Goal: Information Seeking & Learning: Learn about a topic

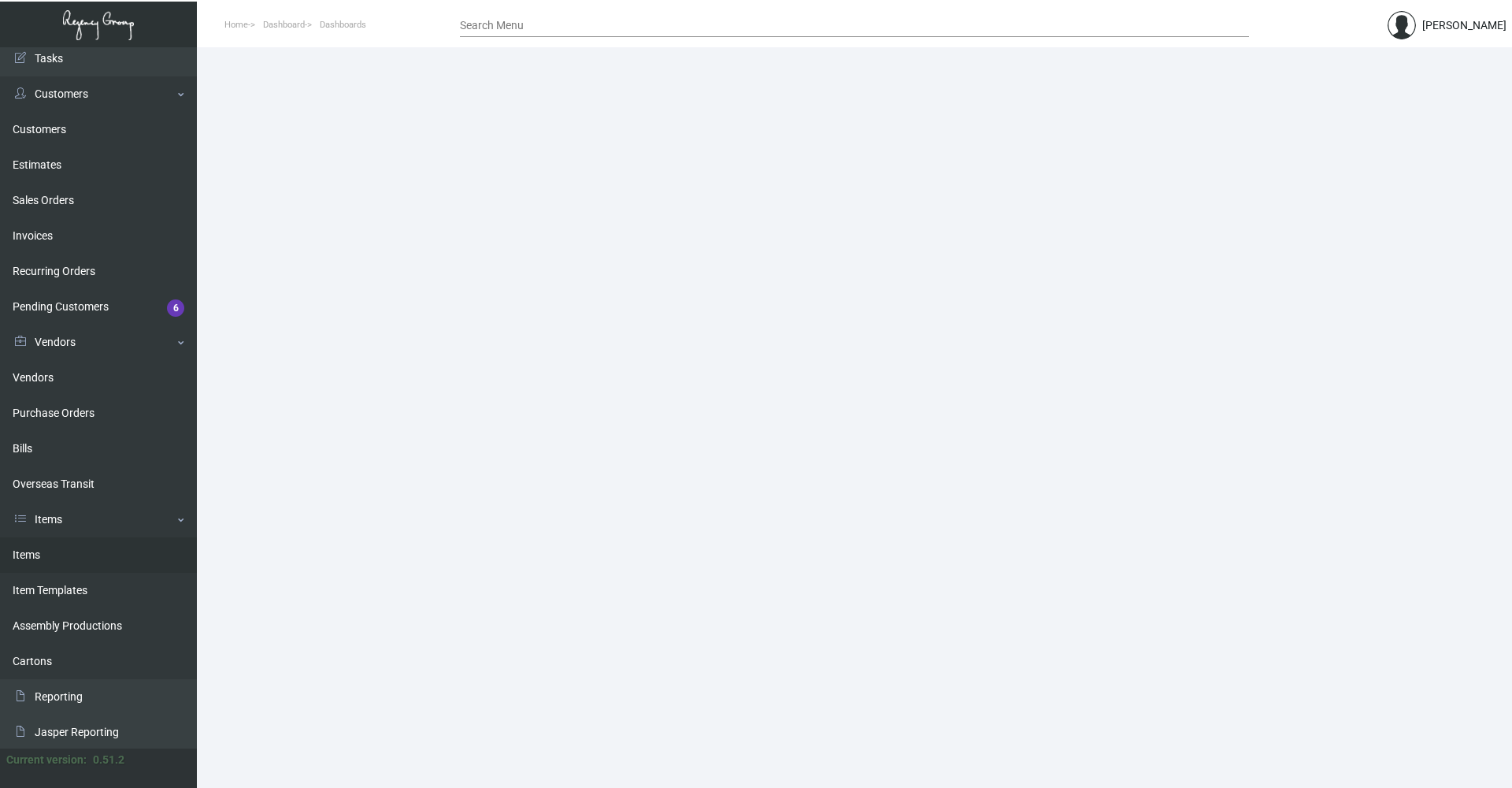
scroll to position [79, 0]
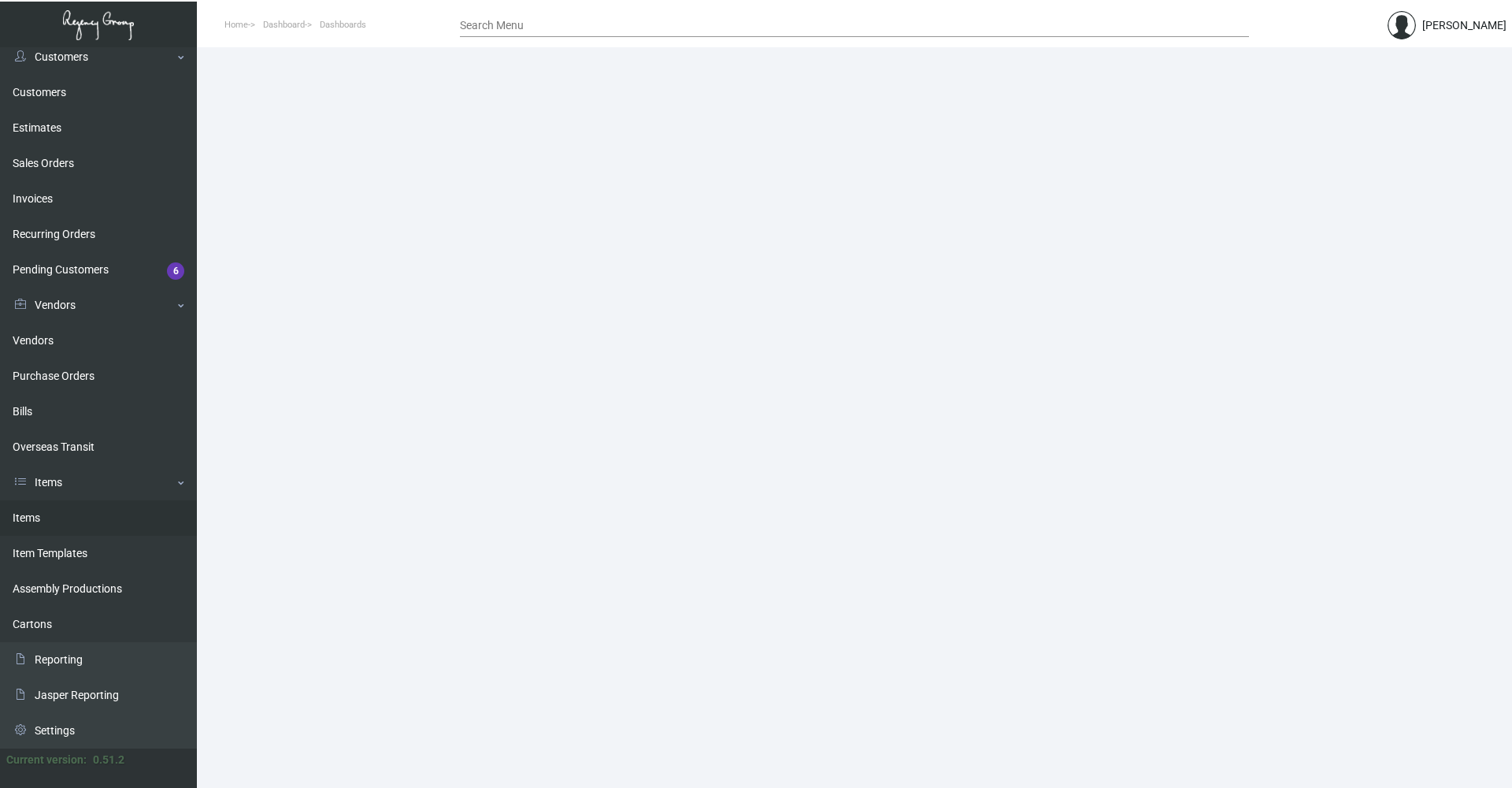
click at [82, 522] on link "Items" at bounding box center [98, 517] width 197 height 35
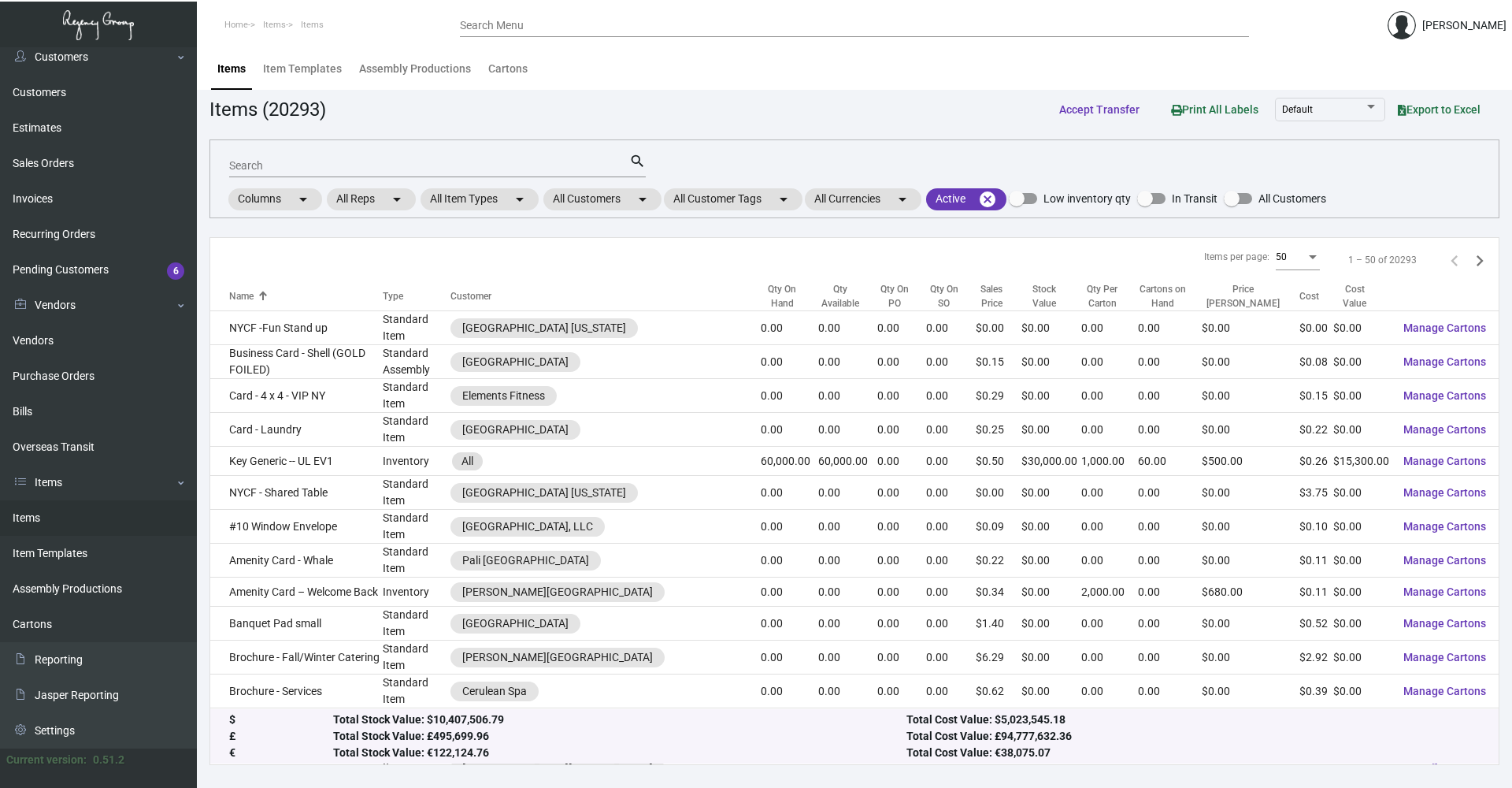
click at [397, 166] on input "Search" at bounding box center [429, 166] width 400 height 13
click at [510, 200] on mat-chip "All Item Types arrow_drop_down" at bounding box center [480, 199] width 118 height 22
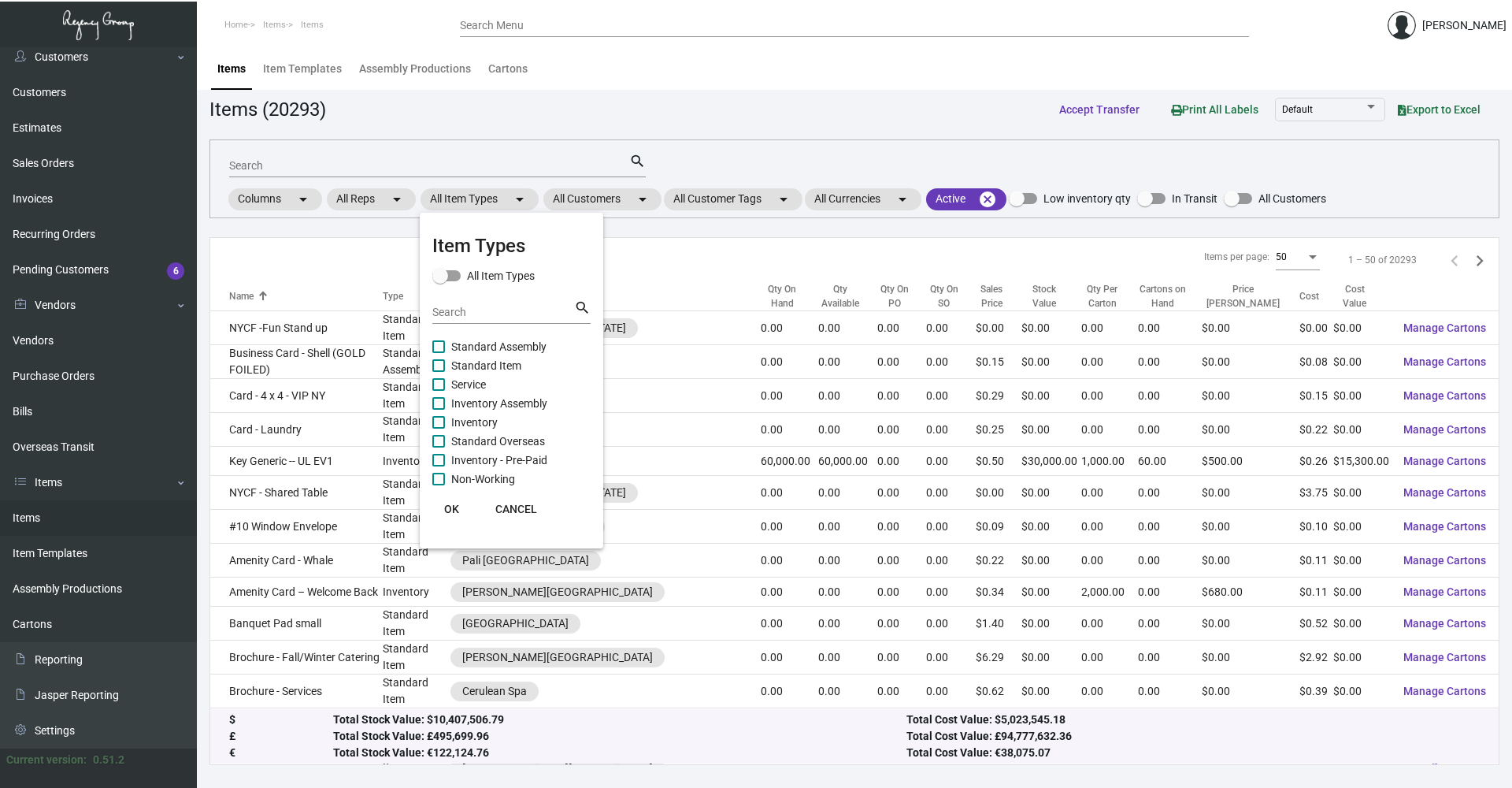
click at [574, 197] on div at bounding box center [756, 394] width 1512 height 788
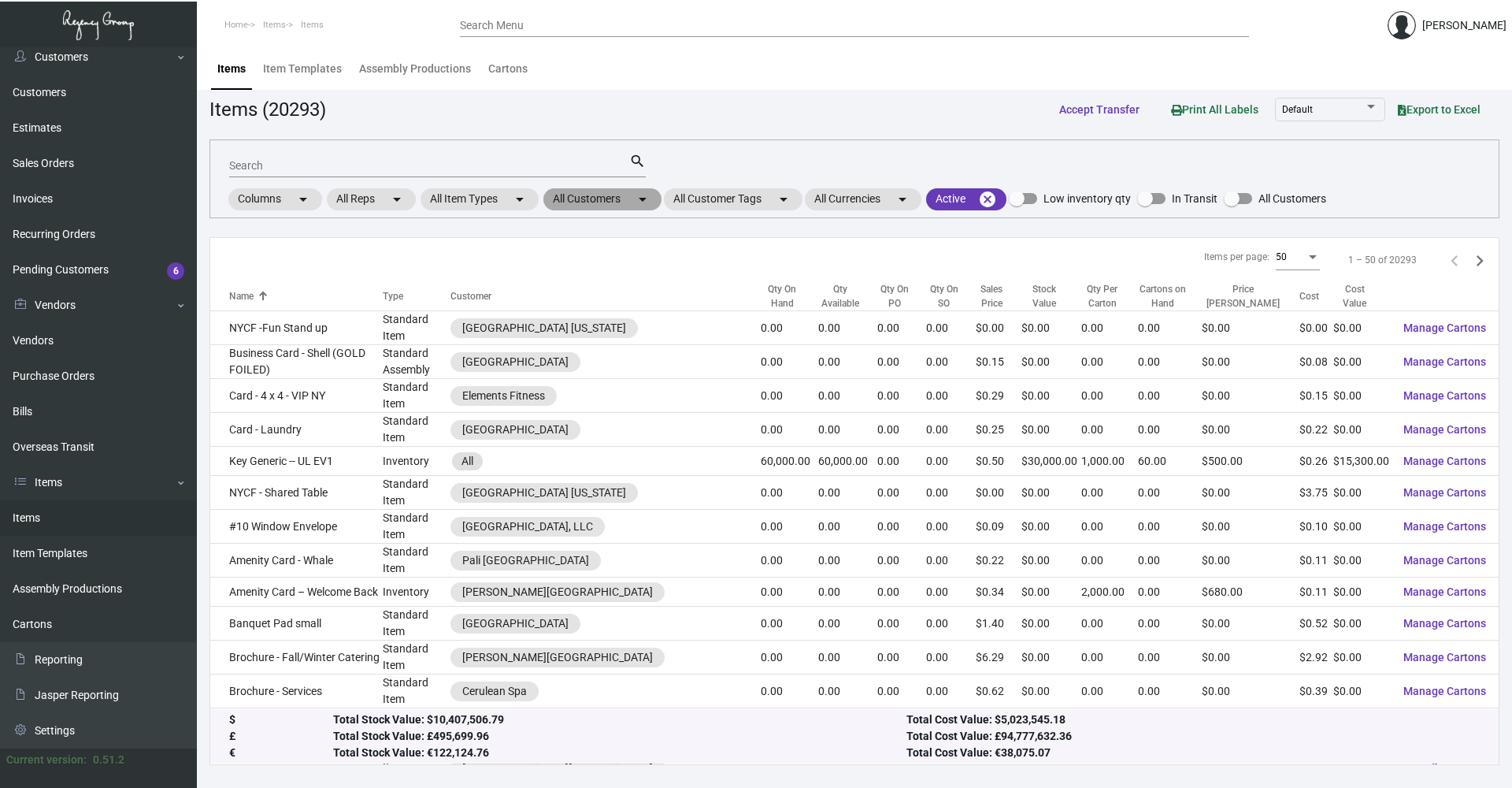
click at [616, 203] on mat-chip "All Customers arrow_drop_down" at bounding box center [602, 199] width 118 height 22
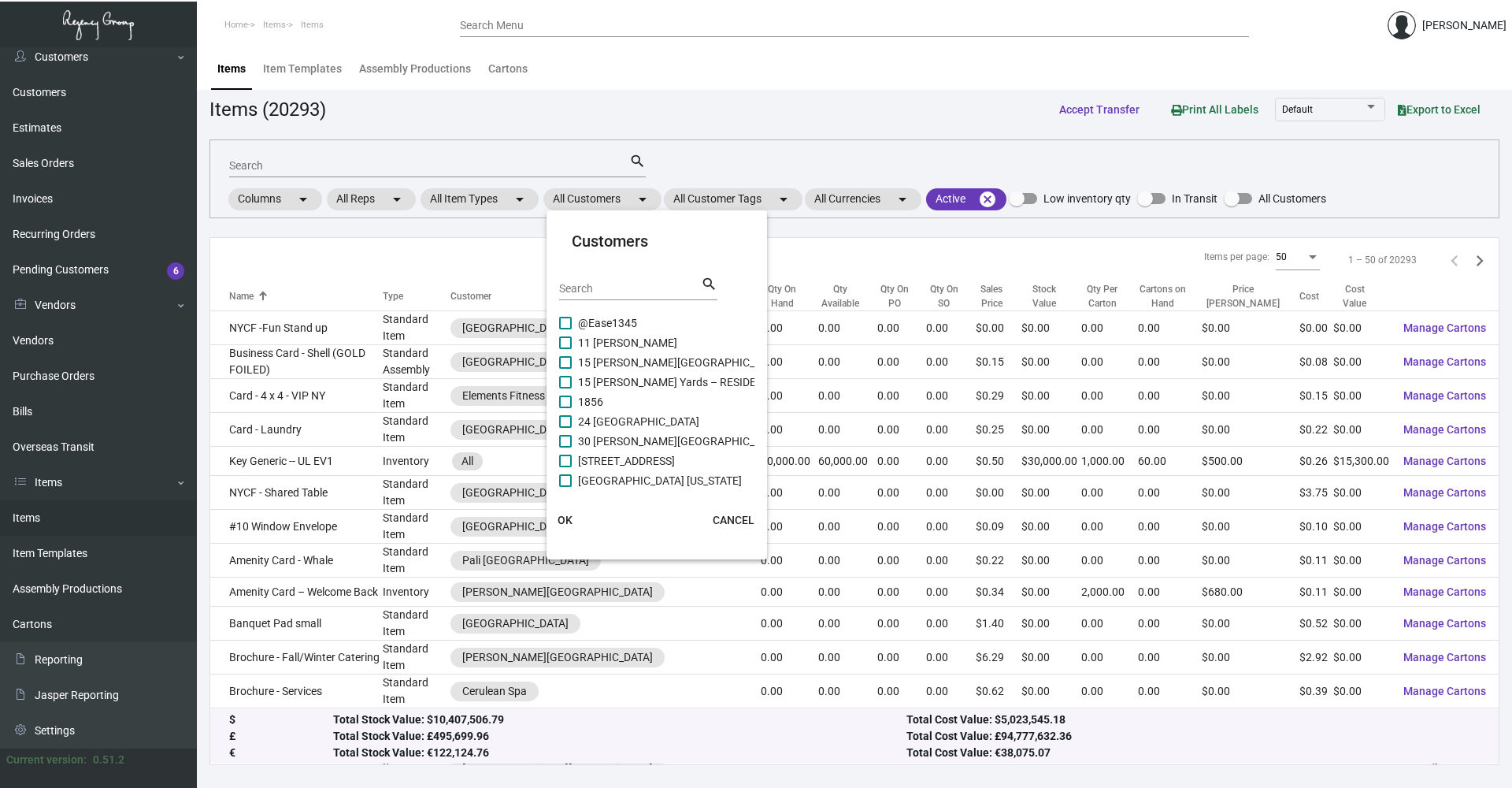
click at [602, 287] on input "Search" at bounding box center [630, 289] width 142 height 13
type input "aman"
click at [562, 378] on span at bounding box center [565, 382] width 13 height 13
click at [564, 389] on input "AMAN [US_STATE]" at bounding box center [564, 389] width 1 height 1
checkbox input "true"
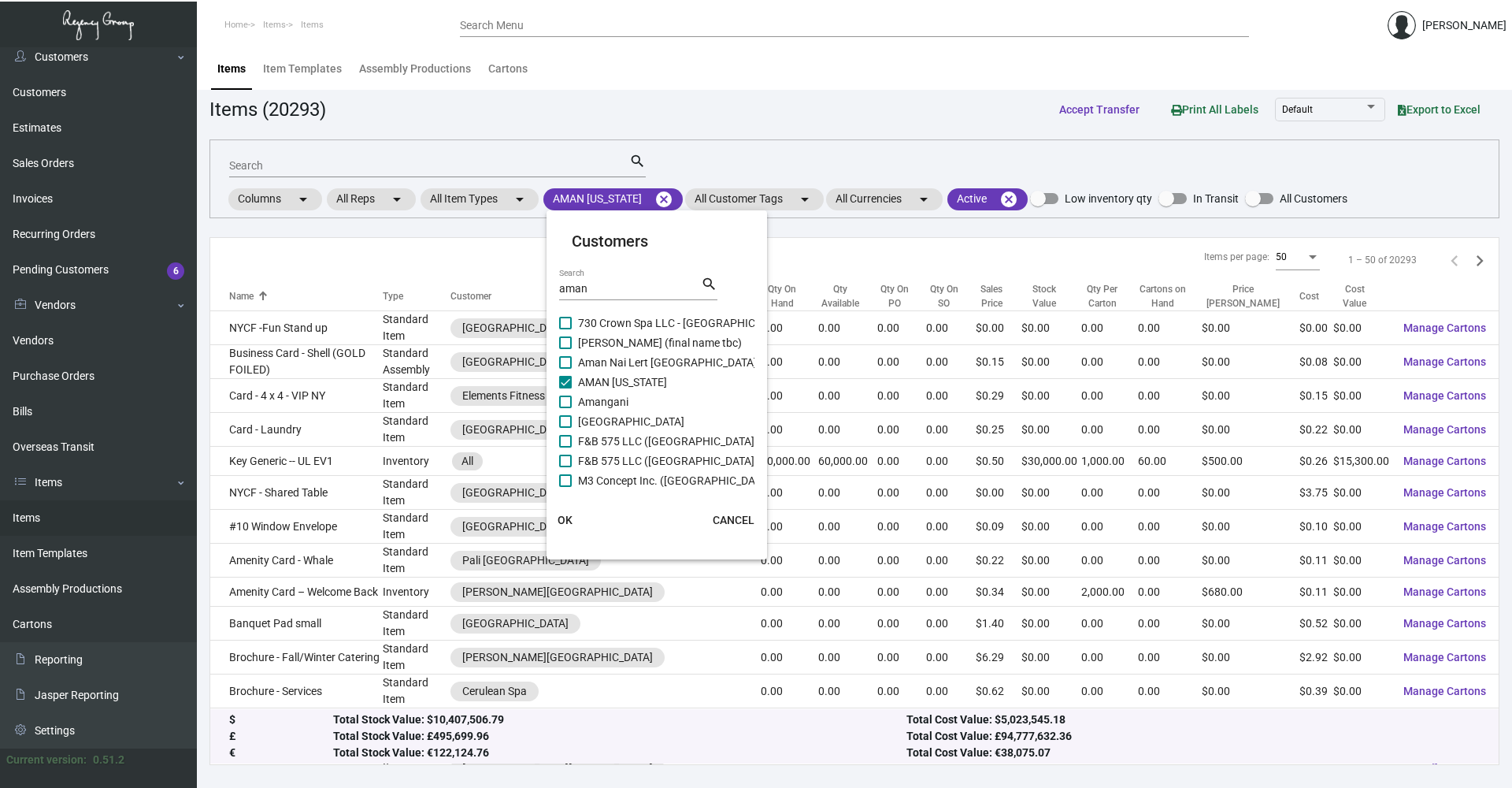
scroll to position [83, 0]
click at [564, 521] on span "OK" at bounding box center [564, 520] width 15 height 13
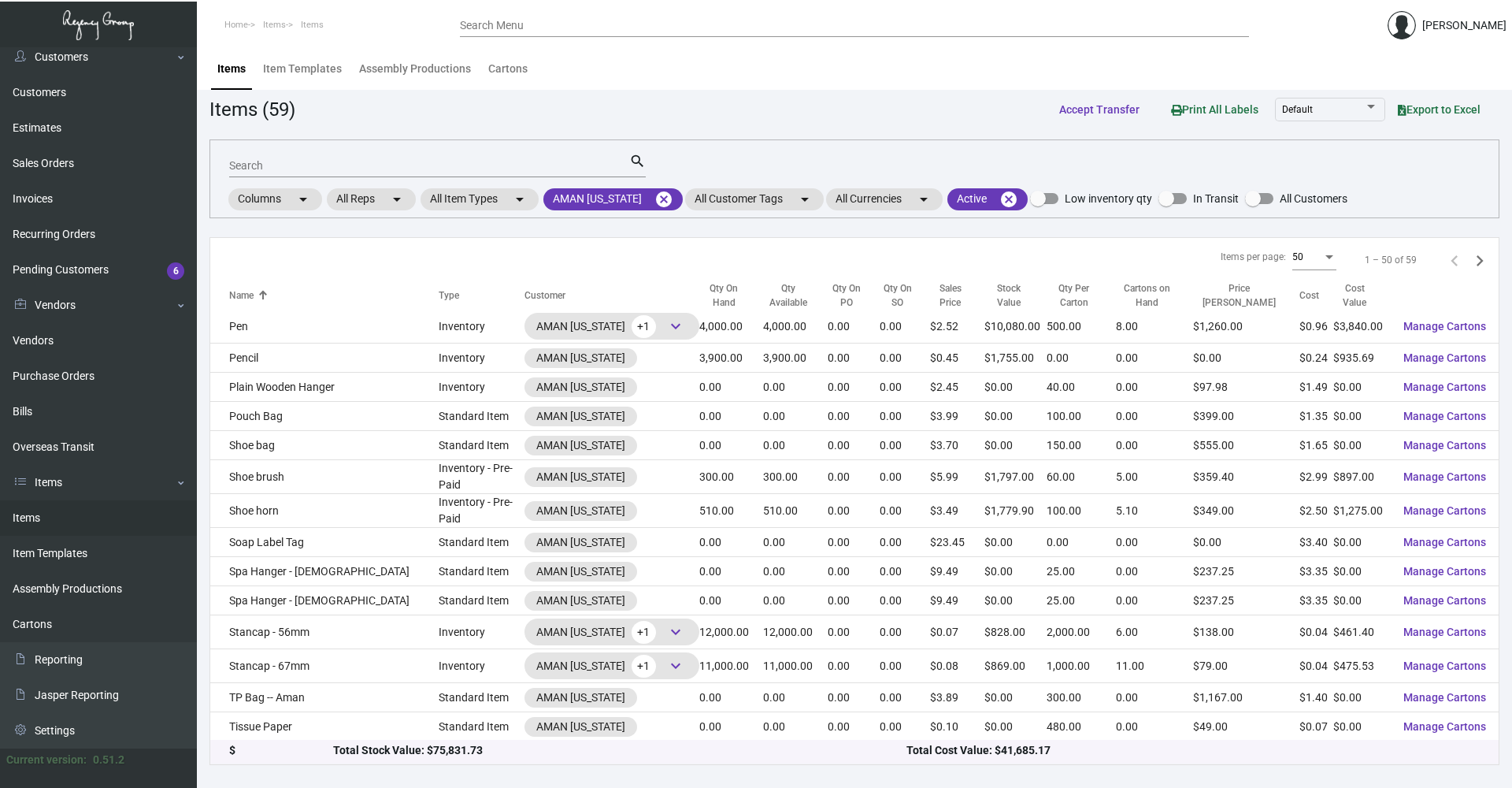
scroll to position [1094, 0]
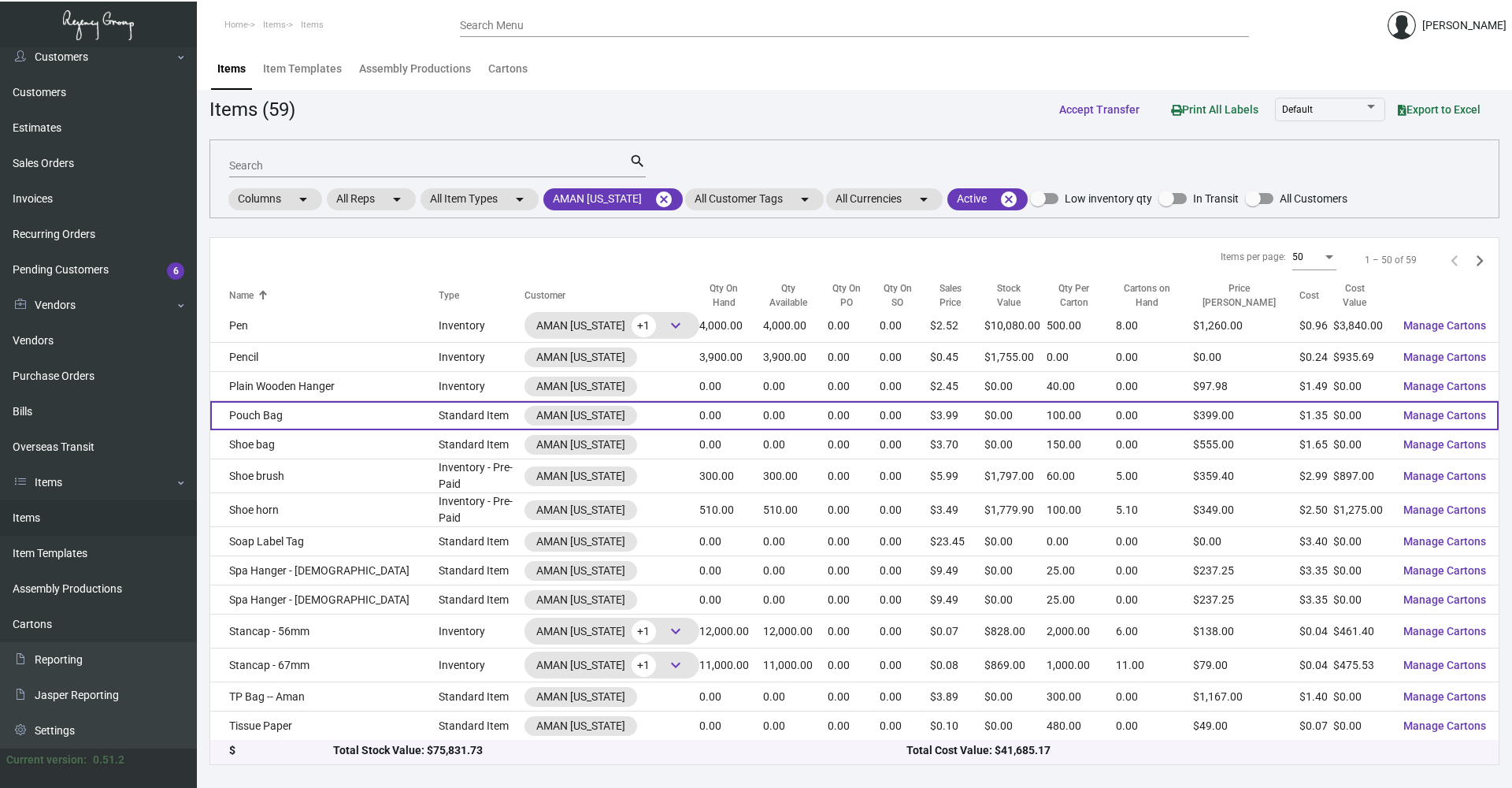
click at [347, 420] on td "Pouch Bag" at bounding box center [324, 416] width 228 height 29
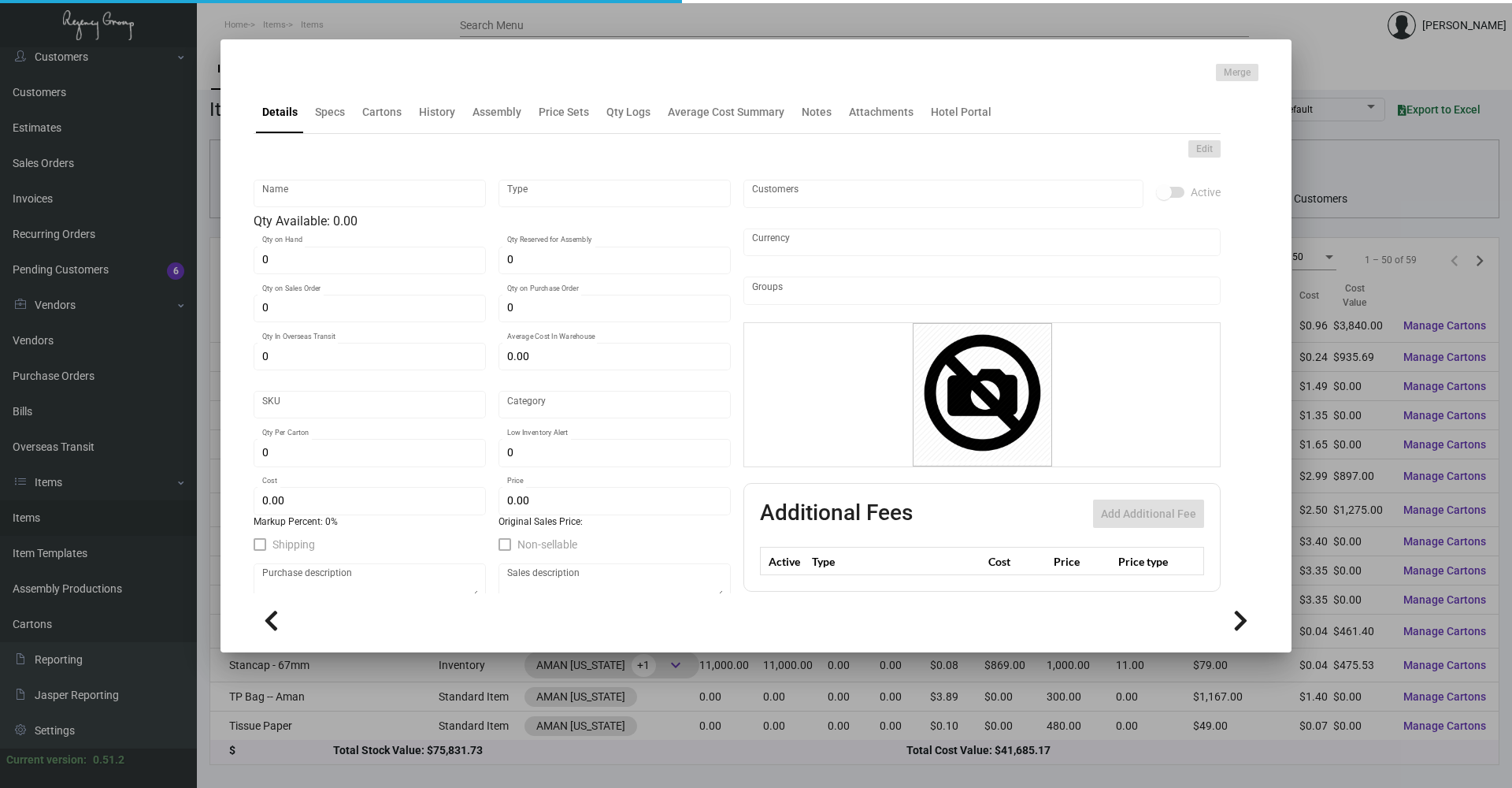
type input "Pouch Bag"
type input "Standard Item"
type input "$ 1.35"
type input "AMNY107"
type input "Overseas"
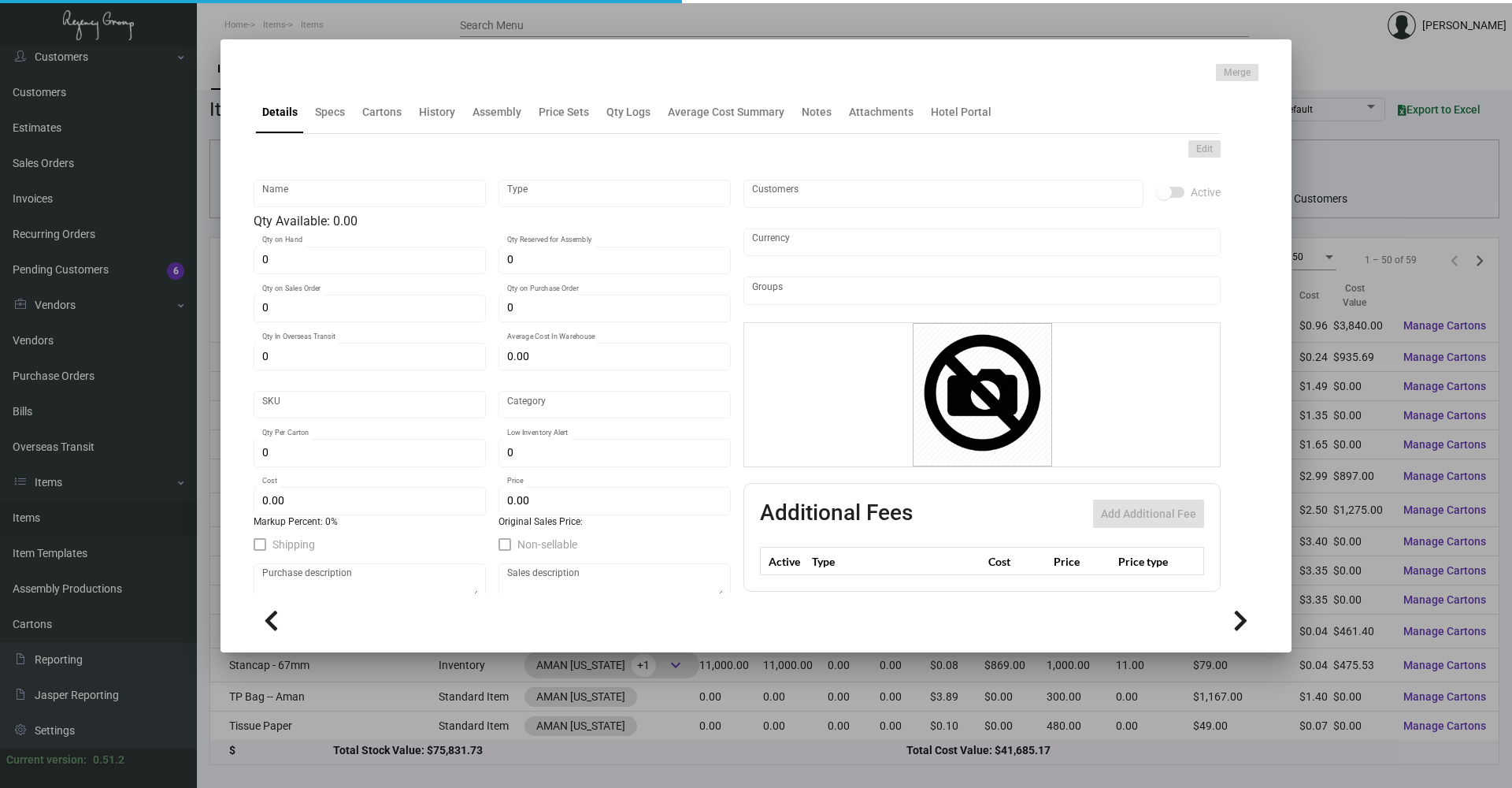
type input "100"
type input "$ 1.35"
type input "$ 3.99"
checkbox input "true"
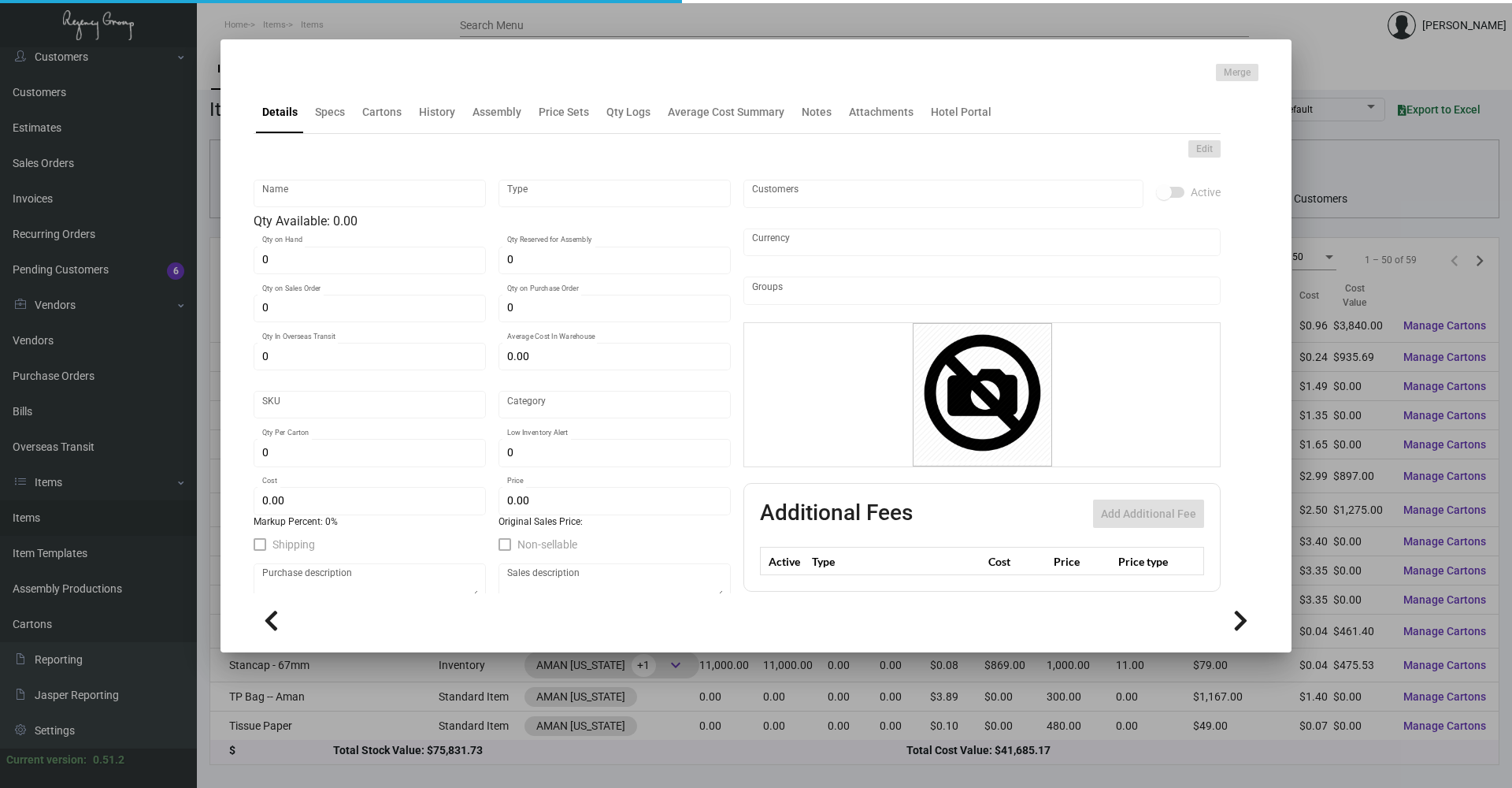
type input "United States Dollar $"
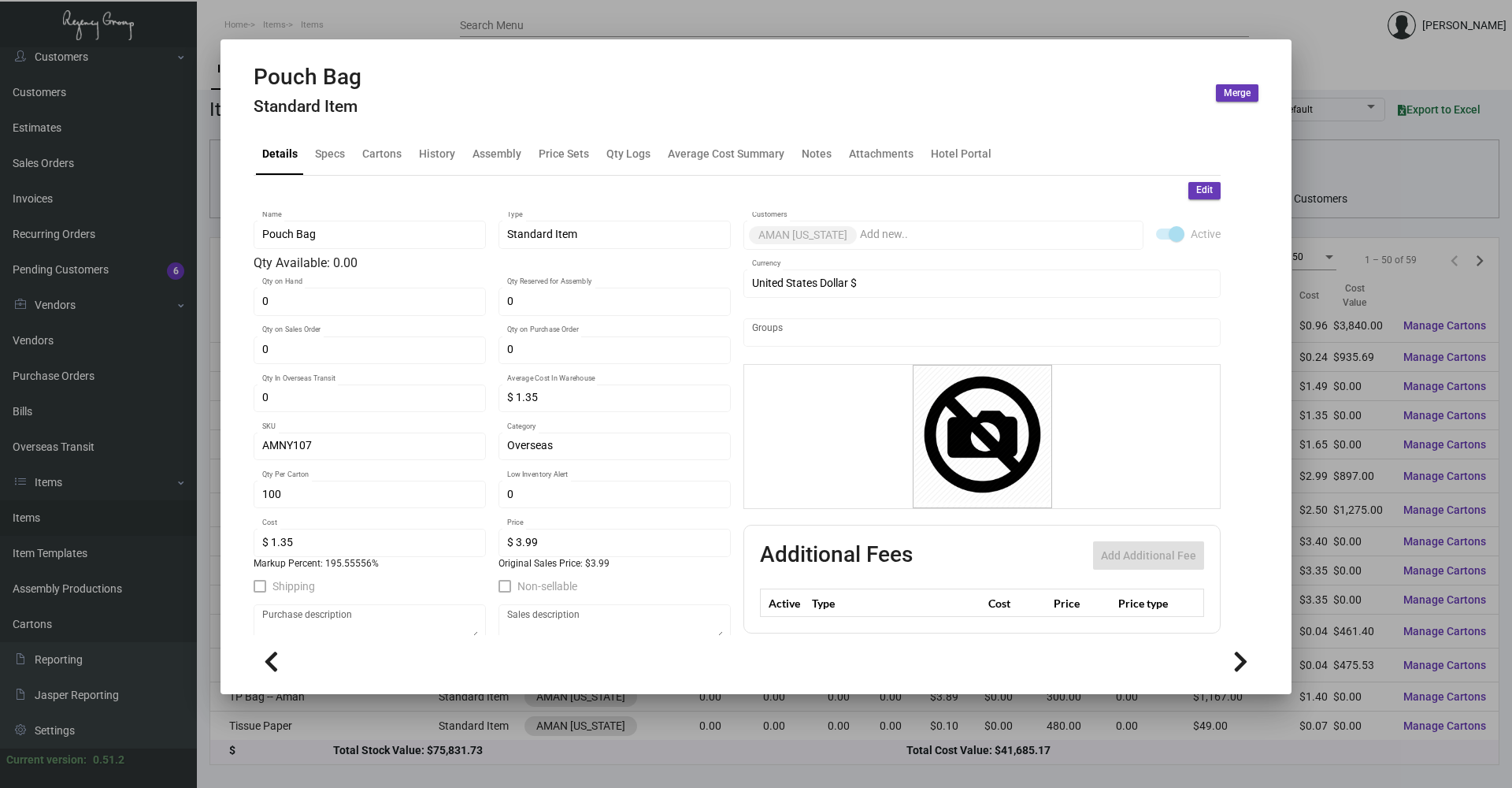
click at [332, 111] on h4 "Standard Item" at bounding box center [308, 107] width 108 height 20
click at [337, 153] on div "Specs" at bounding box center [329, 153] width 30 height 16
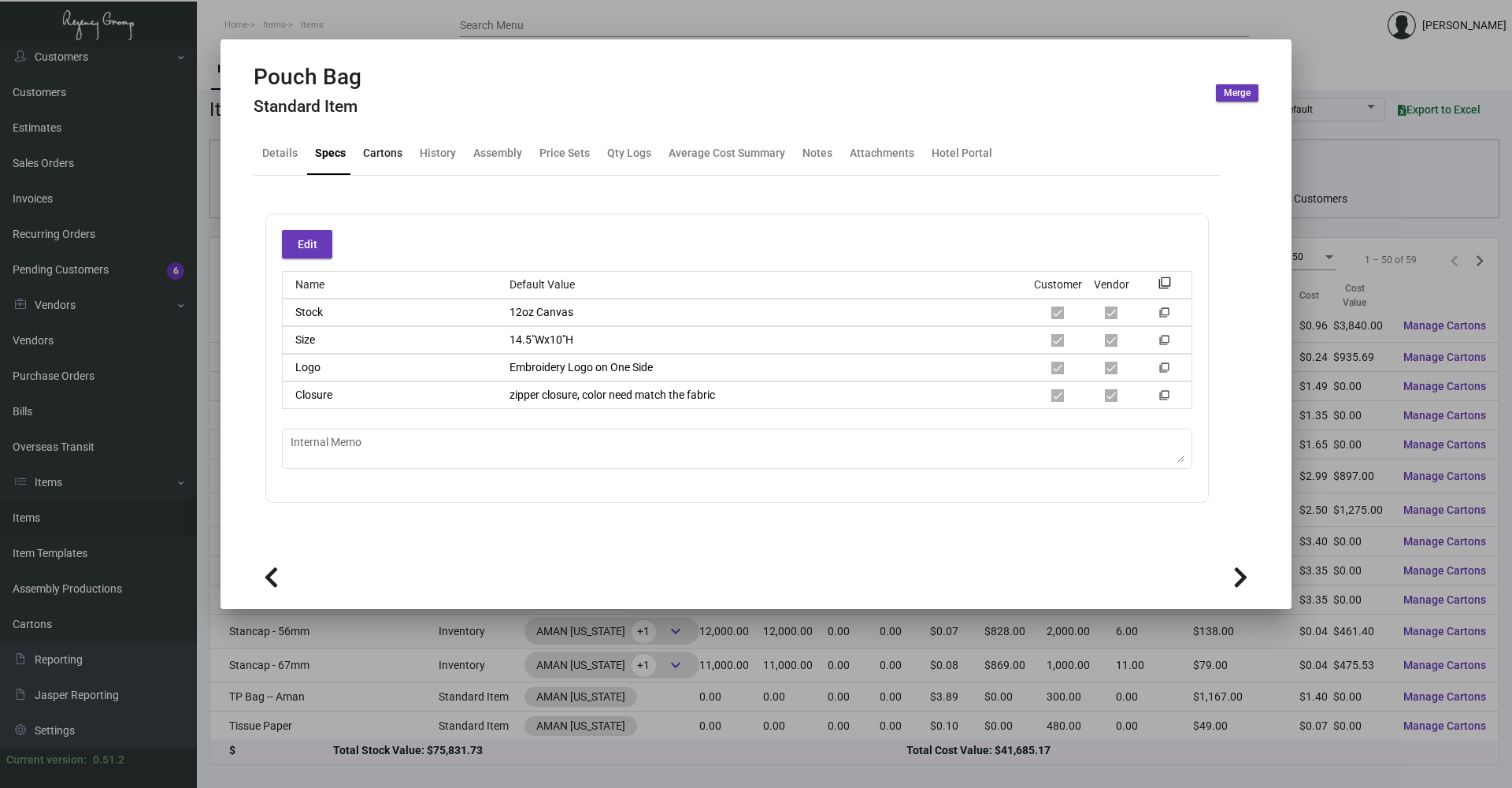
click at [371, 152] on div "Cartons" at bounding box center [383, 153] width 39 height 16
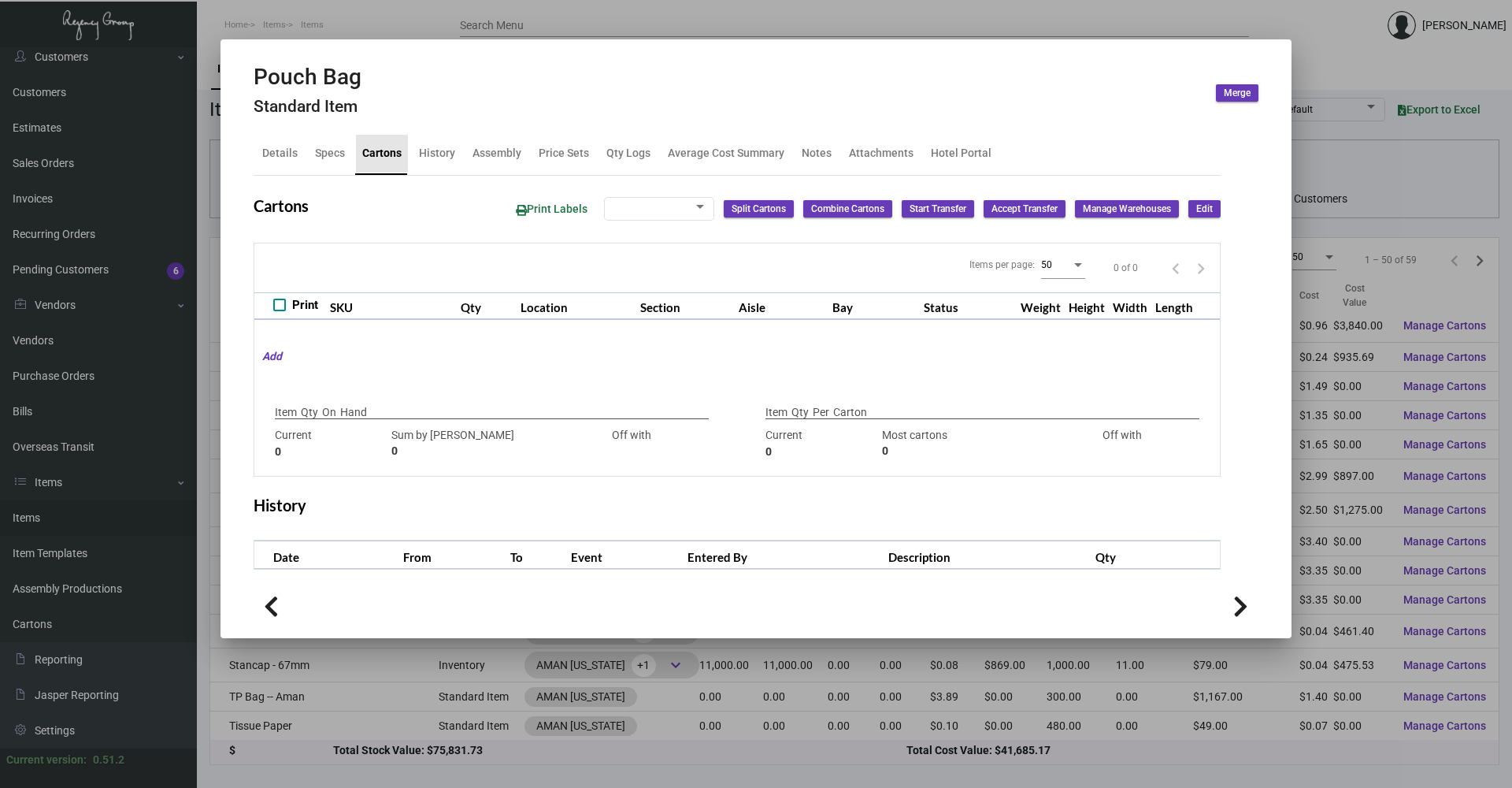
type input "200"
type input "-200"
type input "100"
type input "0"
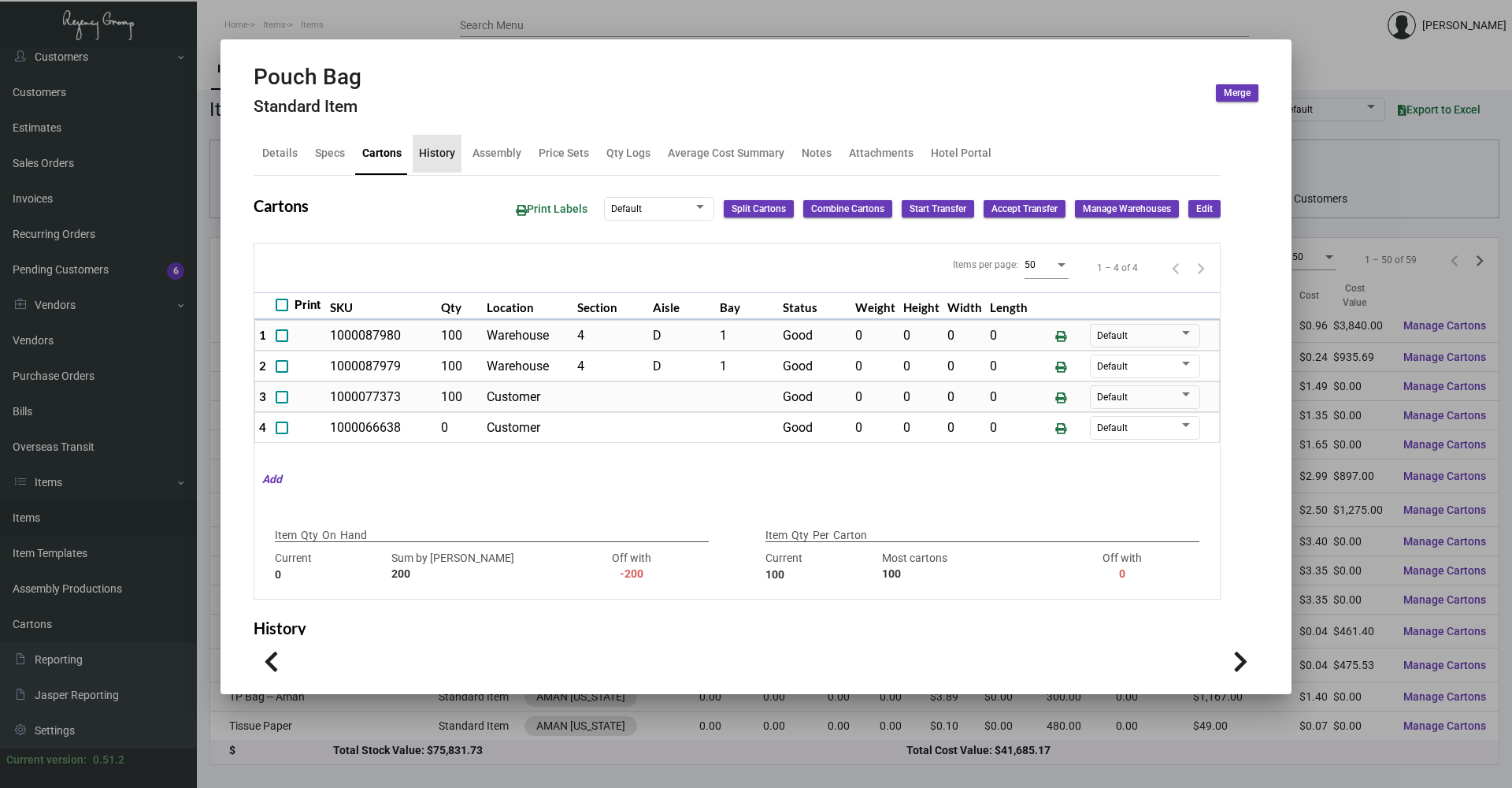
click at [454, 152] on div "History" at bounding box center [437, 153] width 48 height 38
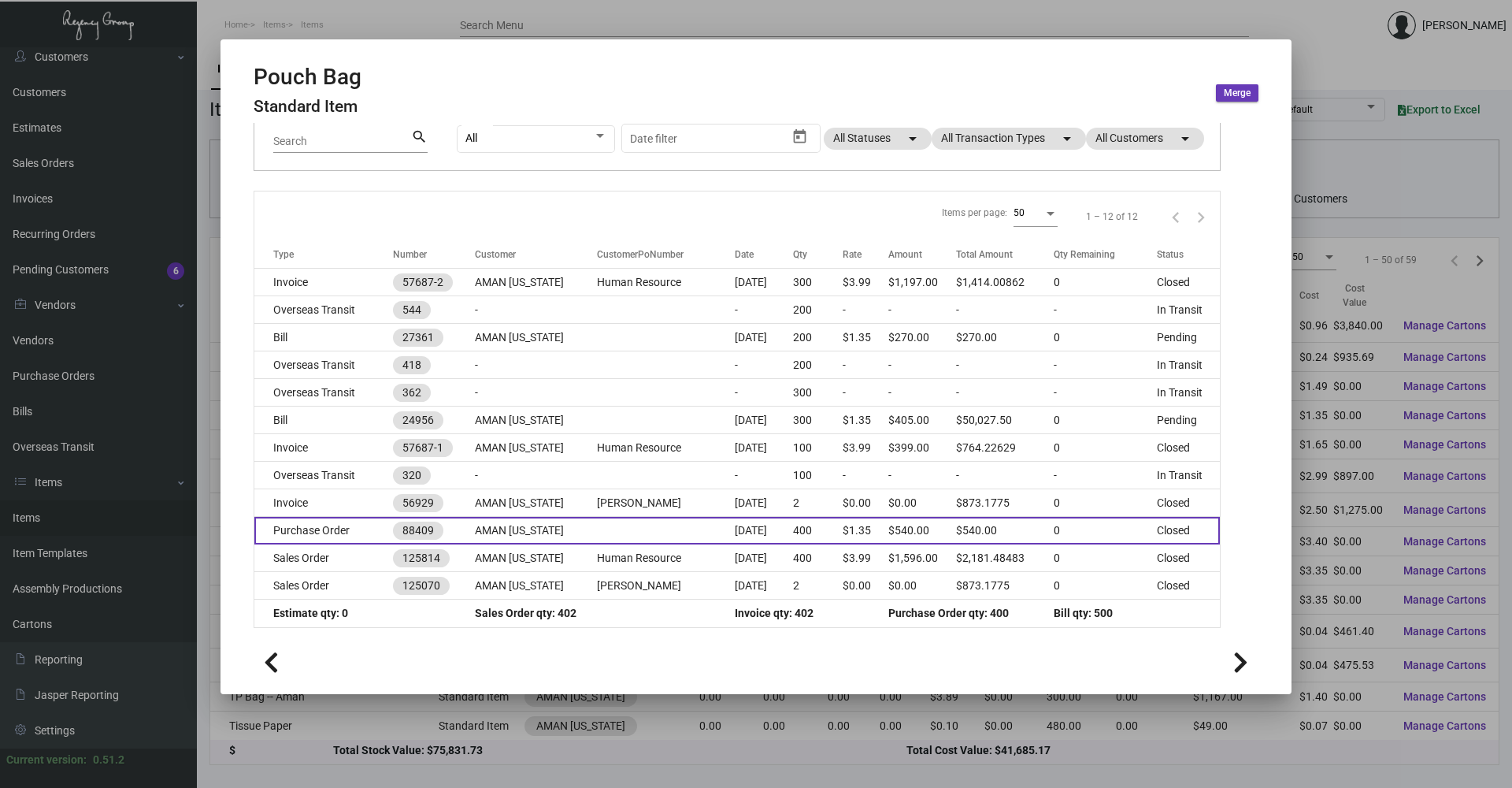
scroll to position [133, 0]
click at [337, 518] on td "Purchase Order" at bounding box center [323, 528] width 138 height 28
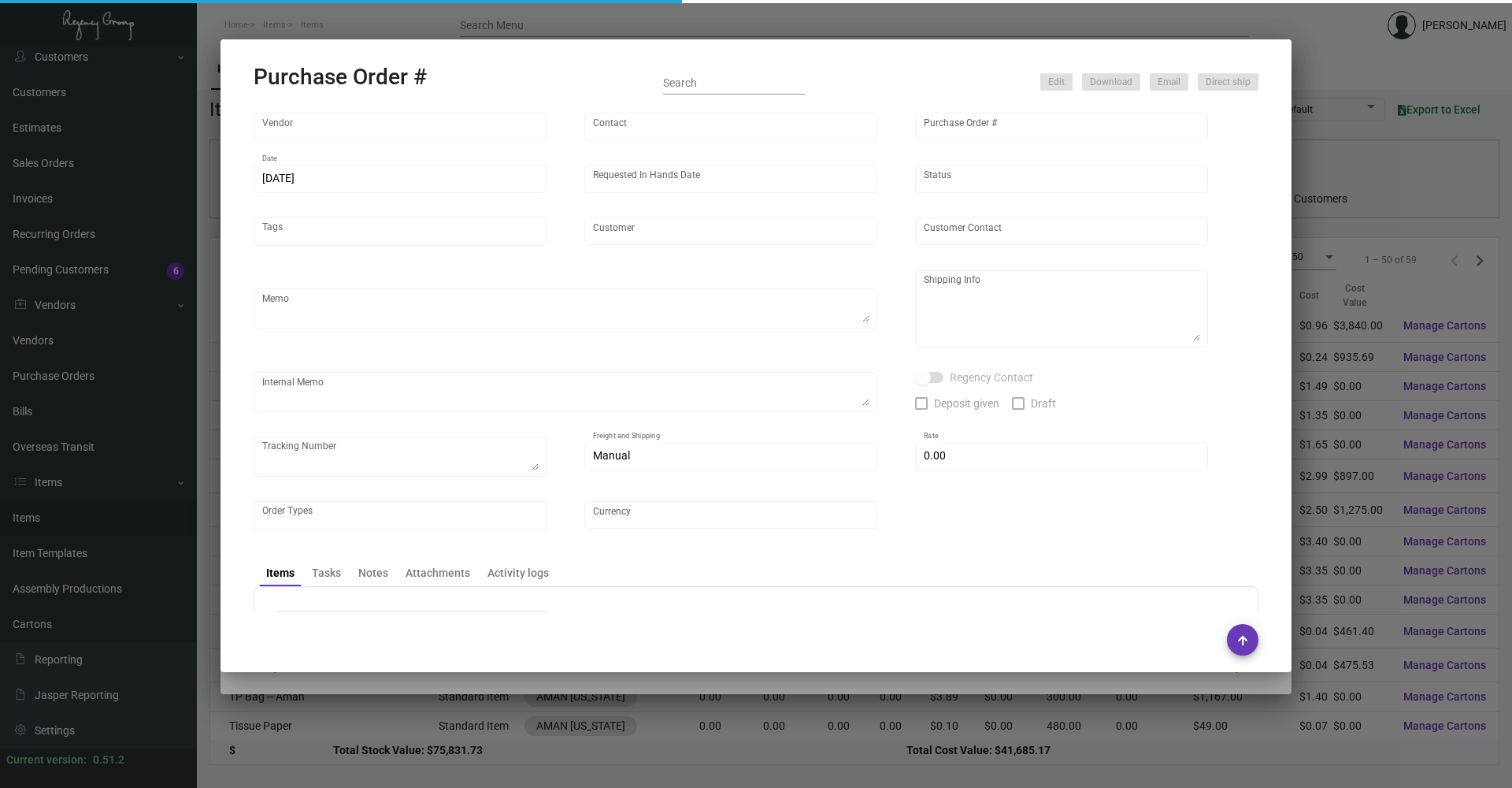
type input "Hangzhou [PERSON_NAME] Leisure Product Co. LTD"
type input "[PERSON_NAME]"
type input "88409"
type input "[DATE]"
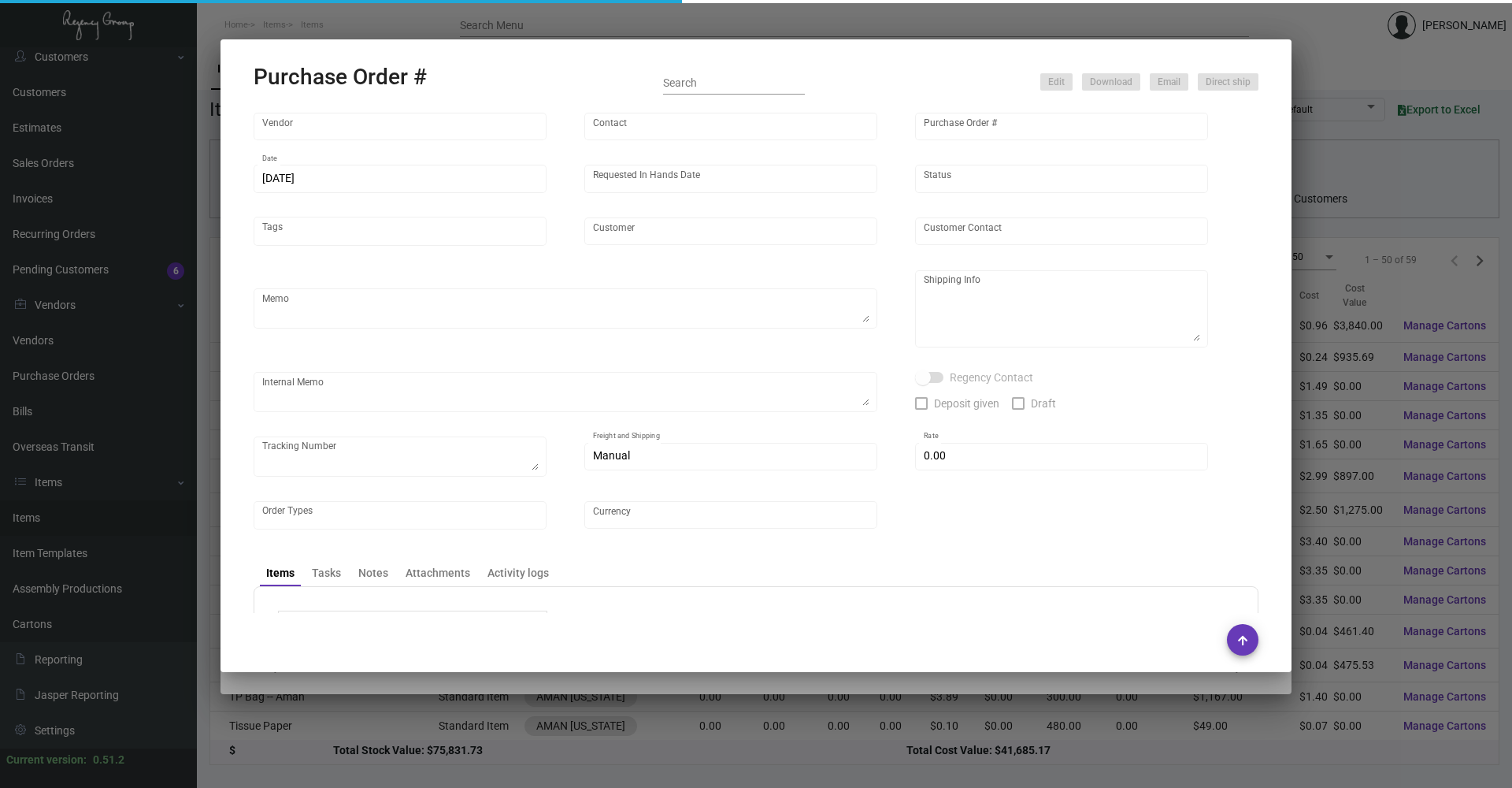
type input "AMAN [US_STATE]"
type textarea "Rush production"
type textarea "Regency Group NJ [PERSON_NAME] [STREET_ADDRESS]"
type textarea "DHL#3665317423 Aman pouch bring to office first Transit 471 via boat send to of…"
checkbox input "true"
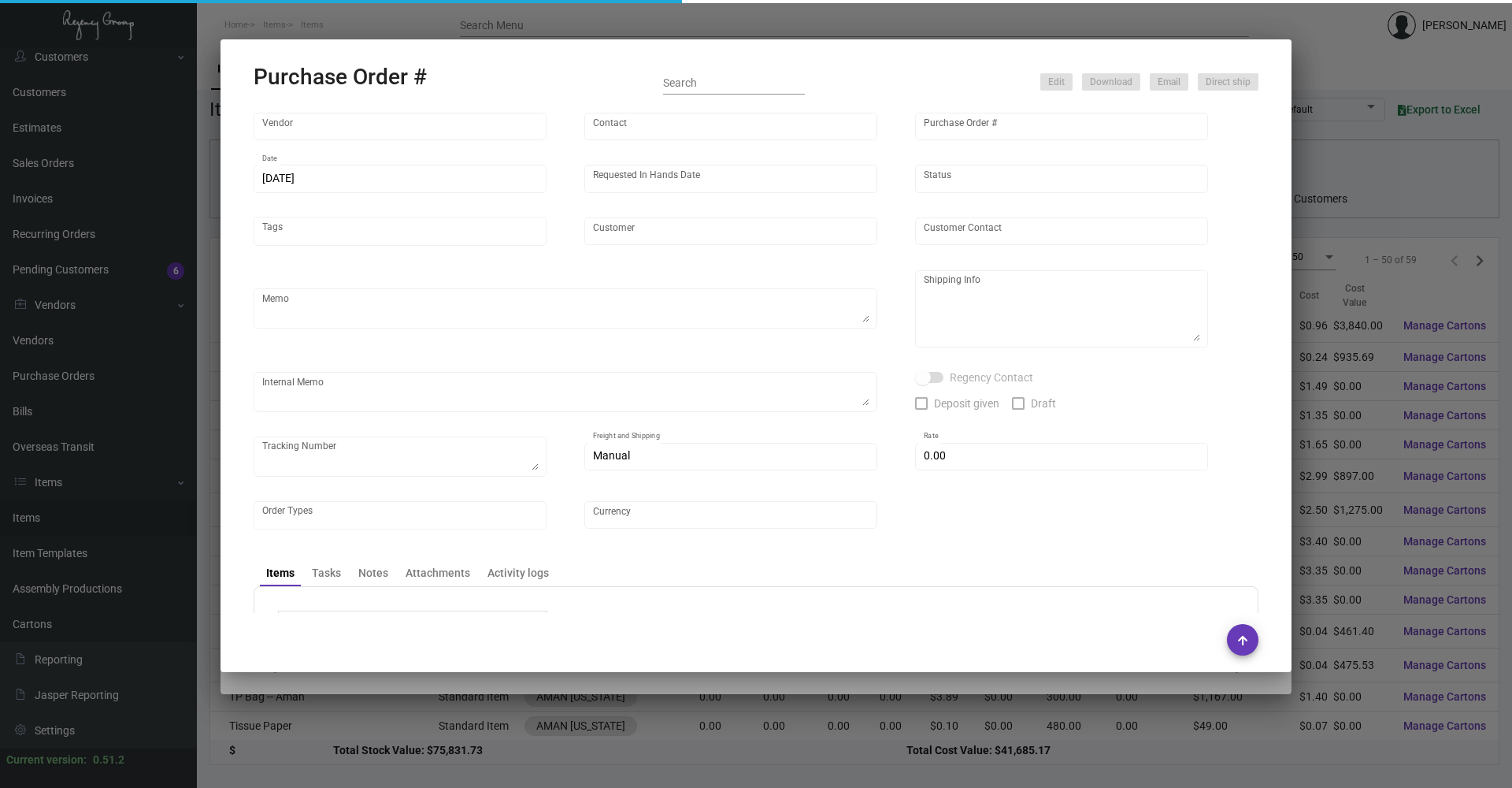
type input "$ 0.00"
type input "United States Dollar $"
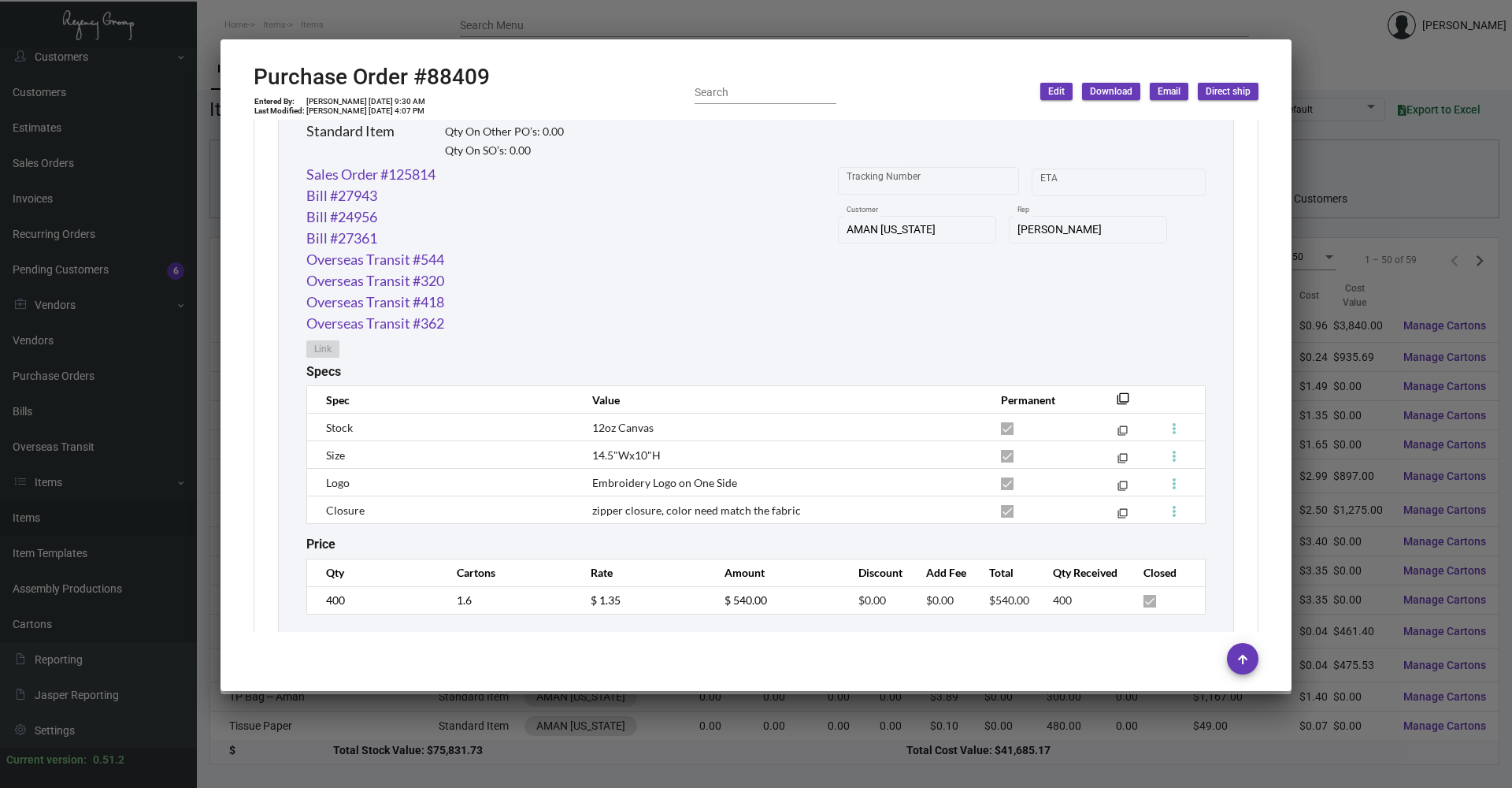
scroll to position [833, 0]
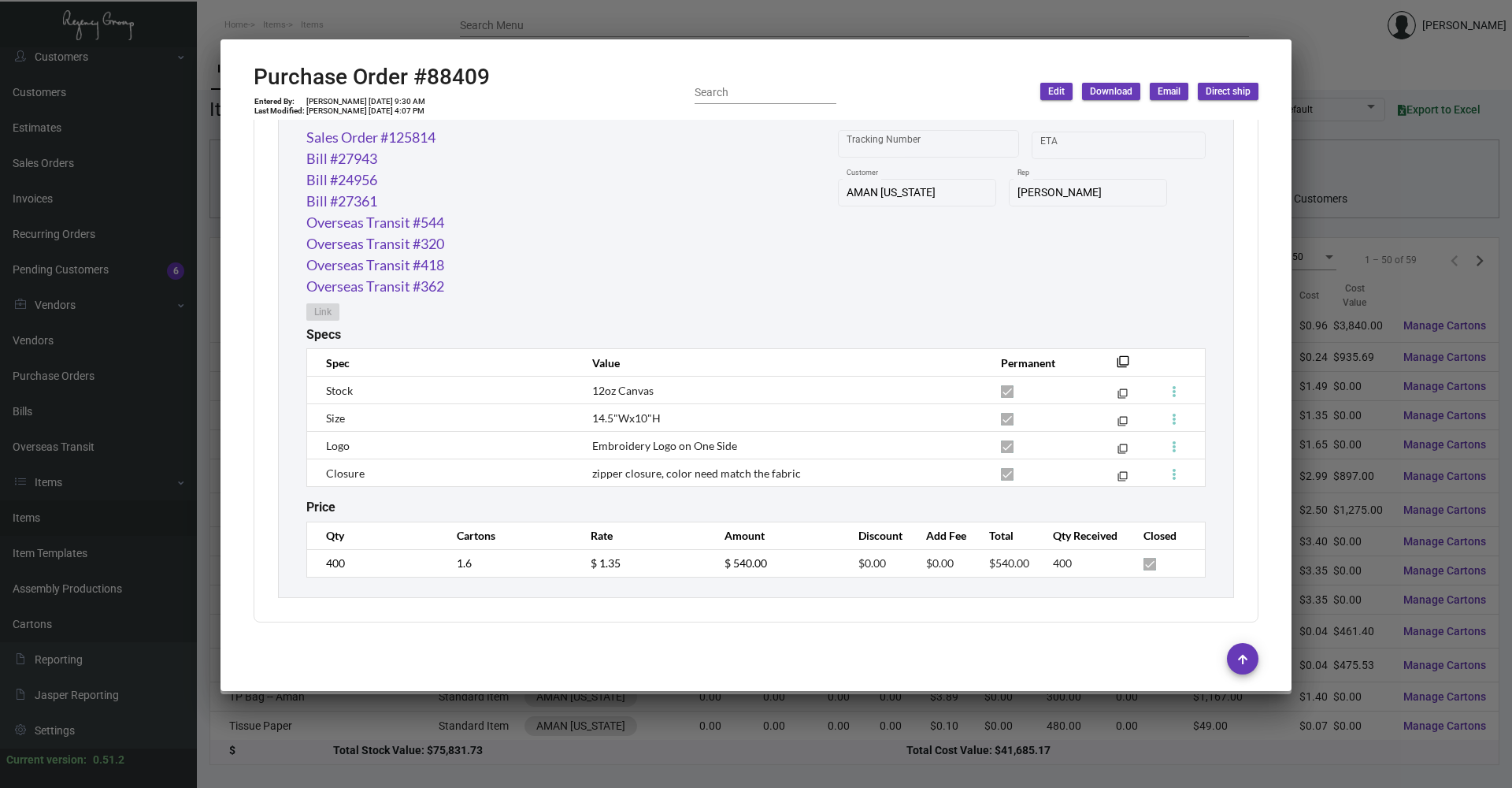
click at [556, 716] on div at bounding box center [756, 394] width 1512 height 788
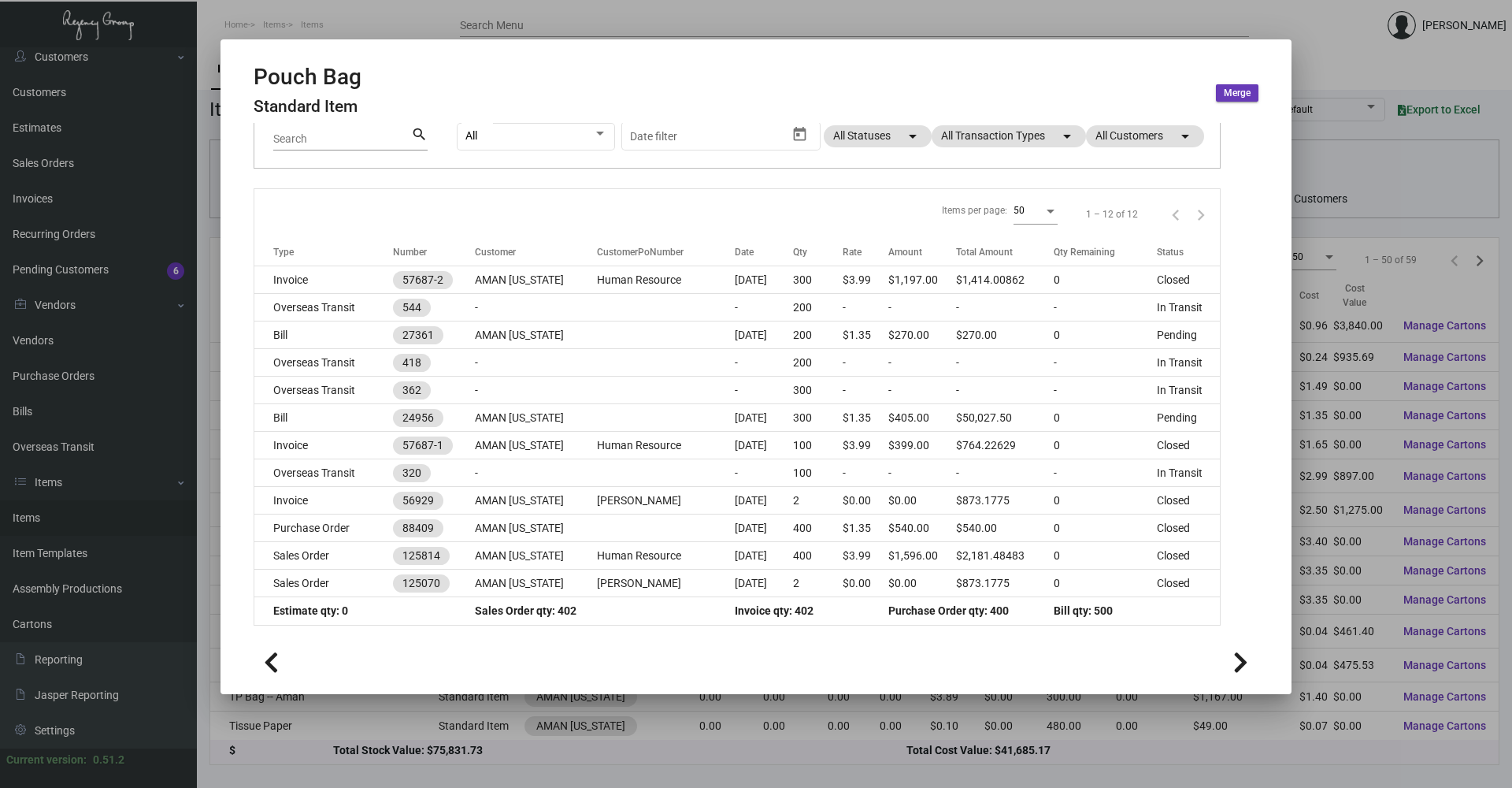
click at [495, 731] on div at bounding box center [756, 394] width 1512 height 788
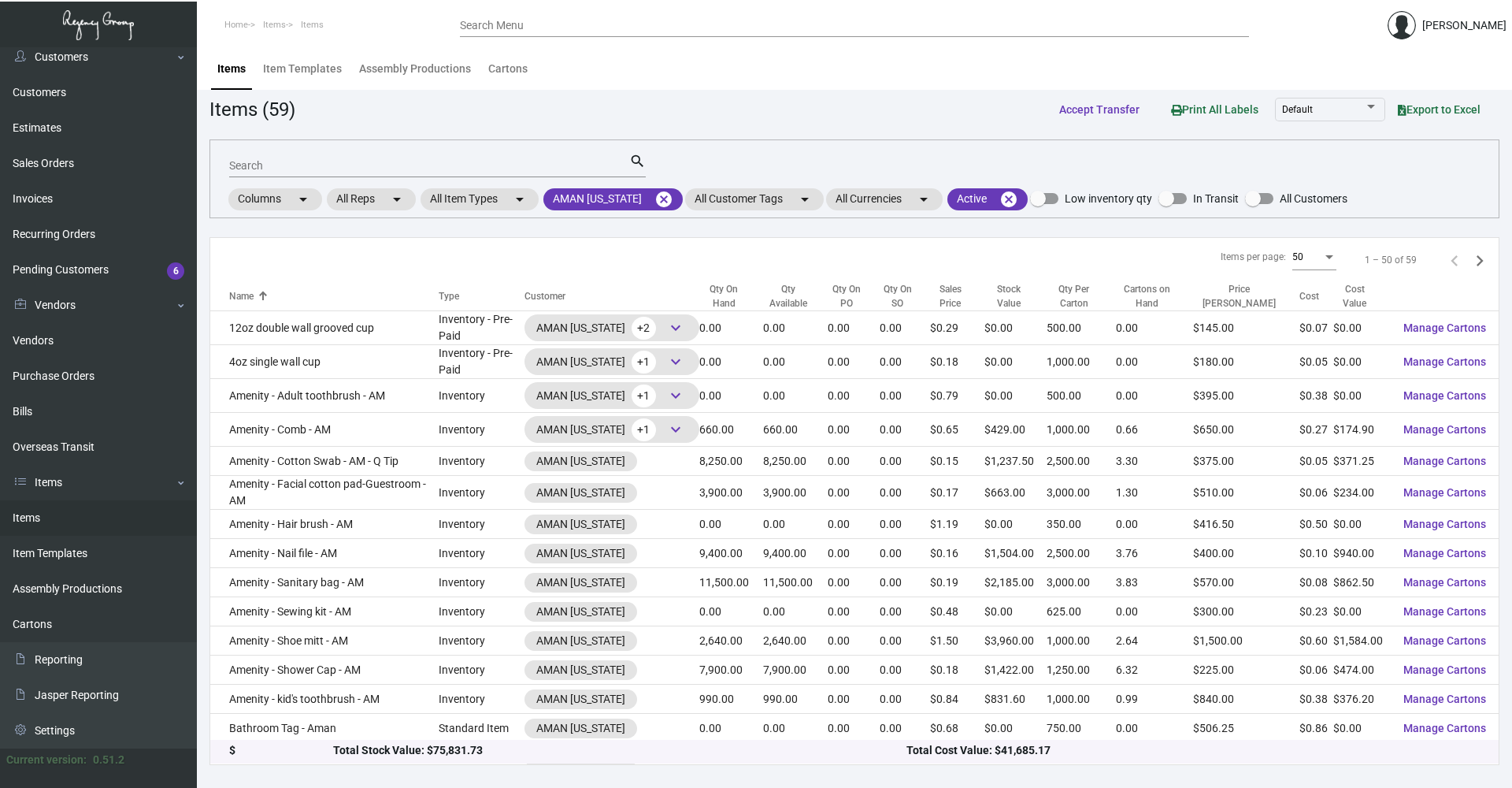
click at [311, 158] on div "Search" at bounding box center [429, 164] width 400 height 24
type input "shave"
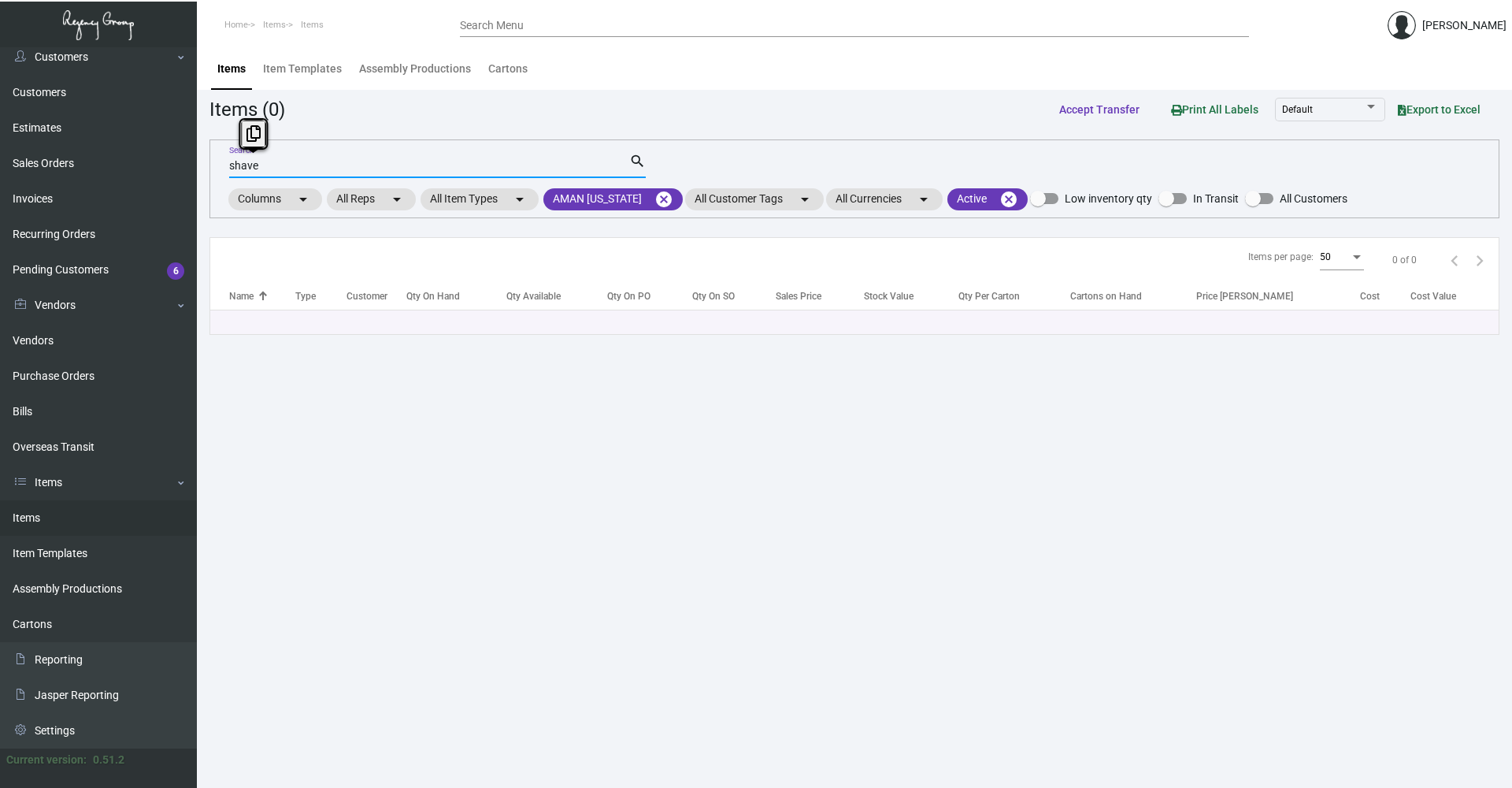
drag, startPoint x: 286, startPoint y: 162, endPoint x: 222, endPoint y: 172, distance: 64.8
click at [218, 177] on div "shave Search search Columns arrow_drop_down All Reps arrow_drop_down All Item T…" at bounding box center [853, 179] width 1289 height 79
type input "razor"
click at [614, 198] on mat-chip "AMAN [US_STATE] cancel" at bounding box center [612, 199] width 139 height 22
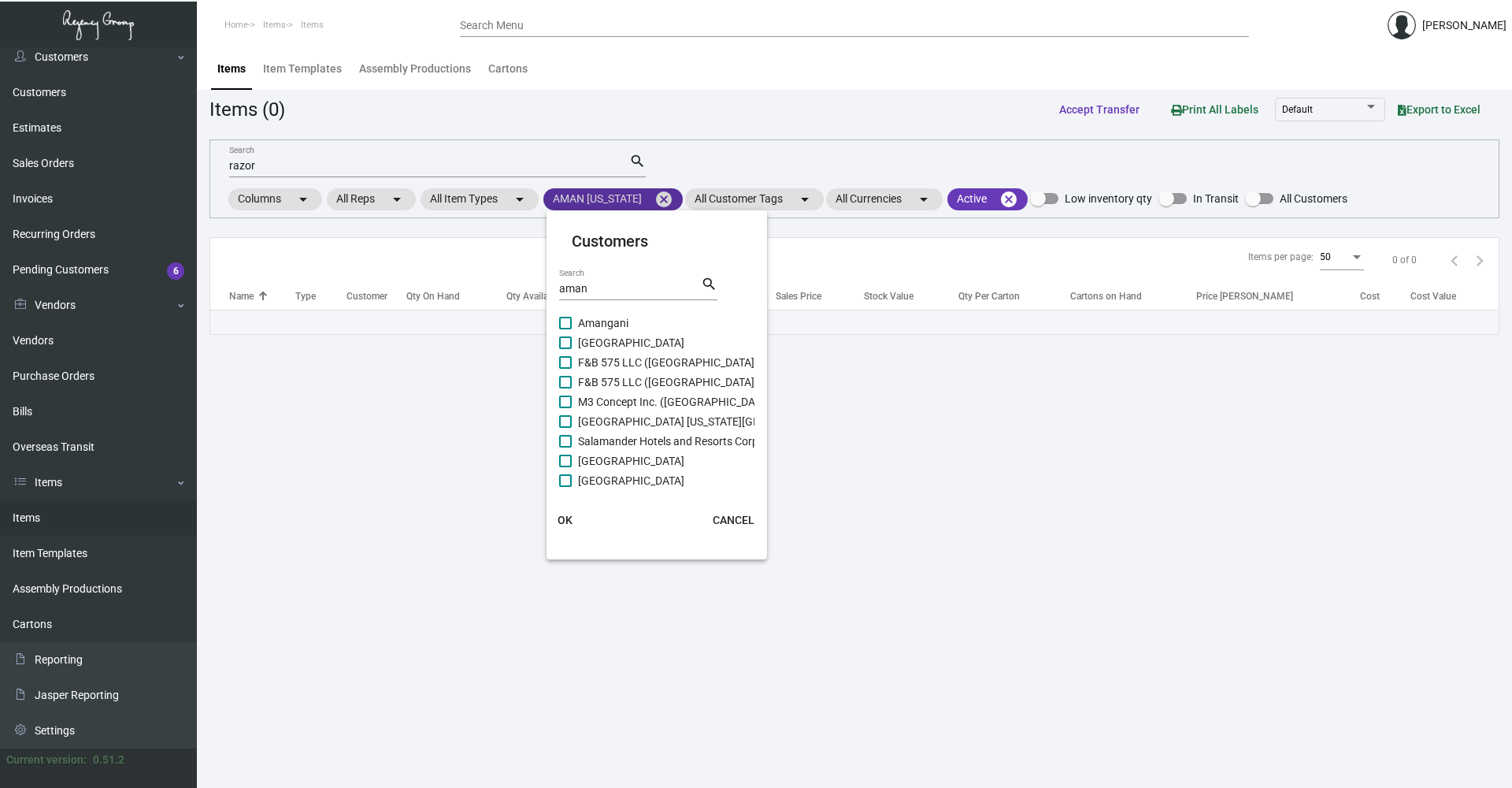
scroll to position [83, 0]
click at [440, 441] on div at bounding box center [756, 394] width 1512 height 788
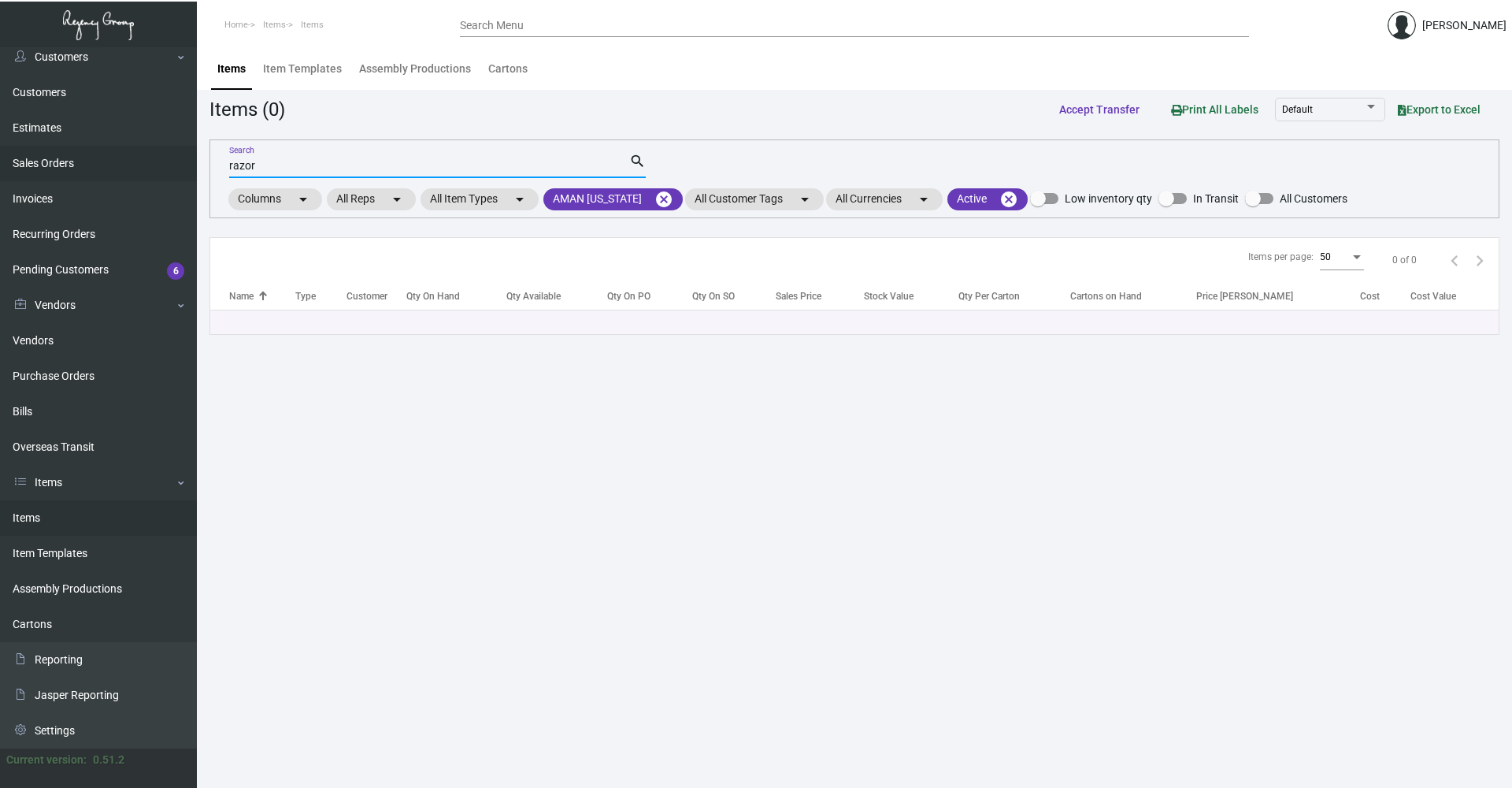
drag, startPoint x: 275, startPoint y: 166, endPoint x: 179, endPoint y: 167, distance: 96.0
click at [179, 167] on div "Dashboard Dashboard Tasks Customers Customers Estimates Sales Orders Invoices R…" at bounding box center [756, 417] width 1512 height 740
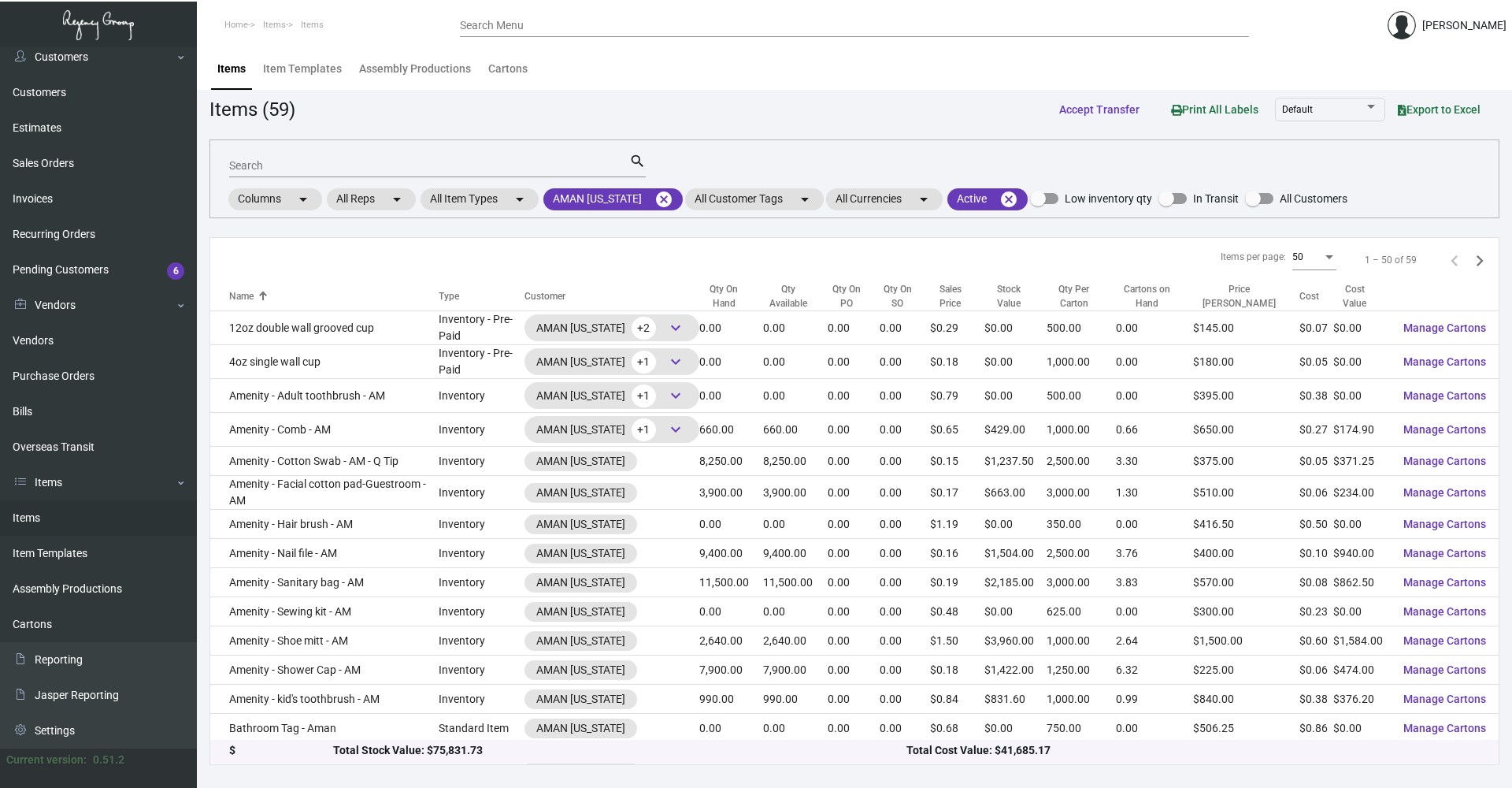
click at [441, 786] on main "Items Item Templates Assembly Productions Cartons Items (59) Accept Transfer Pr…" at bounding box center [853, 417] width 1315 height 740
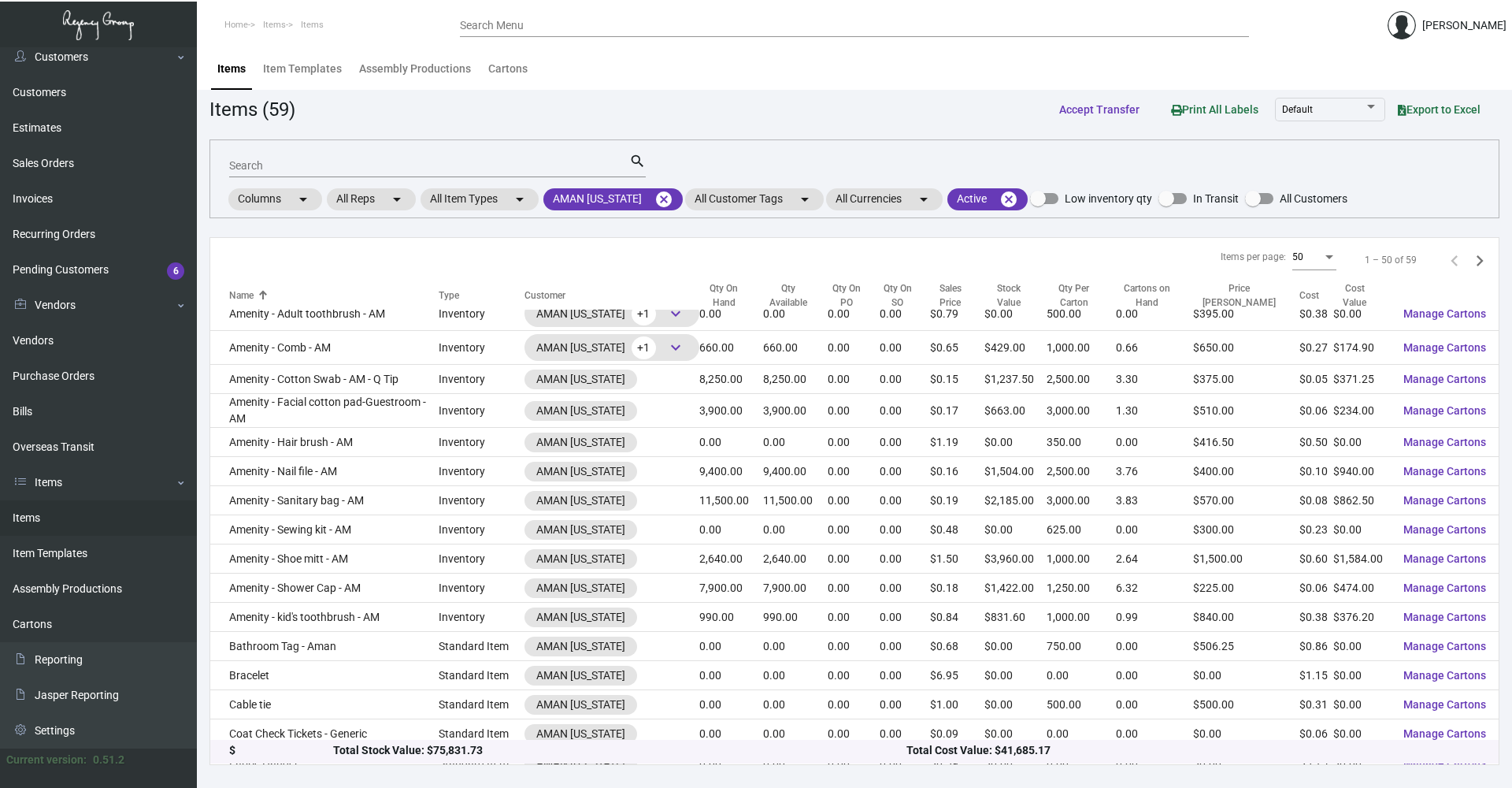
scroll to position [79, 0]
click at [281, 154] on div "Search" at bounding box center [429, 164] width 400 height 24
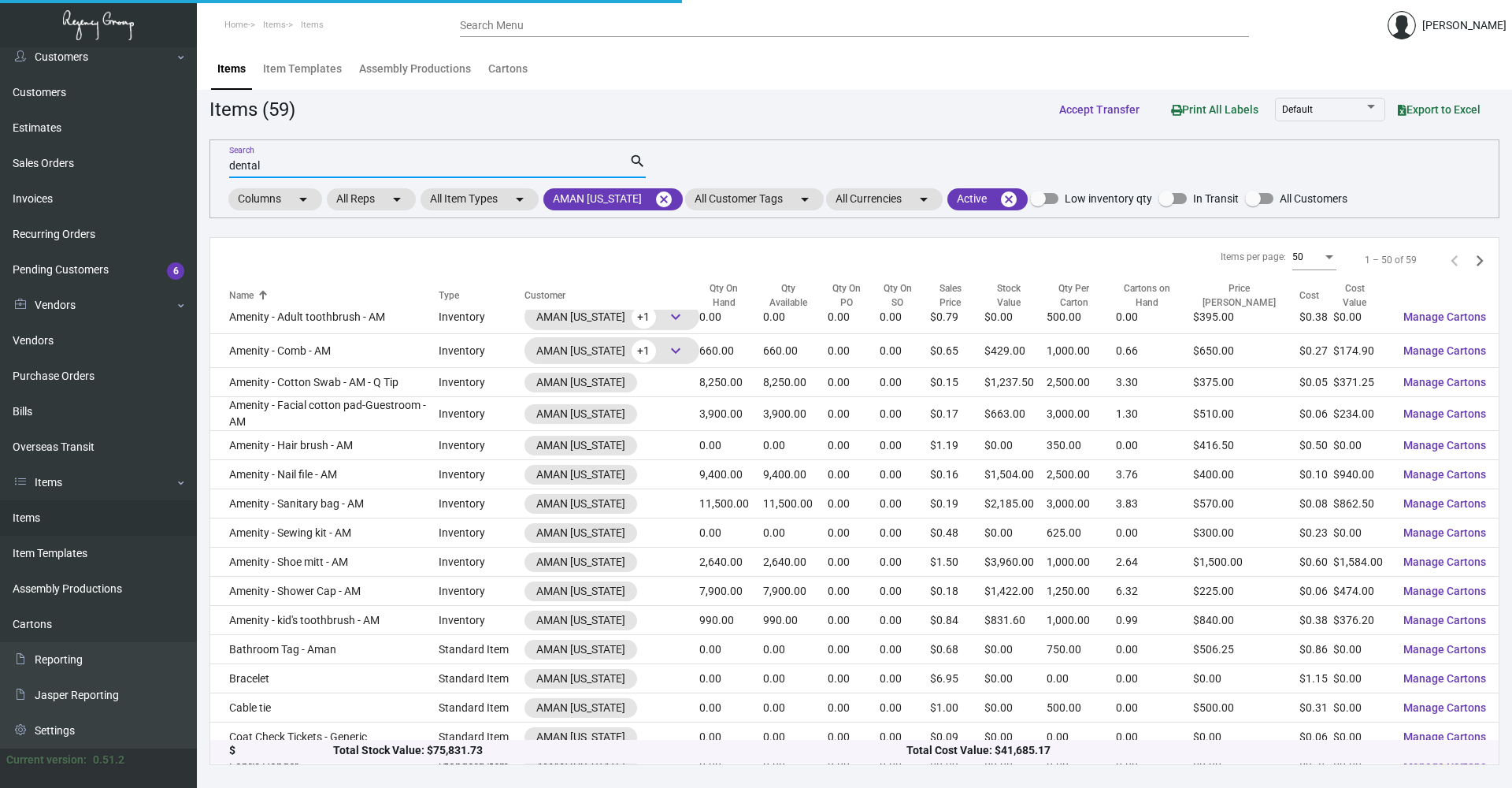
scroll to position [0, 0]
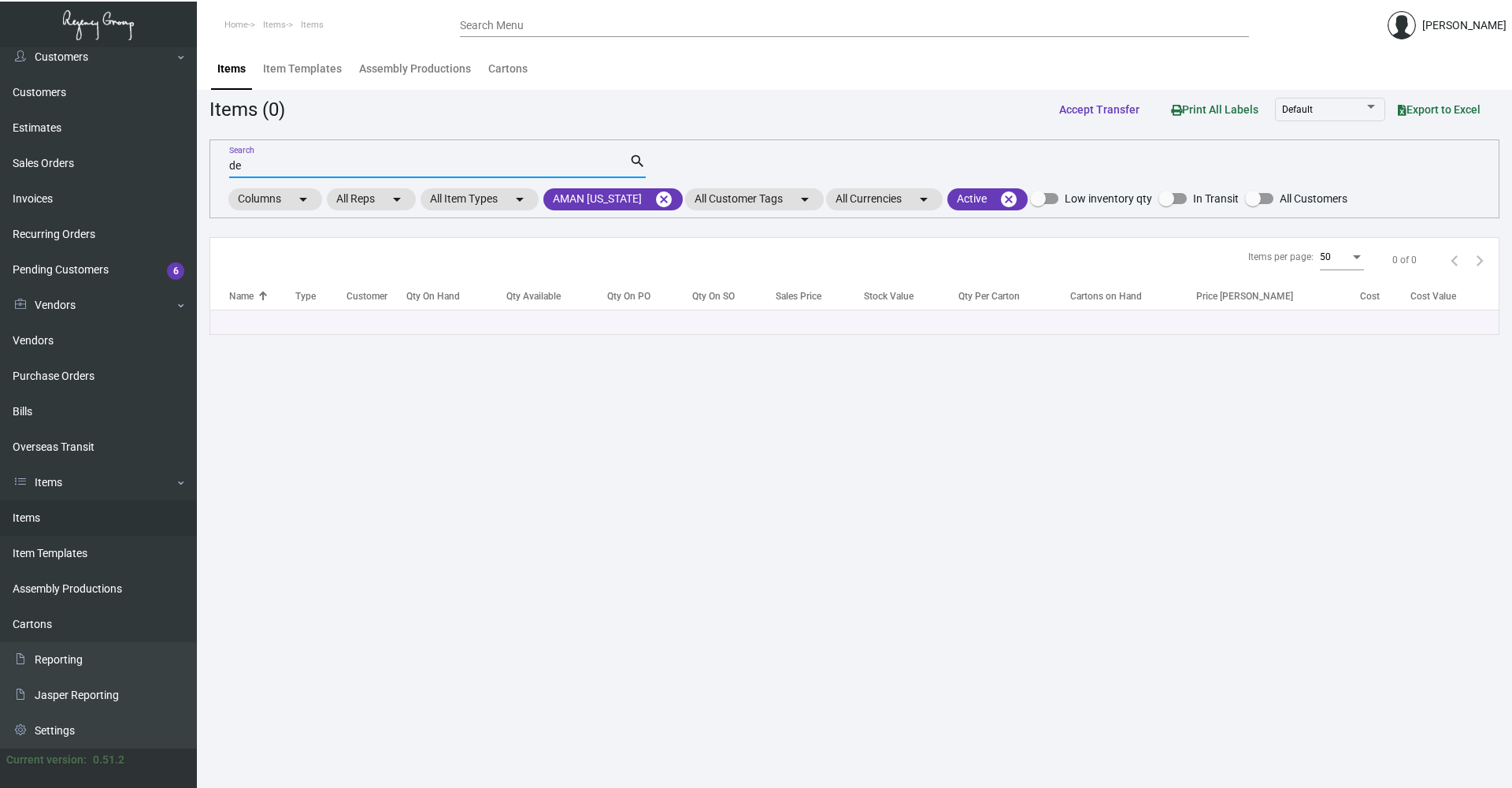
type input "d"
type input "tooth"
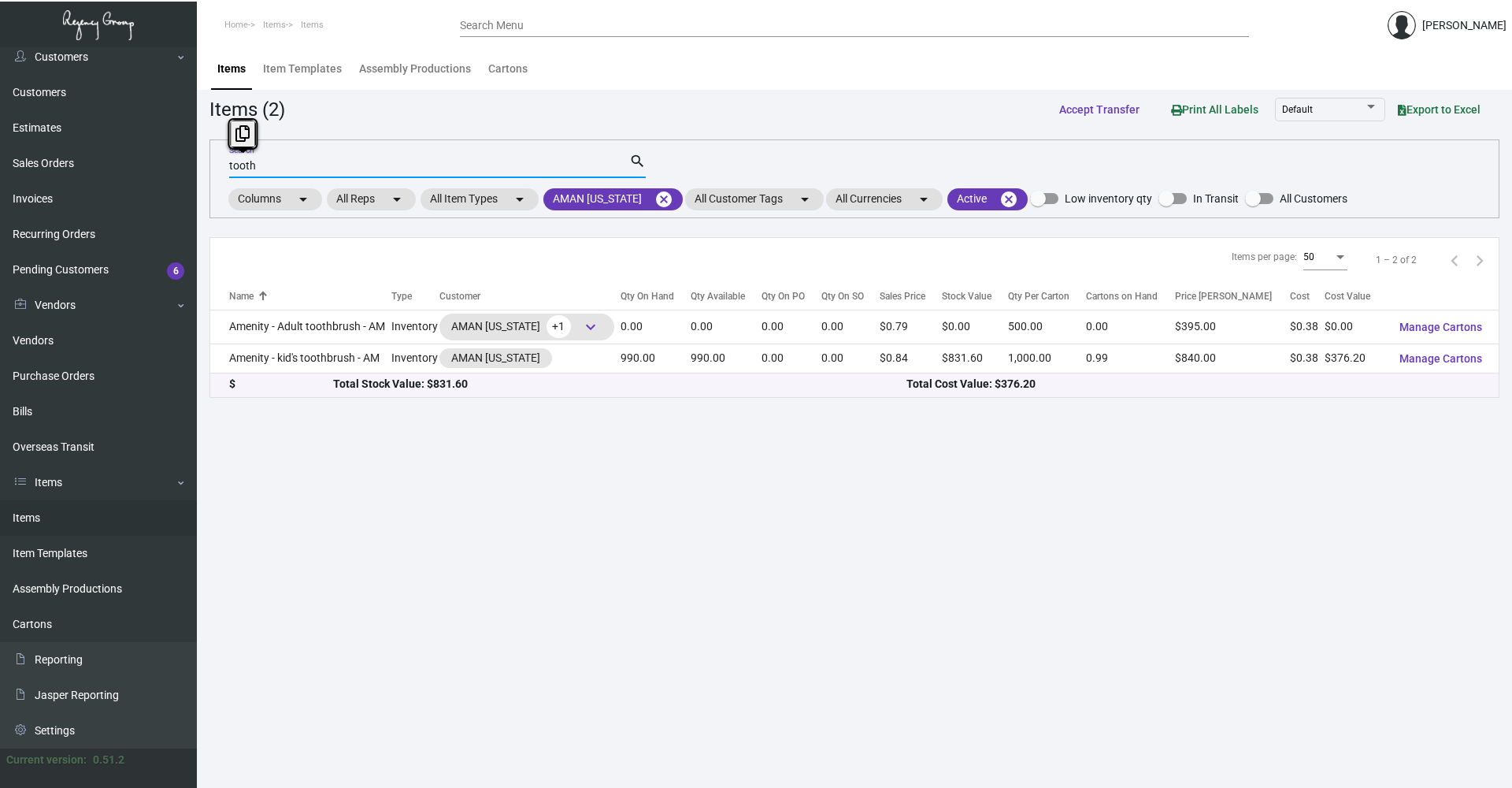
drag, startPoint x: 293, startPoint y: 166, endPoint x: 209, endPoint y: 166, distance: 84.0
click at [209, 166] on main "Items Item Templates Assembly Productions Cartons Items (2) Accept Transfer Pri…" at bounding box center [853, 417] width 1315 height 740
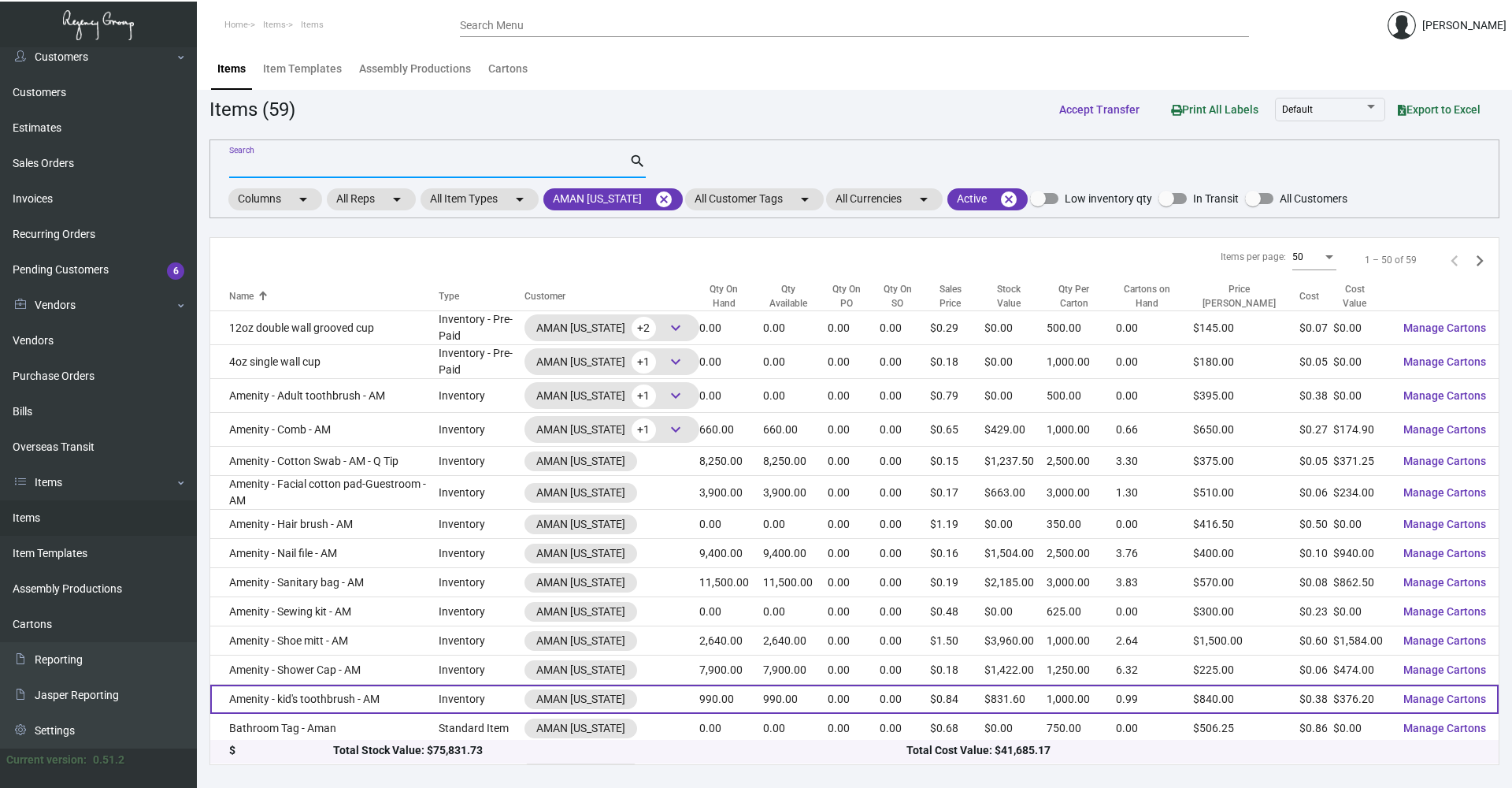
click at [385, 705] on td "Amenity - kid's toothbrush - AM" at bounding box center [324, 699] width 228 height 29
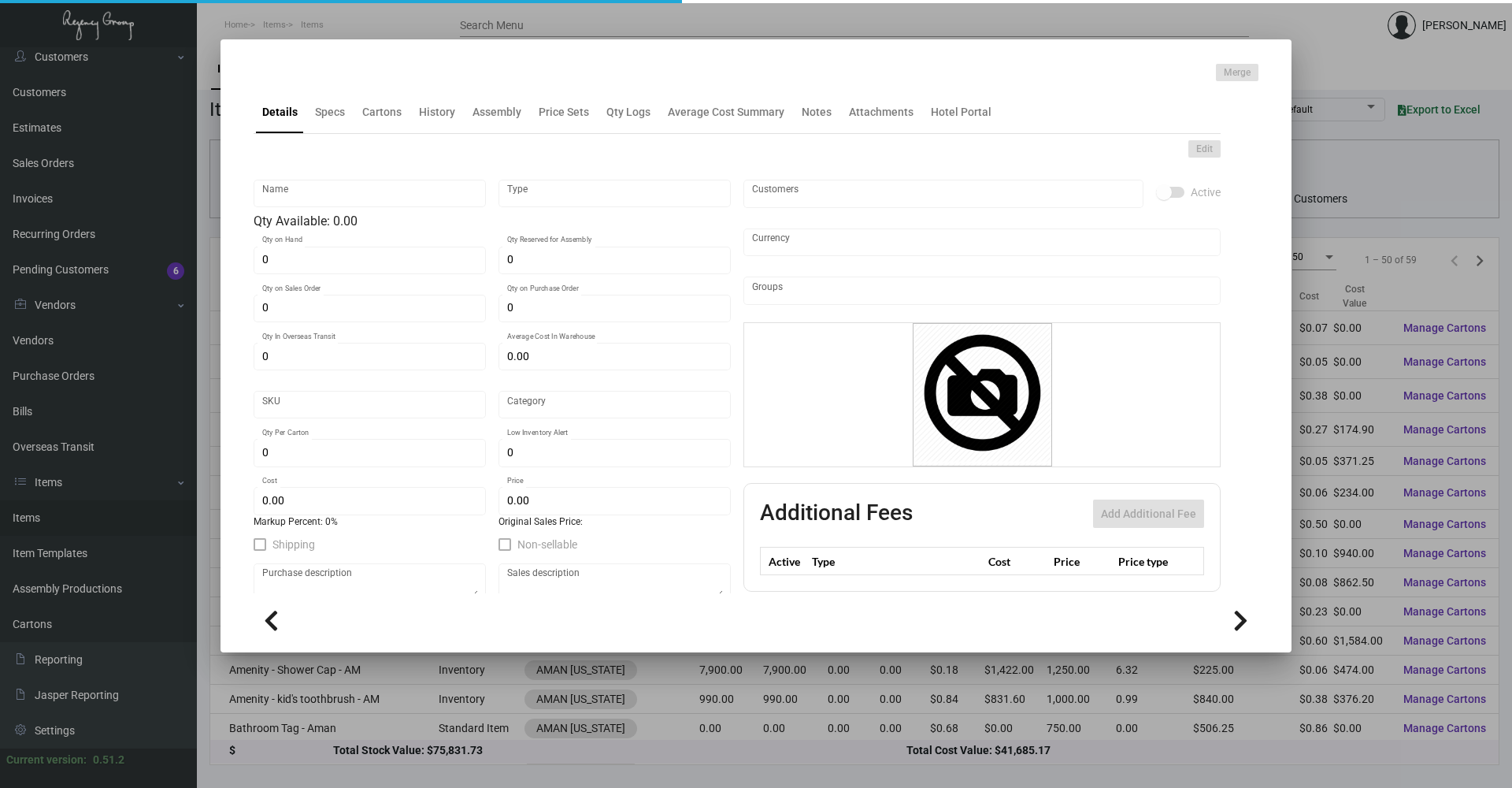
type input "Amenity - kid's toothbrush - AM"
type input "Inventory"
type input "990"
type input "1,000"
type input "$ 0.38384"
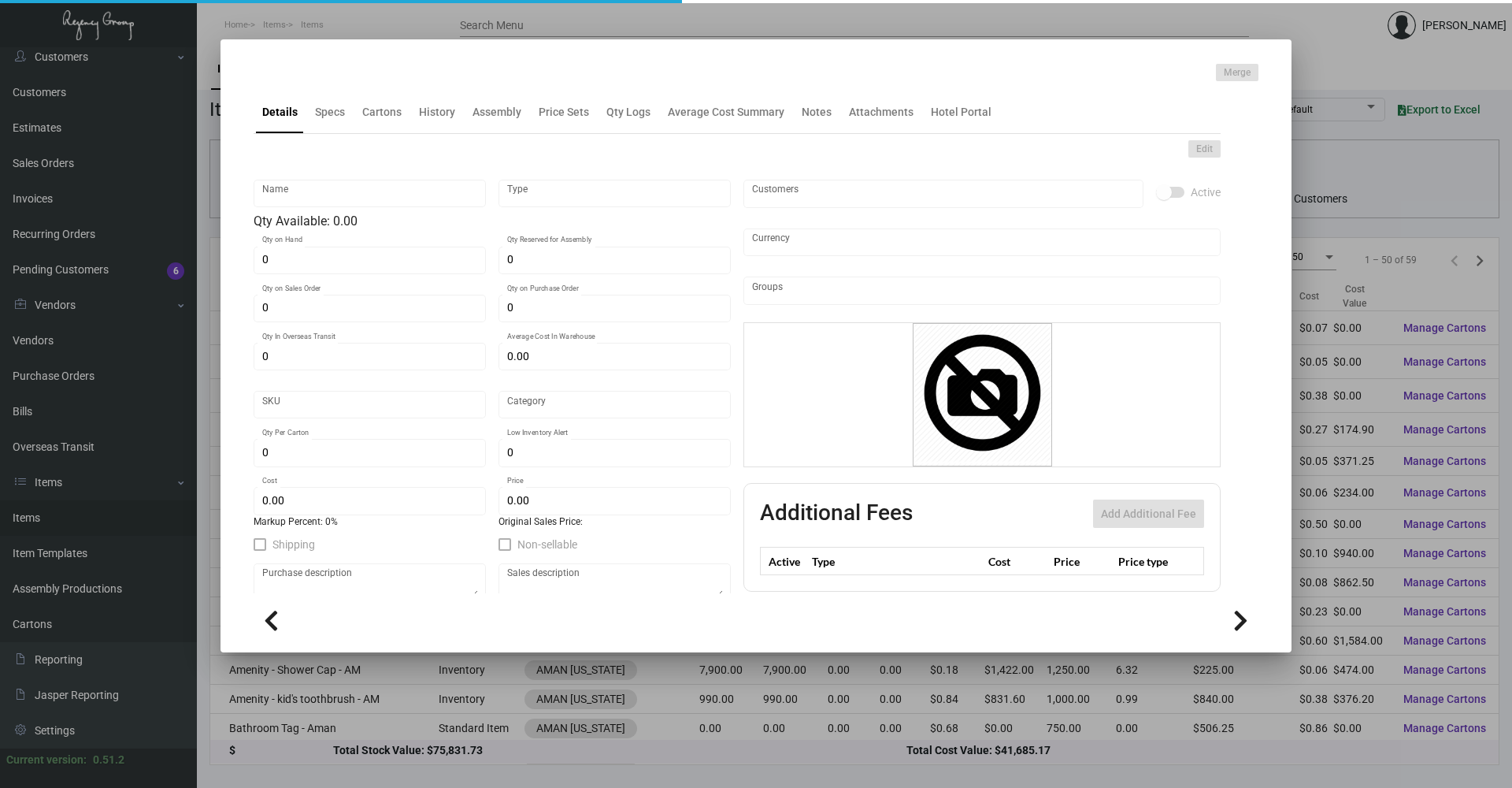
type input "AMNY115"
type input "Overseas"
type input "1,000"
type input "$ 0.38"
type input "$ 0.84"
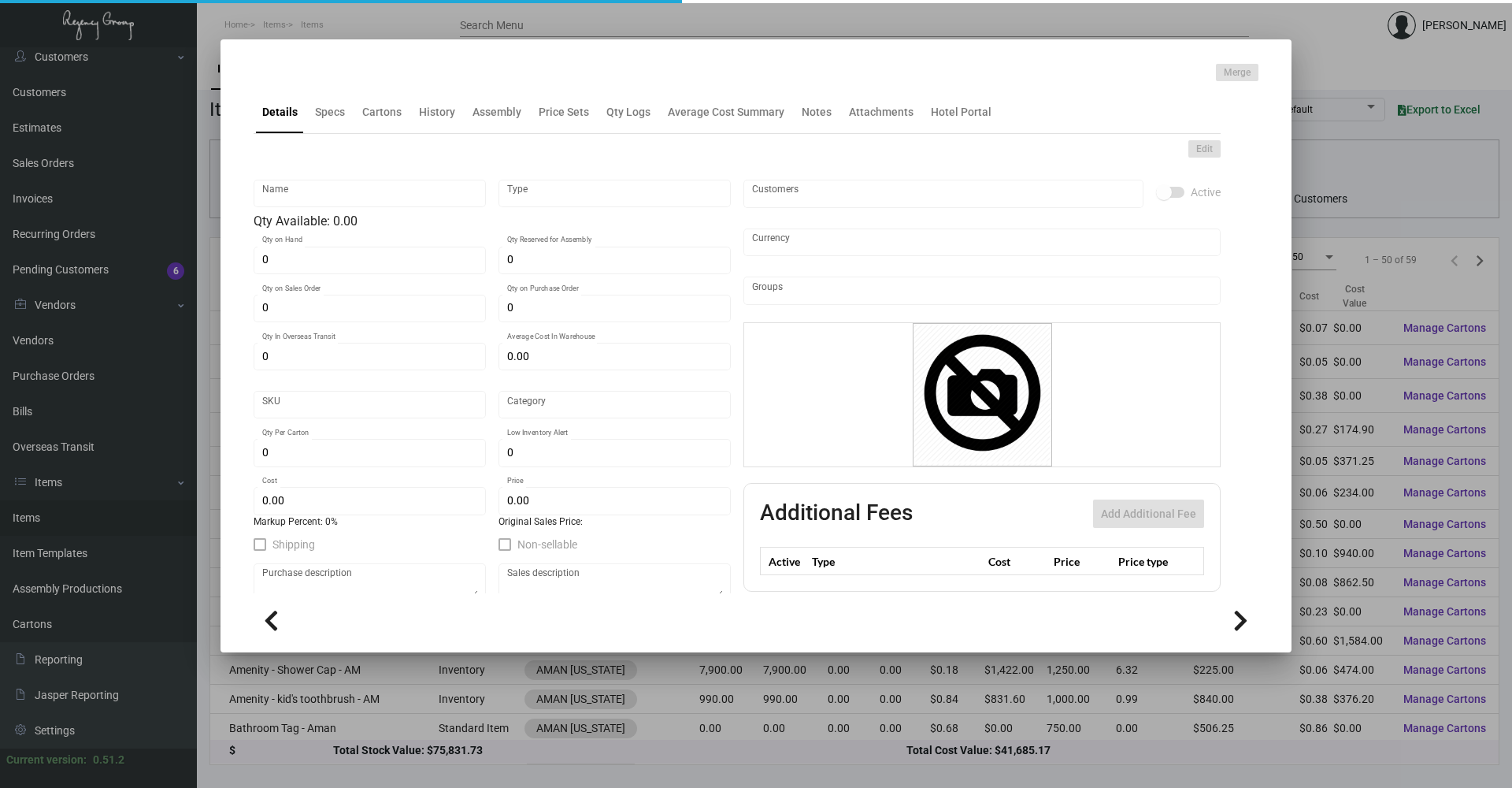
checkbox input "true"
type input "United States Dollar $"
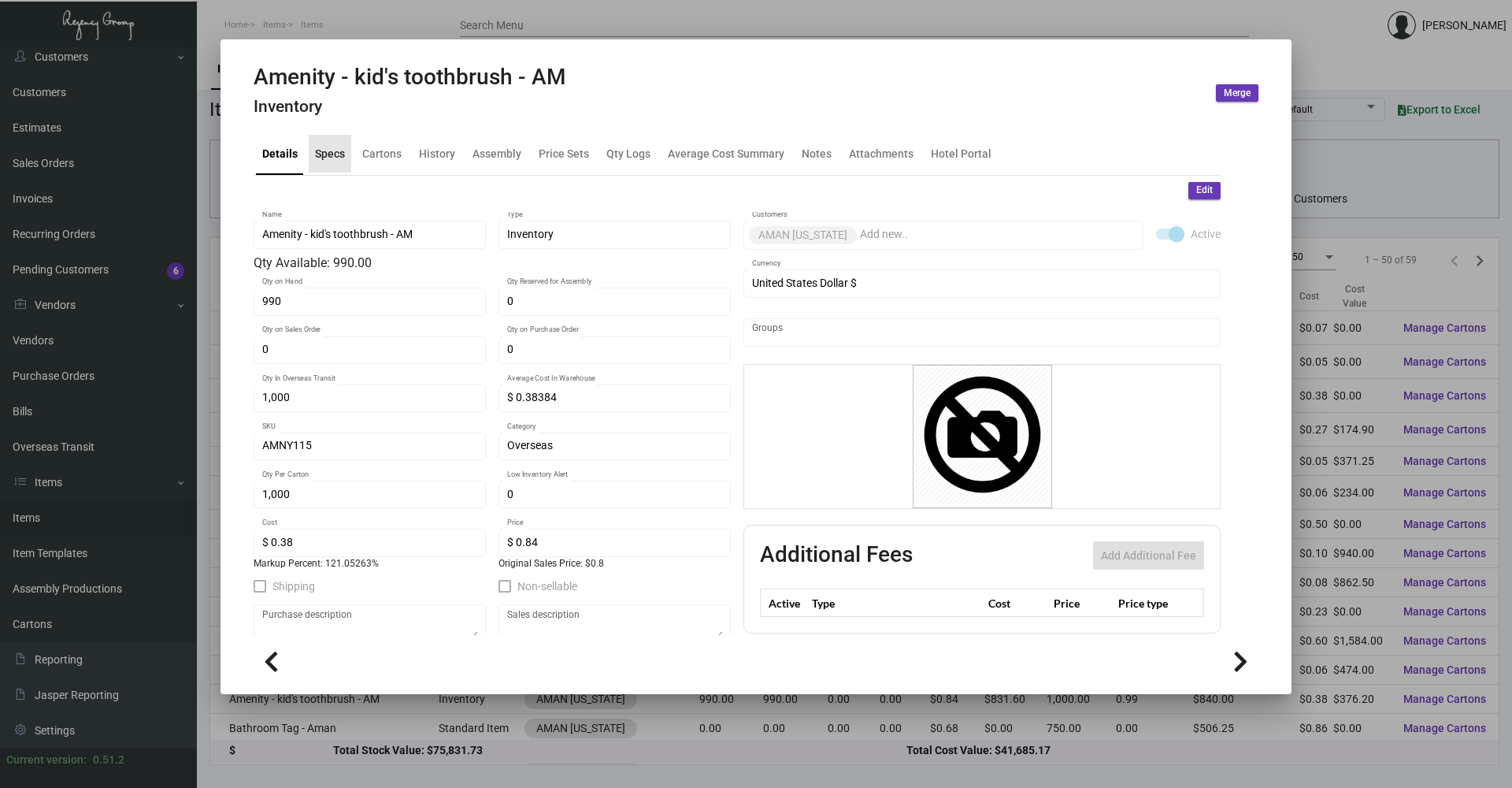
click at [319, 147] on div "Specs" at bounding box center [329, 153] width 30 height 16
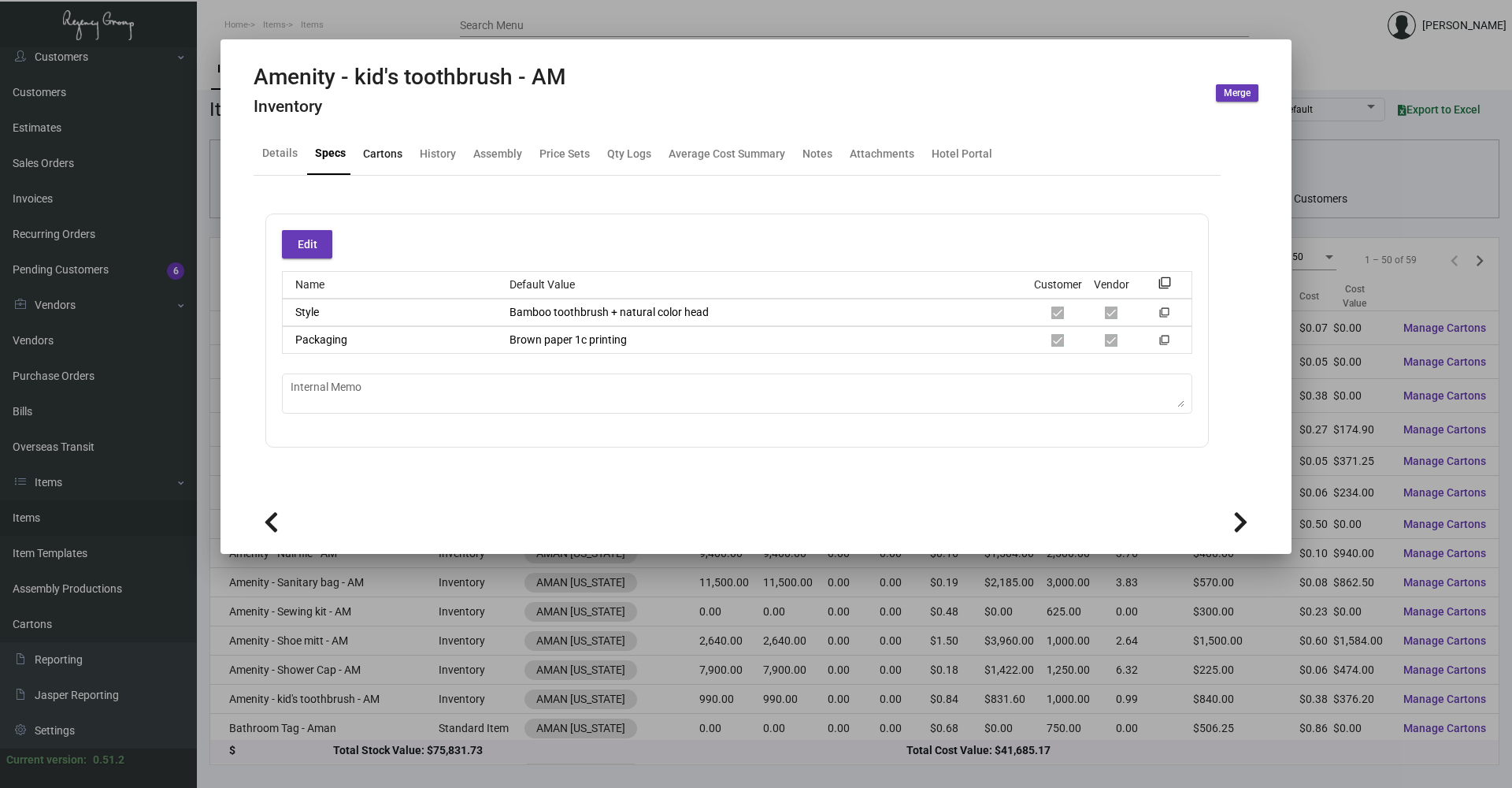
click at [374, 151] on div "Cartons" at bounding box center [383, 153] width 39 height 16
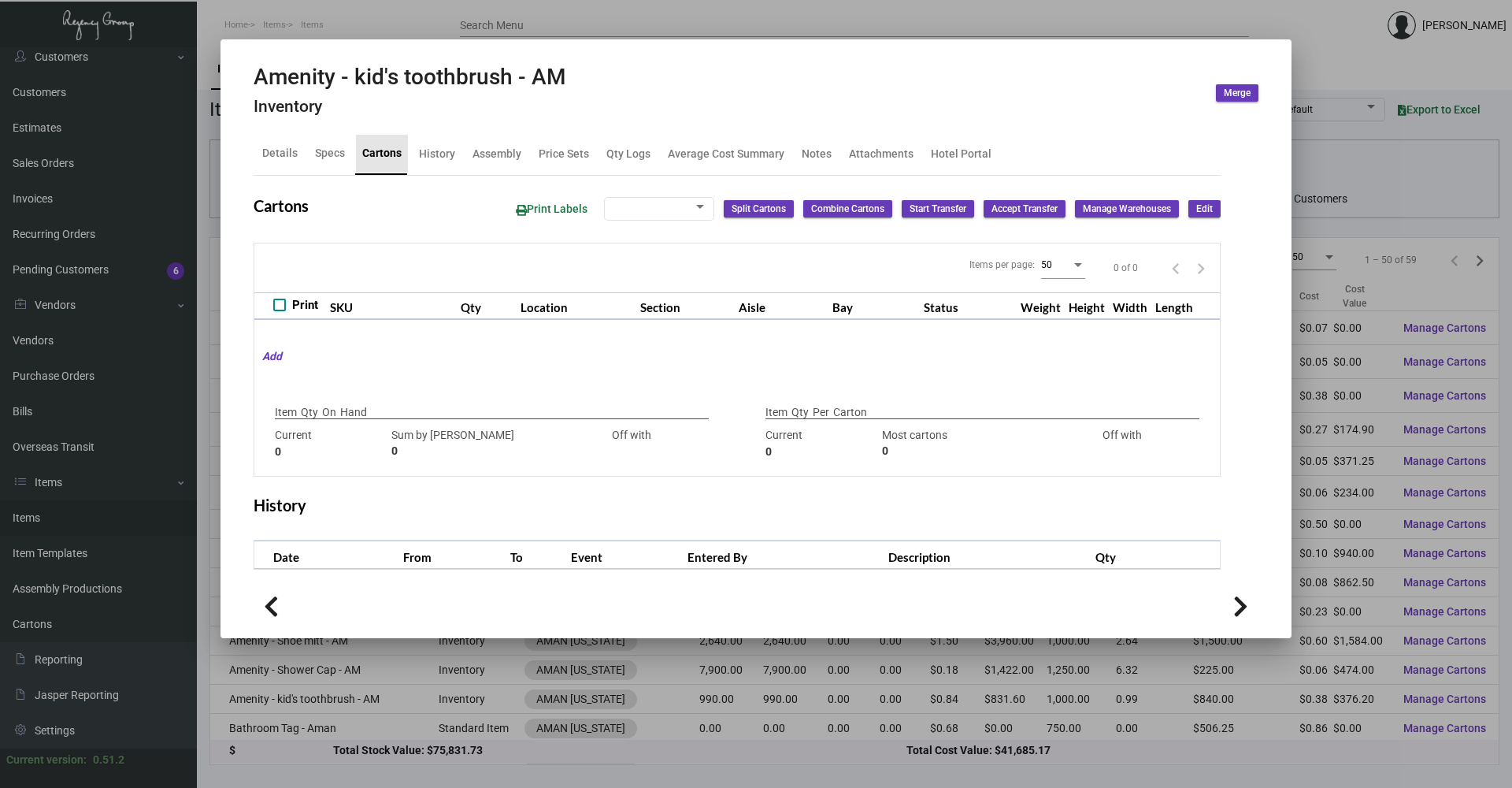
type input "990"
type input "0"
type input "1,000"
type input "1000"
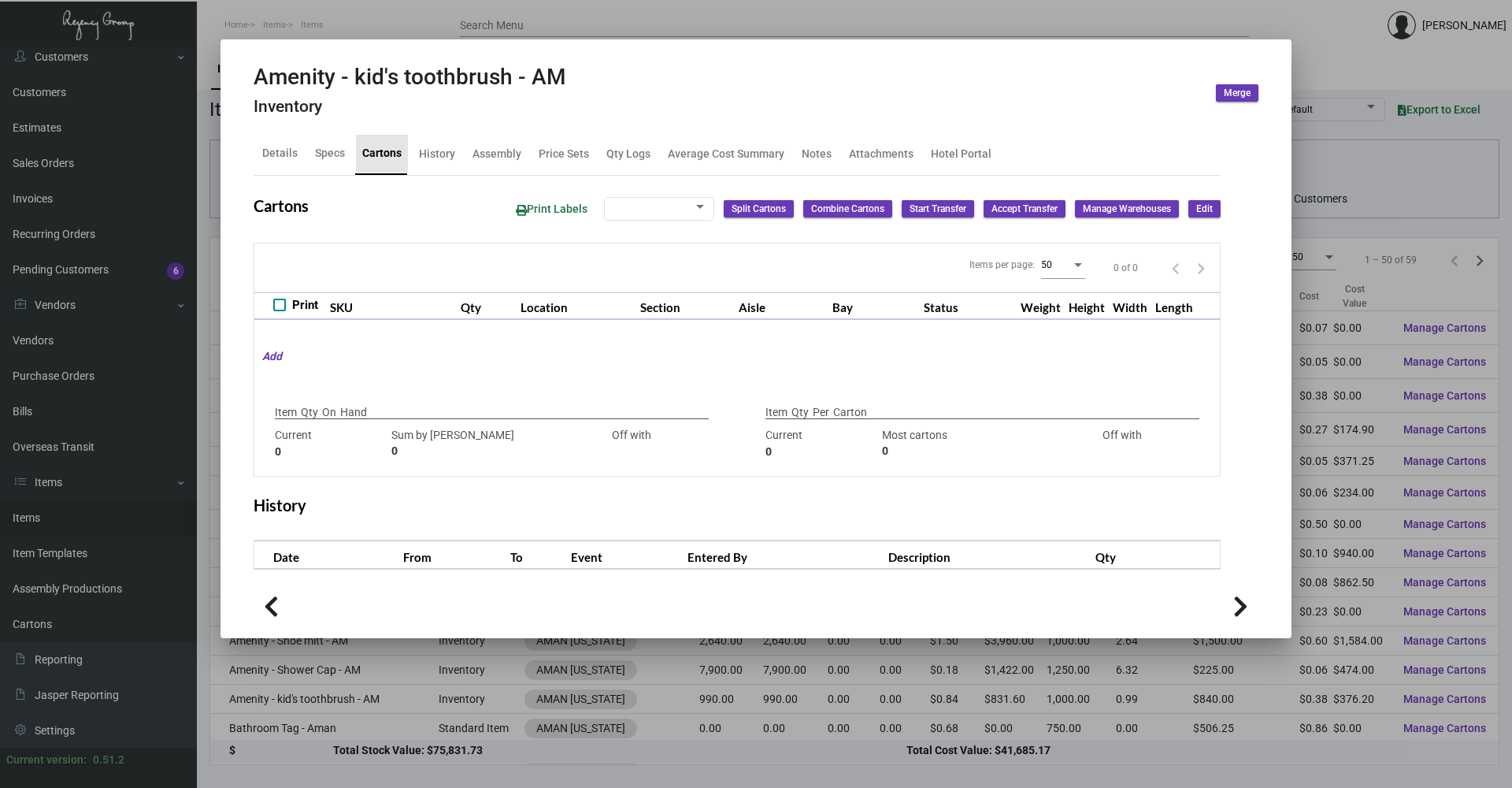
type input "0"
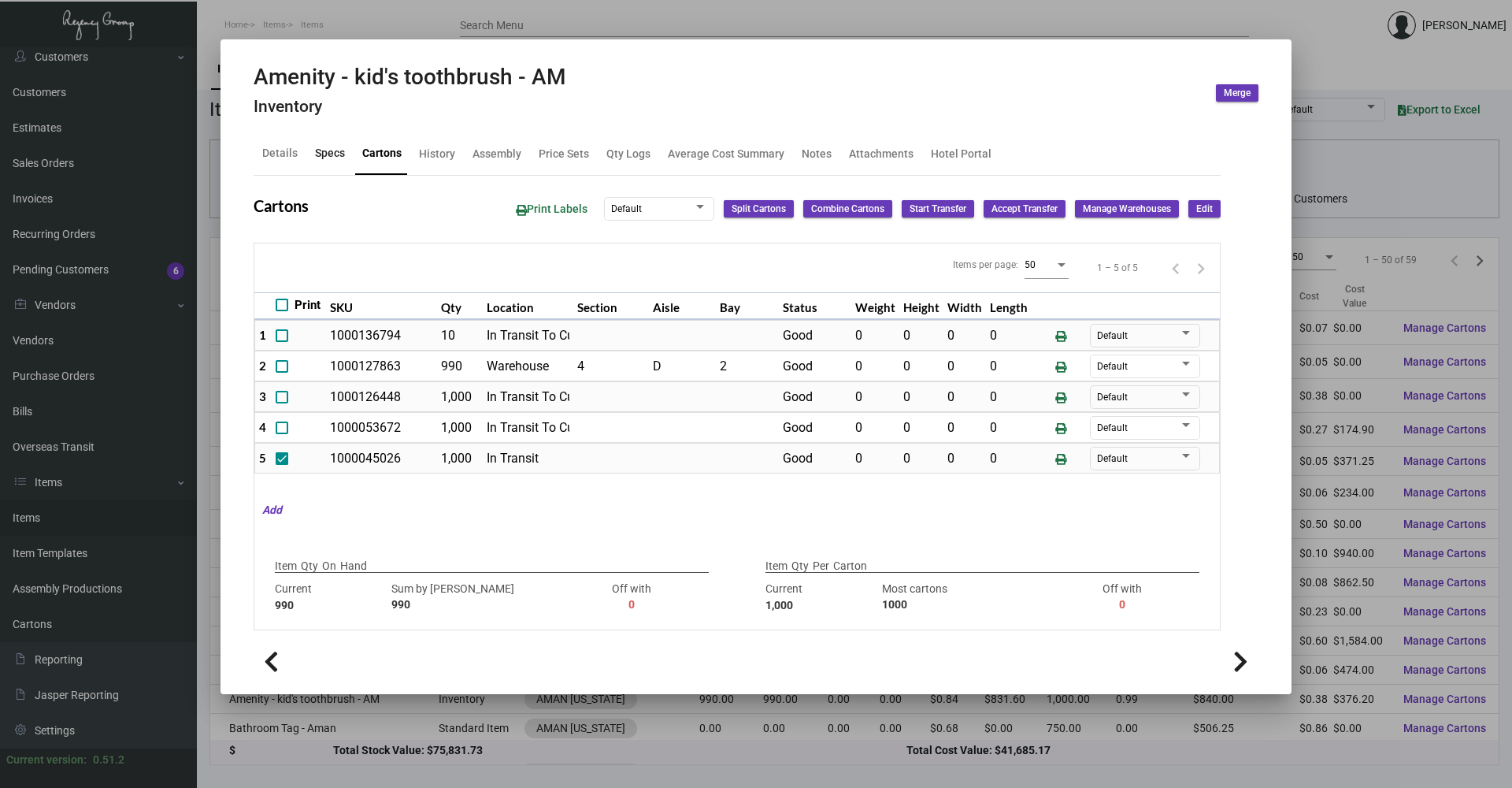
click at [310, 151] on div "Specs" at bounding box center [329, 153] width 42 height 38
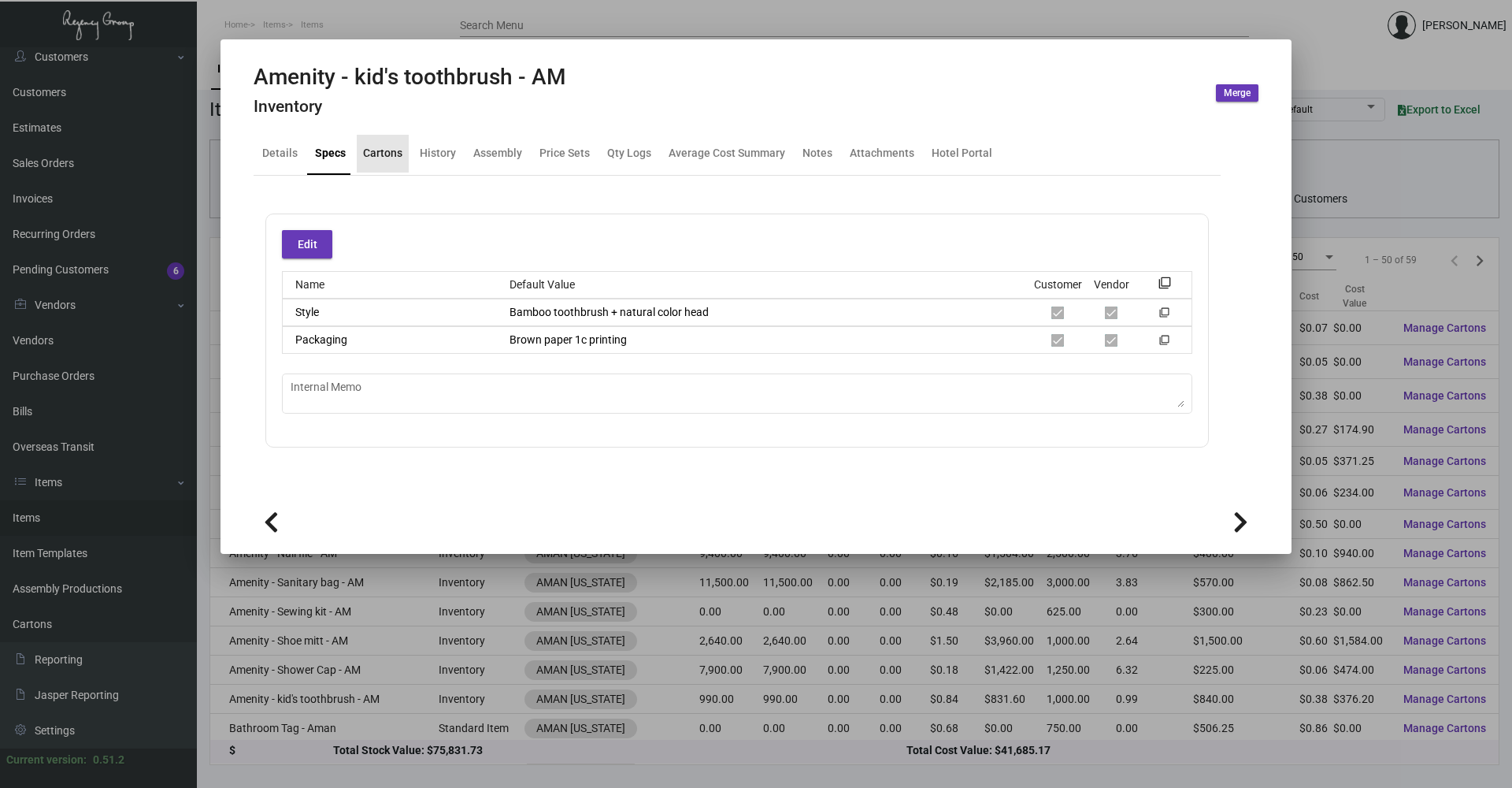
click at [381, 153] on div "Cartons" at bounding box center [383, 153] width 39 height 16
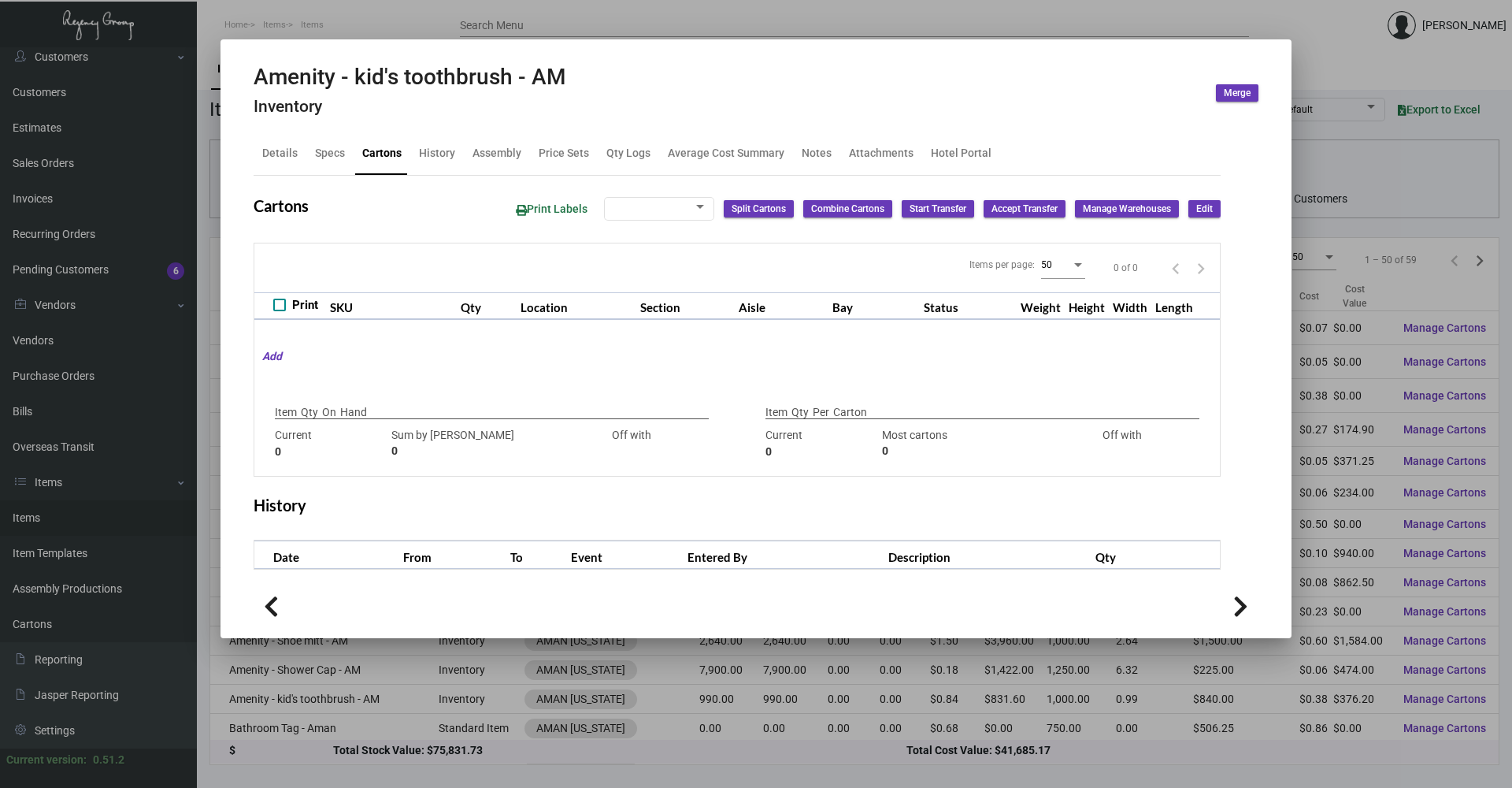
type input "990"
type input "0"
type input "1,000"
type input "1000"
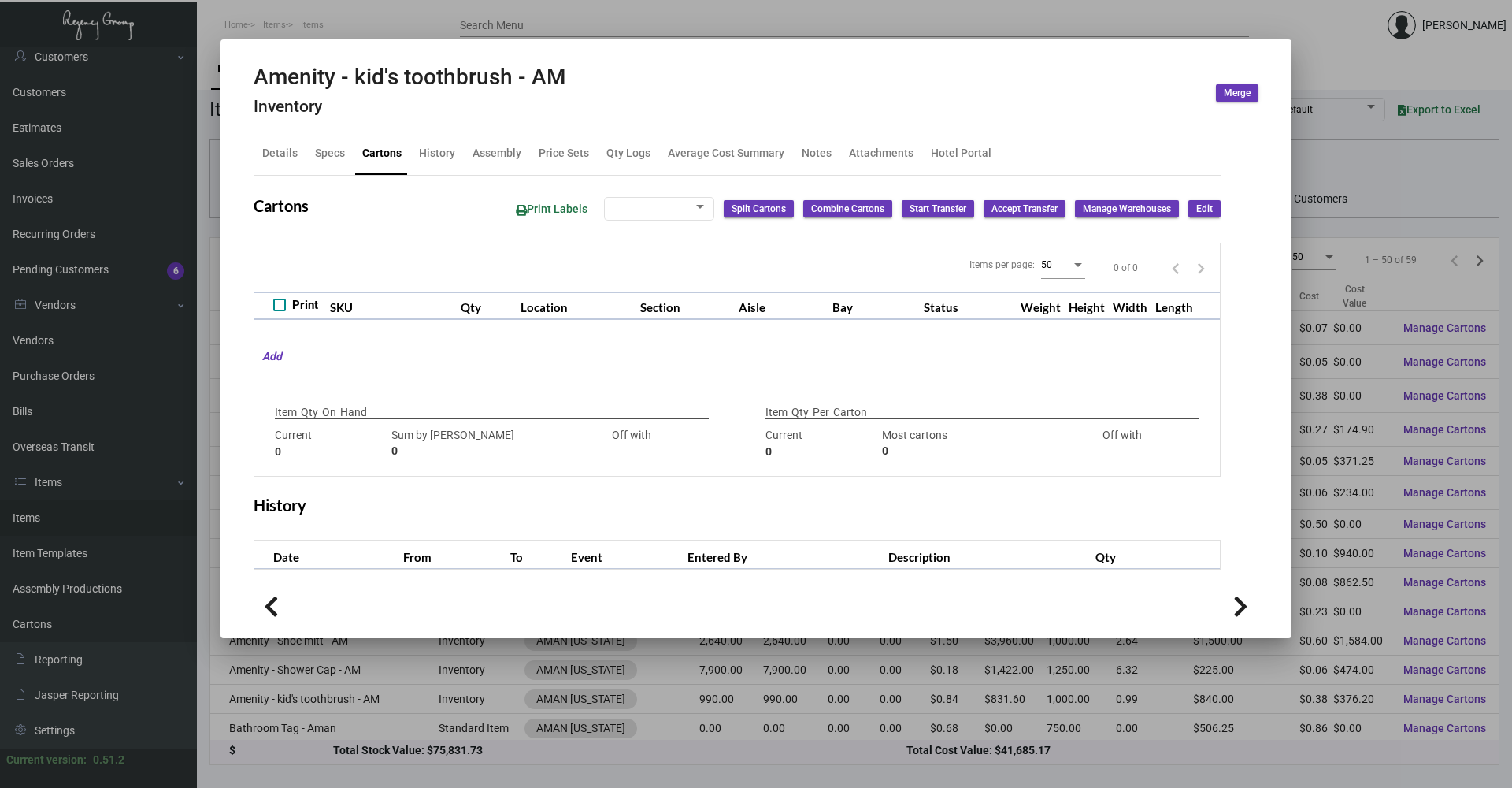
type input "0"
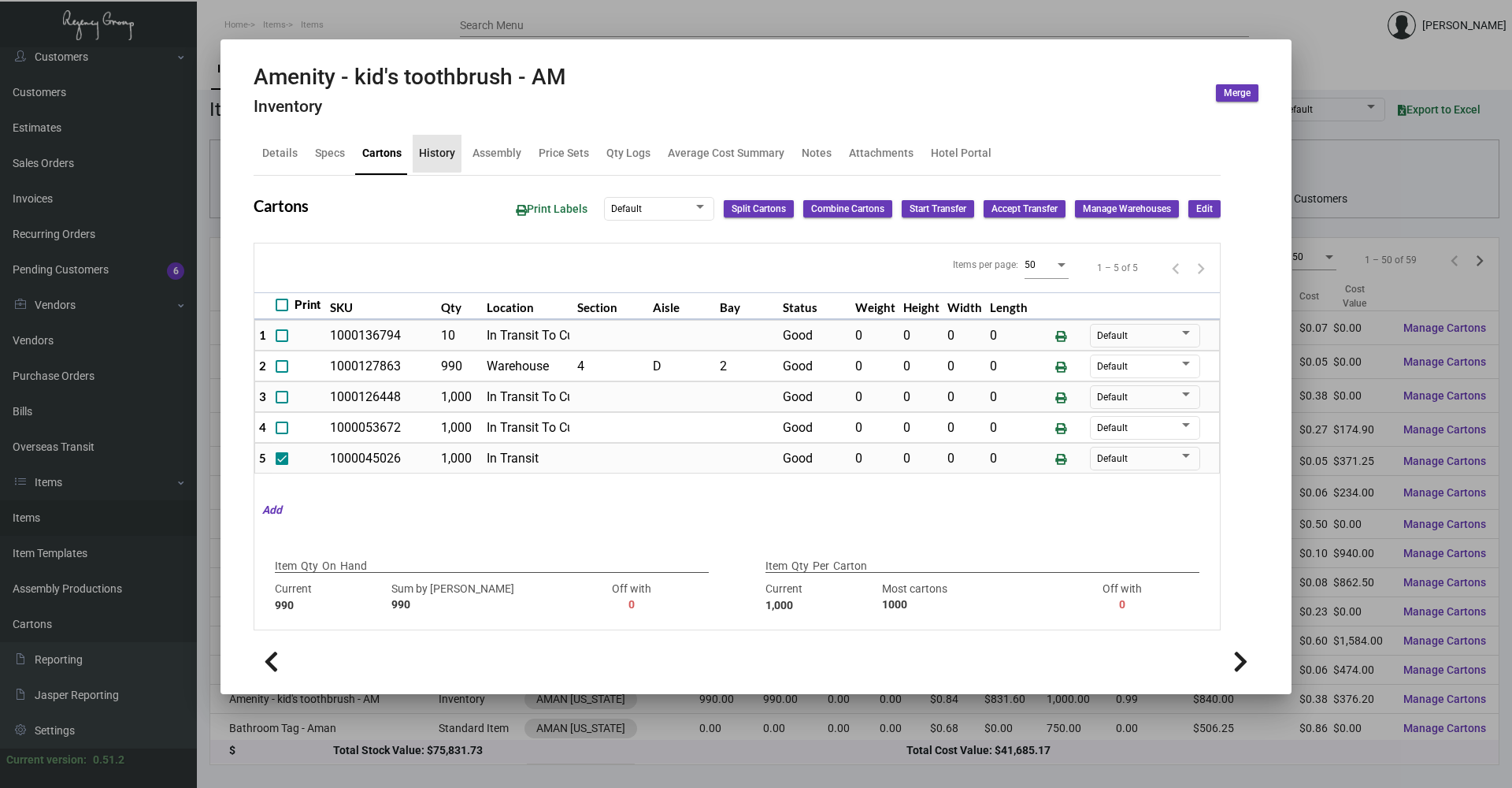
click at [429, 152] on div "History" at bounding box center [437, 153] width 36 height 16
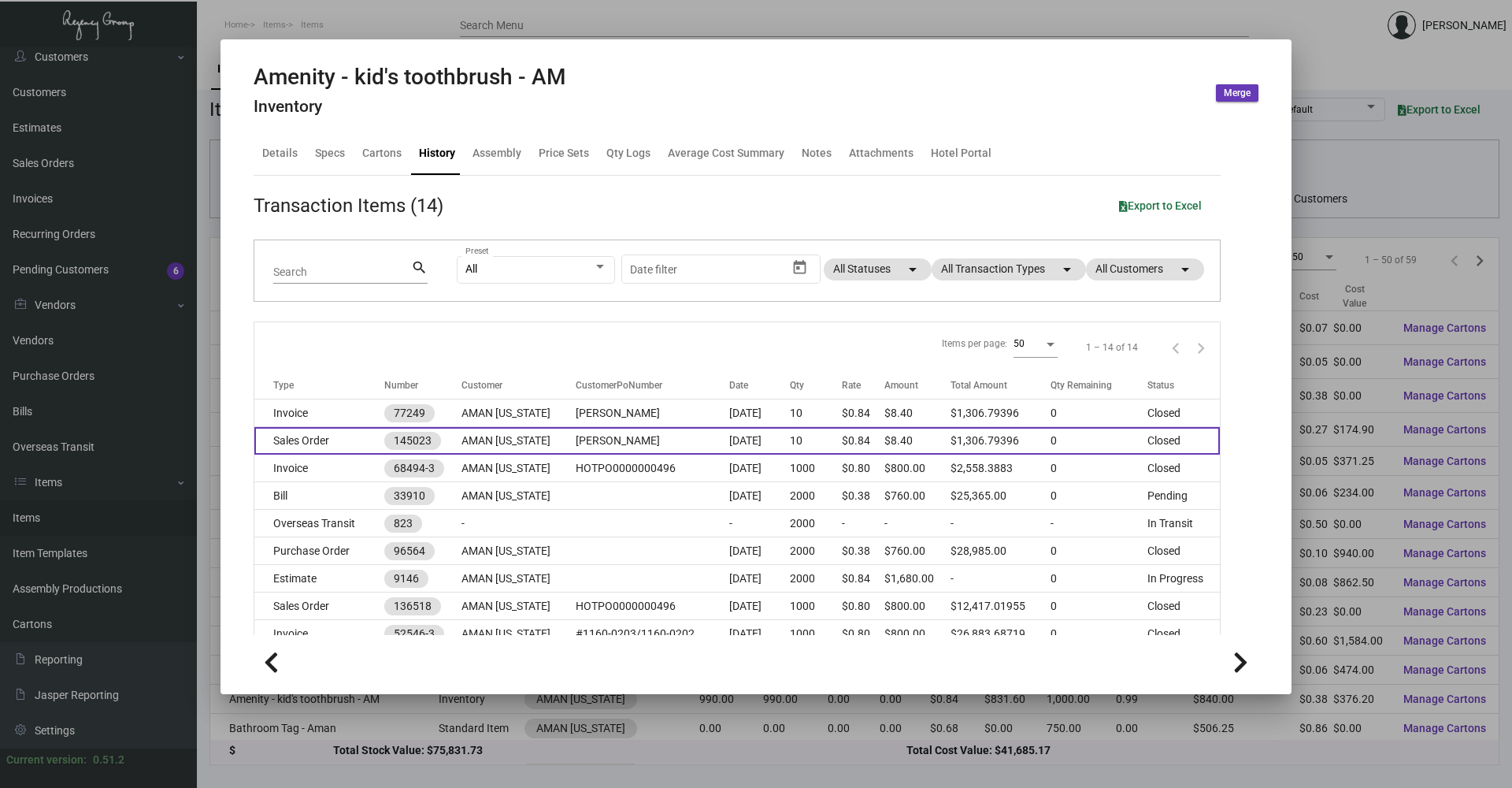
click at [353, 443] on td "Sales Order" at bounding box center [319, 441] width 130 height 28
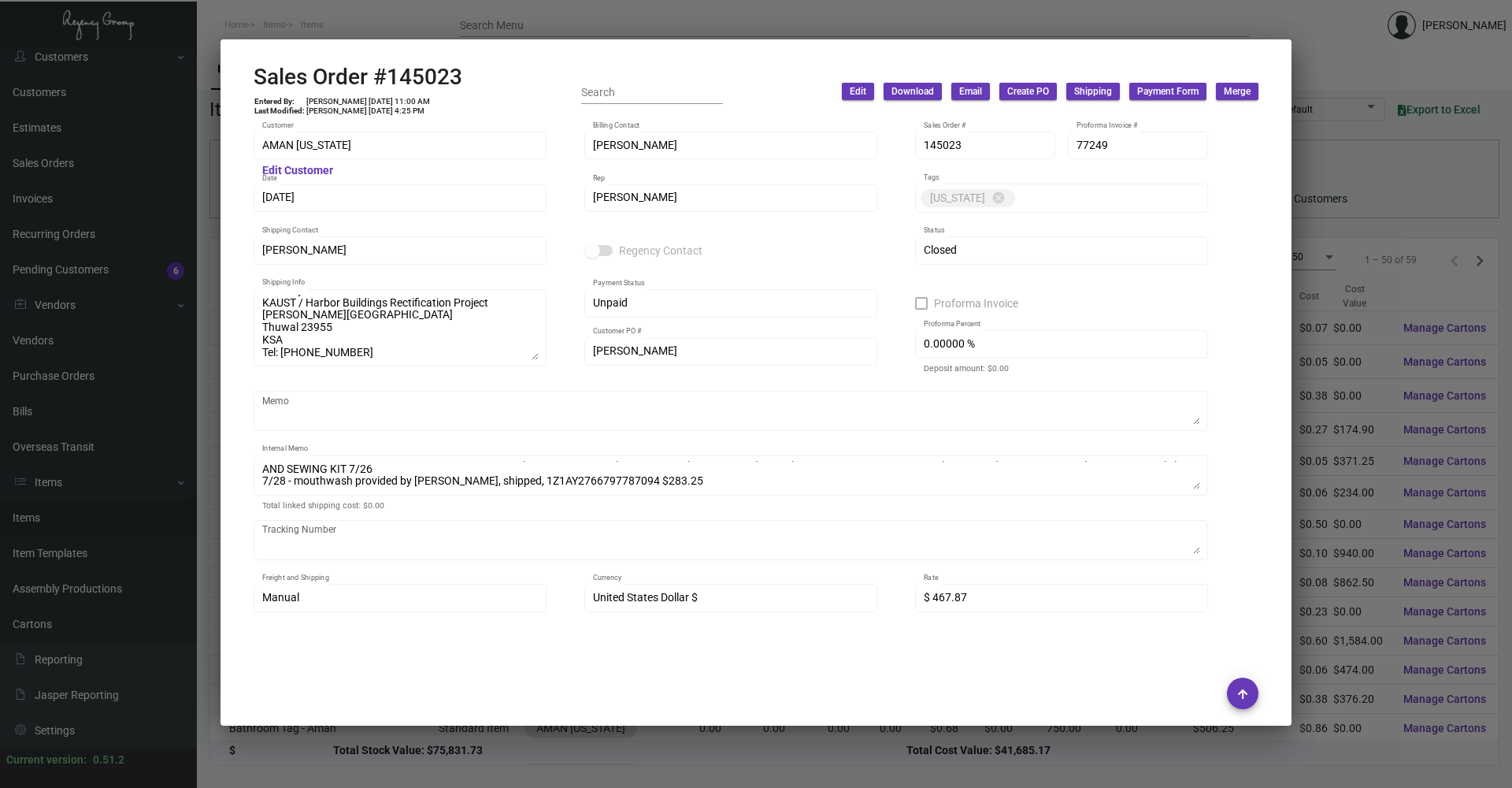
click at [363, 5] on div at bounding box center [756, 394] width 1512 height 788
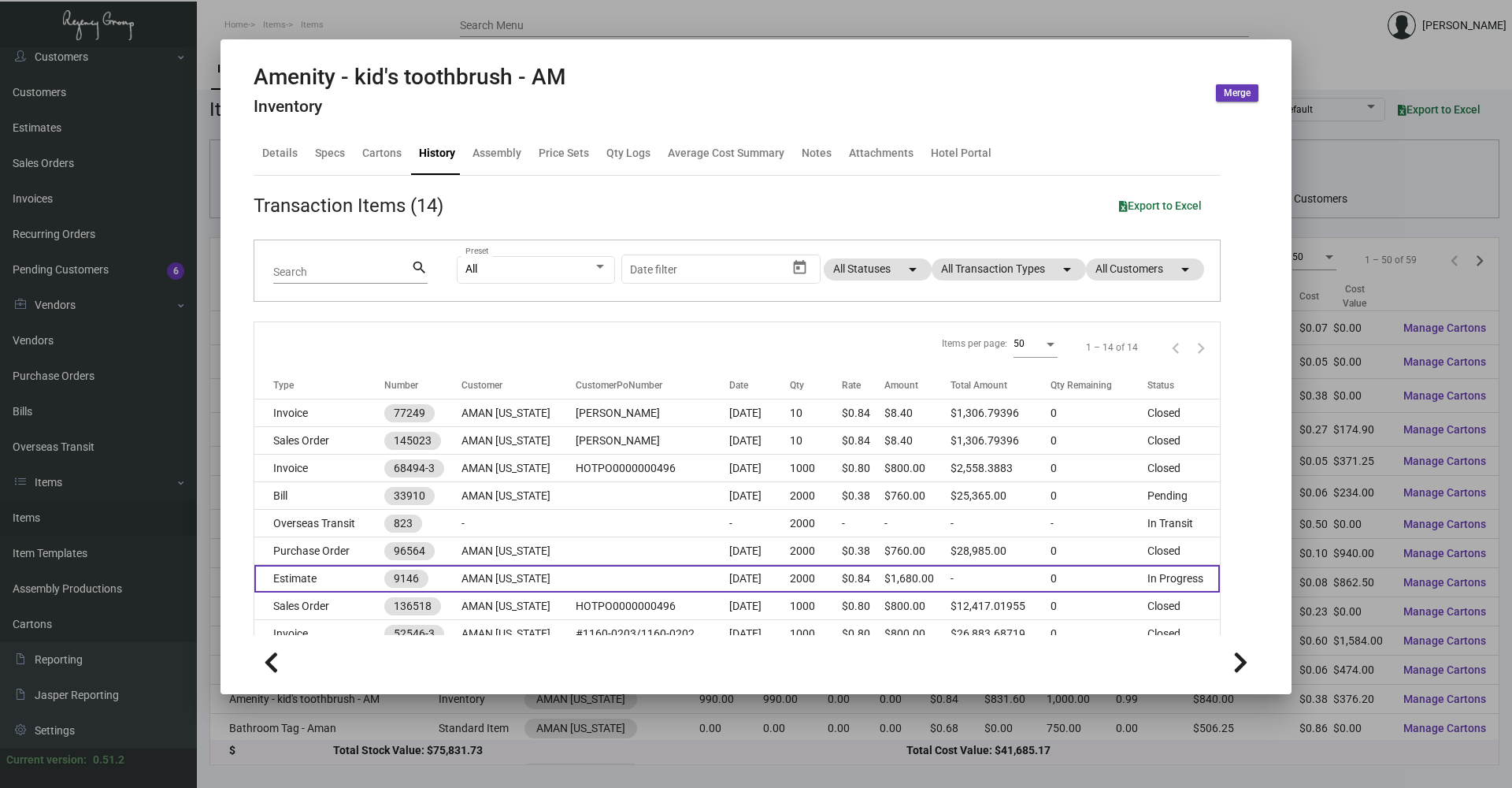
scroll to position [79, 0]
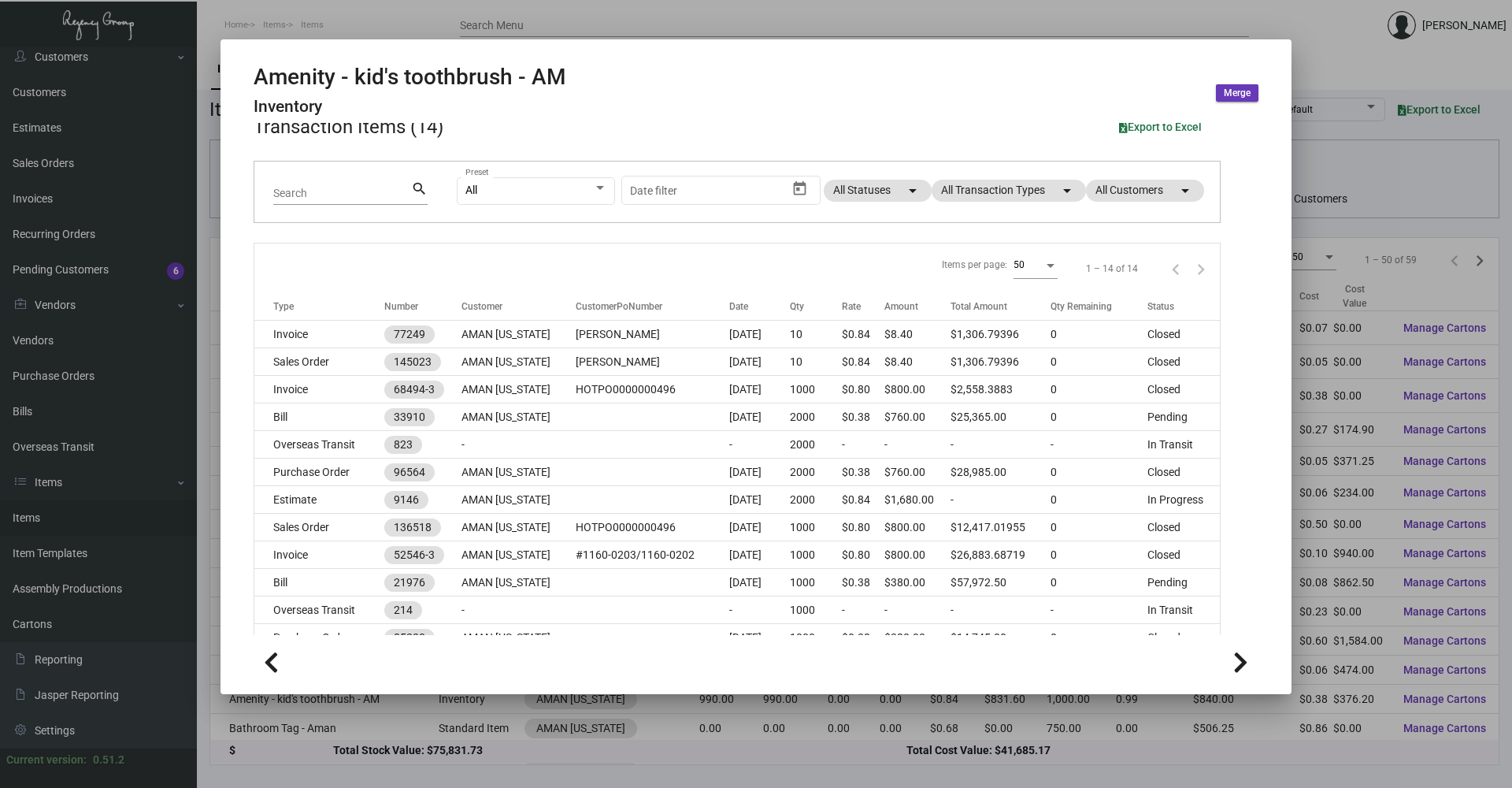
click at [337, 5] on div at bounding box center [756, 394] width 1512 height 788
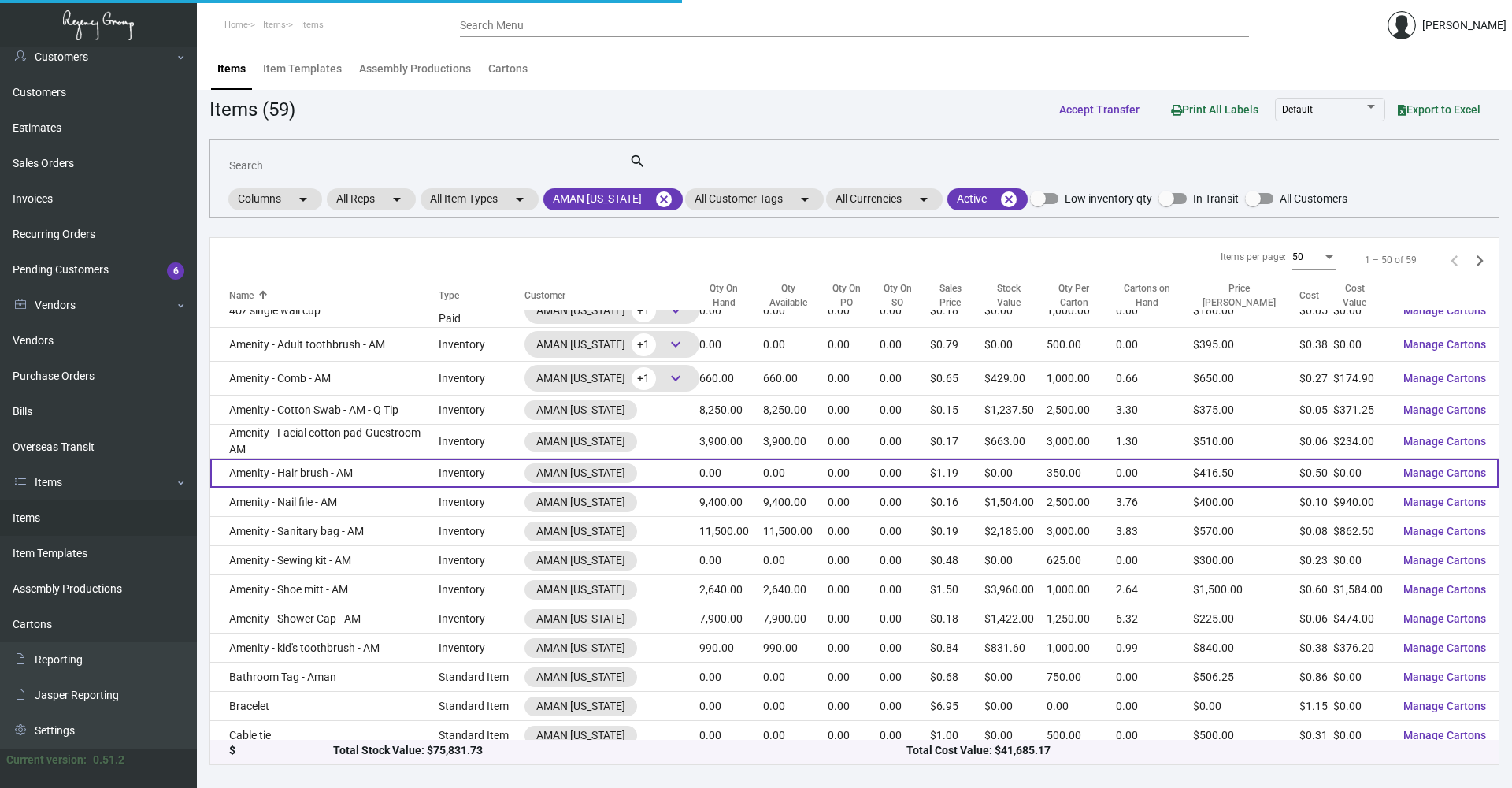
scroll to position [79, 0]
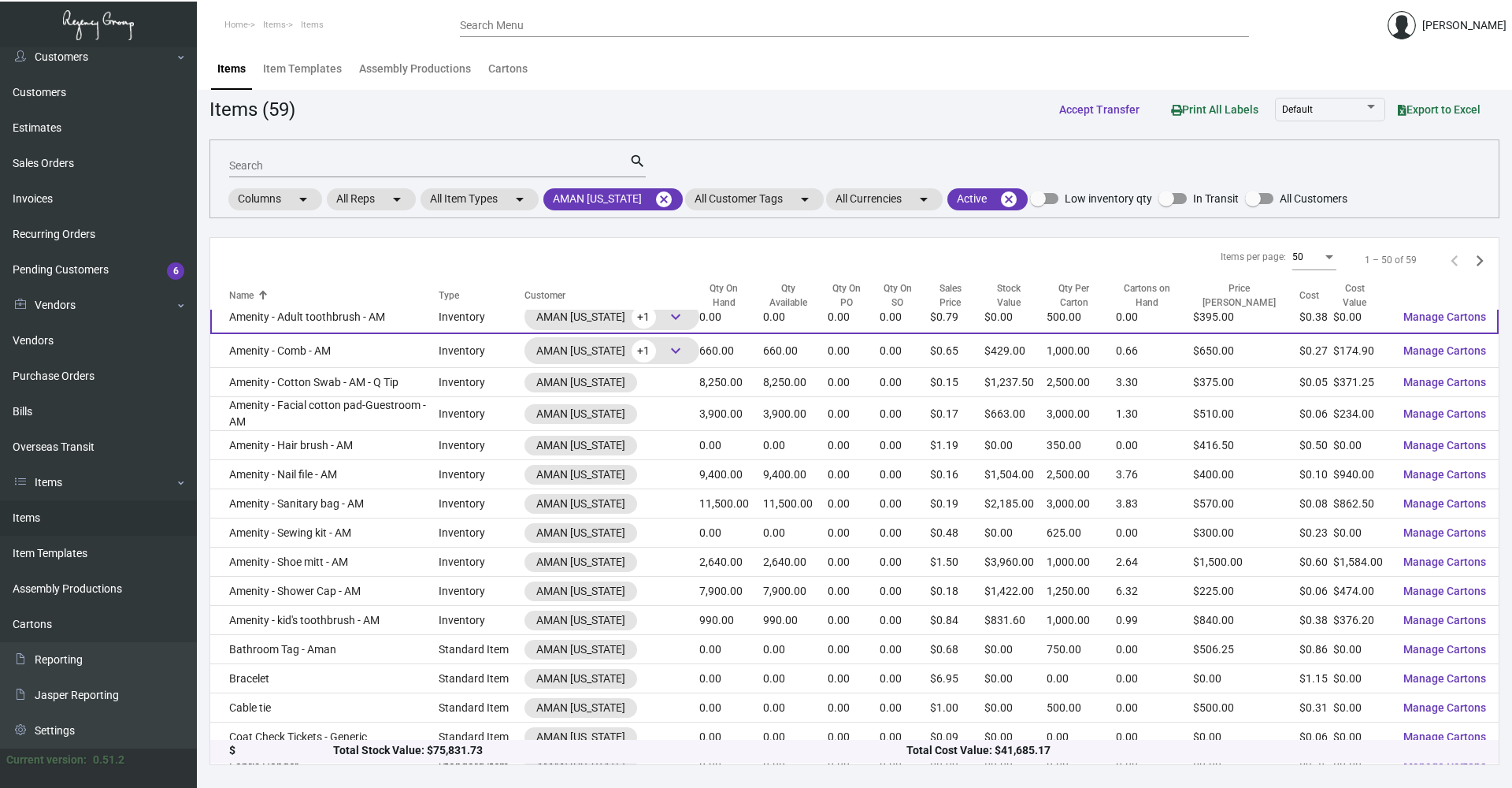
click at [384, 321] on td "Amenity - Adult toothbrush - AM" at bounding box center [324, 317] width 228 height 34
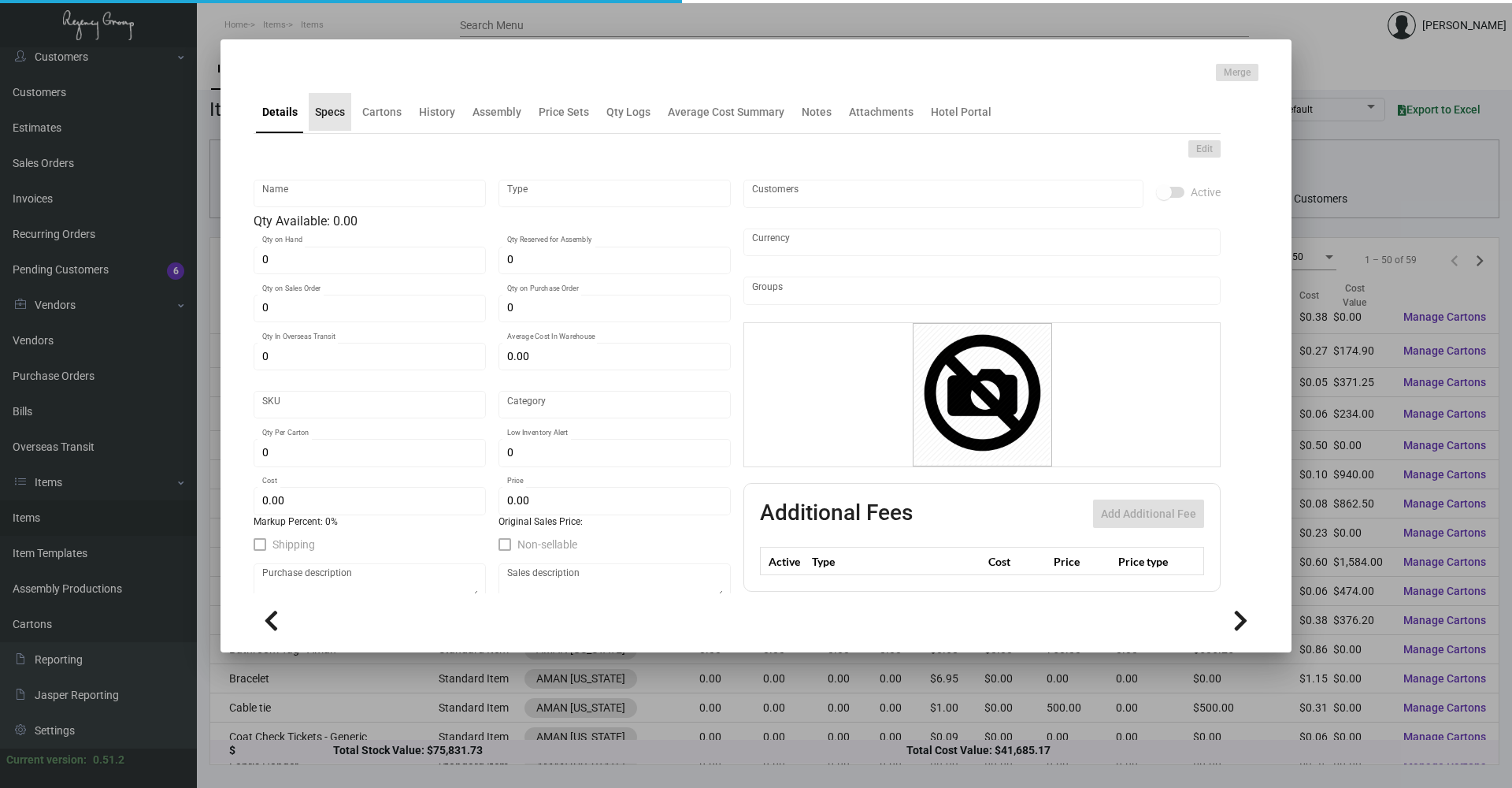
click at [320, 116] on div "Specs" at bounding box center [329, 112] width 30 height 16
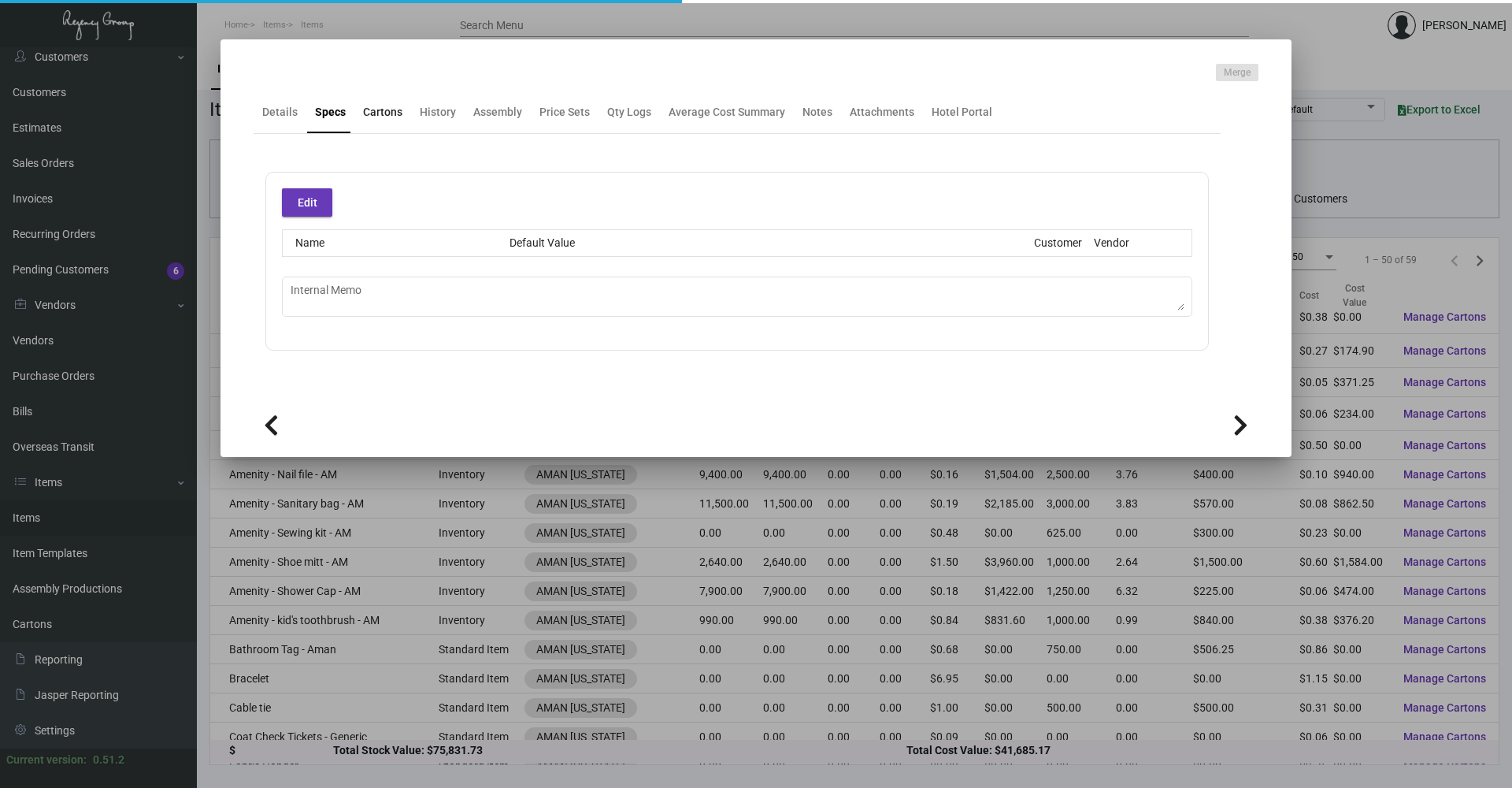
click at [384, 116] on div "Cartons" at bounding box center [383, 112] width 39 height 16
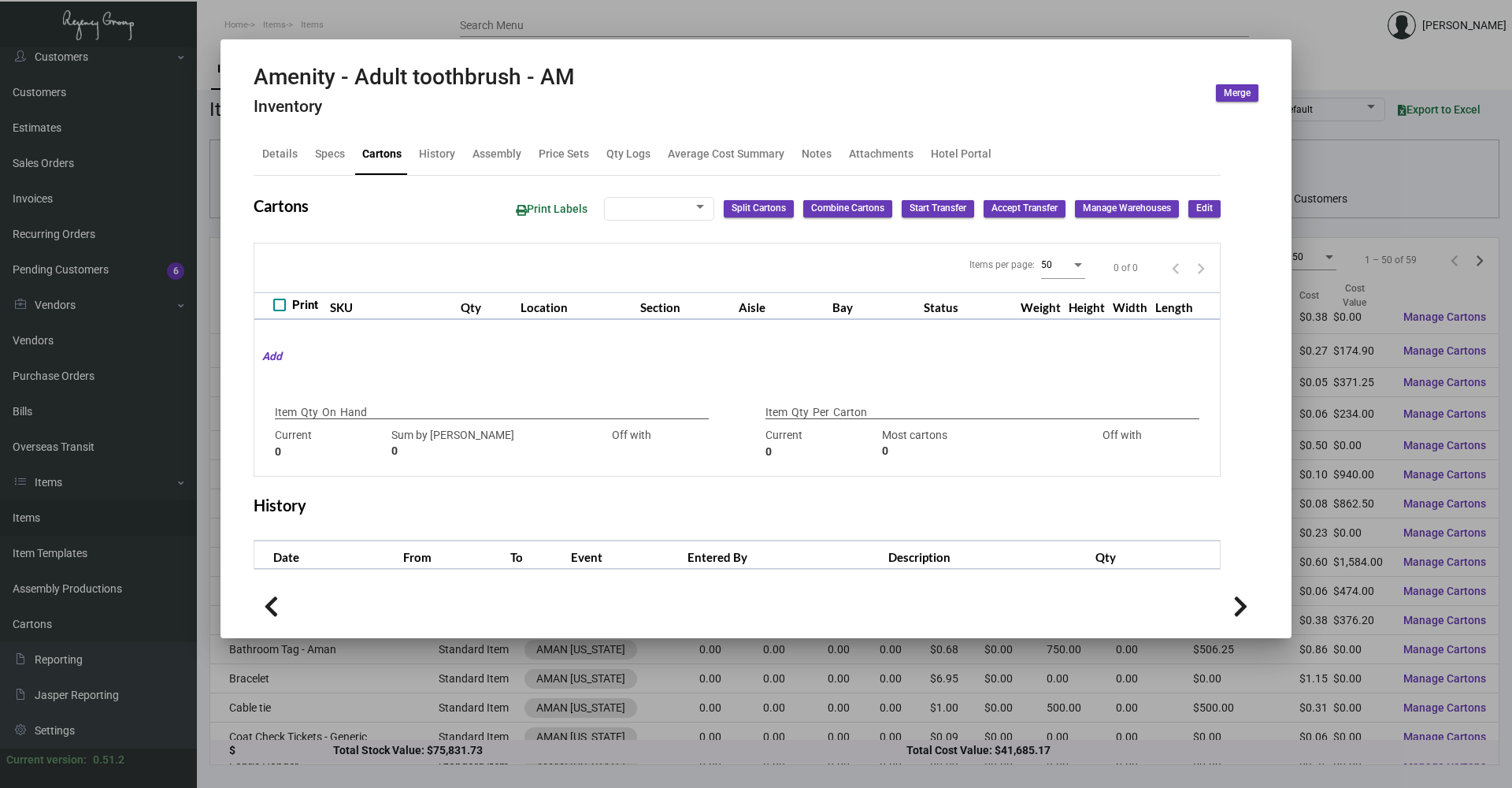
click at [453, 123] on mat-tab-group "Details Specs Cartons History Assembly Price Sets Qty Logs Average Cost Summary…" at bounding box center [738, 351] width 1005 height 456
drag, startPoint x: 437, startPoint y: 154, endPoint x: 459, endPoint y: 161, distance: 23.1
click at [437, 155] on div "History" at bounding box center [437, 153] width 36 height 16
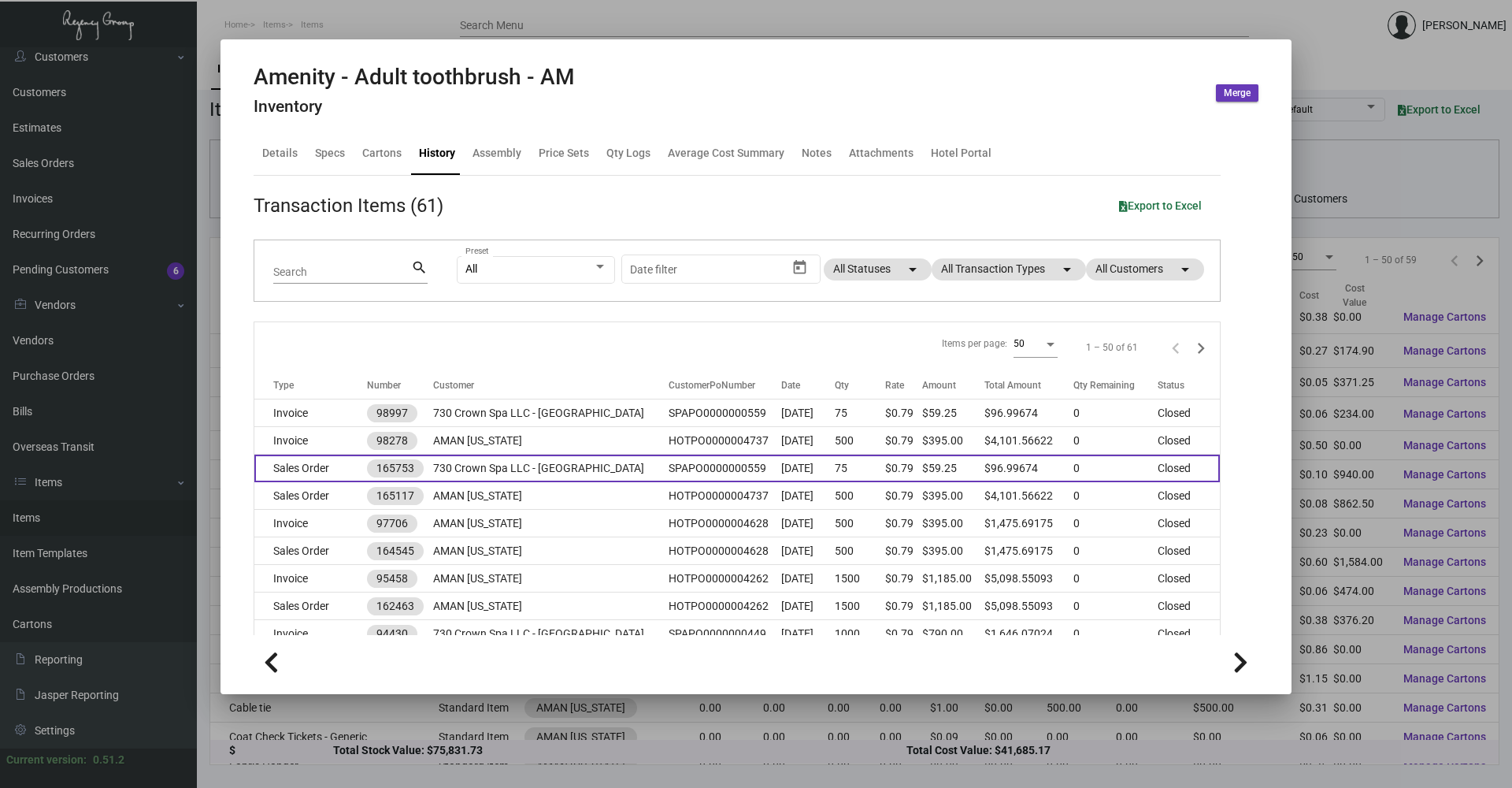
click at [314, 454] on td "Sales Order" at bounding box center [310, 468] width 112 height 28
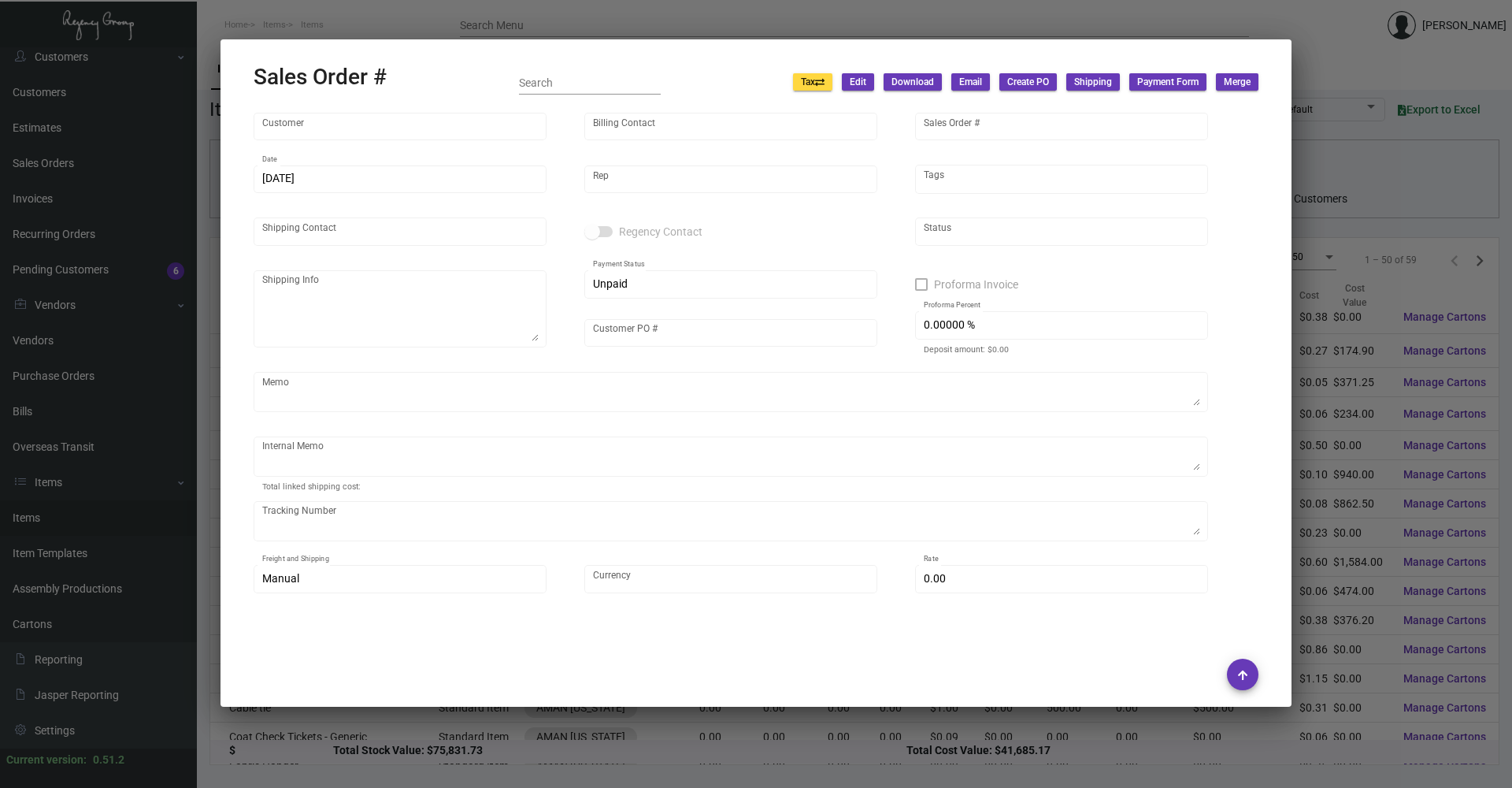
type input "730 Crown Spa LLC - [GEOGRAPHIC_DATA]"
type input "730 Crown Spa LLC"
type input "165753"
type input "[DATE]"
type input "[PERSON_NAME]"
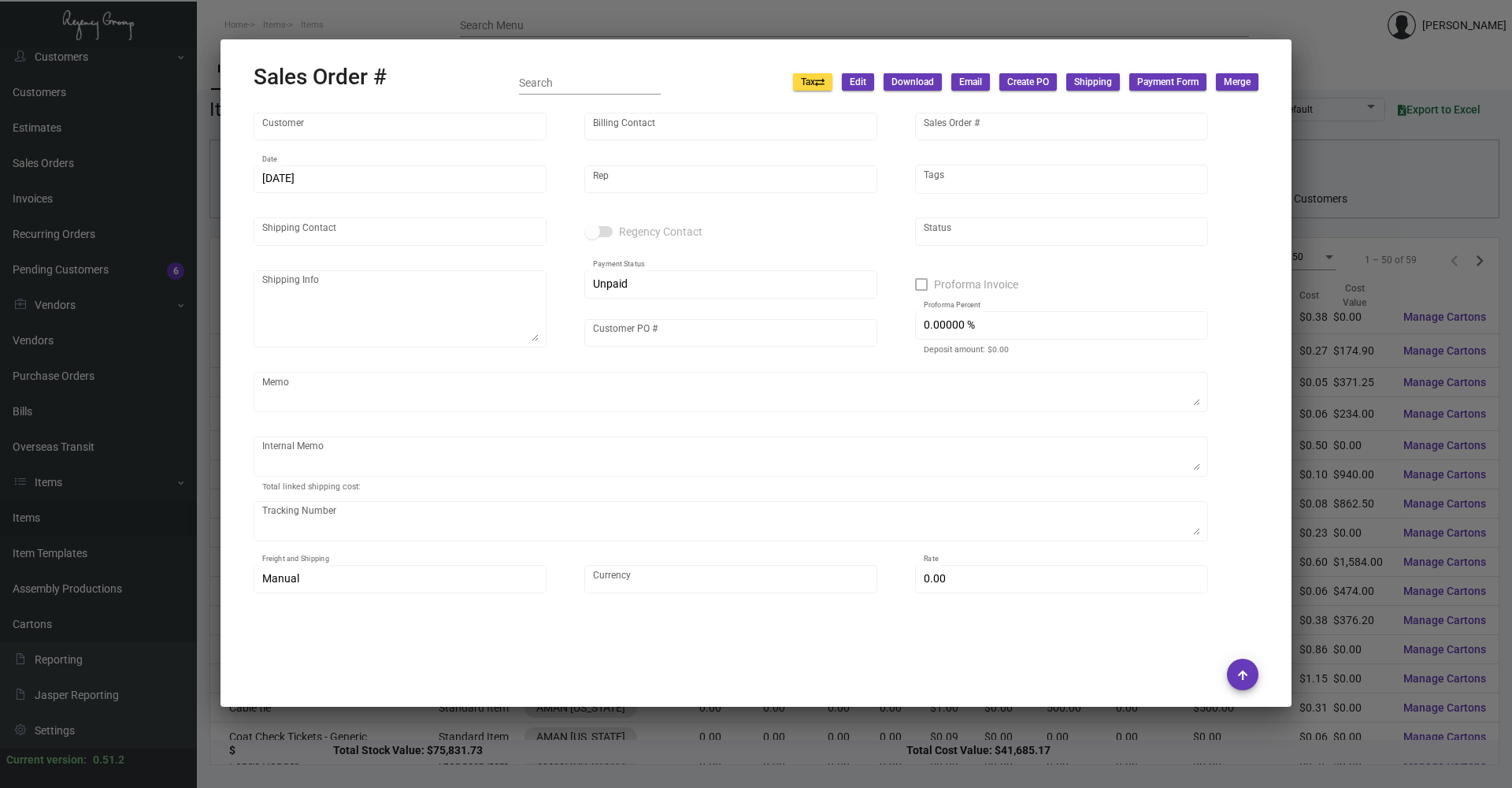
type input "[PERSON_NAME]"
type textarea "730 Crown Spa LLC - Aman - [PERSON_NAME] [STREET_ADDRESS][US_STATE]"
type input "SPAPO0000000559"
type textarea "8.35"
type input "United States Dollar $"
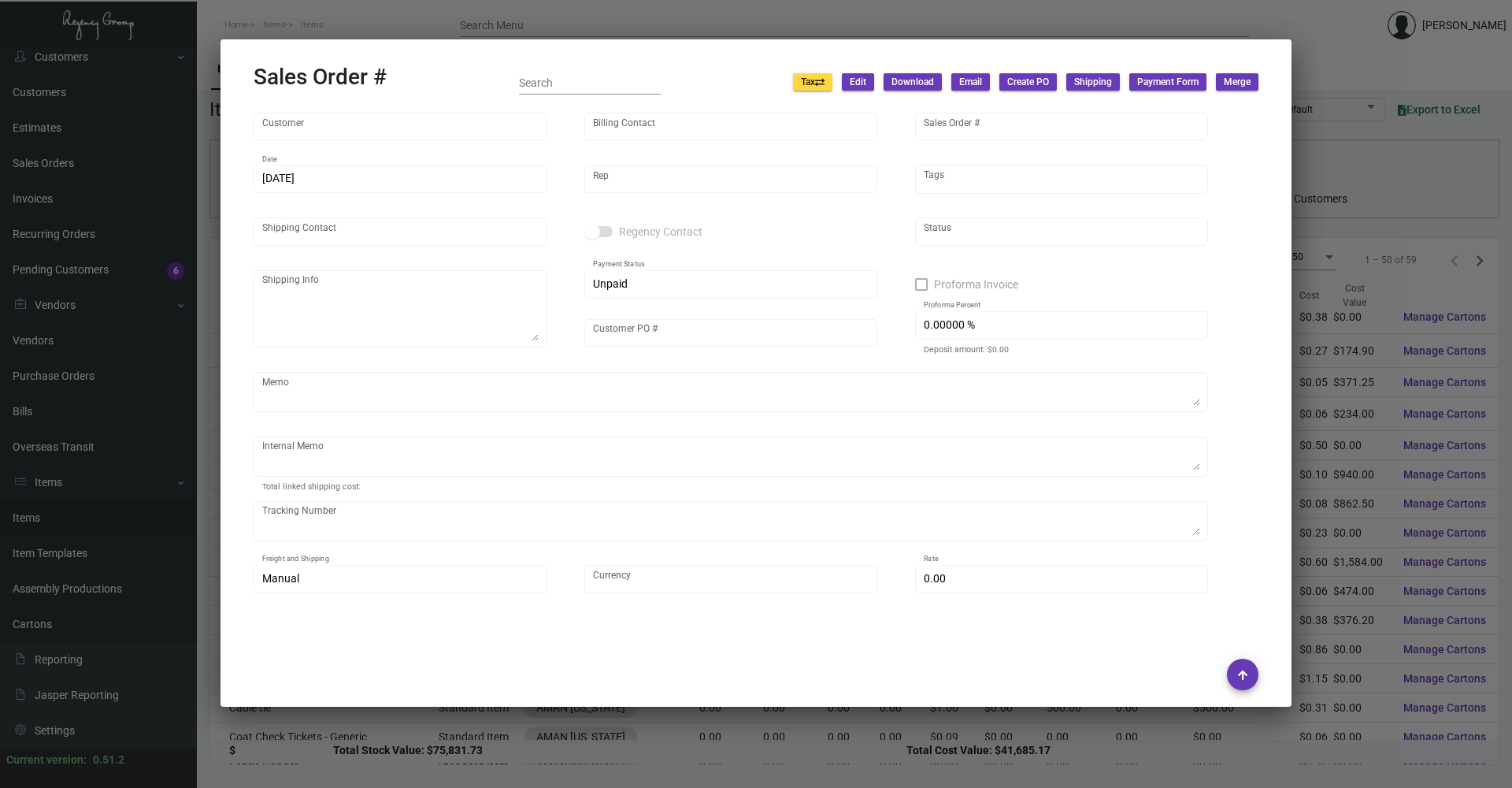
type input "$ 29.84"
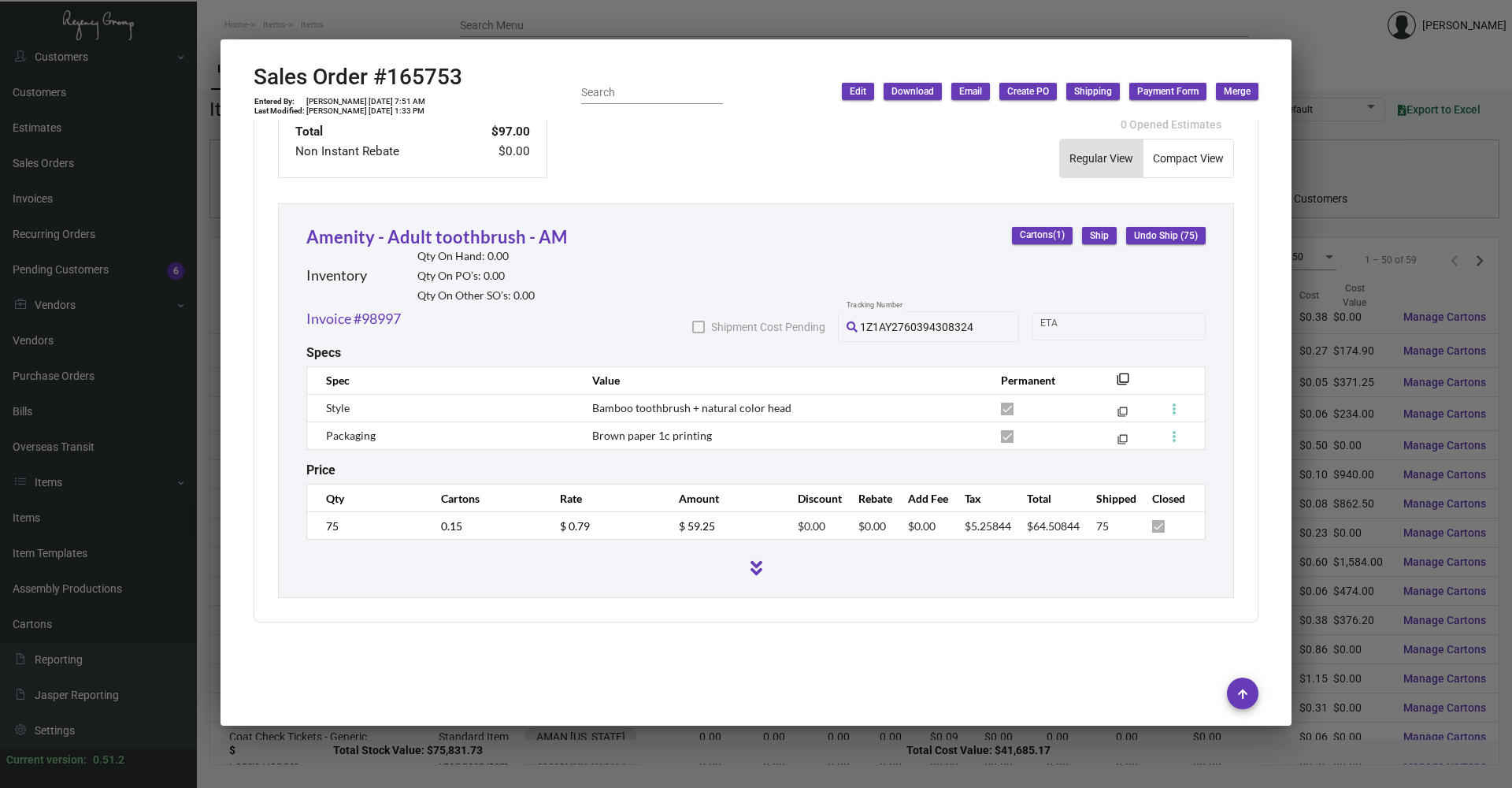
scroll to position [782, 0]
click at [404, 31] on div at bounding box center [756, 394] width 1512 height 788
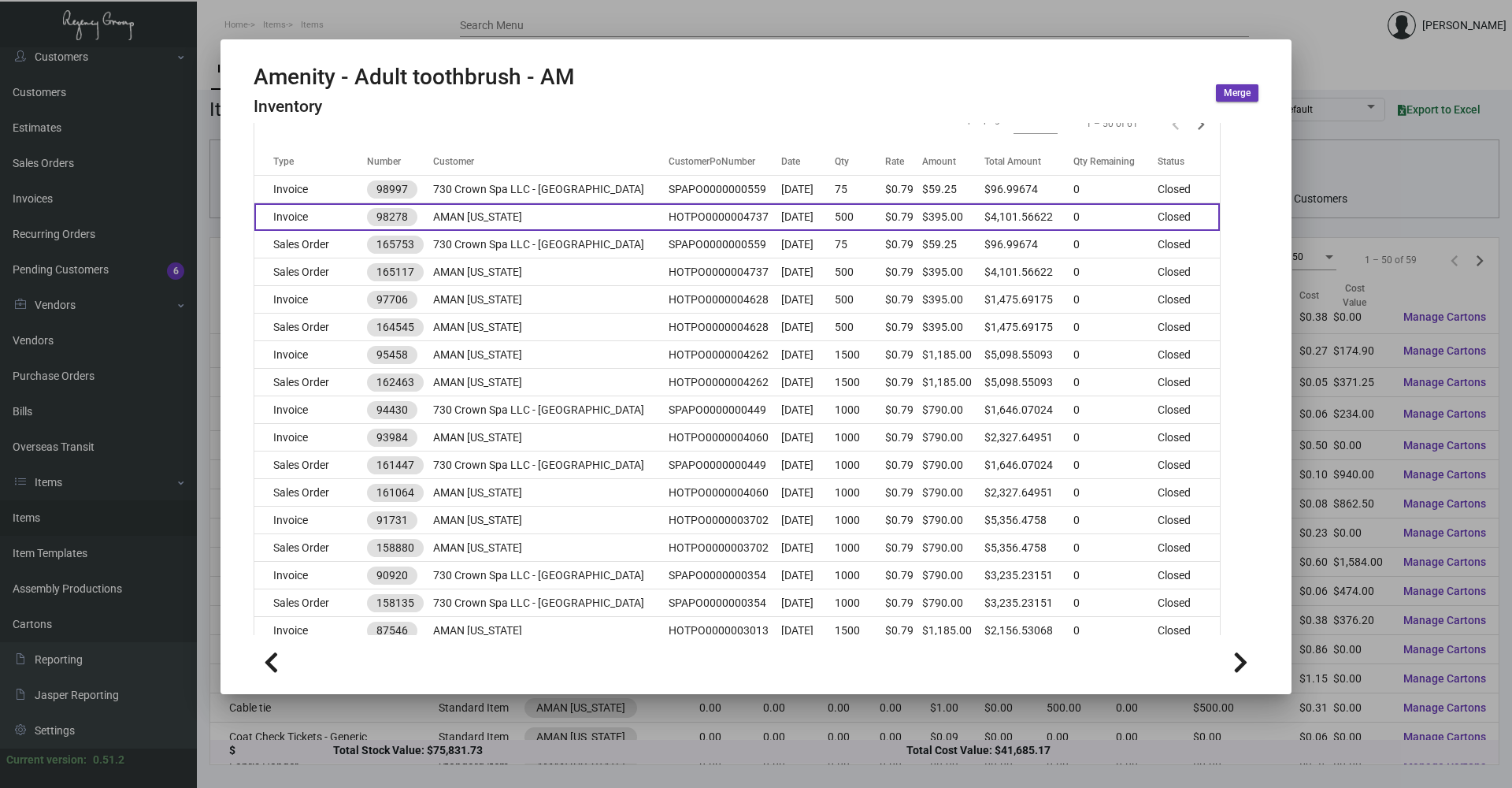
scroll to position [236, 0]
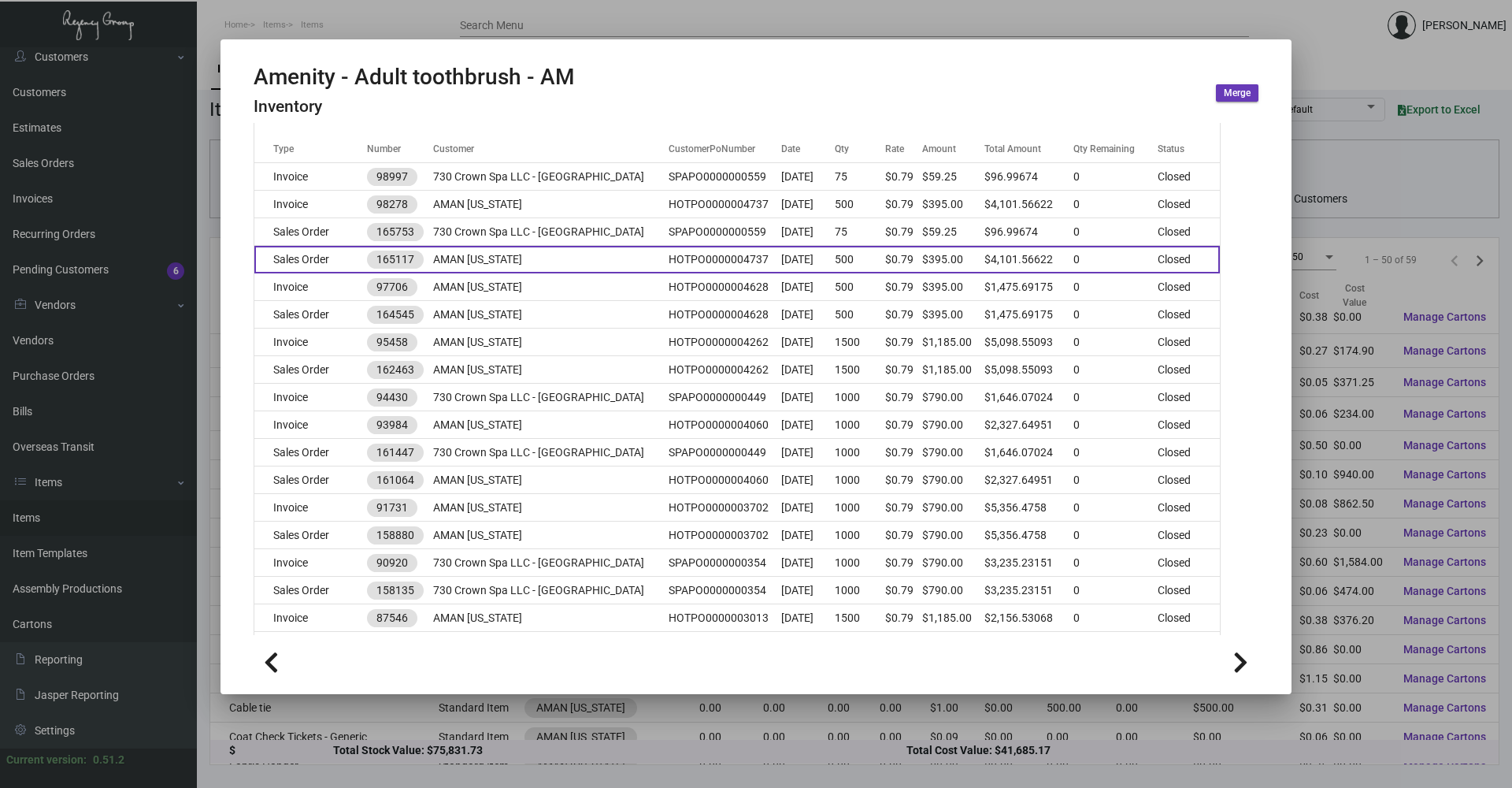
click at [349, 266] on td "Sales Order" at bounding box center [310, 259] width 112 height 28
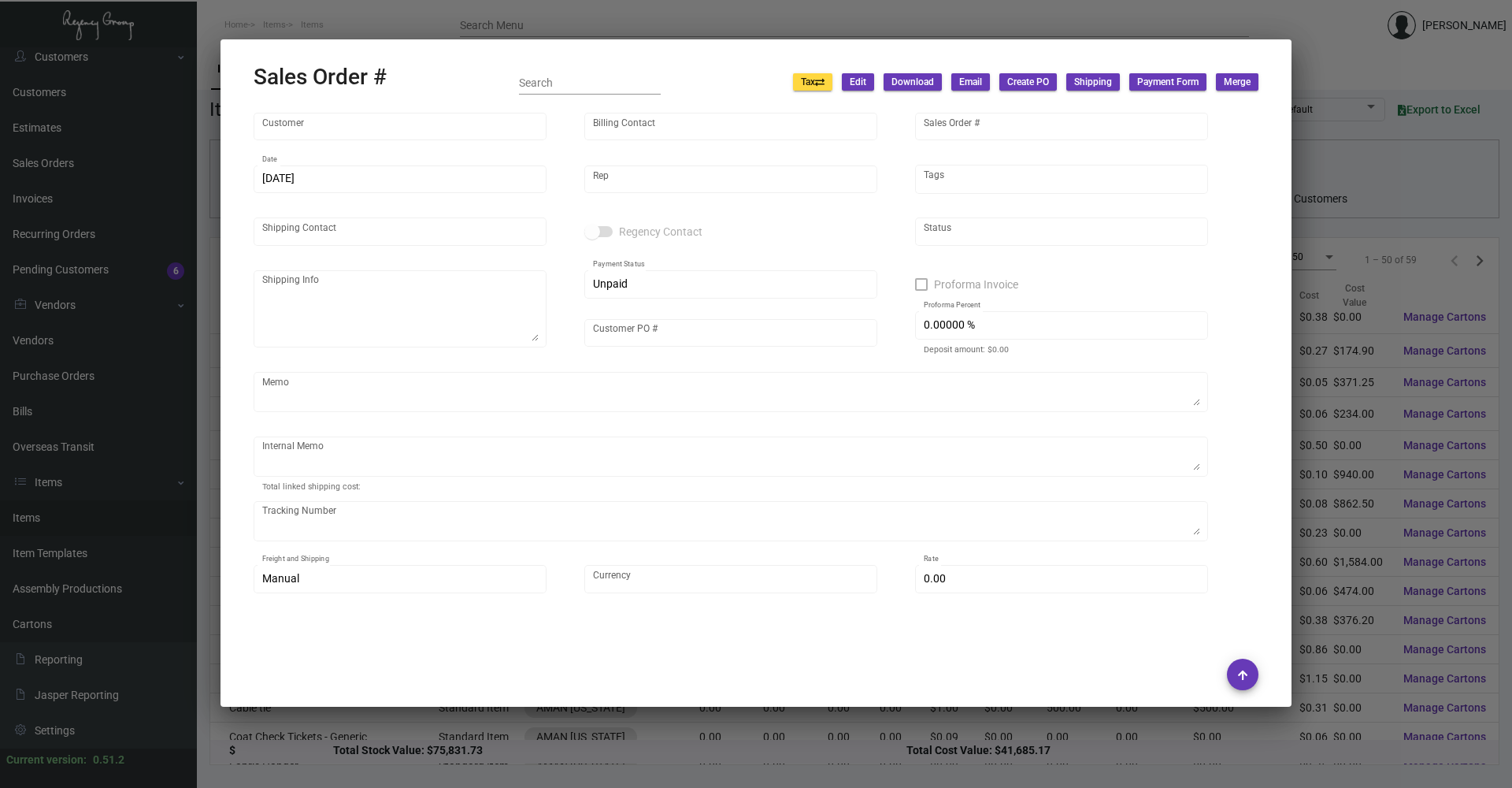
type input "AMAN [US_STATE]"
type input "AMAN Crown 730 Invest LLC"
type input "165117"
type input "[DATE]"
type input "[PERSON_NAME]"
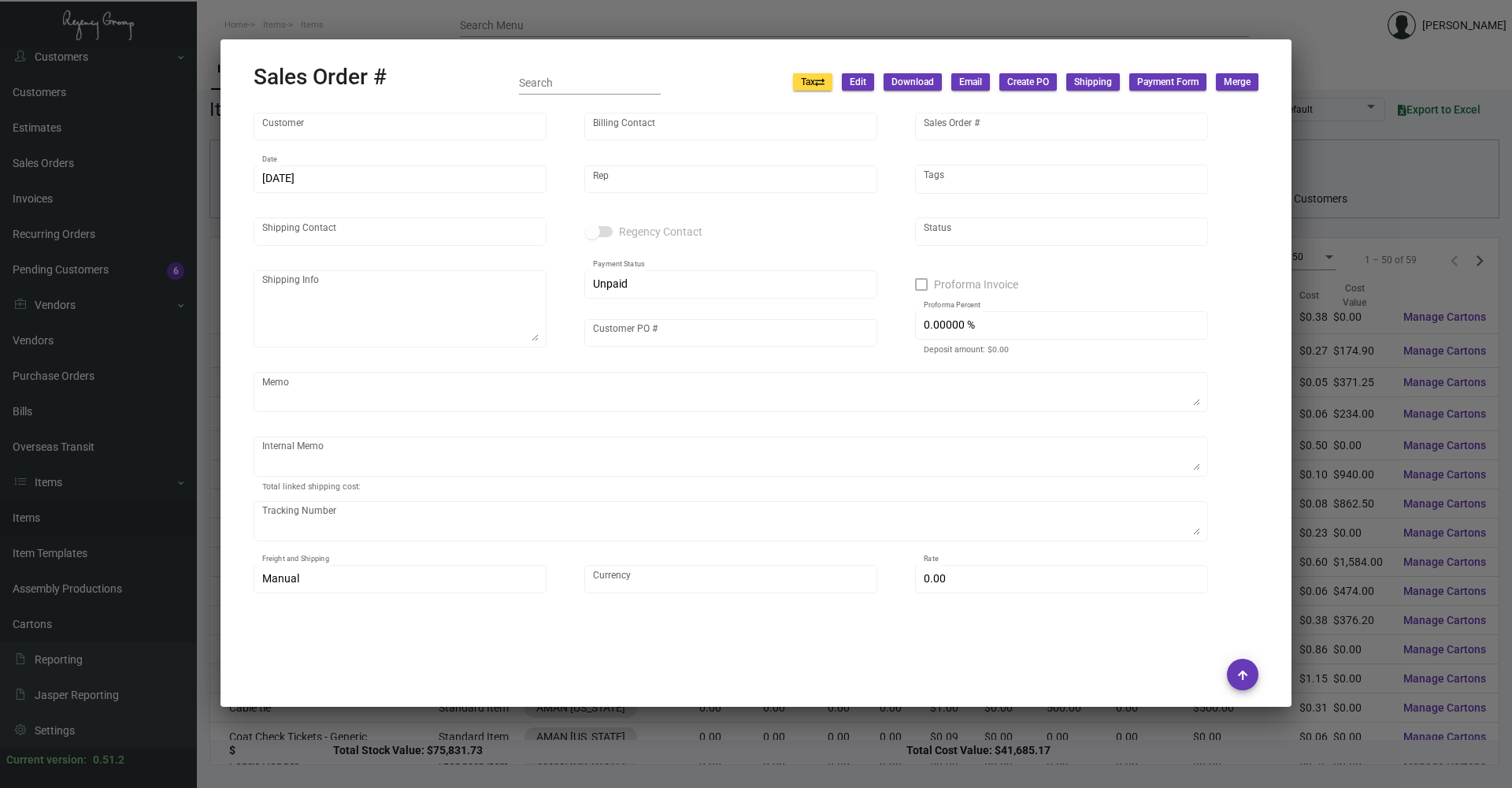
type input "[PERSON_NAME]"
type textarea "AMAN [US_STATE] - [PERSON_NAME] [STREET_ADDRESS][US_STATE]"
type input "HOTPO0000004737"
type textarea "[DATE]. [PERSON_NAME]. [GEOGRAPHIC_DATA]. Delivery NY Delivery [DATE] sewing ki…"
type input "United States Dollar $"
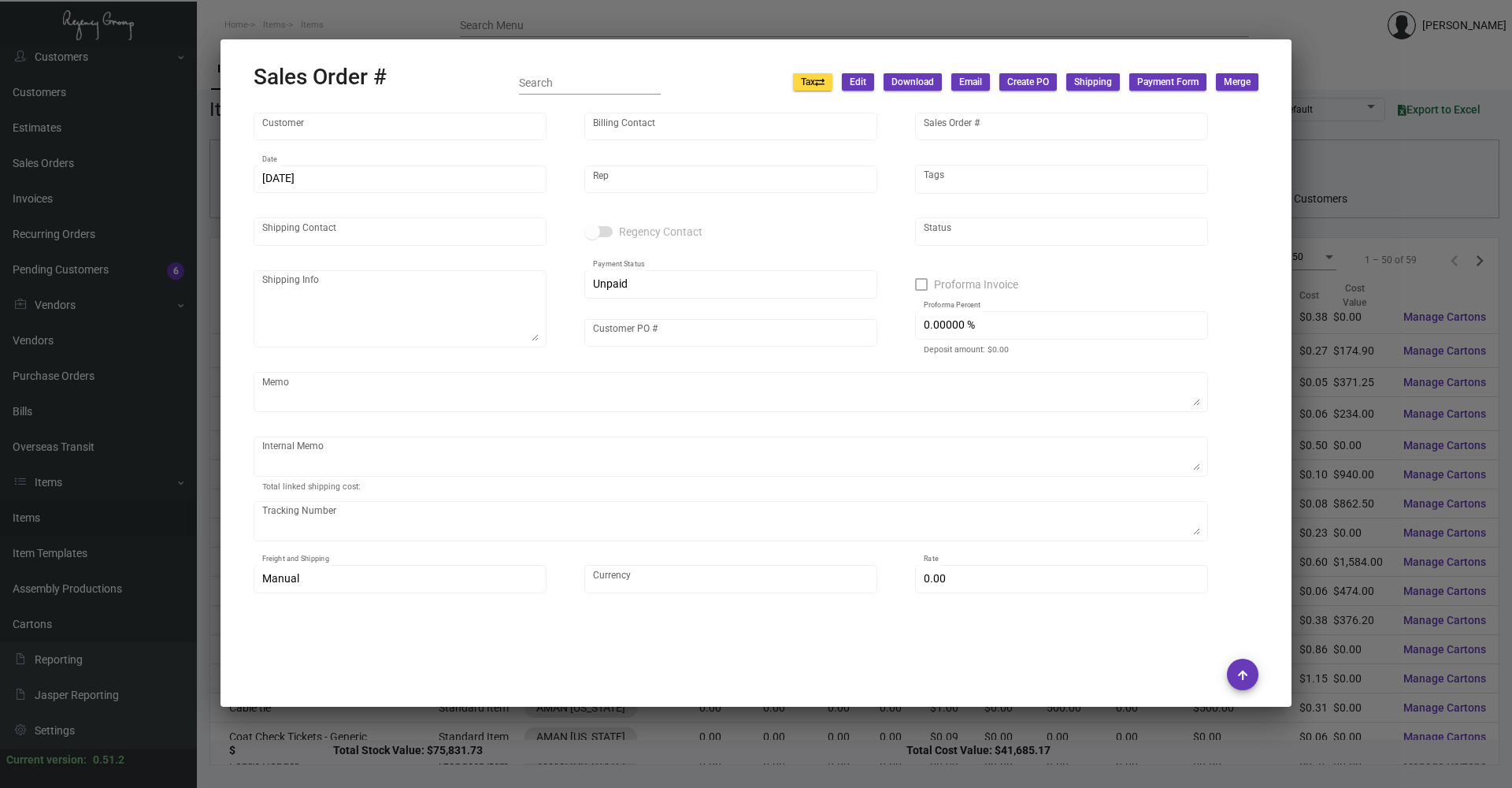
type input "4.50000 %"
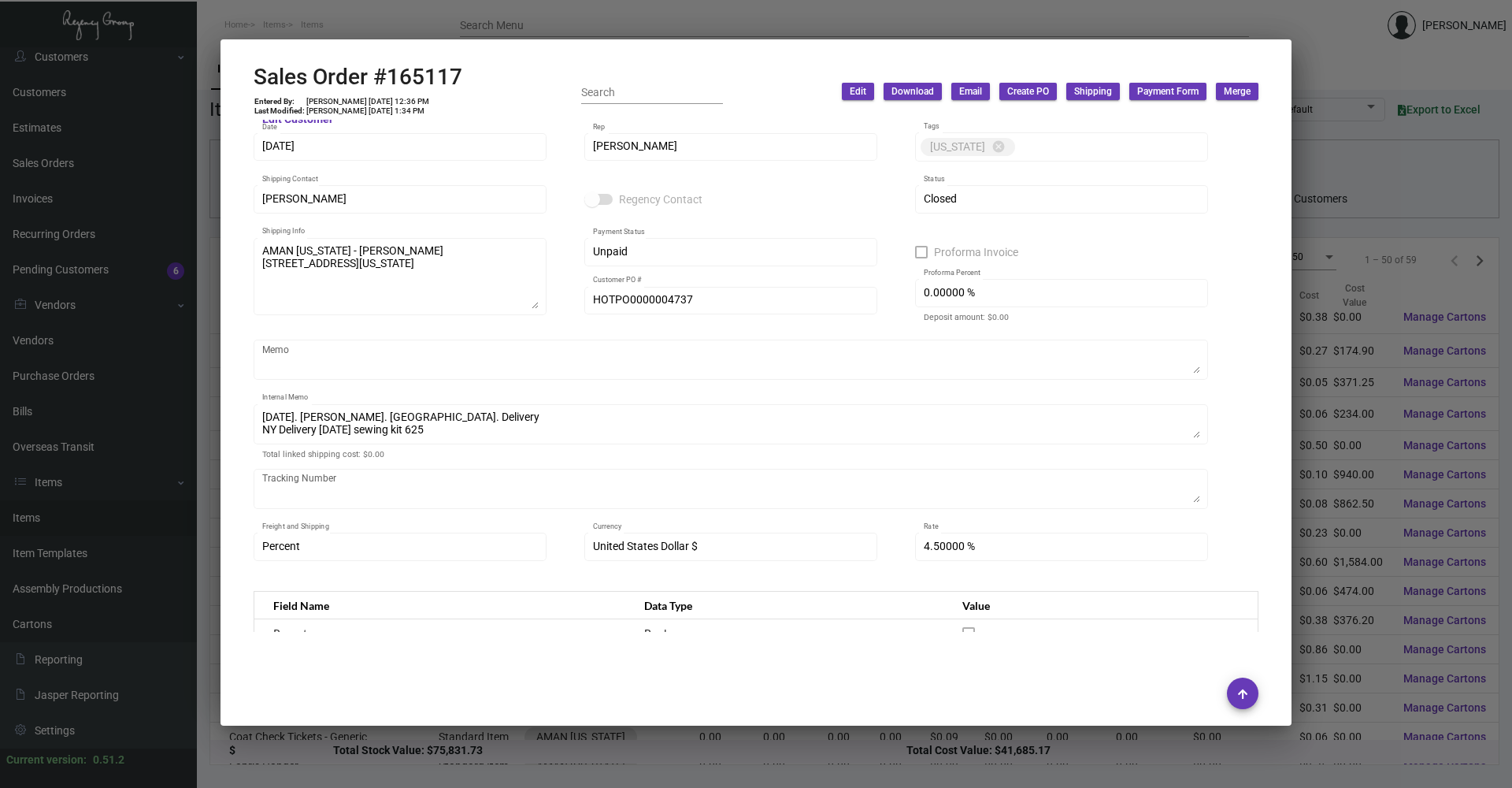
scroll to position [79, 0]
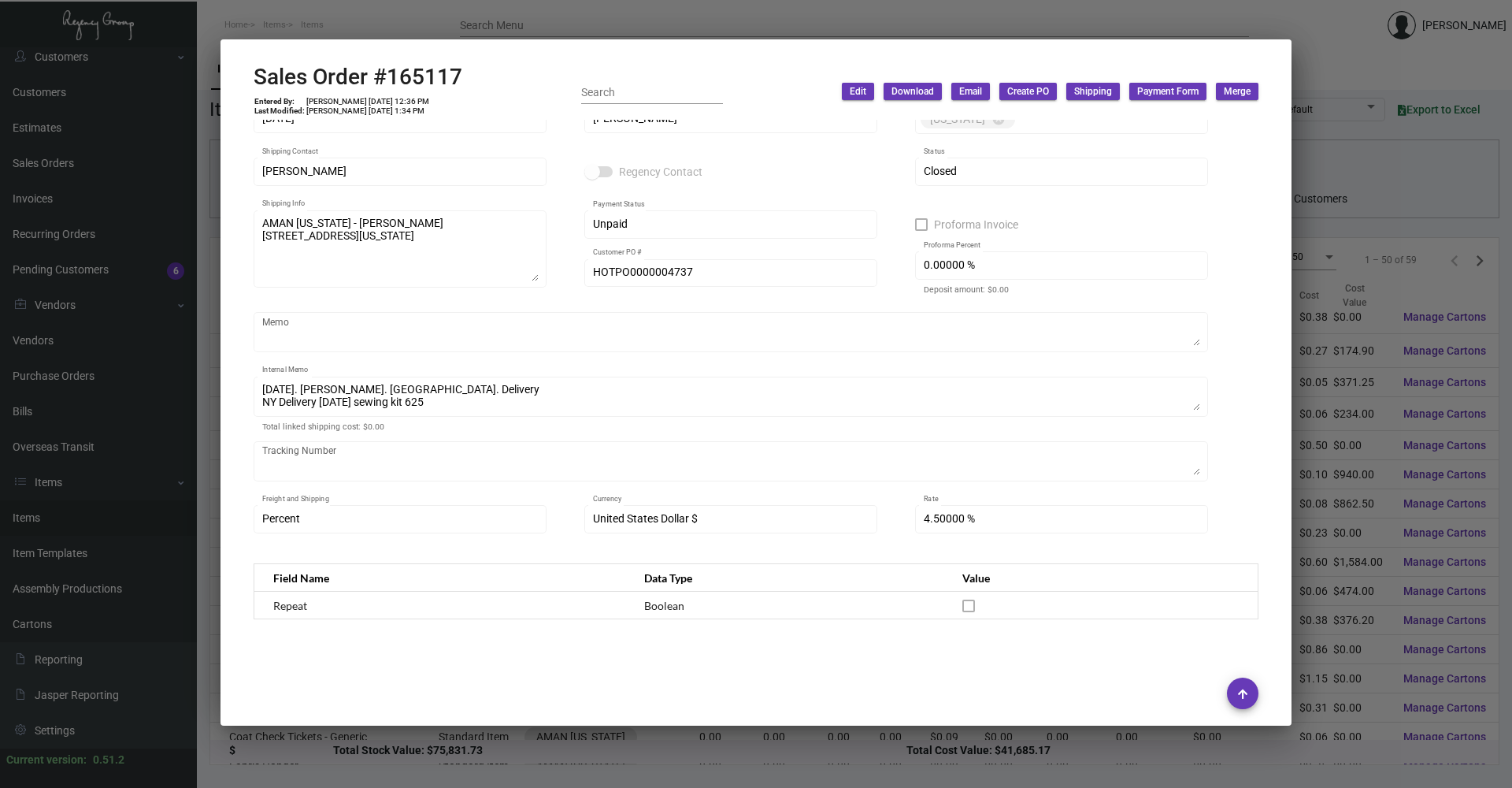
click at [313, 16] on div at bounding box center [756, 394] width 1512 height 788
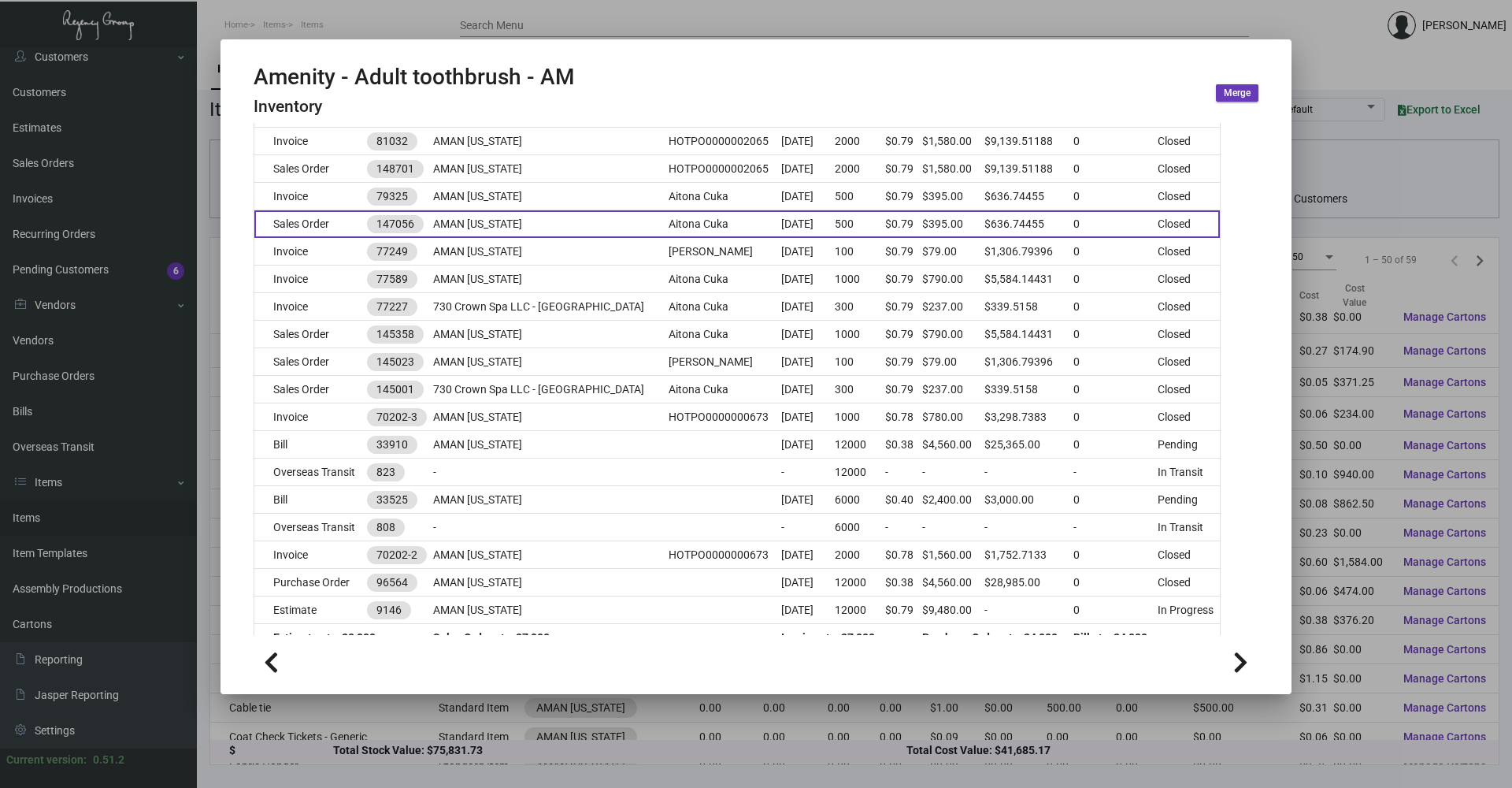
scroll to position [1180, 0]
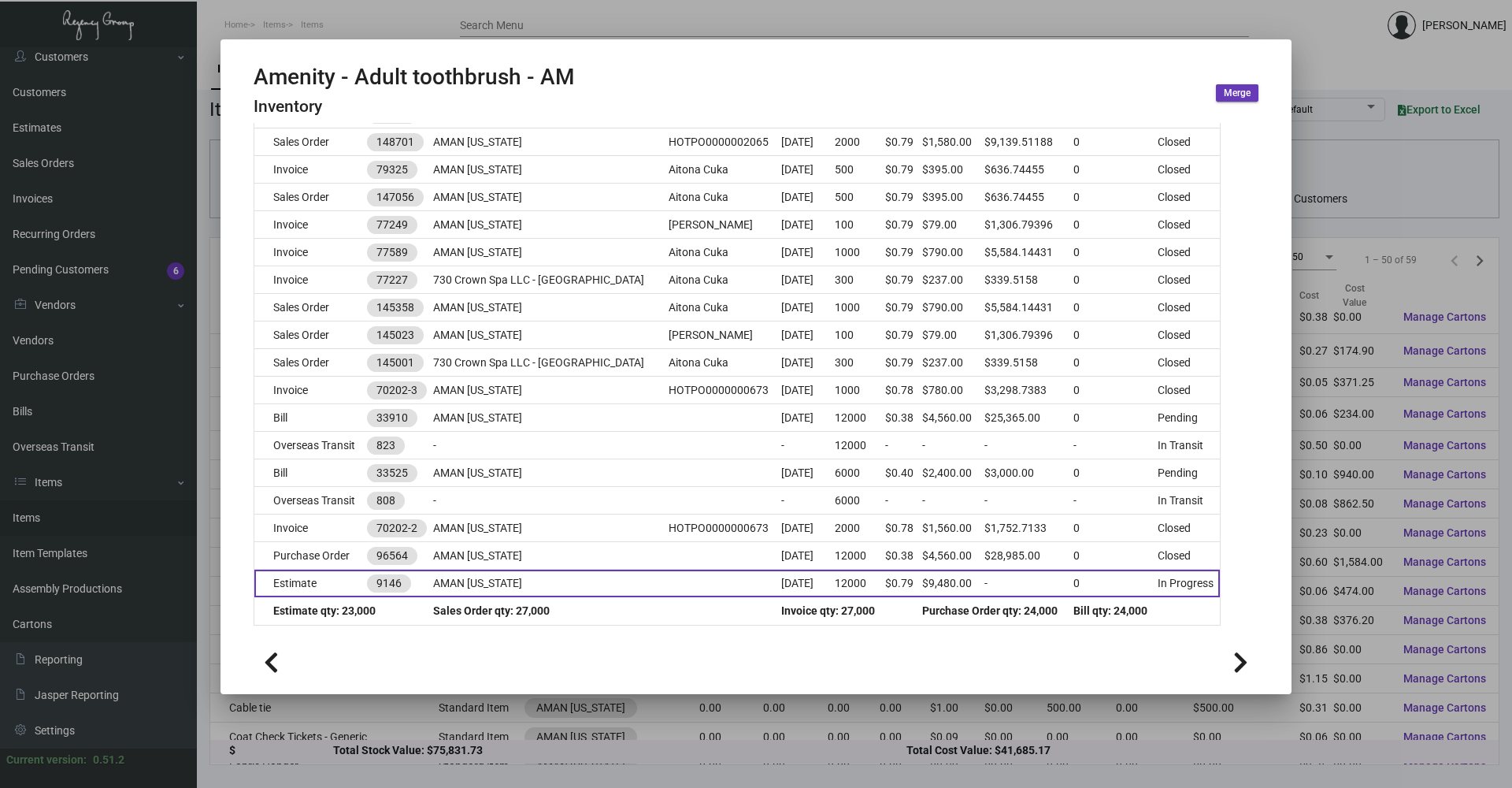
click at [561, 573] on td "AMAN [US_STATE]" at bounding box center [551, 582] width 235 height 28
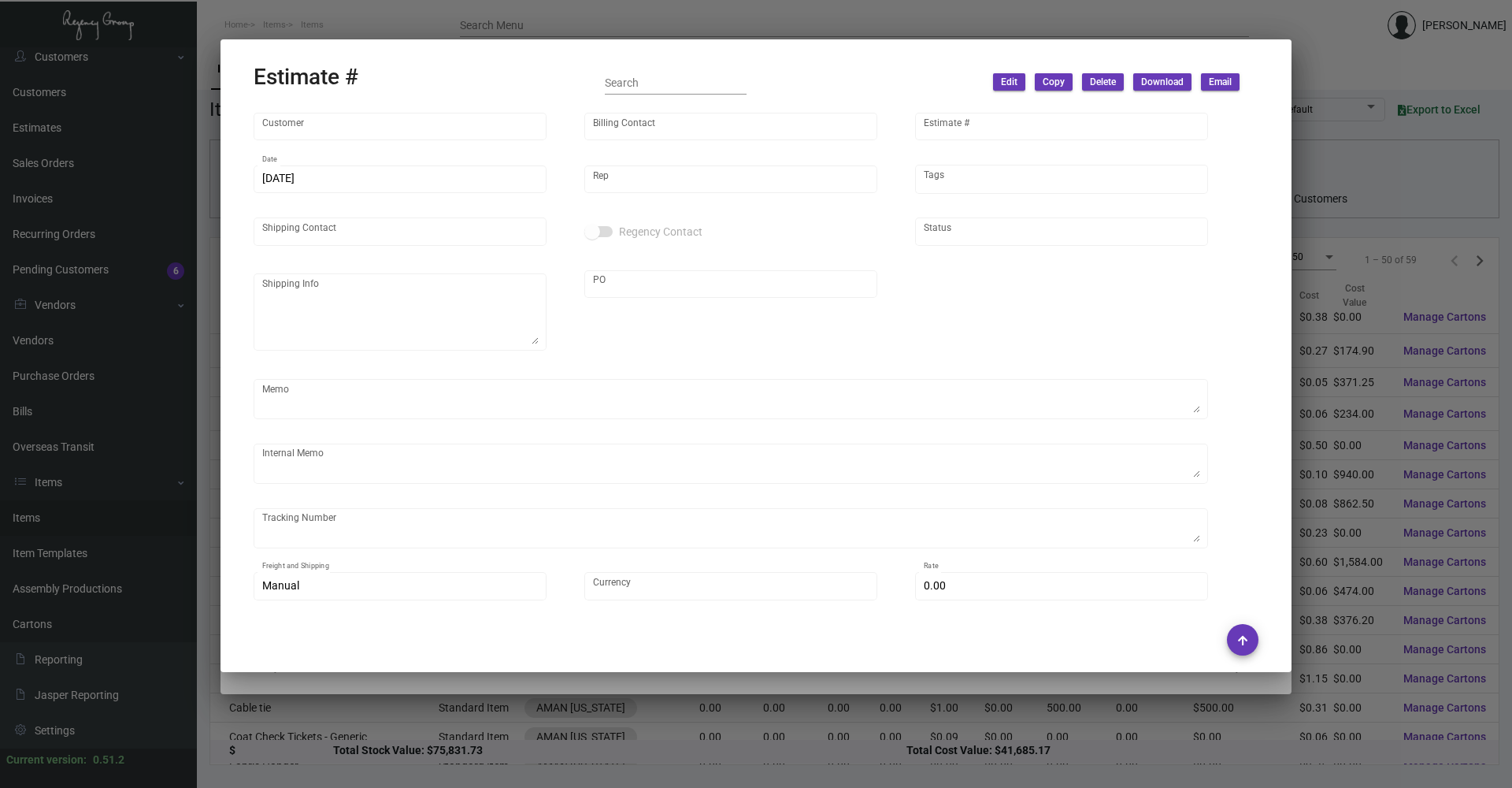
type input "AMAN [US_STATE]"
type input "AMAN Crown 730 Invest LLC"
type input "9146"
type input "[DATE]"
type input "[PERSON_NAME]"
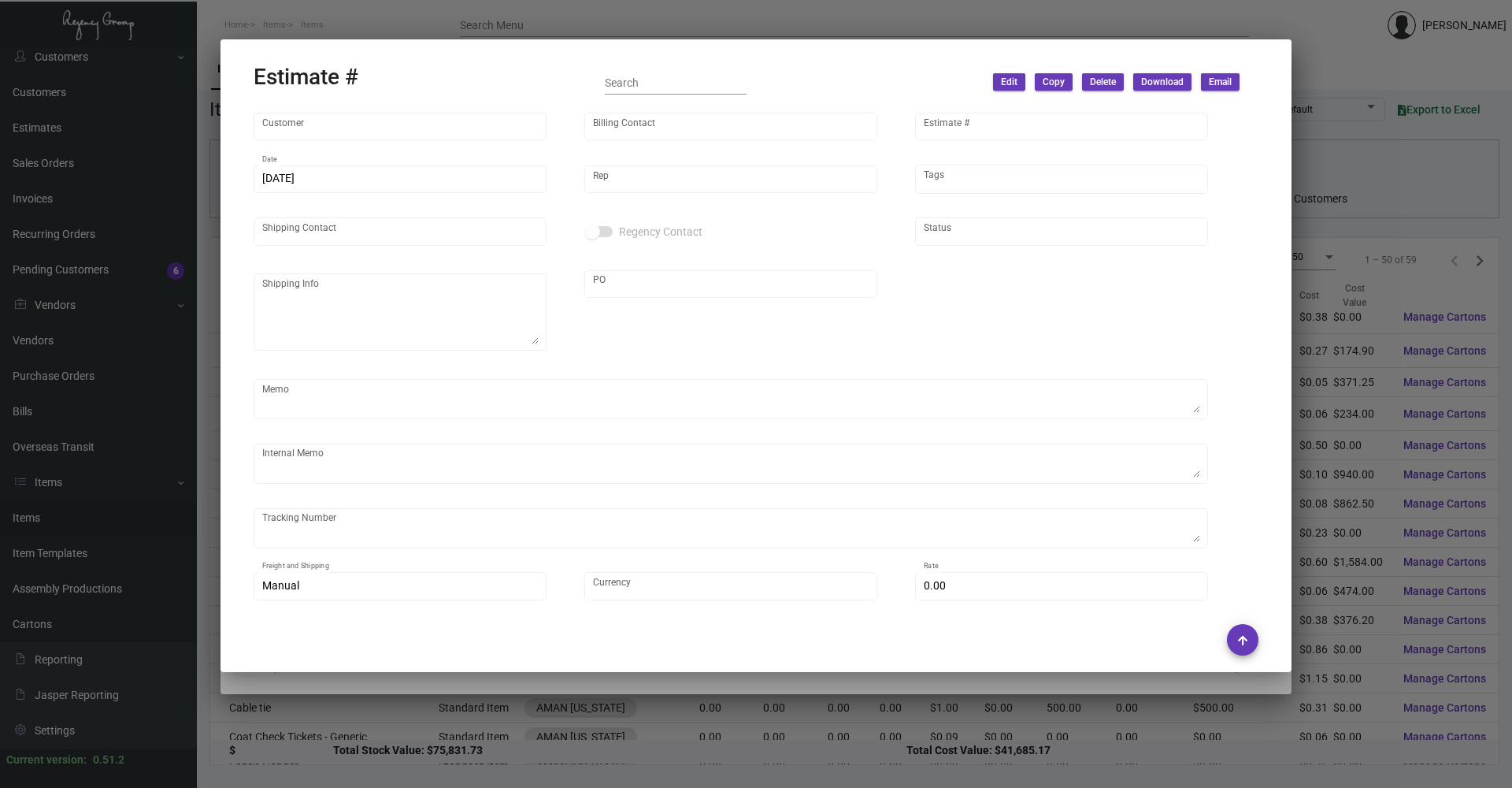
type input "Aitona Cuka"
type input "United States Dollar $"
type input "$ 0.00"
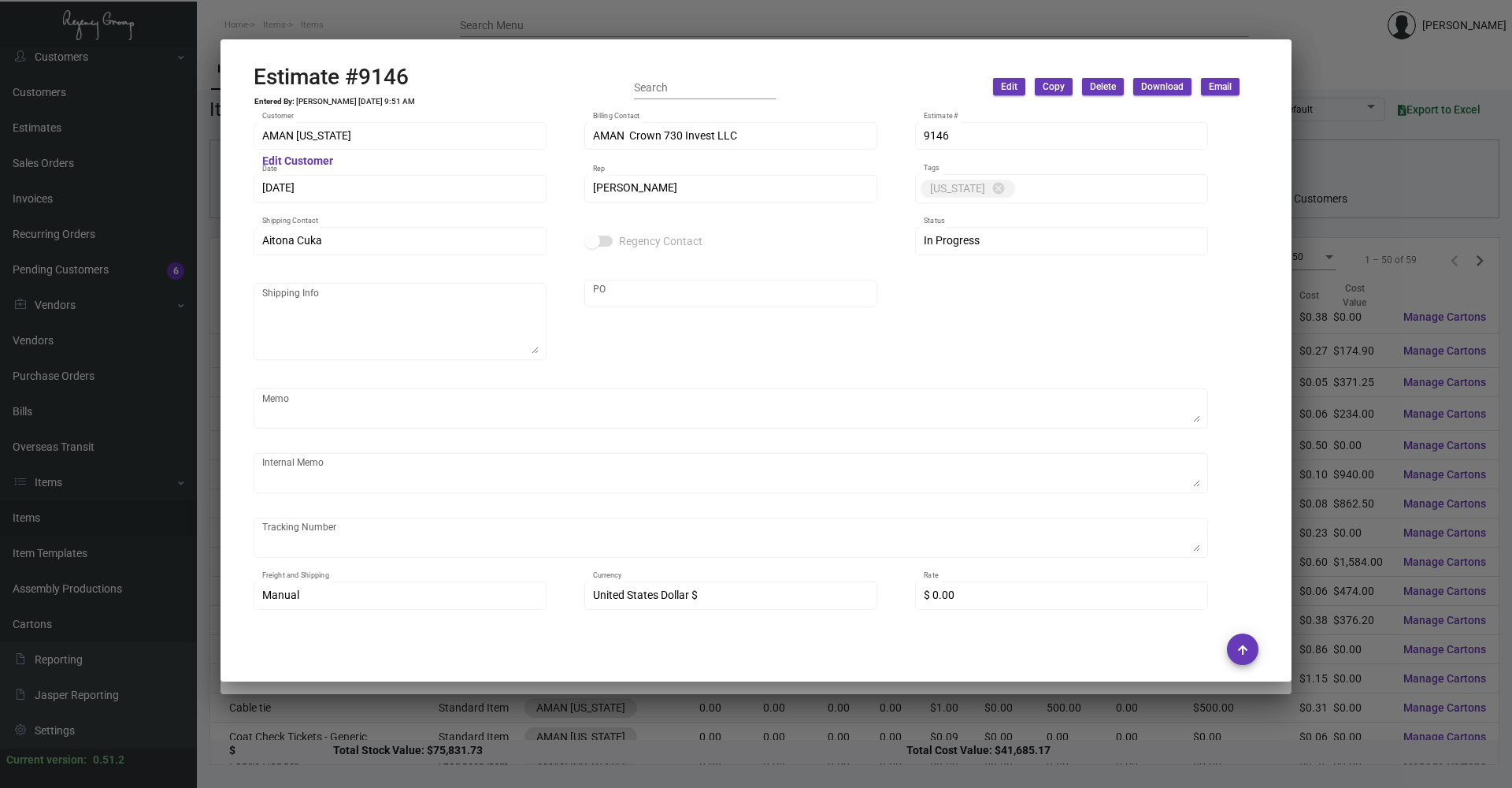
click at [336, 28] on div at bounding box center [756, 394] width 1512 height 788
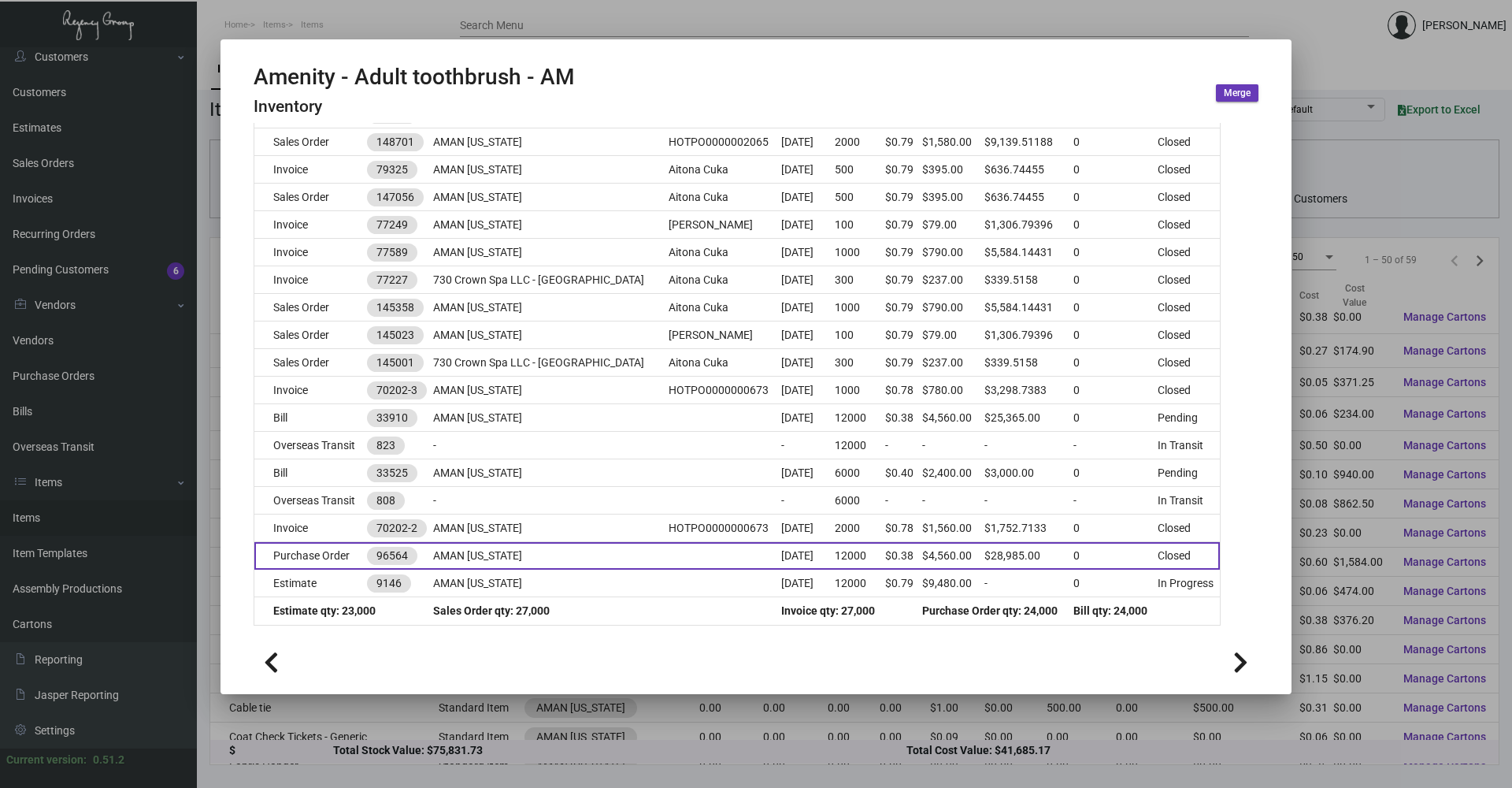
click at [482, 554] on td "AMAN [US_STATE]" at bounding box center [551, 556] width 235 height 28
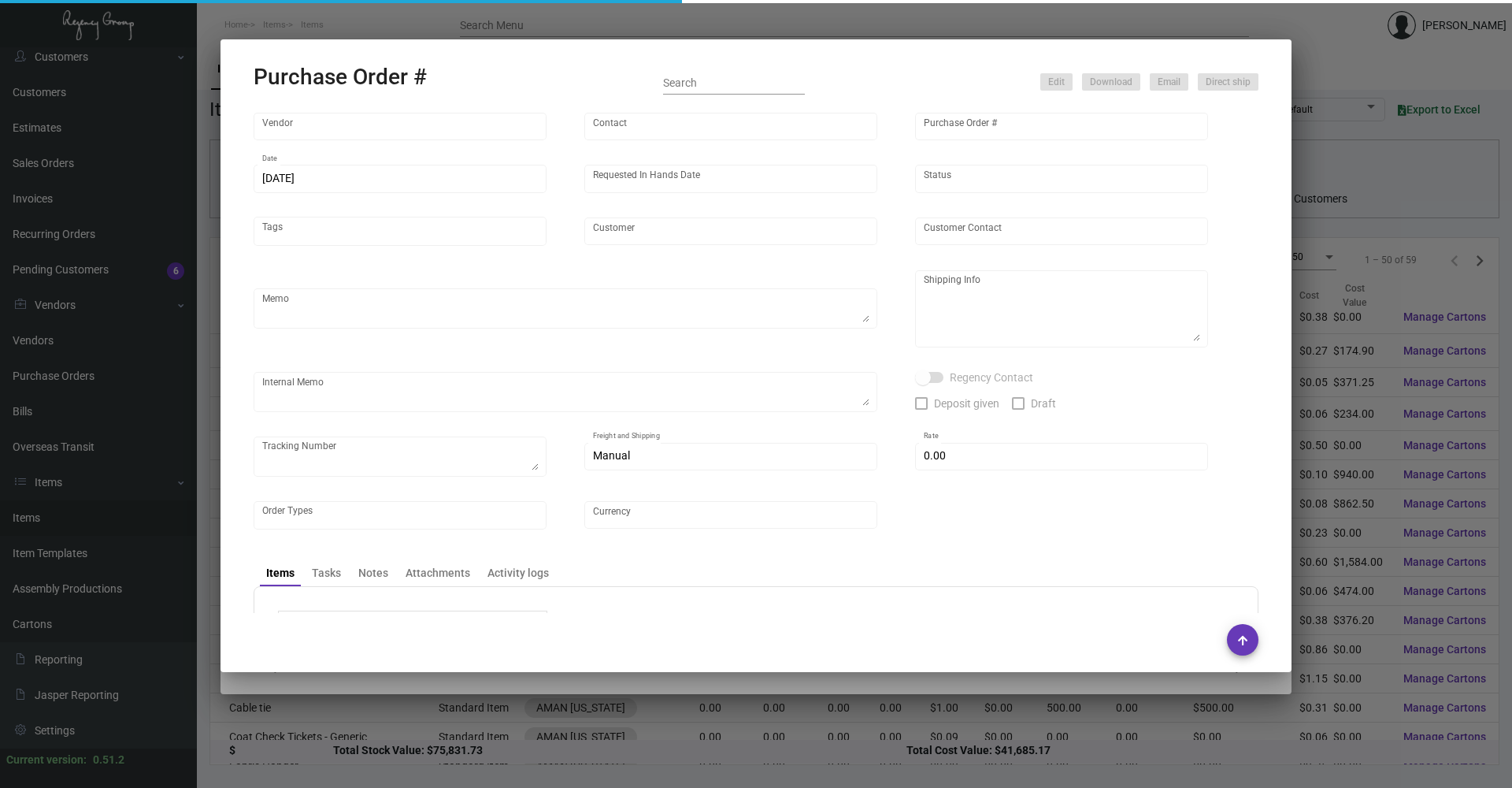
type input "Hangzhou [PERSON_NAME] Leisure Product Co. LTD"
type input "[PERSON_NAME]"
type input "96564"
type input "[DATE]"
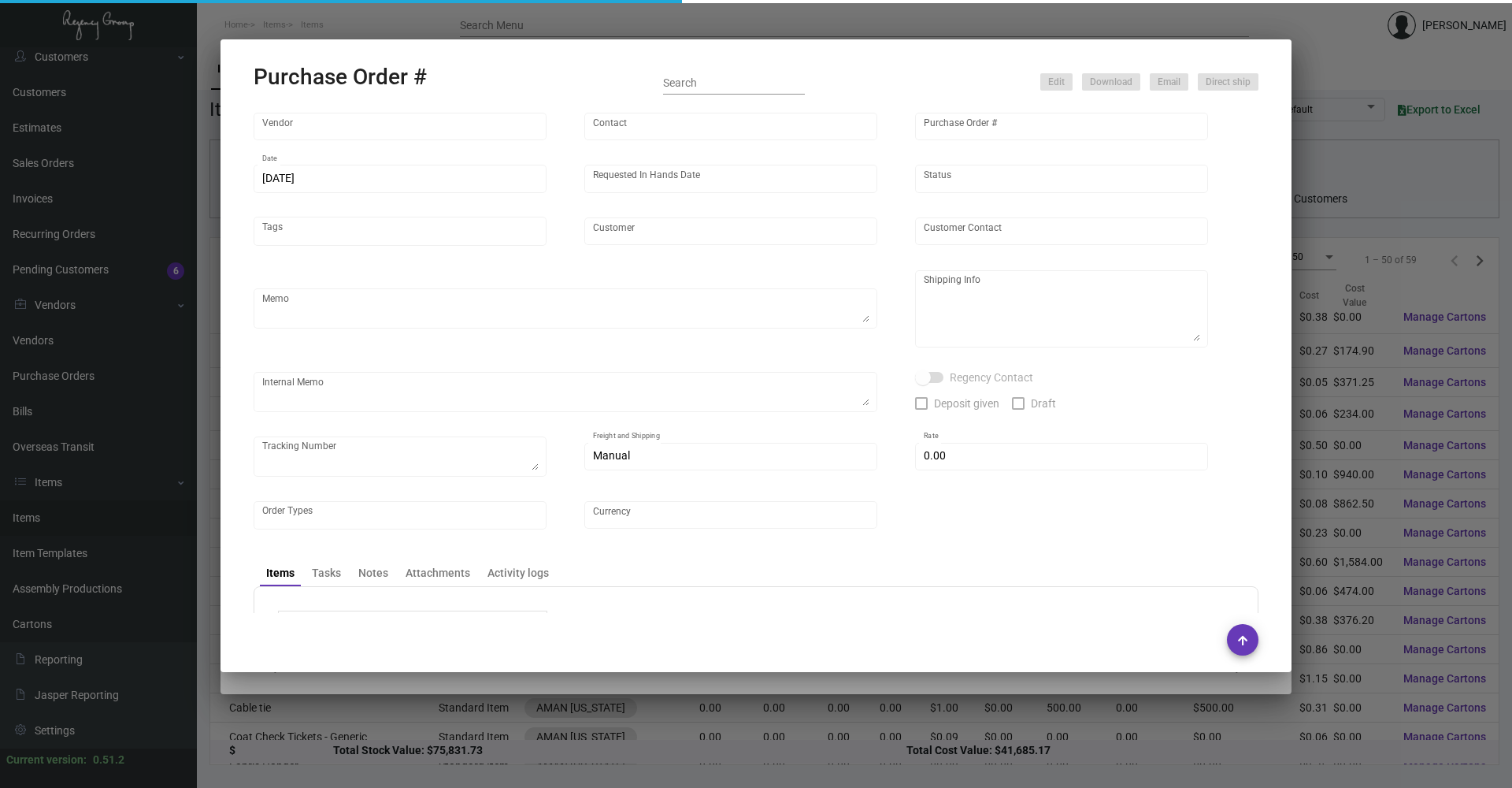
type input "AMAN [US_STATE]"
type textarea "Regency Group NJ - [PERSON_NAME] [STREET_ADDRESS]"
type textarea "[DATE] - The vendor redo 6K of the jewelry pouch. 2K ship via air. [DATE] Shipp…"
checkbox input "true"
type input "$ 0.00"
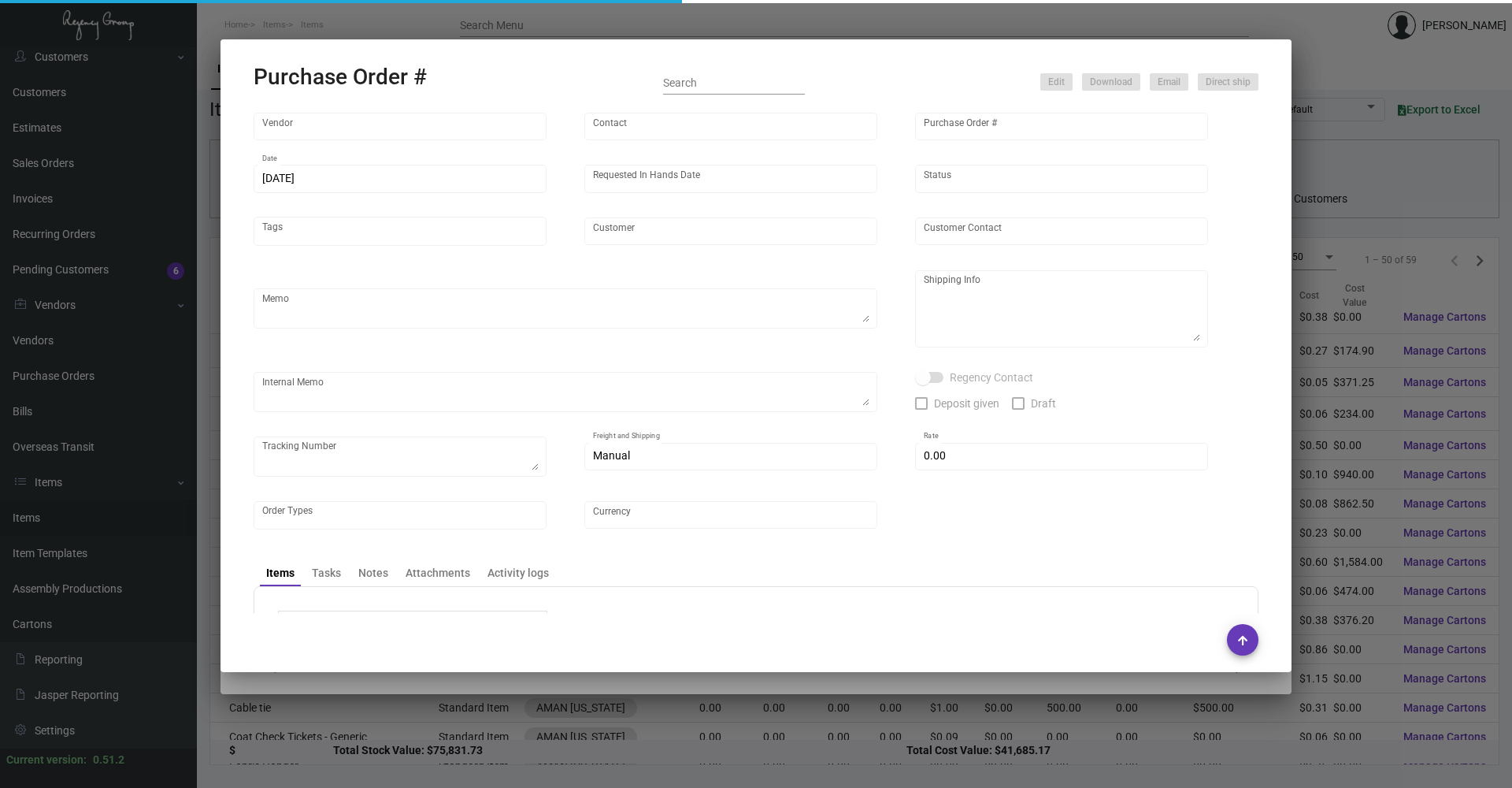
type input "United States Dollar $"
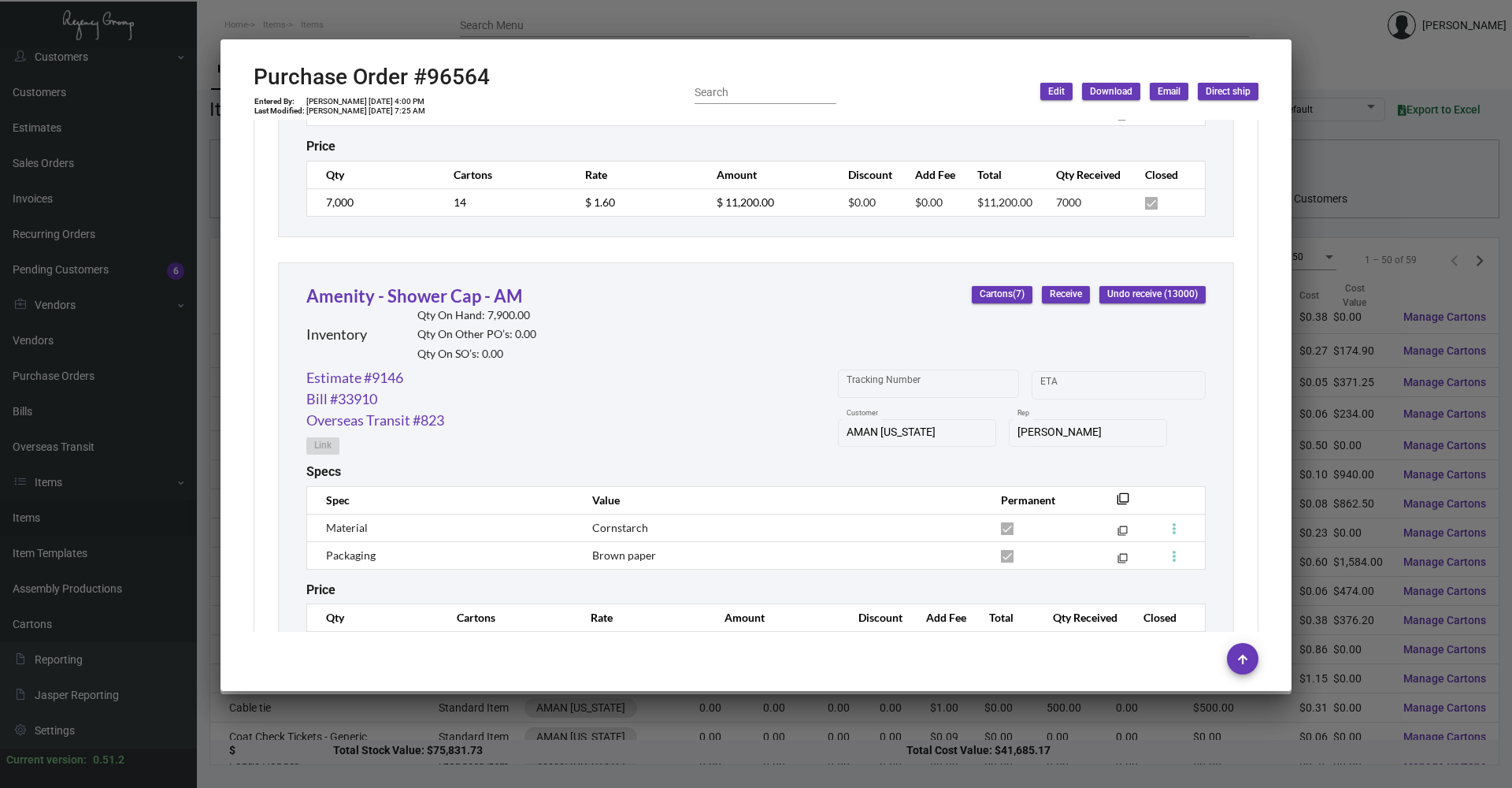
scroll to position [1103, 0]
click at [378, 37] on div at bounding box center [756, 394] width 1512 height 788
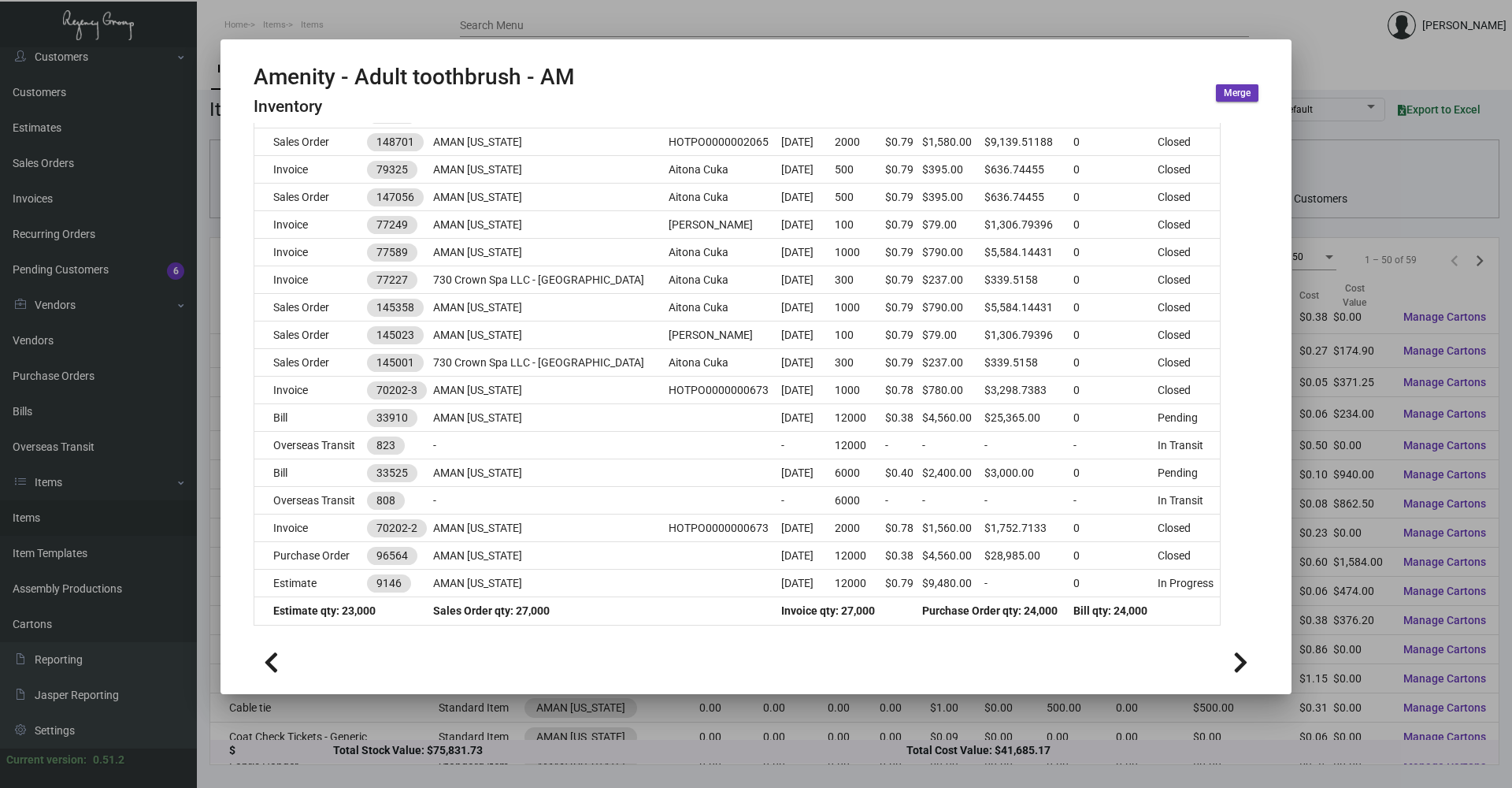
click at [376, 7] on div at bounding box center [756, 394] width 1512 height 788
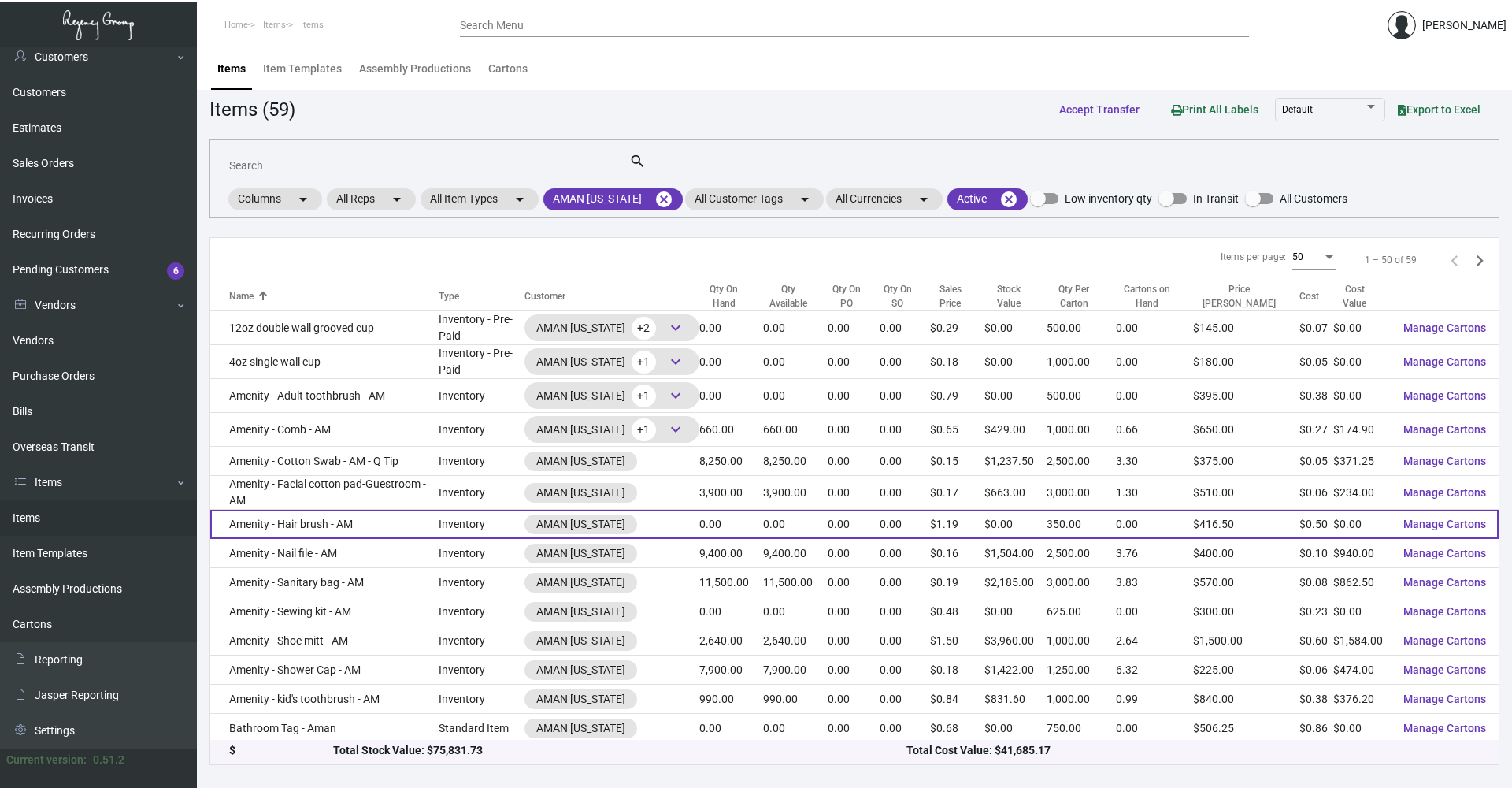
click at [378, 521] on td "Amenity - Hair brush - AM" at bounding box center [324, 524] width 228 height 29
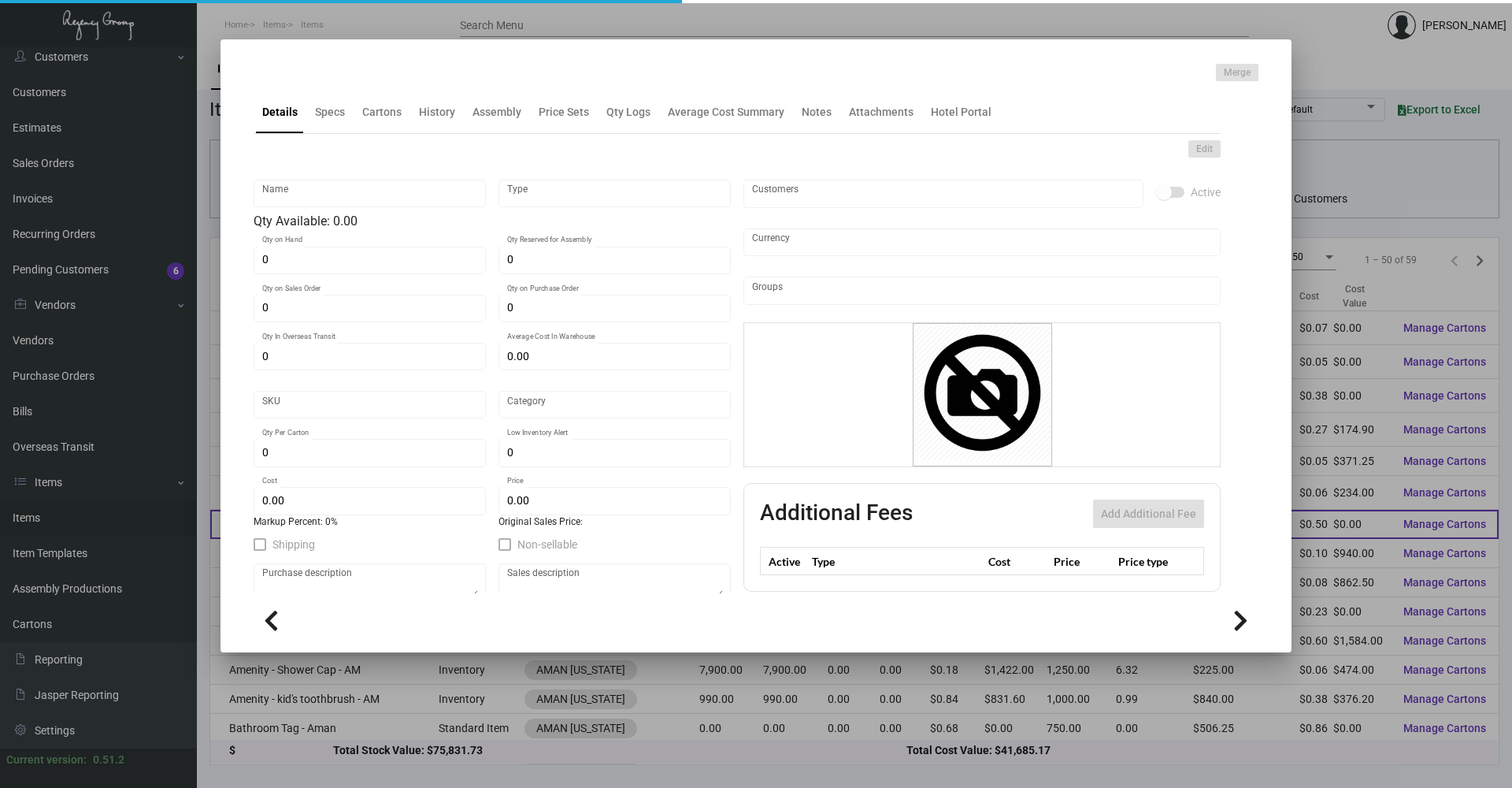
type input "Amenity - Hair brush - AM"
type input "Inventory"
type input "3,500"
type input "$ 0.48"
type input "AMNY102"
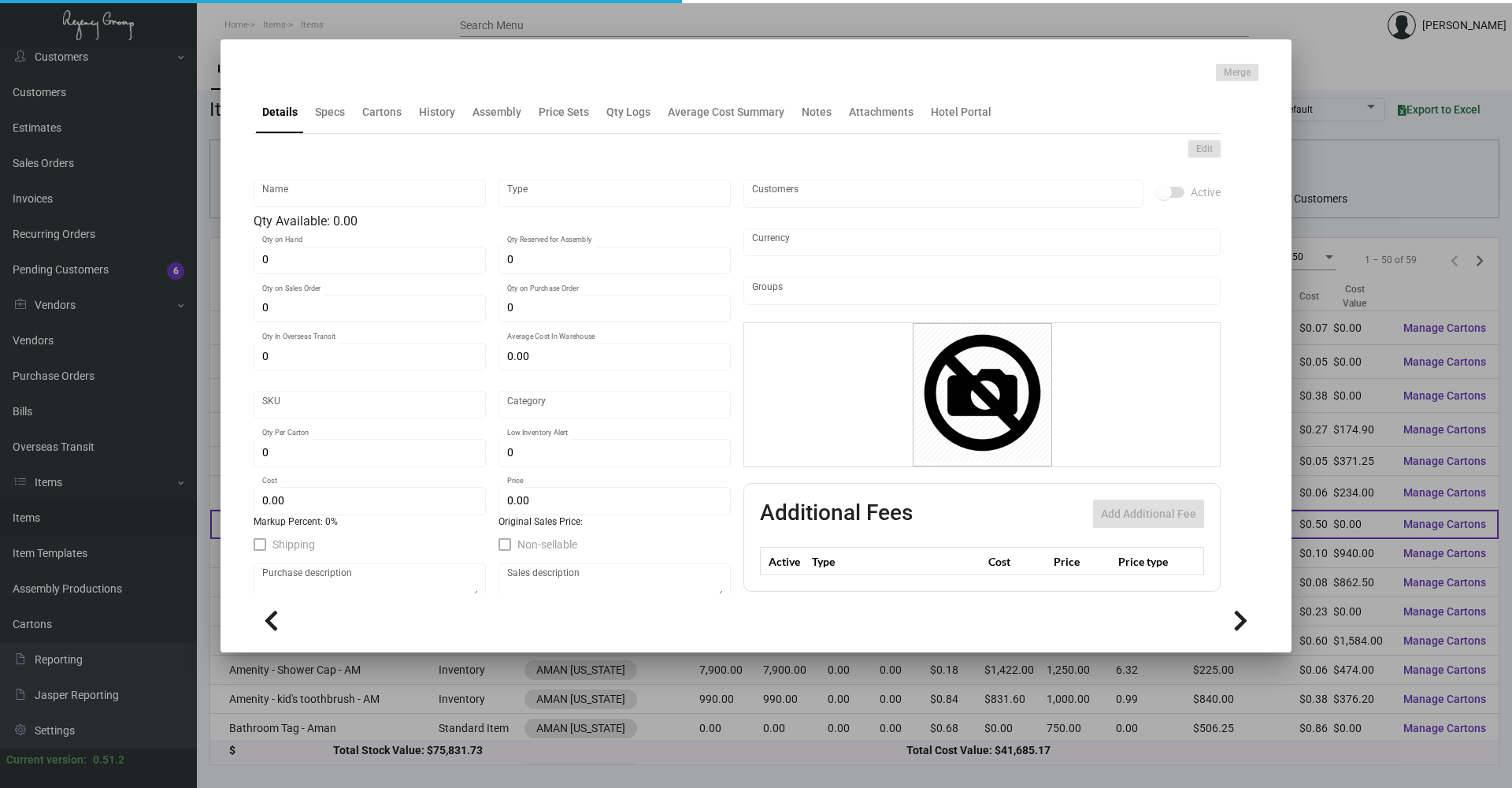
type input "Overseas"
type input "350"
type input "$ 0.50"
type input "$ 1.19"
checkbox input "true"
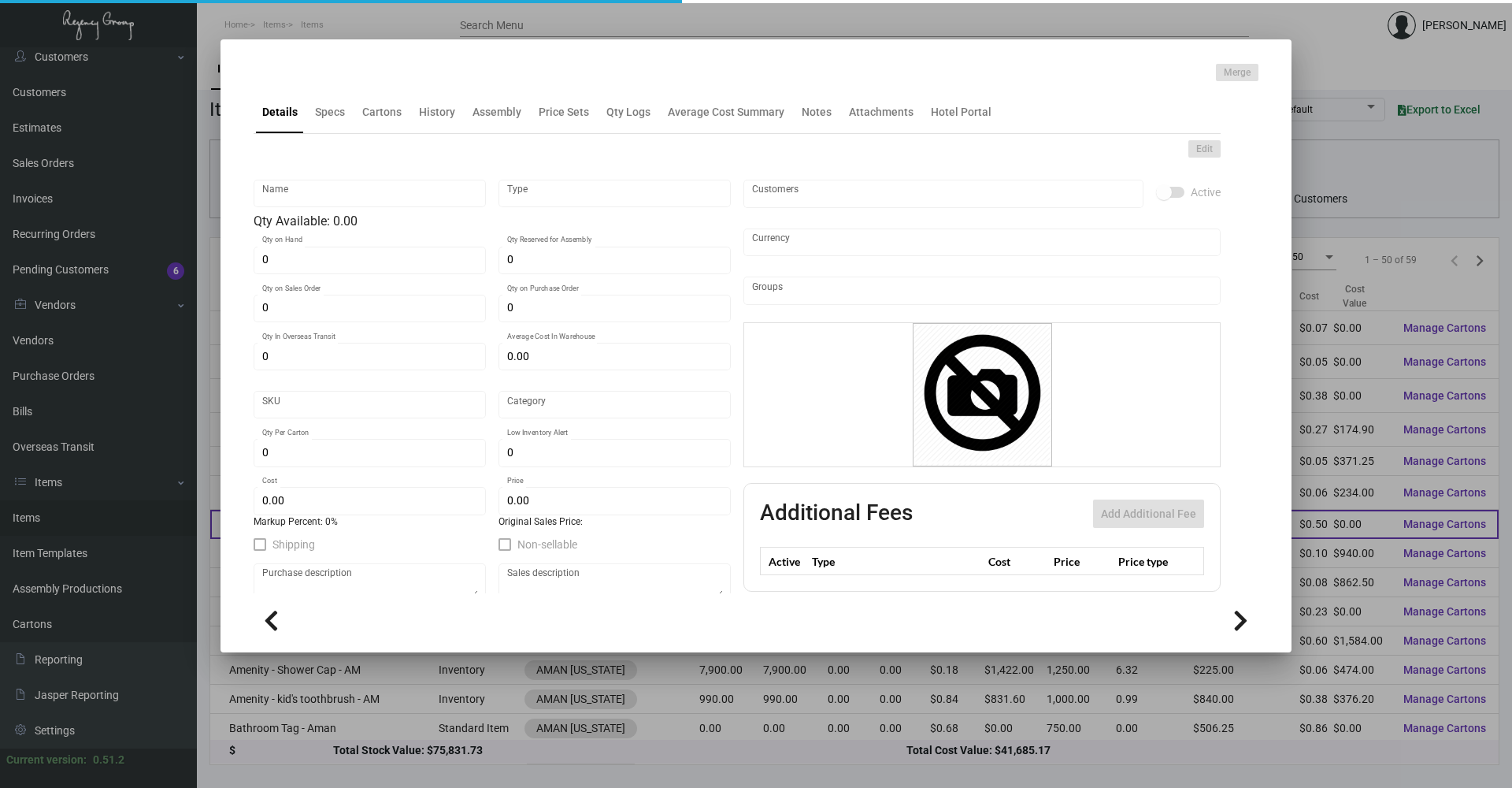
checkbox input "true"
type input "United States Dollar $"
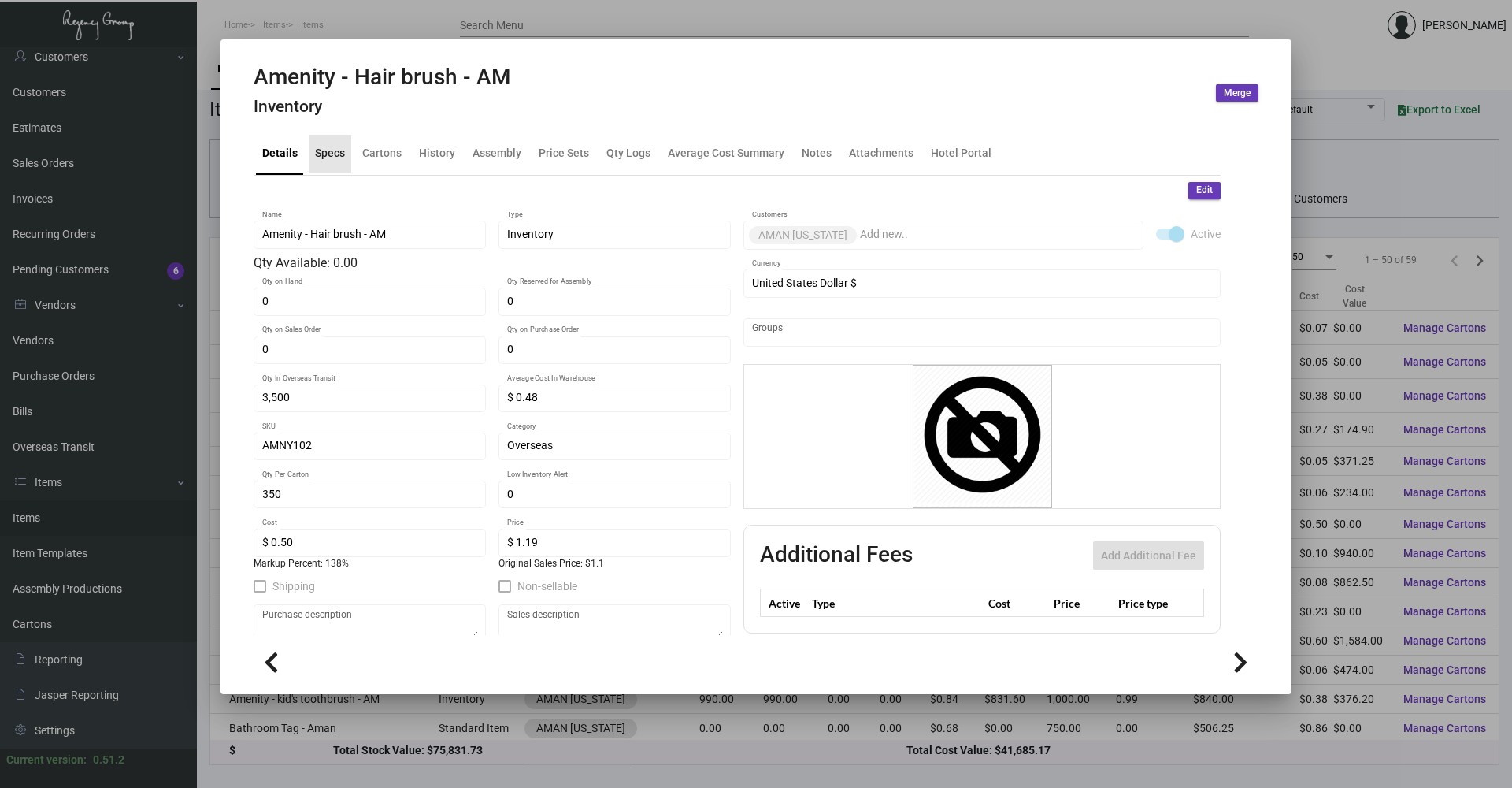
click at [344, 145] on div "Specs" at bounding box center [329, 153] width 30 height 16
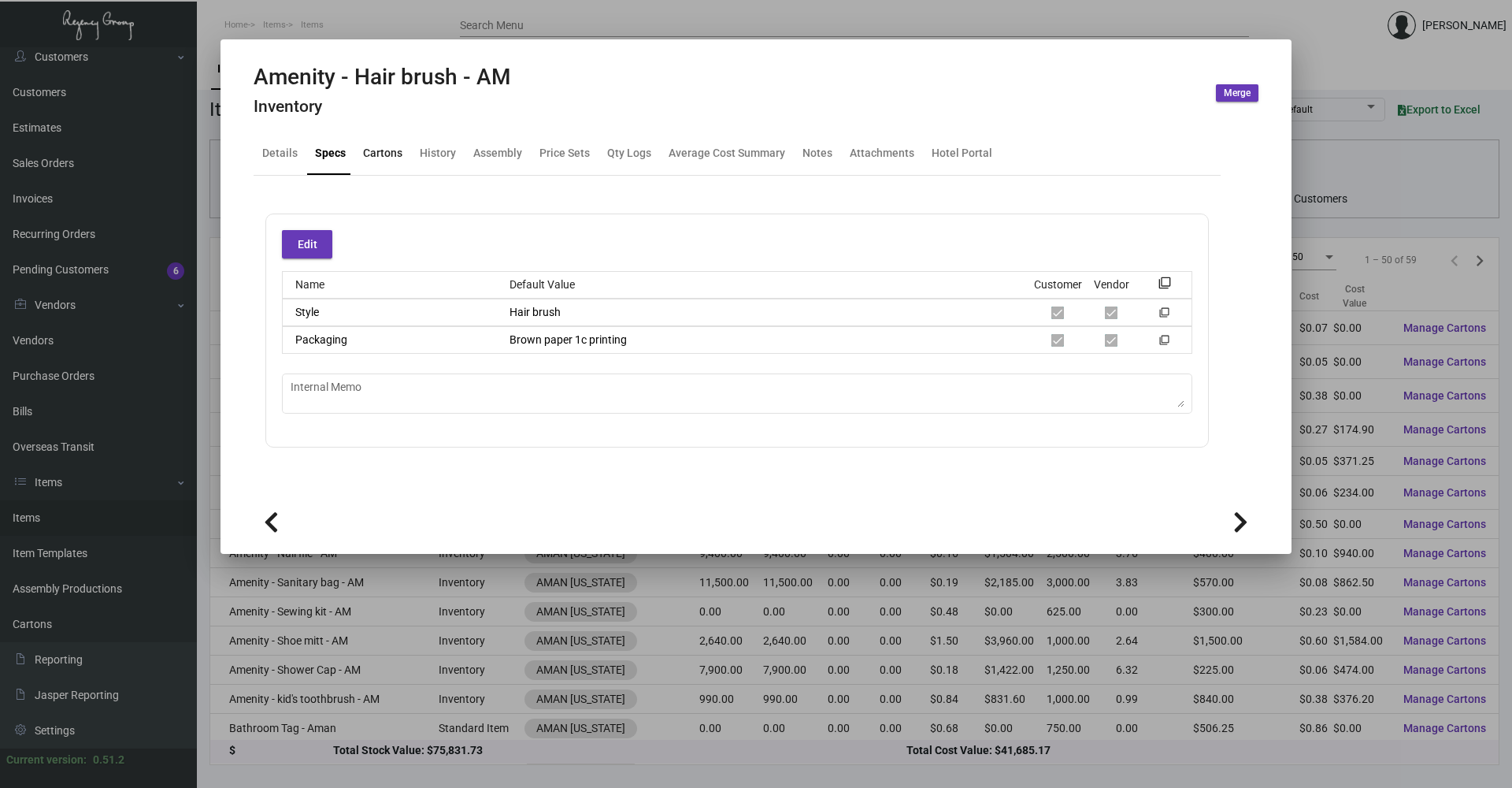
click at [387, 159] on div "Cartons" at bounding box center [383, 153] width 39 height 16
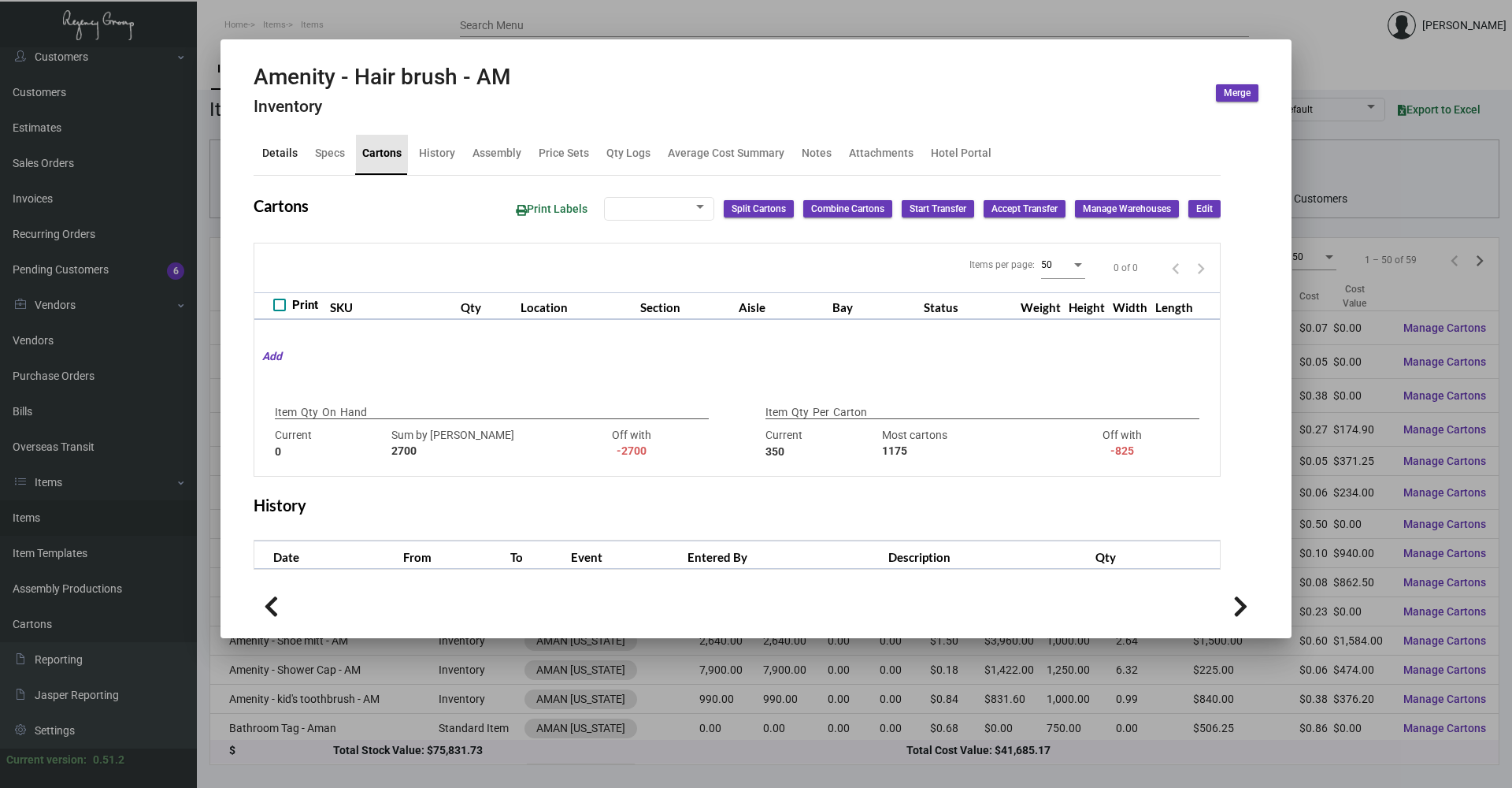
click at [259, 158] on div "Details" at bounding box center [280, 153] width 48 height 38
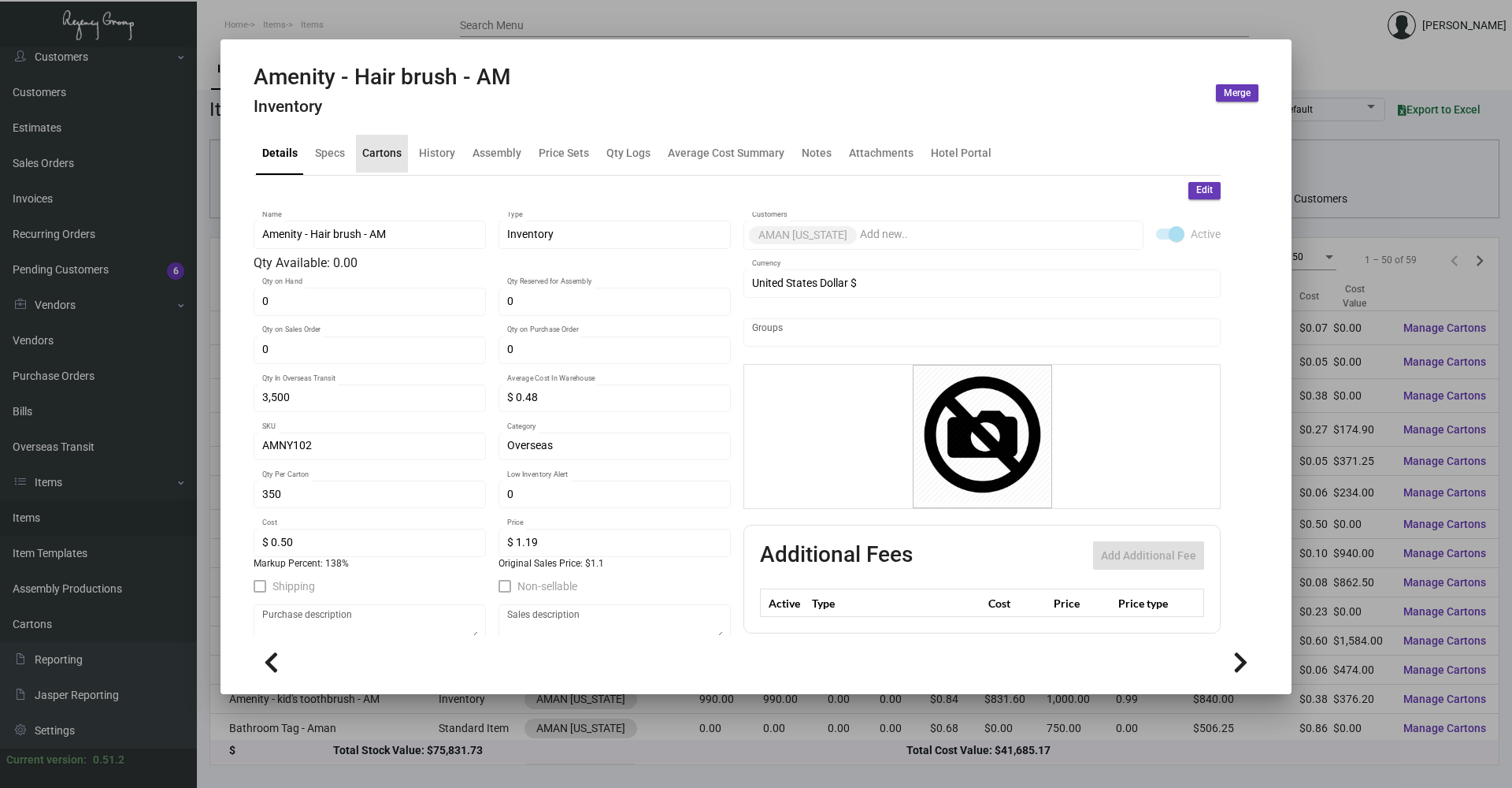
click at [393, 148] on div "Cartons" at bounding box center [382, 153] width 39 height 16
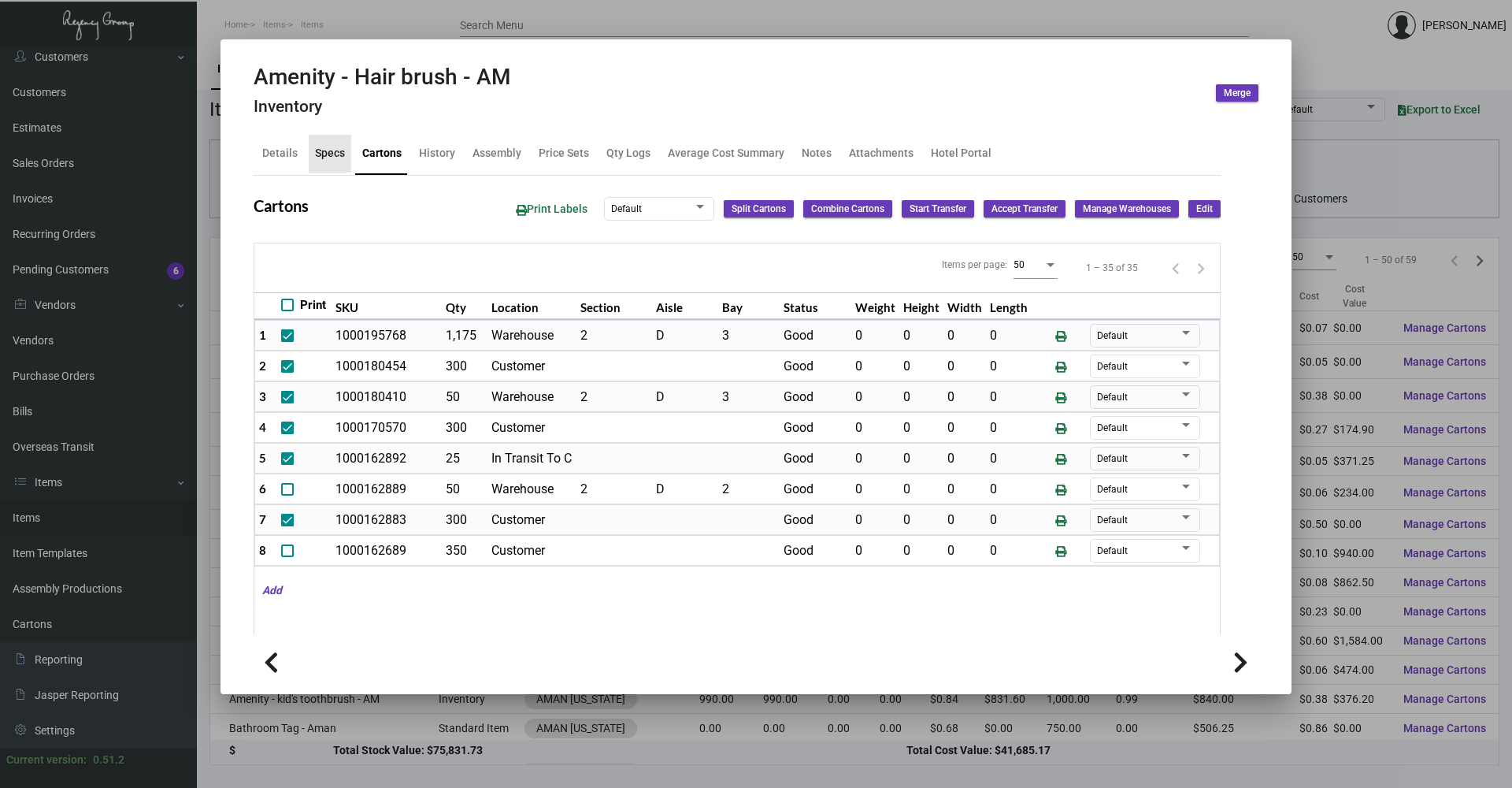
click at [327, 152] on div "Specs" at bounding box center [329, 153] width 30 height 16
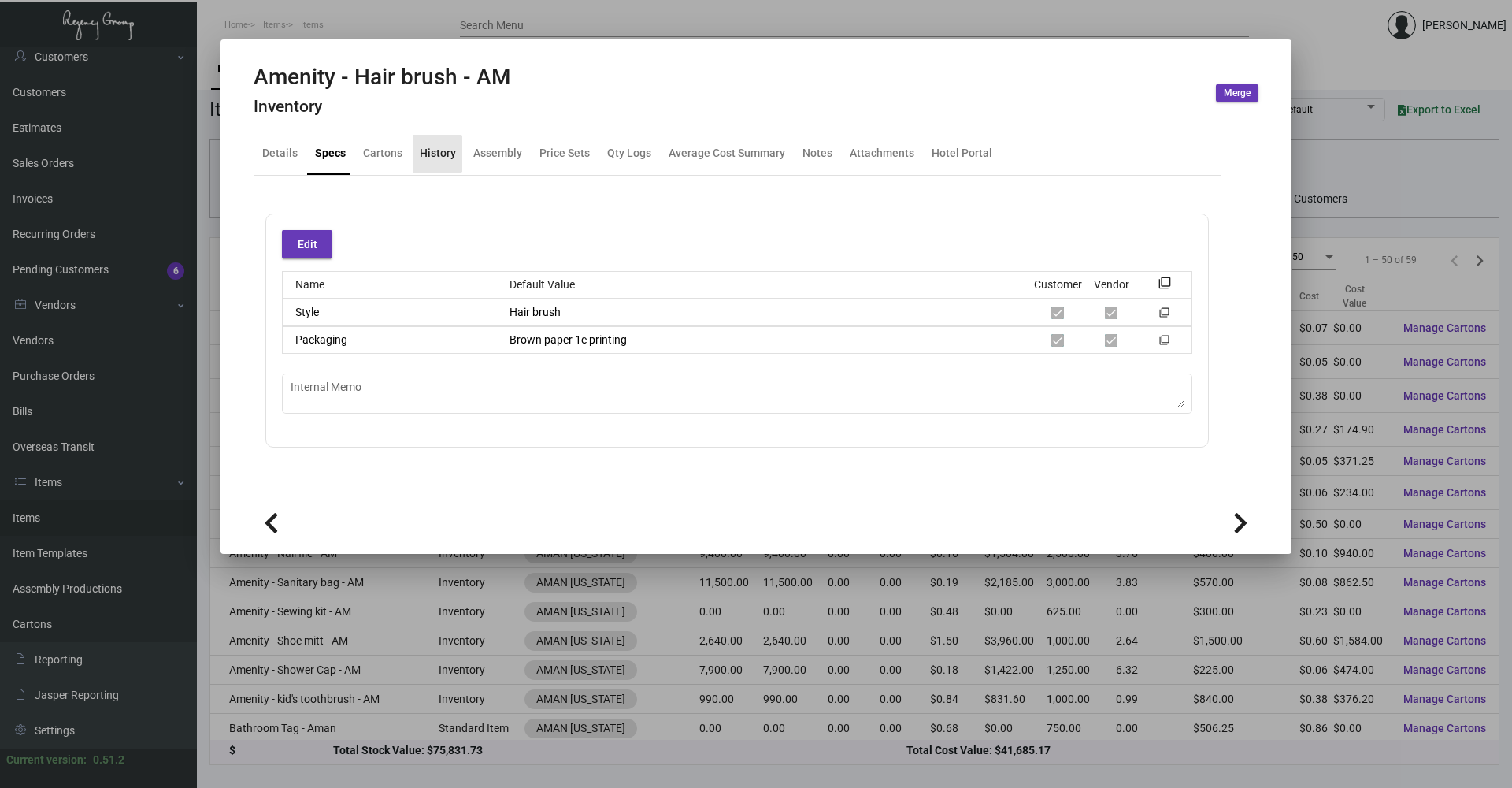
click at [425, 153] on div "History" at bounding box center [438, 153] width 36 height 16
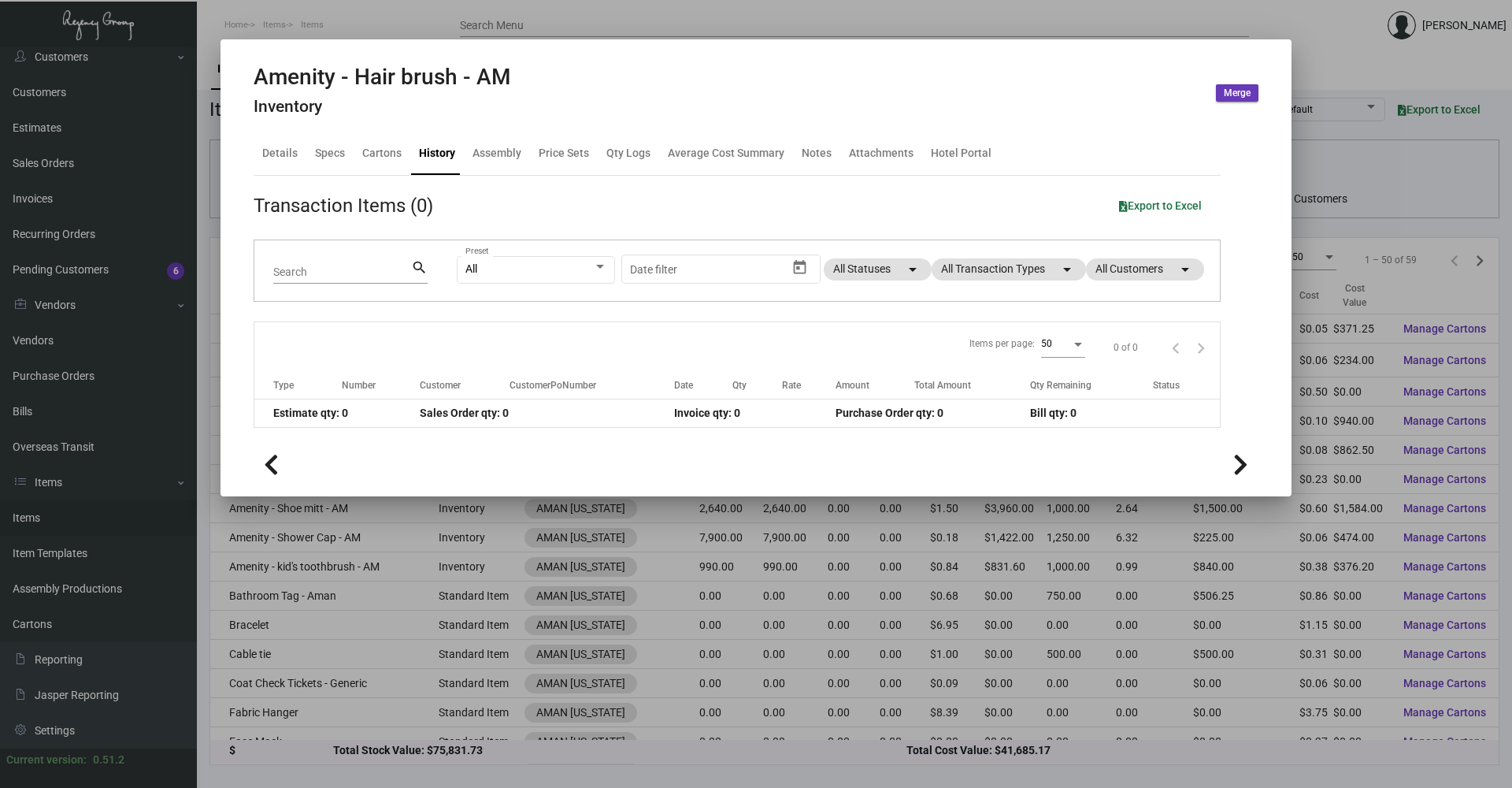
scroll to position [158, 0]
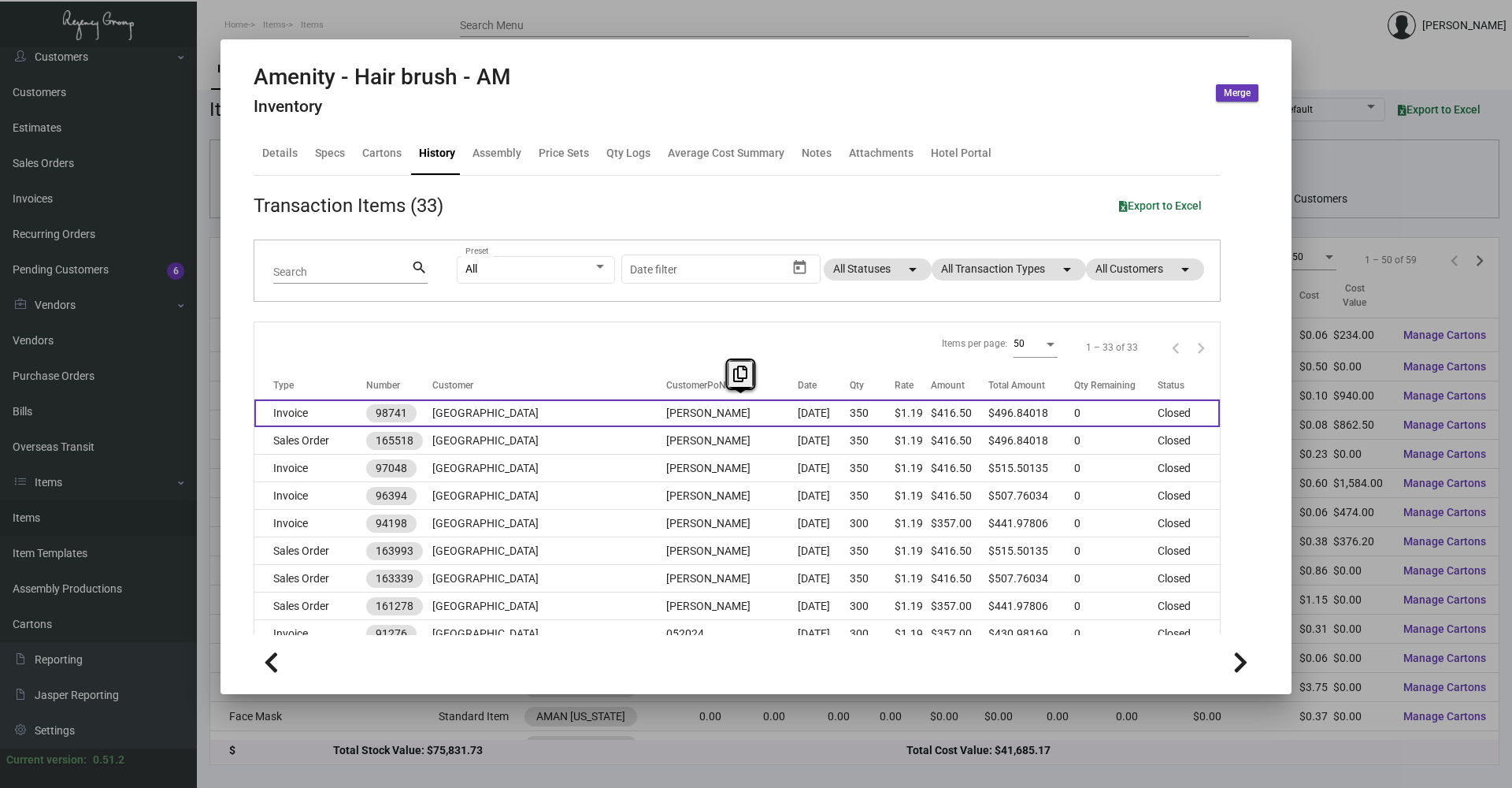
drag, startPoint x: 323, startPoint y: 442, endPoint x: 297, endPoint y: 423, distance: 32.2
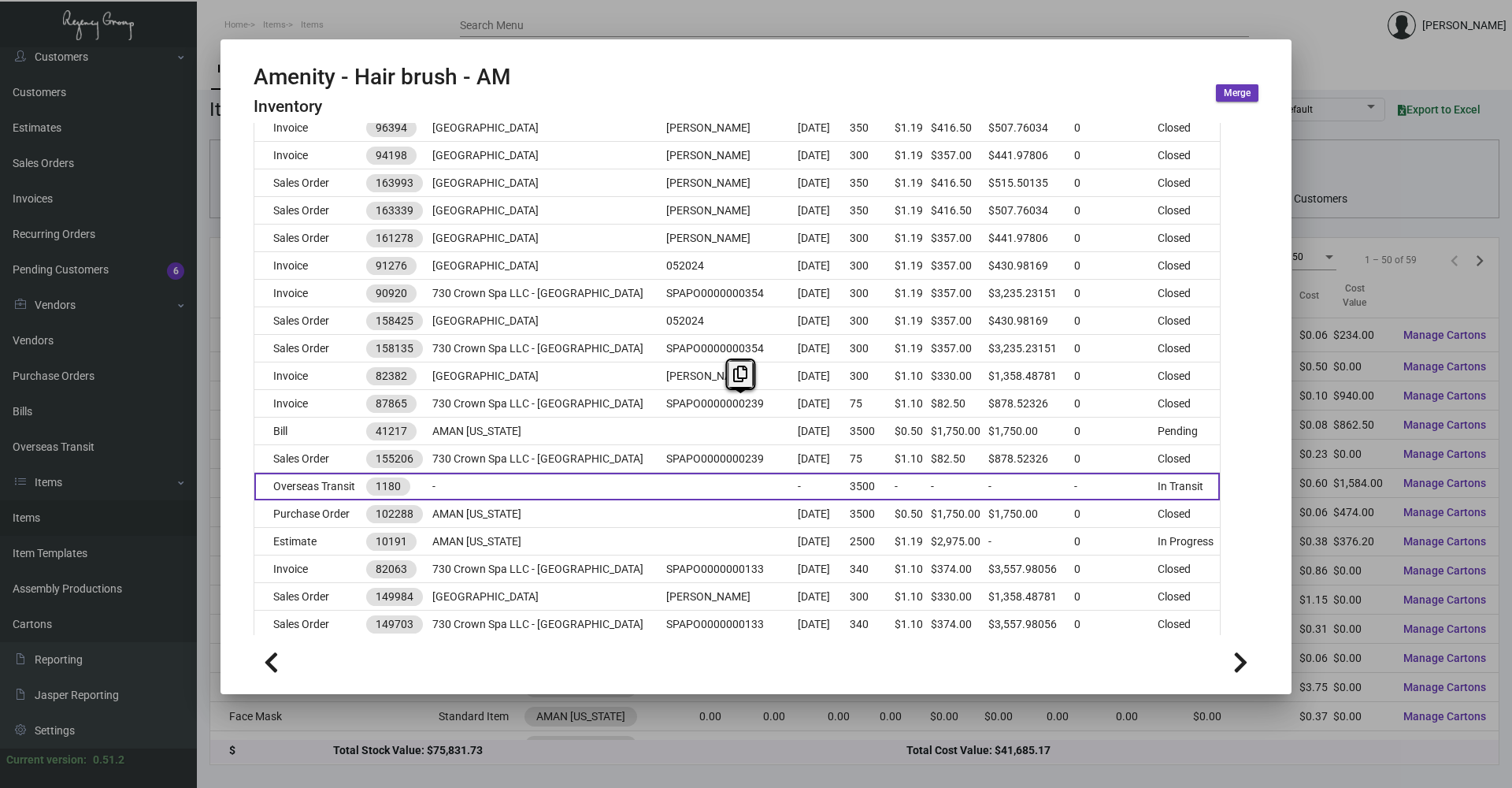
scroll to position [394, 0]
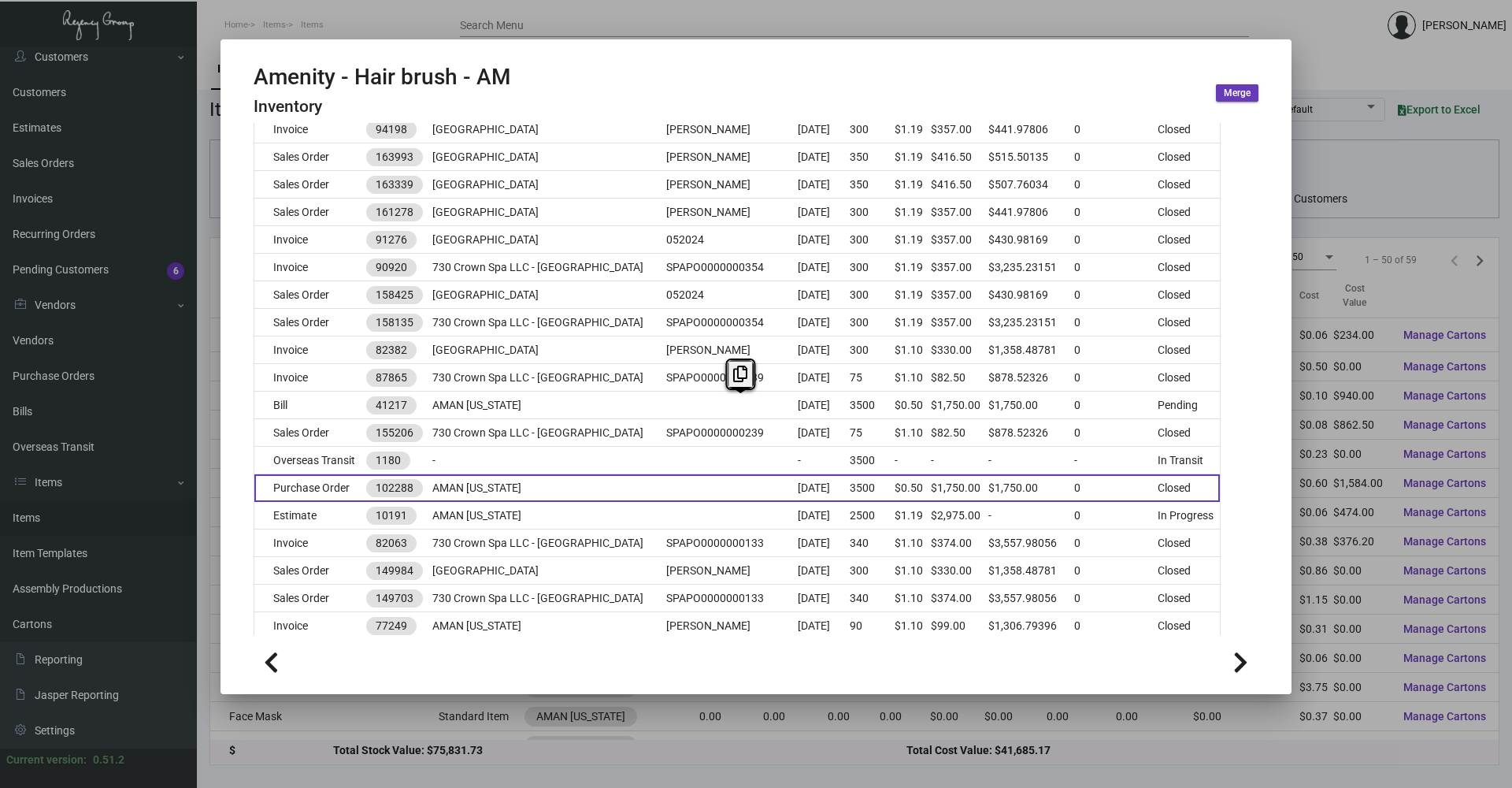
click at [345, 482] on td "Purchase Order" at bounding box center [310, 487] width 112 height 28
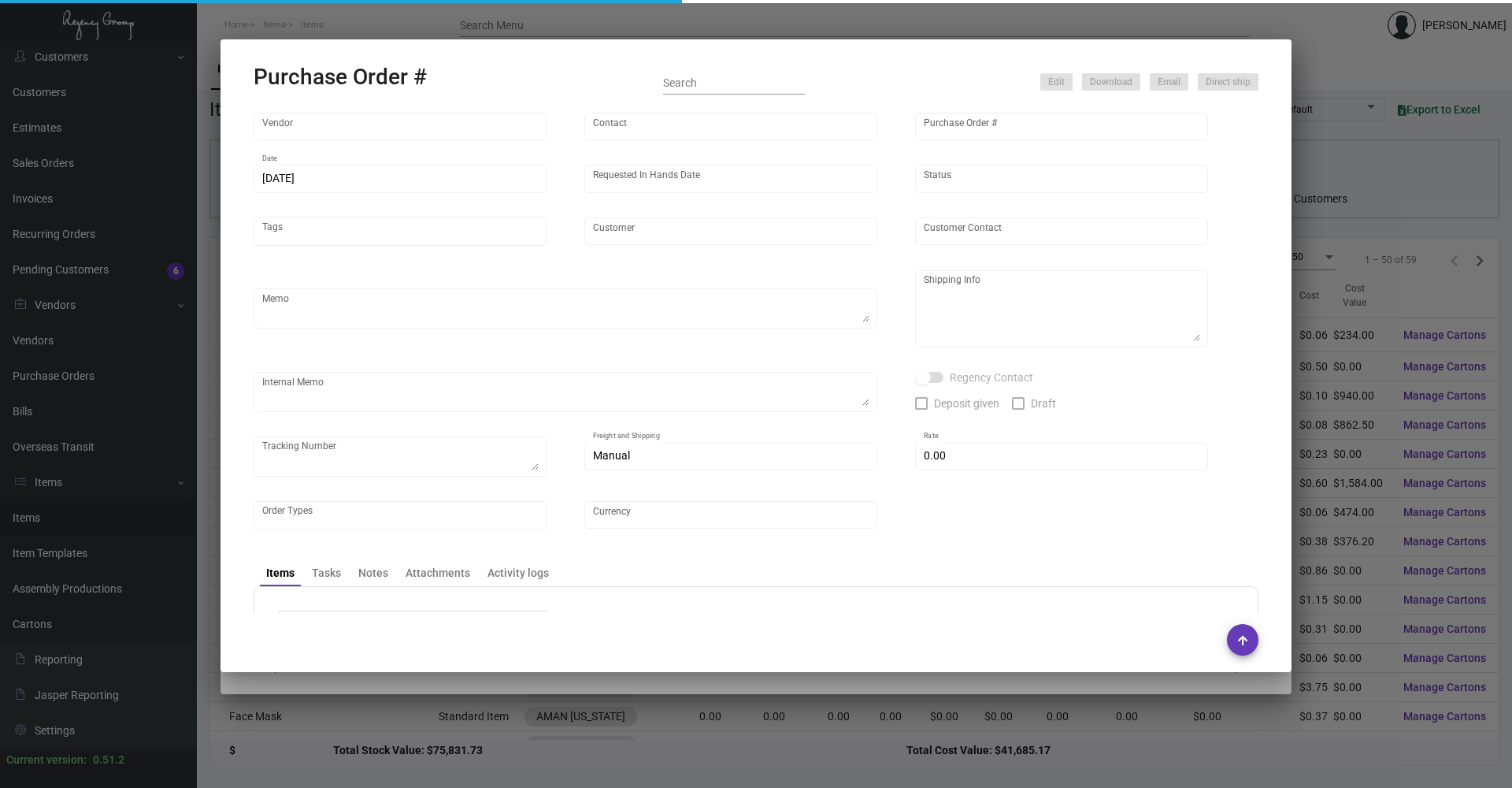
type input "Hangzhou [PERSON_NAME] Leisure Product Co. LTD"
type input "[PERSON_NAME]"
type input "102288"
type input "[DATE]"
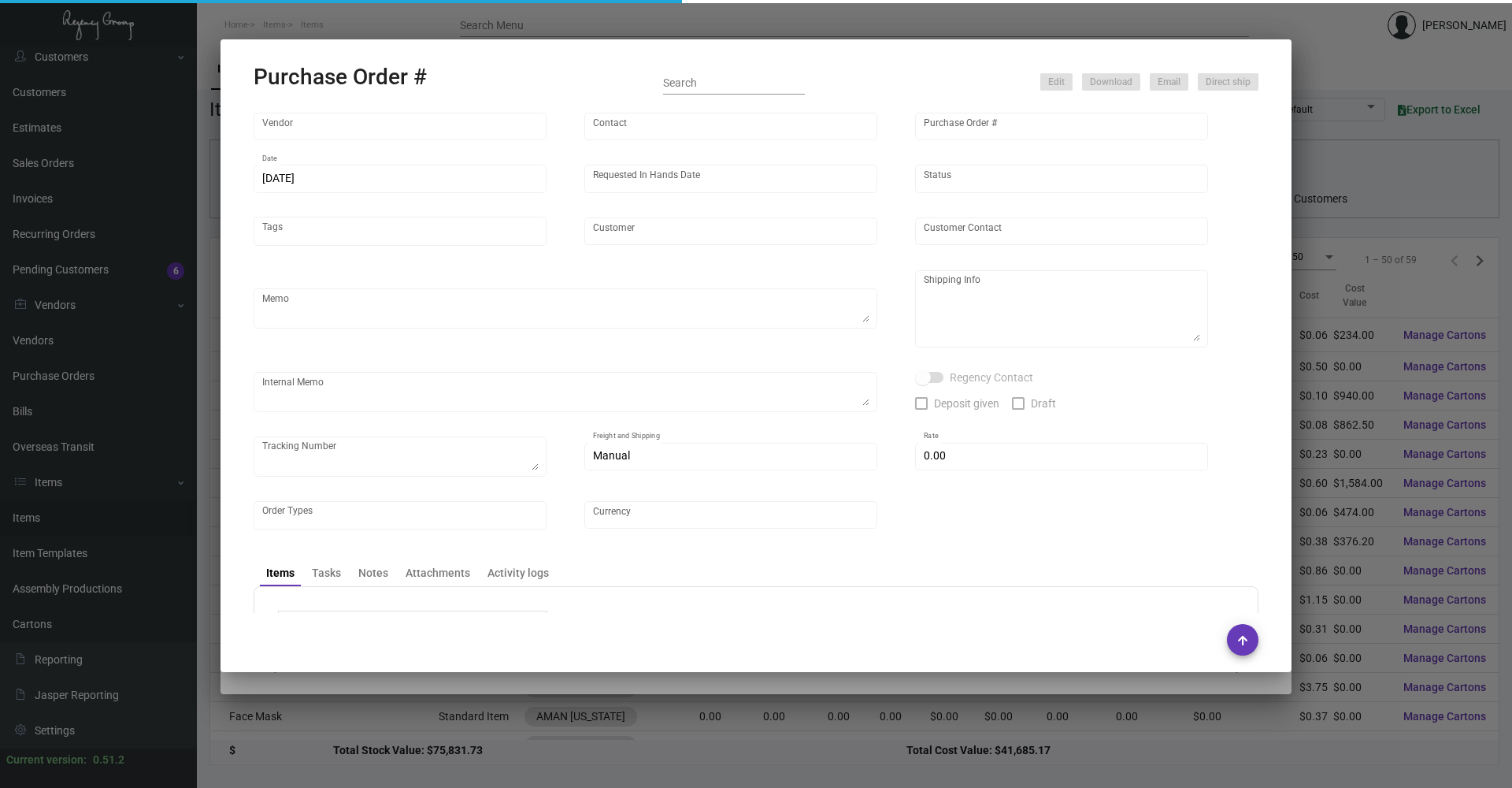
type input "AMAN [US_STATE]"
type textarea "Boat to [GEOGRAPHIC_DATA]. Please rush production."
type textarea "Regency Group NJ - [PERSON_NAME] [STREET_ADDRESS]"
checkbox input "true"
type input "$ 0.00"
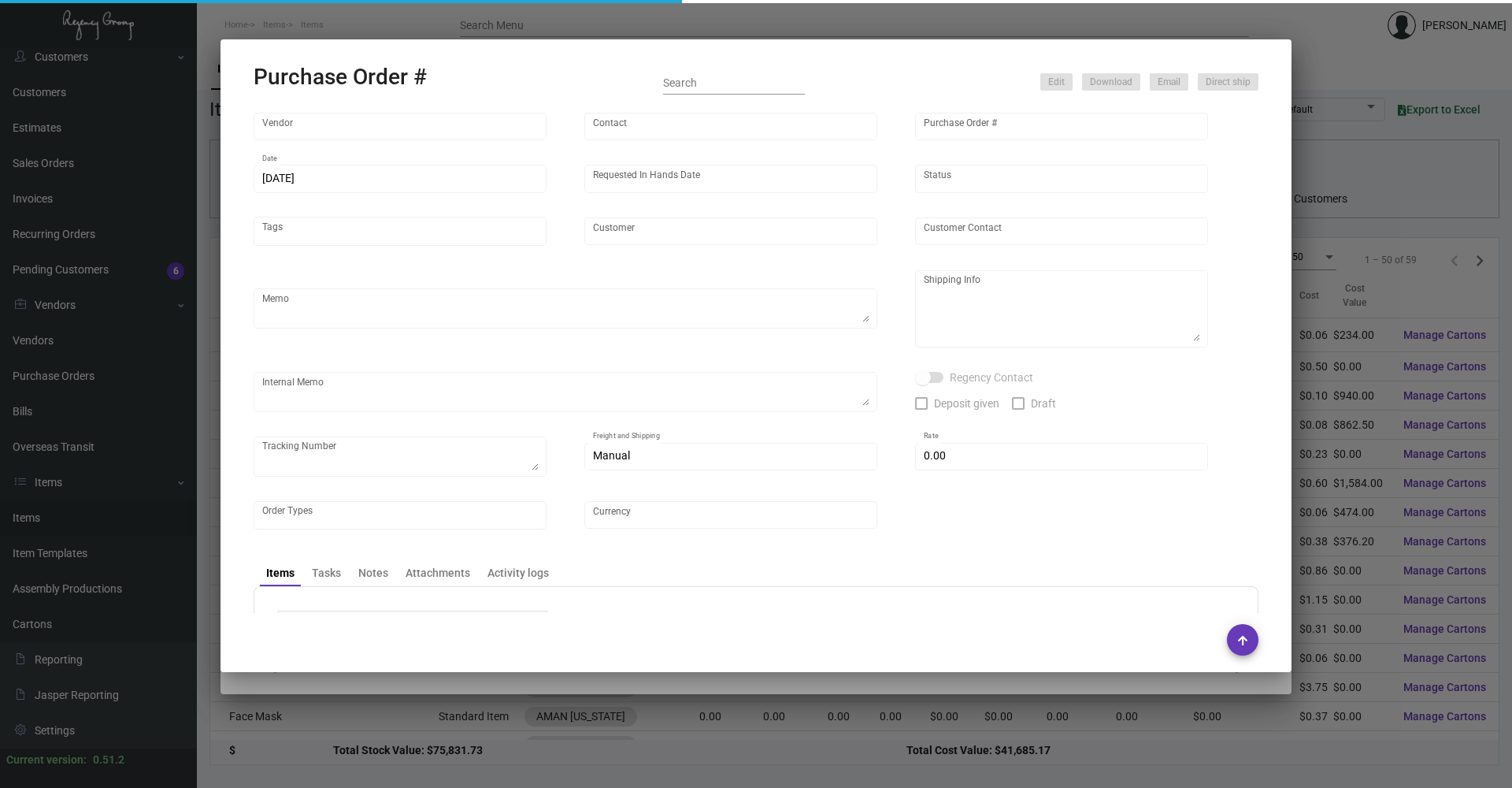
type input "United States Dollar $"
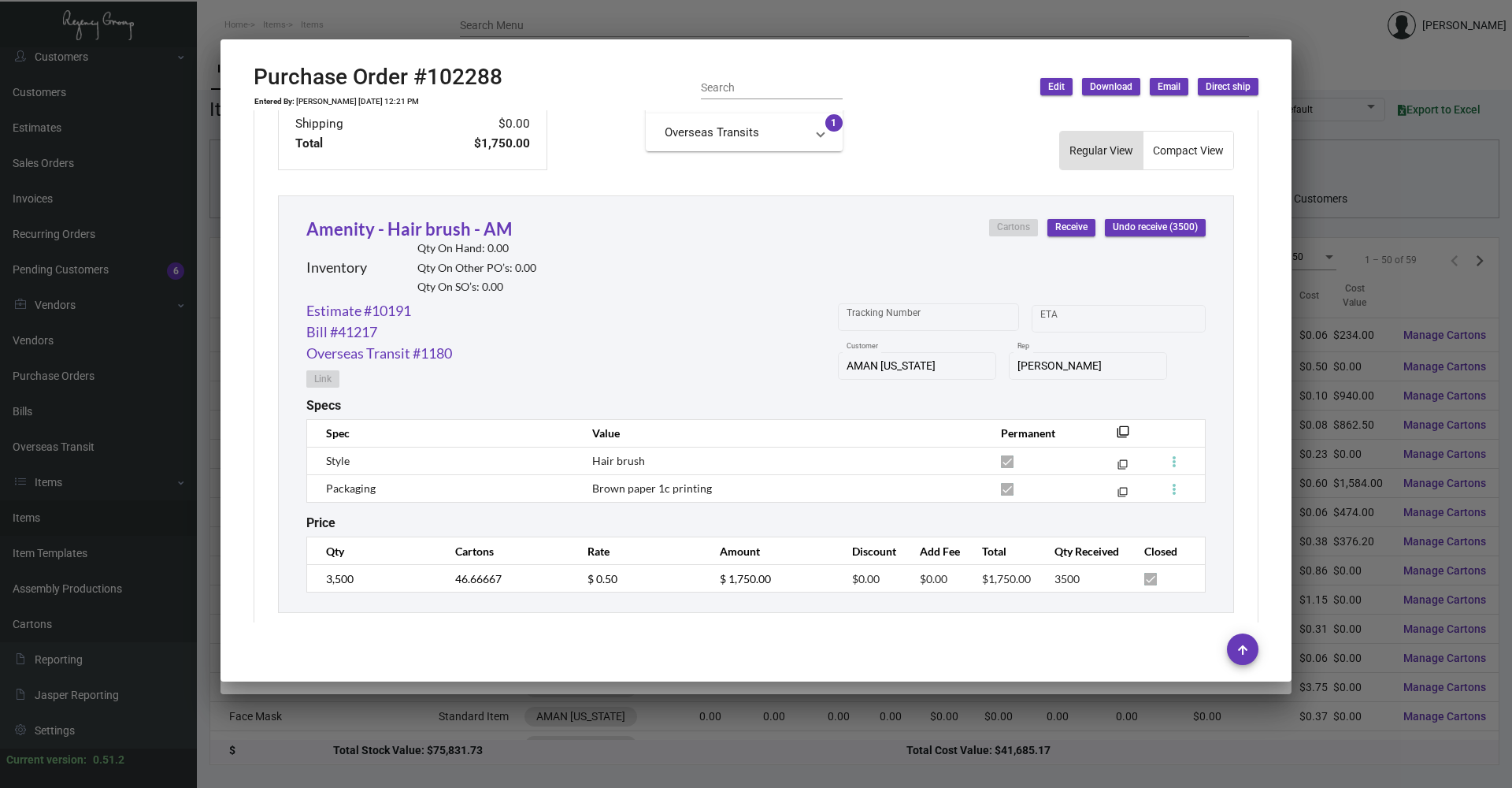
scroll to position [675, 0]
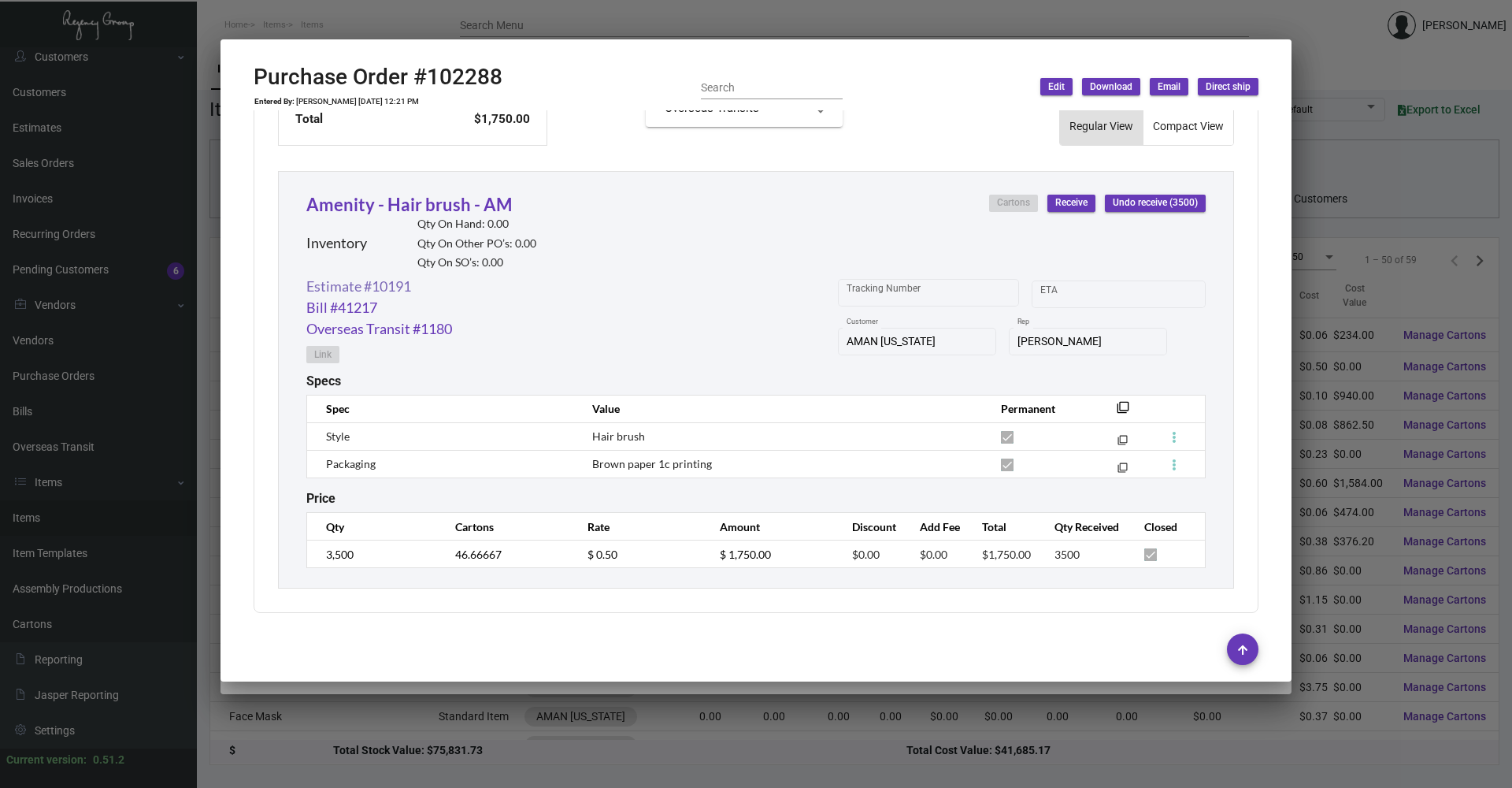
click at [399, 289] on link "Estimate #10191" at bounding box center [358, 286] width 105 height 22
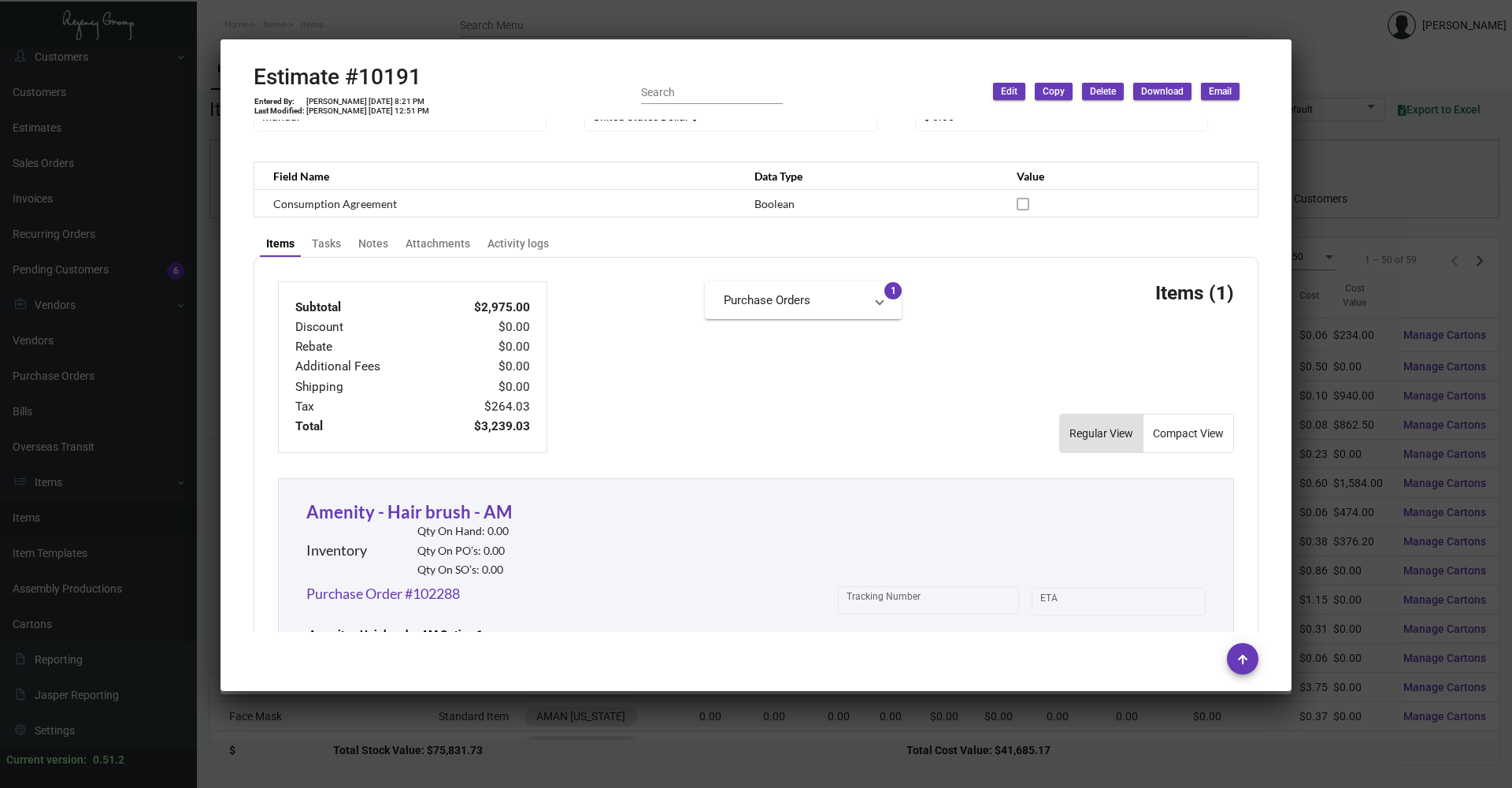
scroll to position [460, 0]
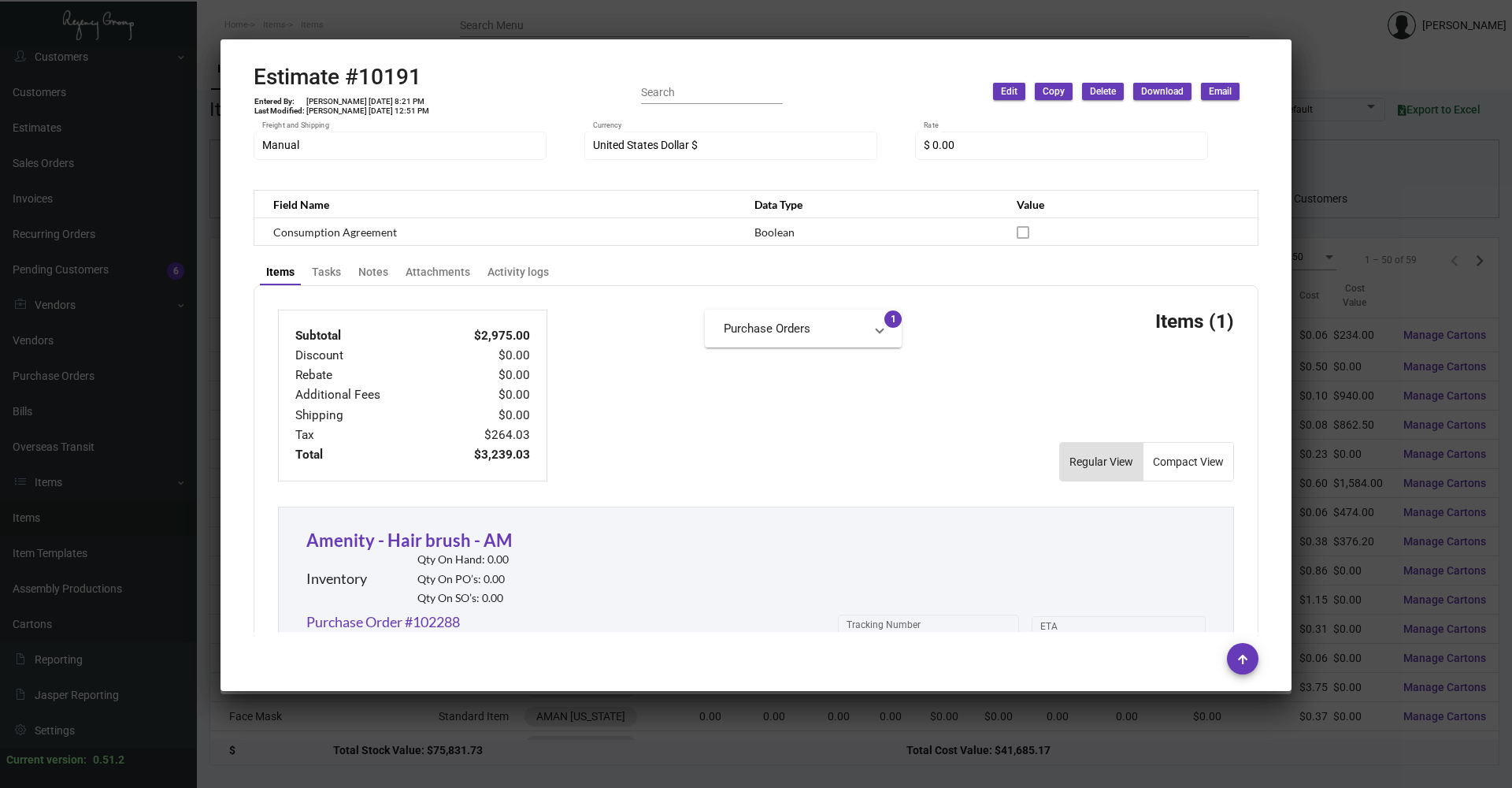
click at [365, 19] on div at bounding box center [756, 394] width 1512 height 788
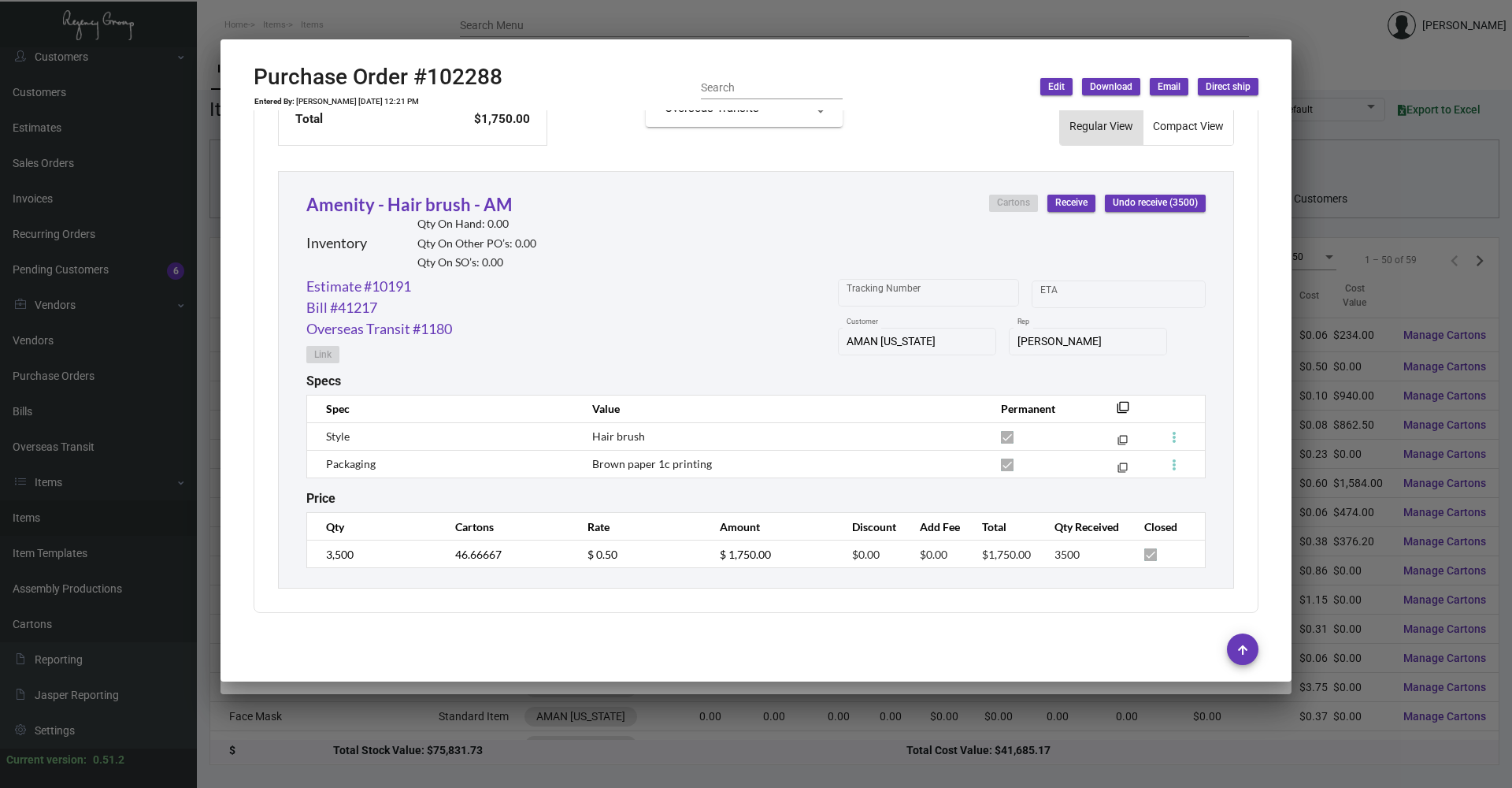
click at [365, 19] on div at bounding box center [756, 394] width 1512 height 788
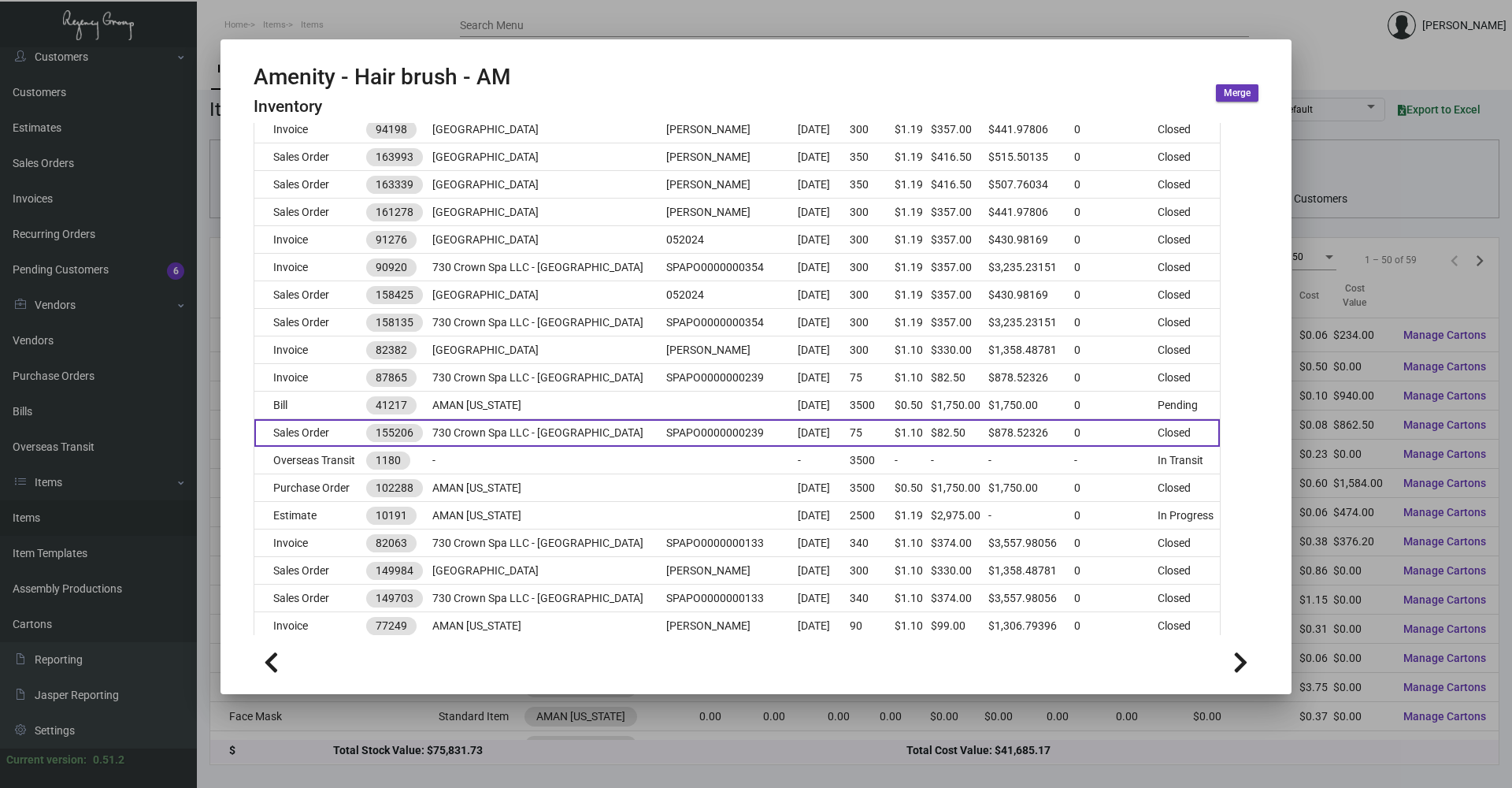
click at [349, 428] on td "Sales Order" at bounding box center [310, 433] width 112 height 28
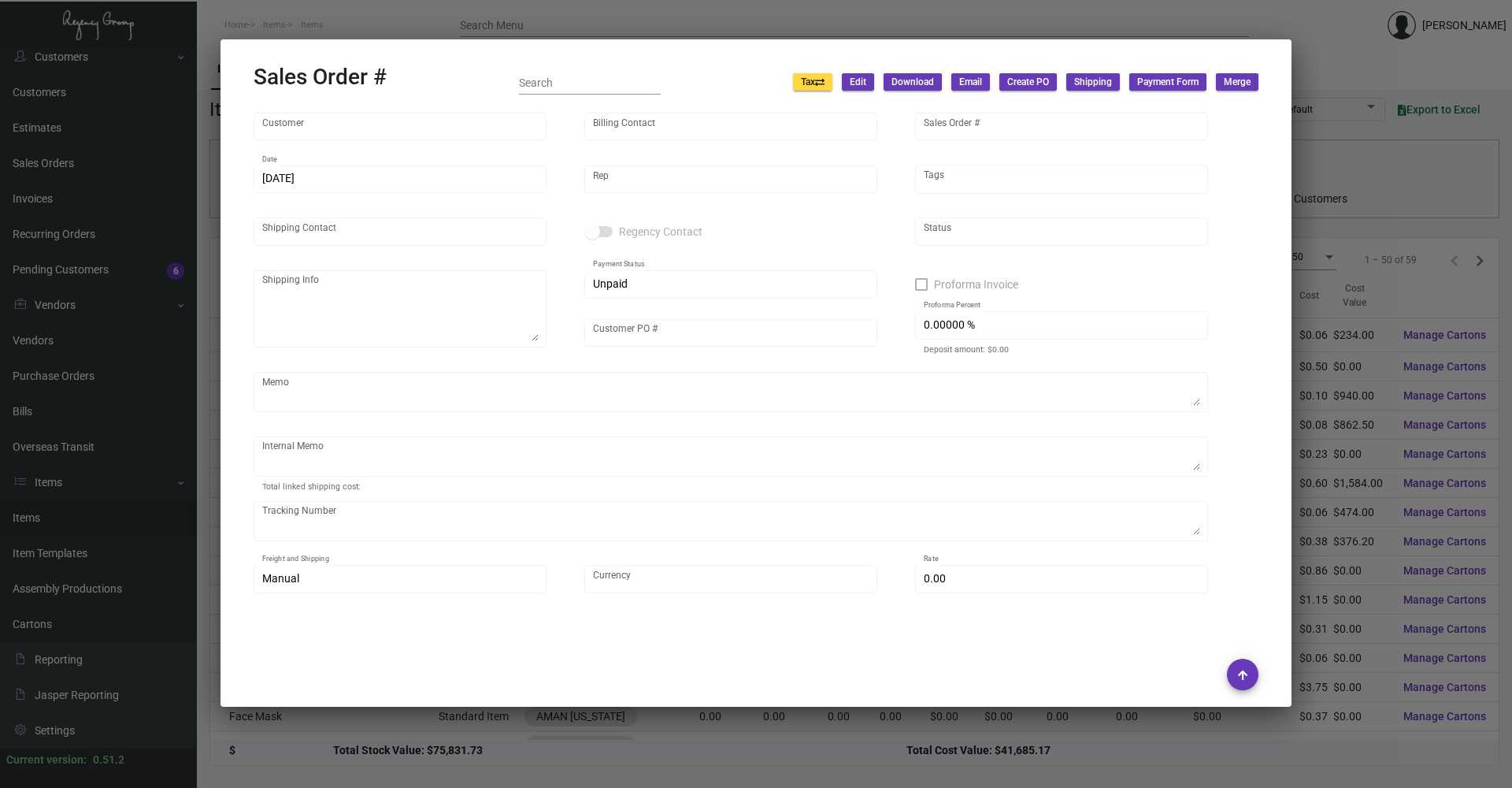
type input "730 Crown Spa LLC - [GEOGRAPHIC_DATA]"
type input "730 Crown Spa LLC"
type input "155206"
type input "[DATE]"
type input "[PERSON_NAME]"
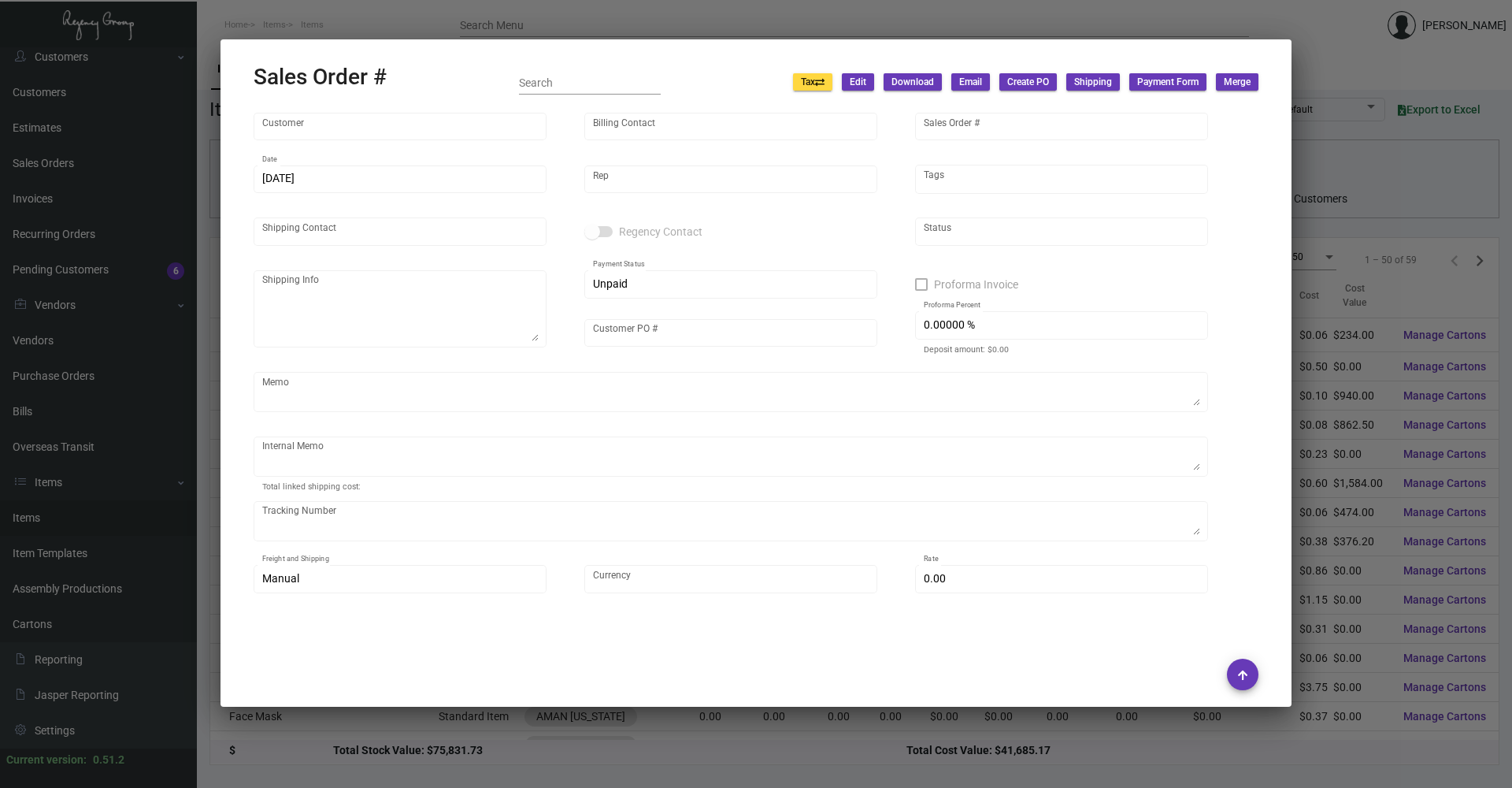
type input "[PERSON_NAME]"
type textarea "730 Crown Spa LLC - Aman - [PERSON_NAME] [STREET_ADDRESS][US_STATE]"
type input "SPAPO0000000239"
type textarea "11.27 - 160 [PERSON_NAME] 2/29 22.50"
type input "United States Dollar $"
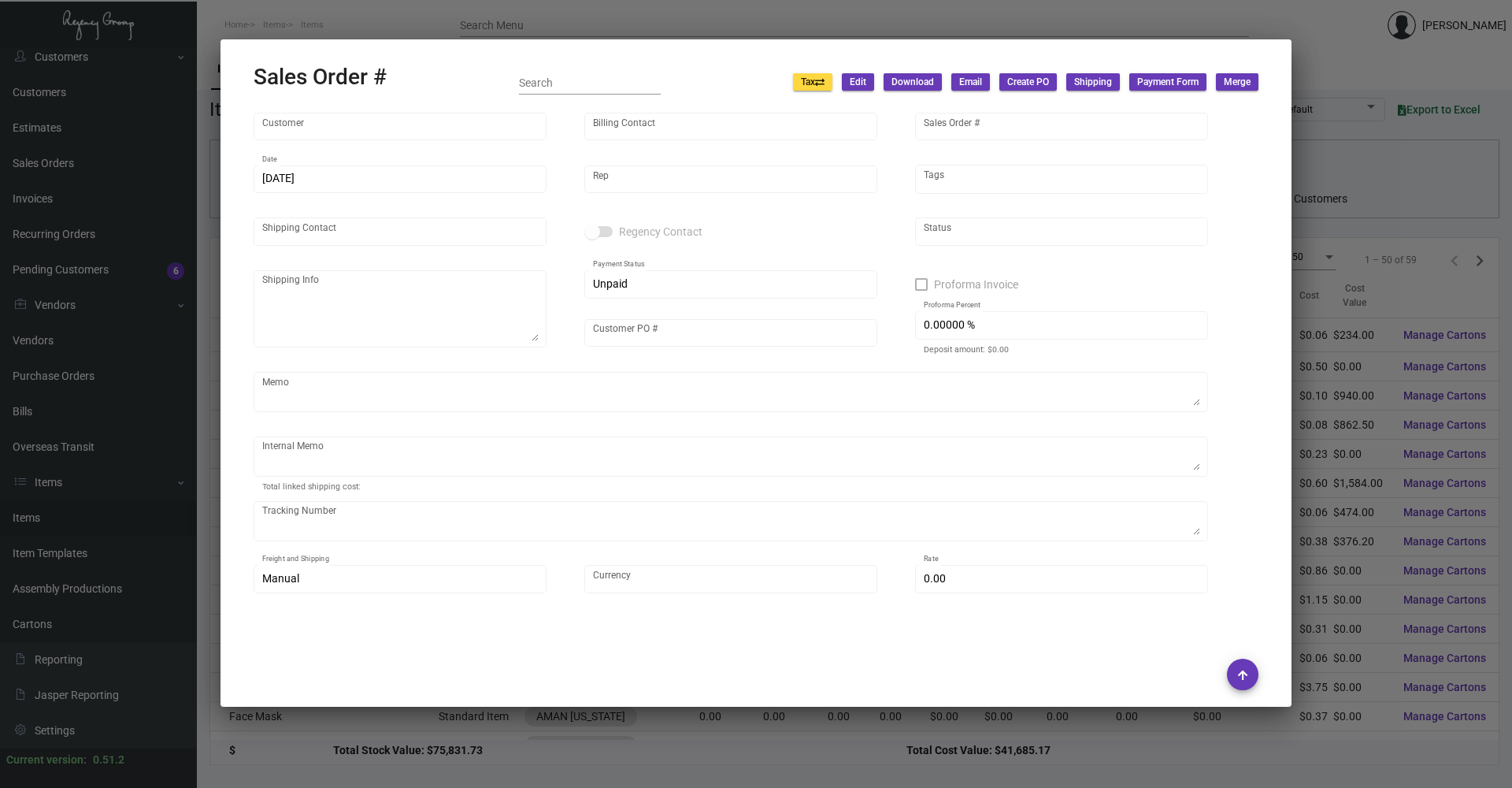
type input "$ 74.41"
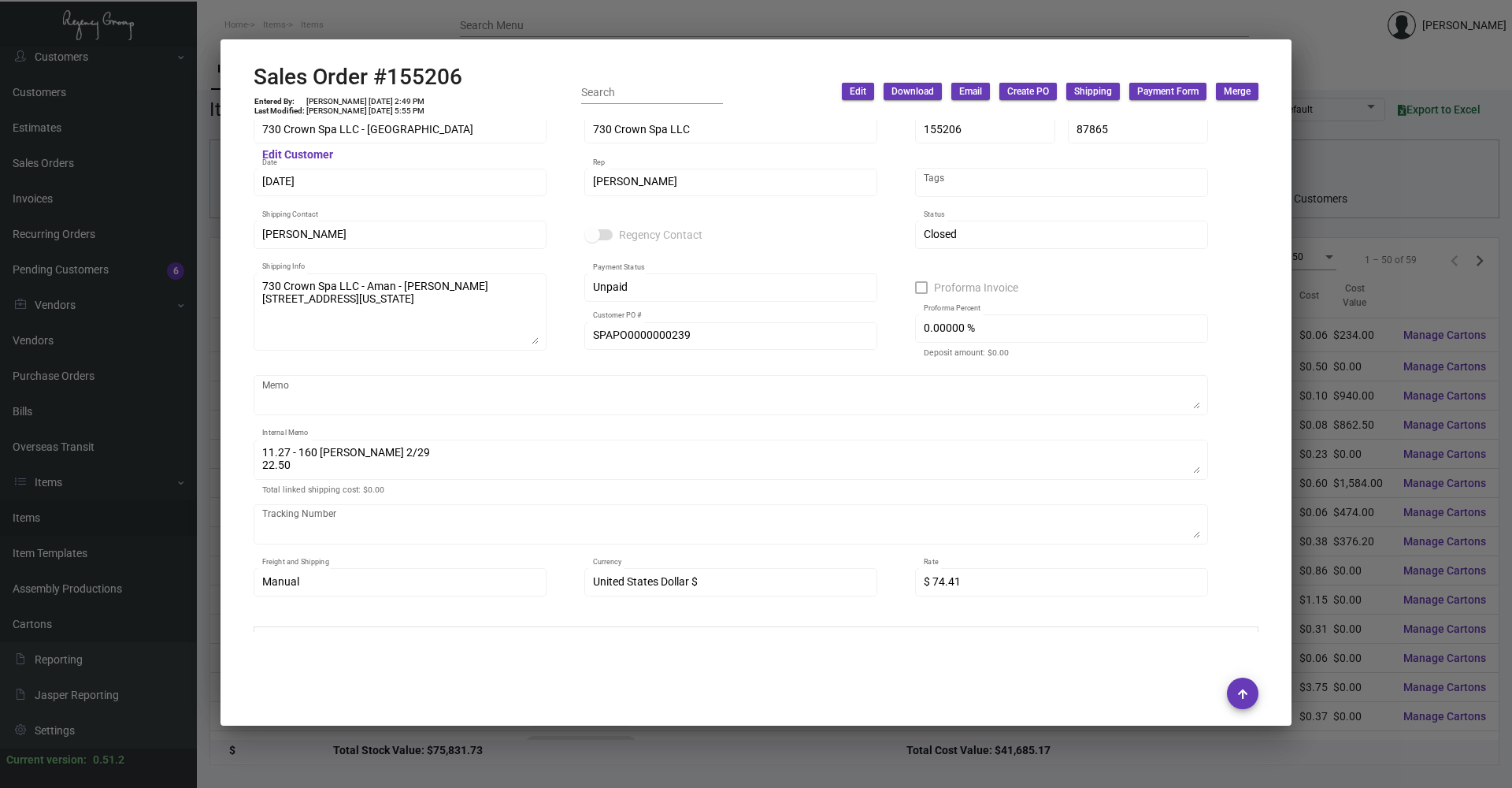
scroll to position [0, 0]
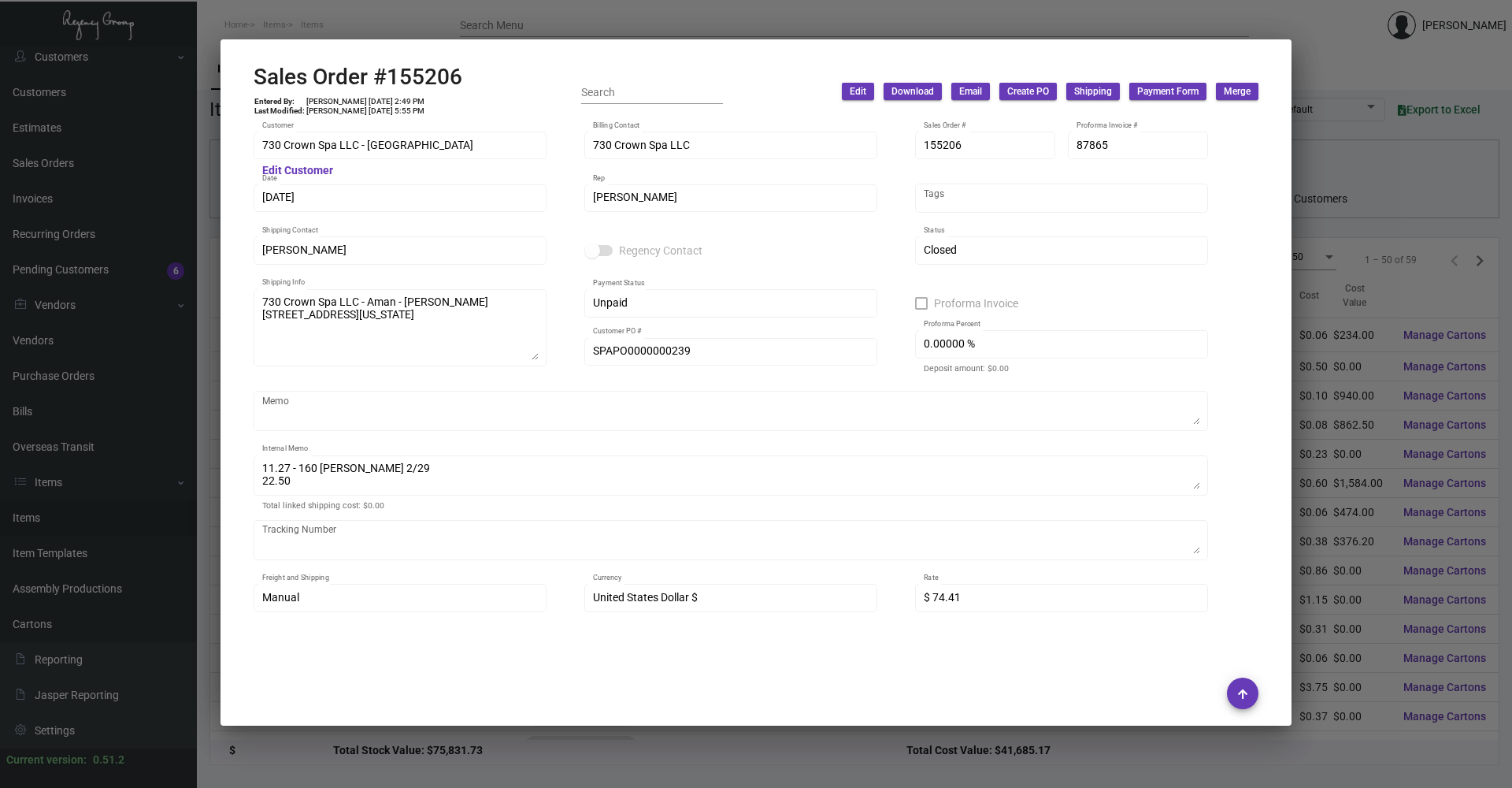
click at [362, 16] on div at bounding box center [756, 394] width 1512 height 788
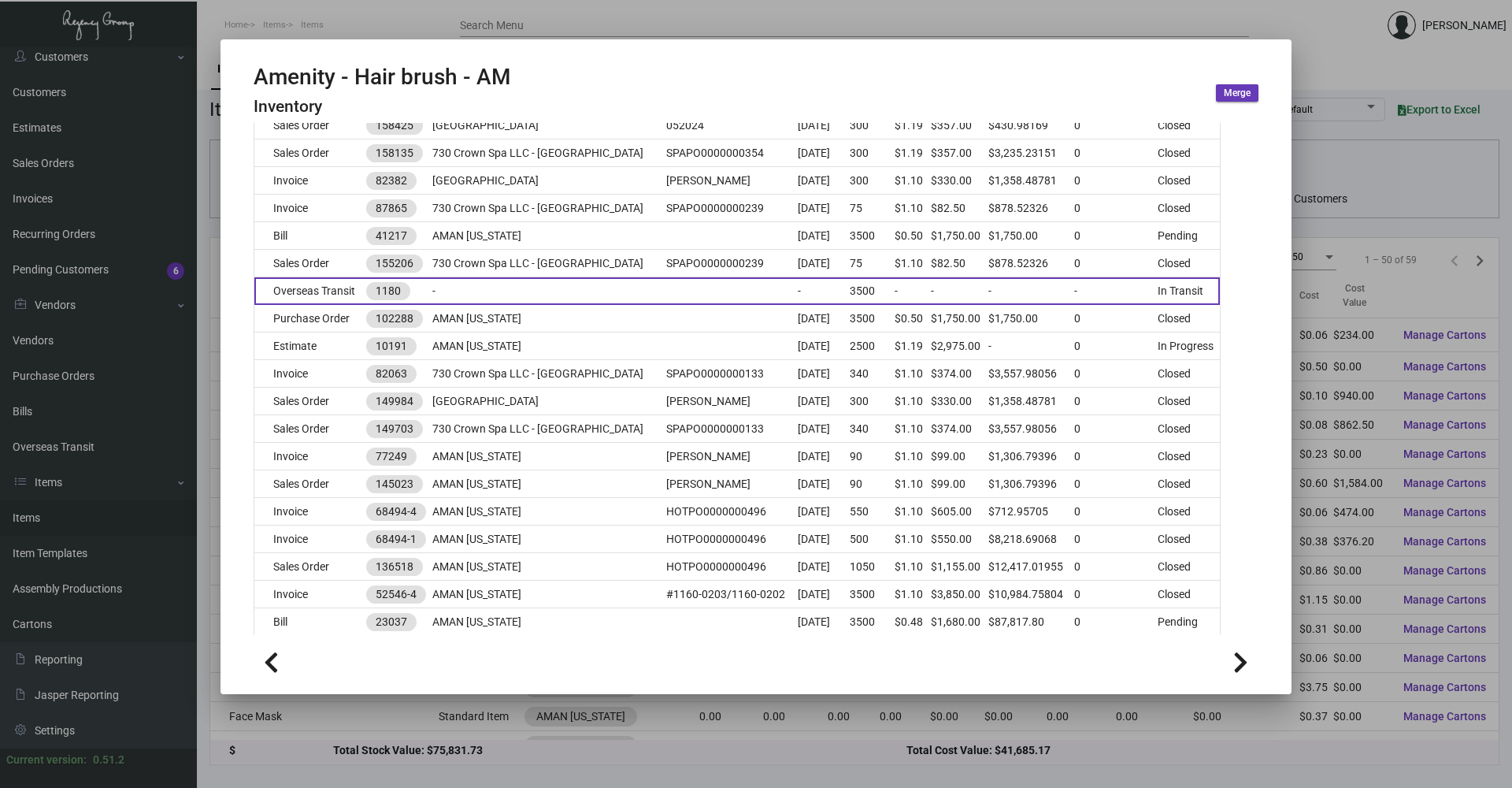
scroll to position [551, 0]
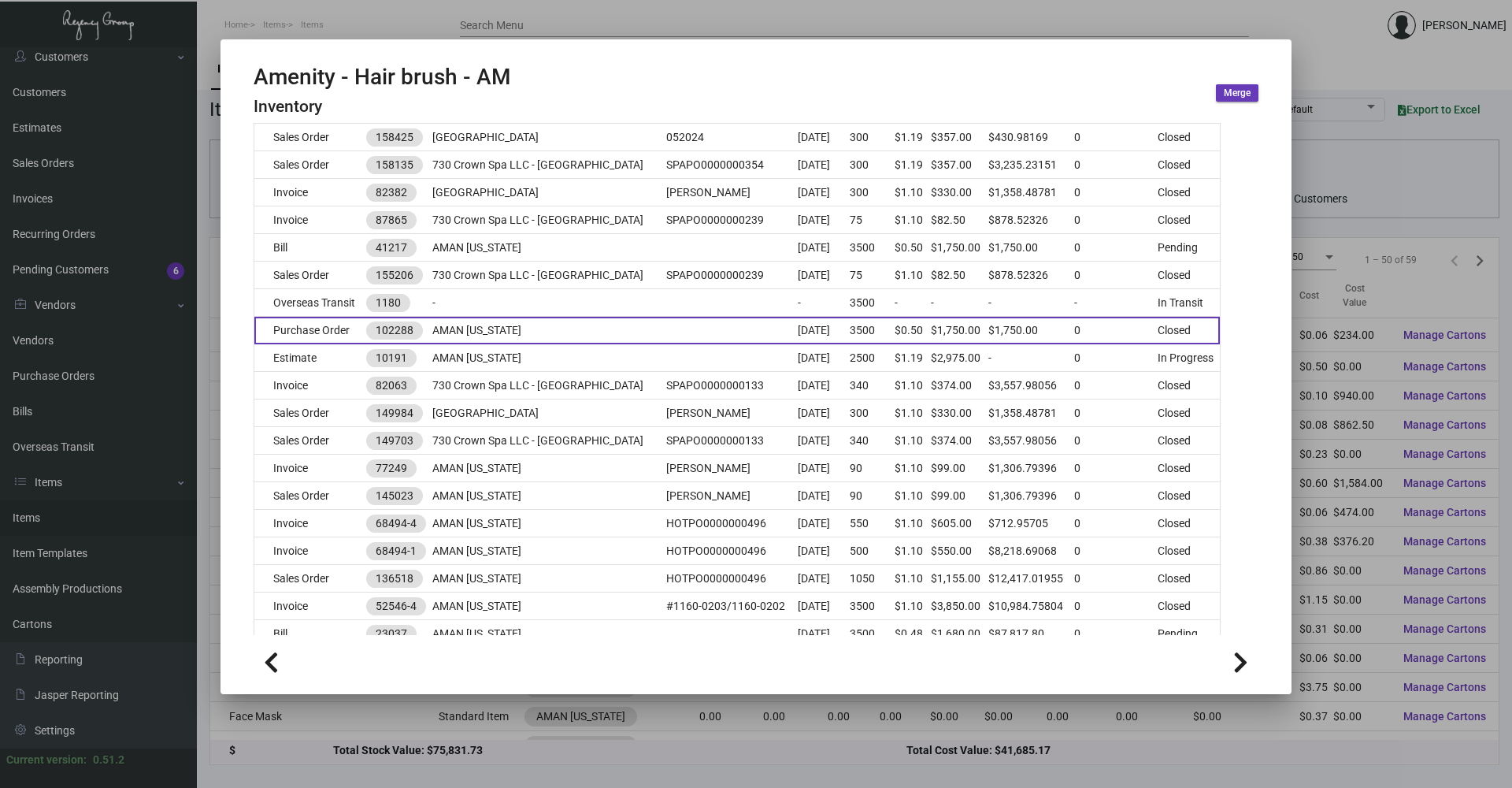
click at [332, 331] on td "Purchase Order" at bounding box center [310, 330] width 112 height 28
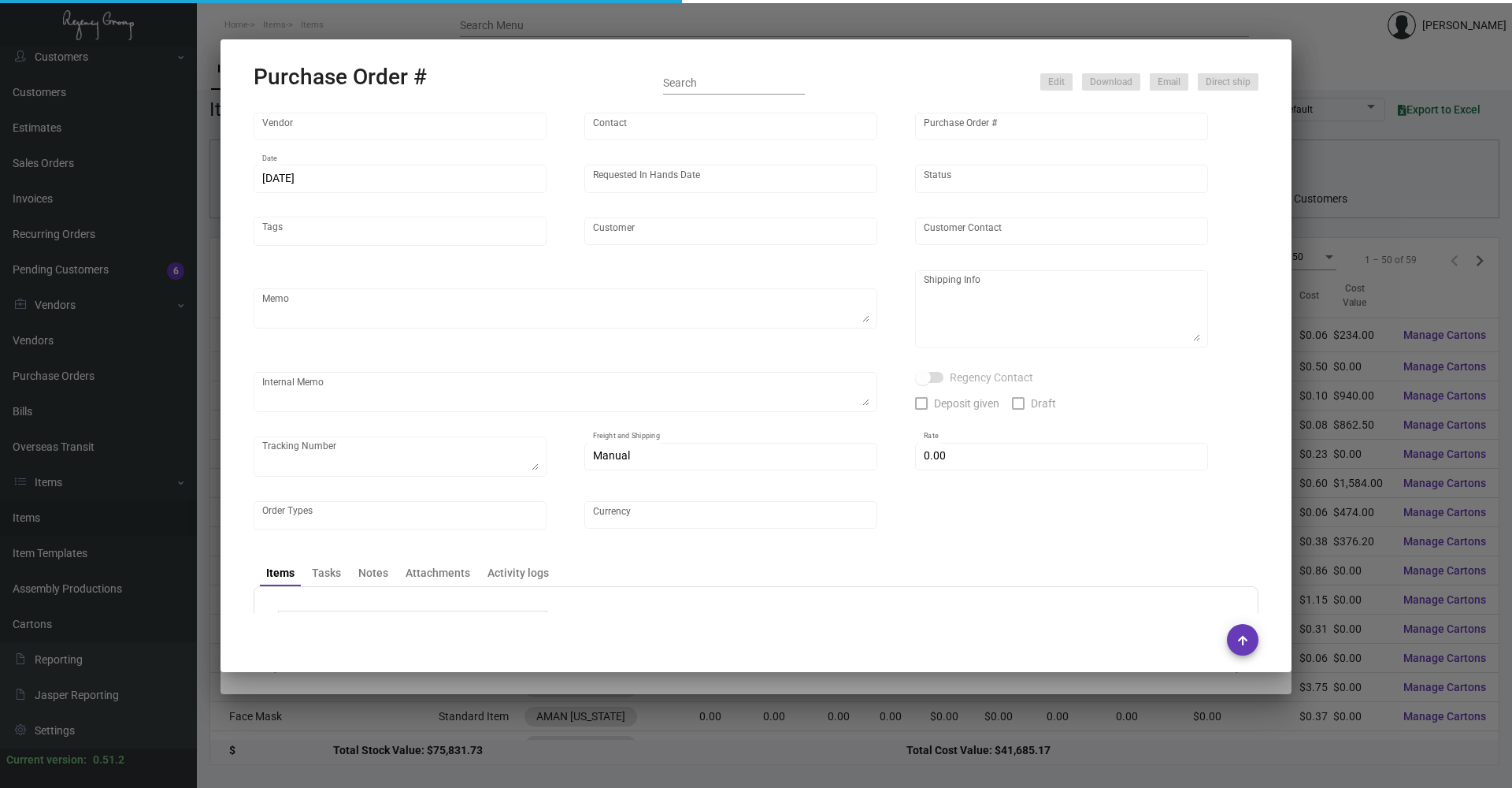
type input "Hangzhou [PERSON_NAME] Leisure Product Co. LTD"
type input "[PERSON_NAME]"
type input "102288"
type input "[DATE]"
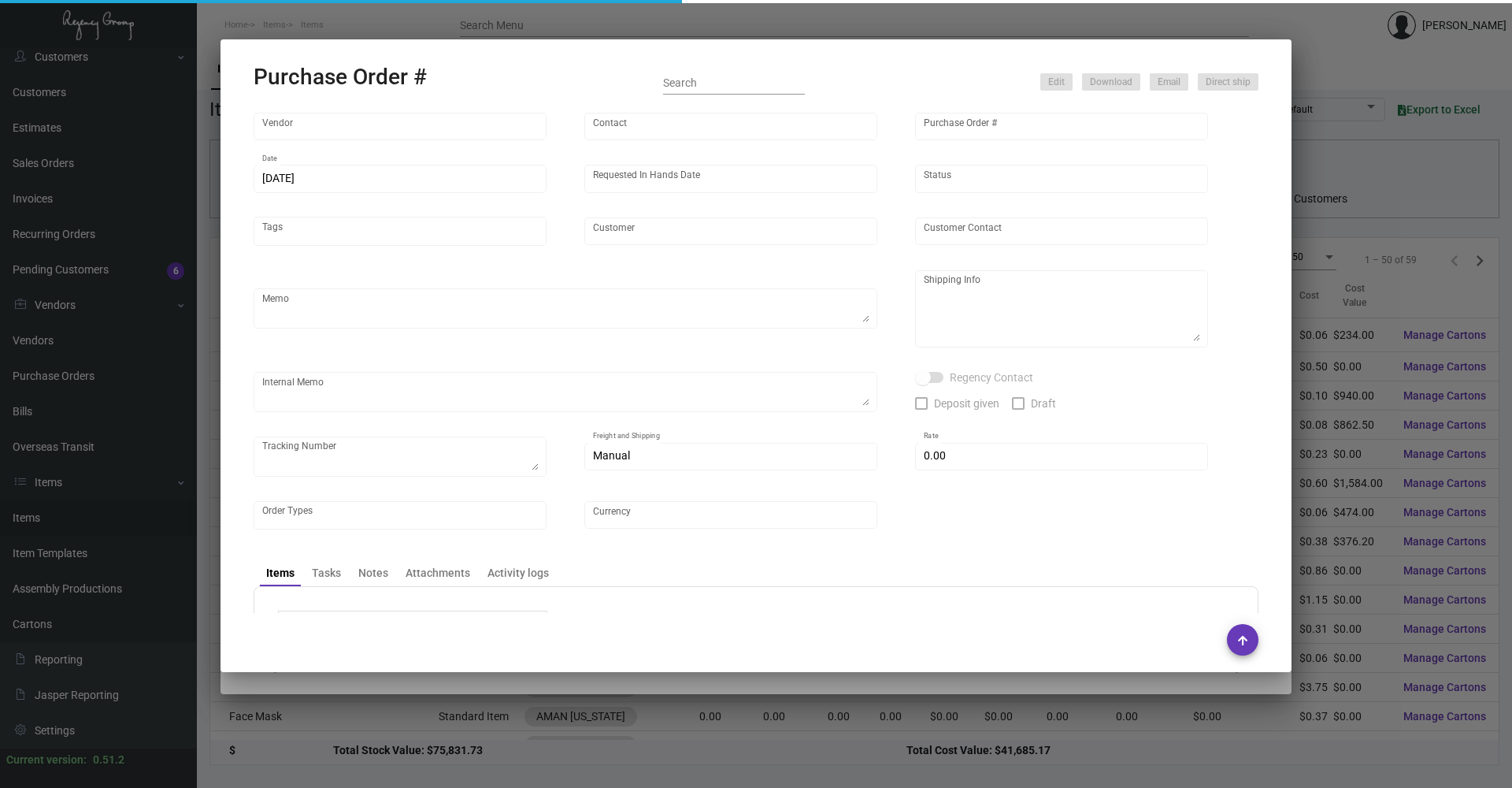
type input "AMAN [US_STATE]"
type textarea "Boat to [GEOGRAPHIC_DATA]. Please rush production."
type textarea "Regency Group NJ - [PERSON_NAME] [STREET_ADDRESS]"
checkbox input "true"
type input "$ 0.00"
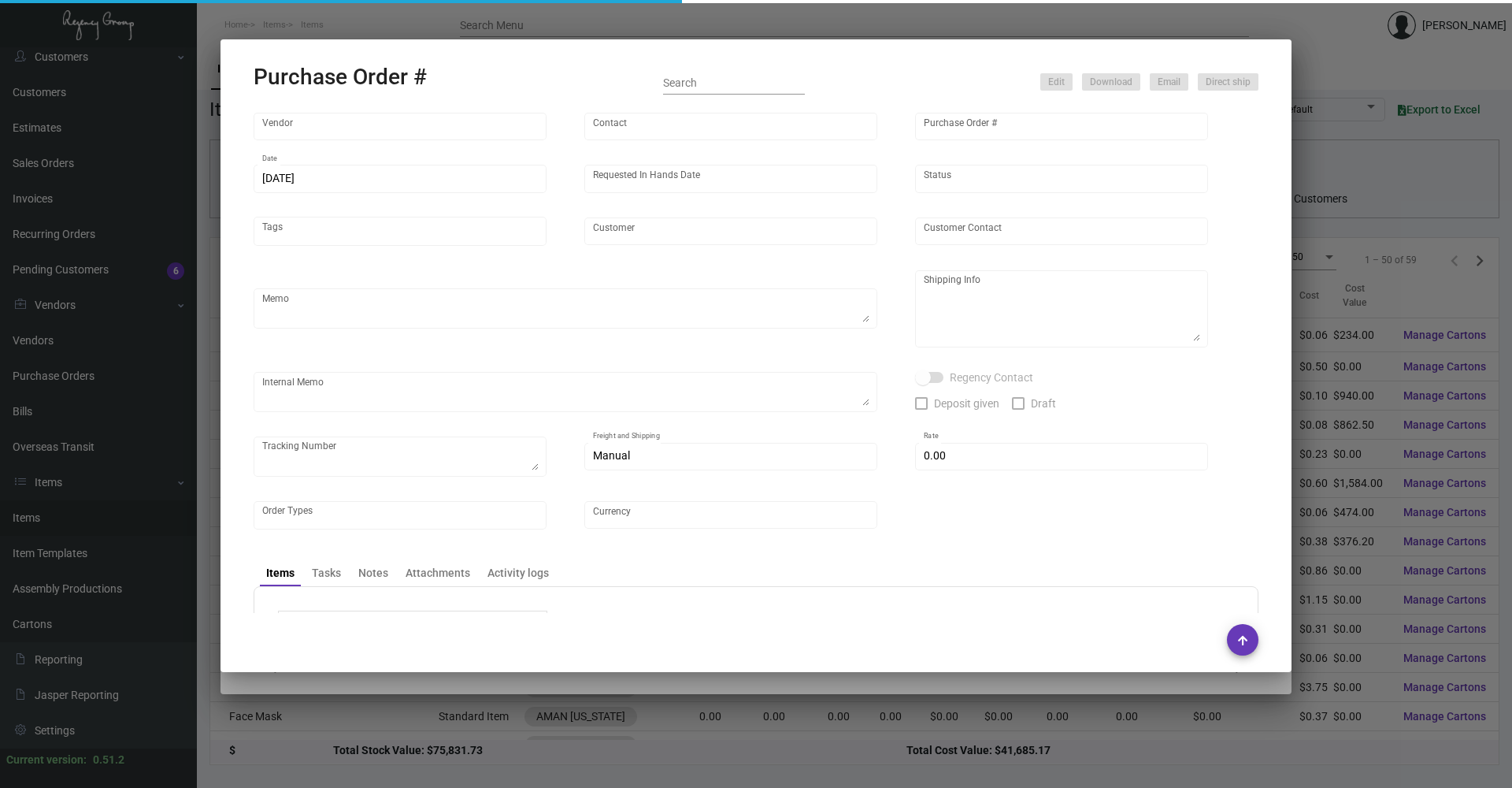
type input "United States Dollar $"
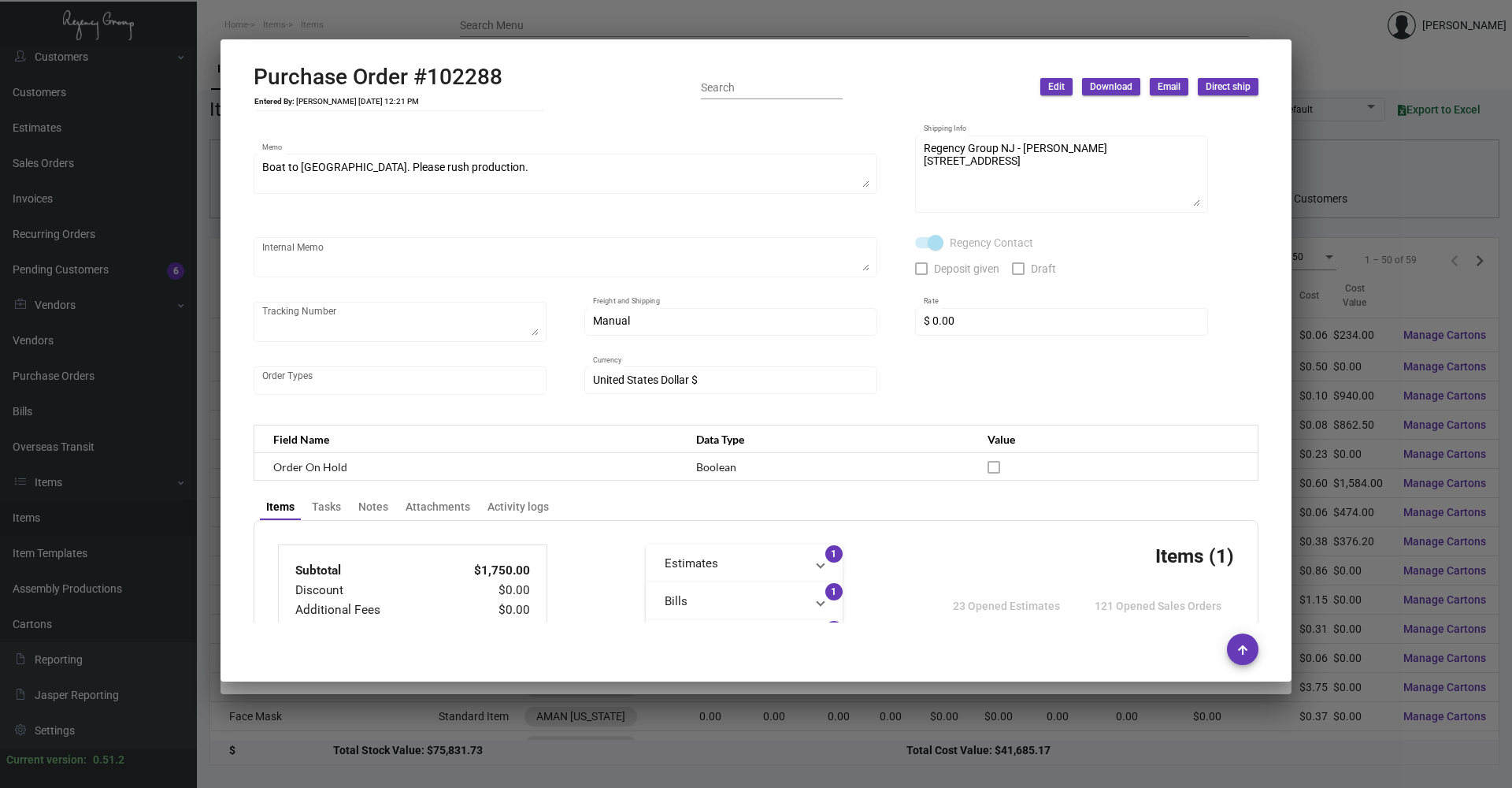
scroll to position [0, 0]
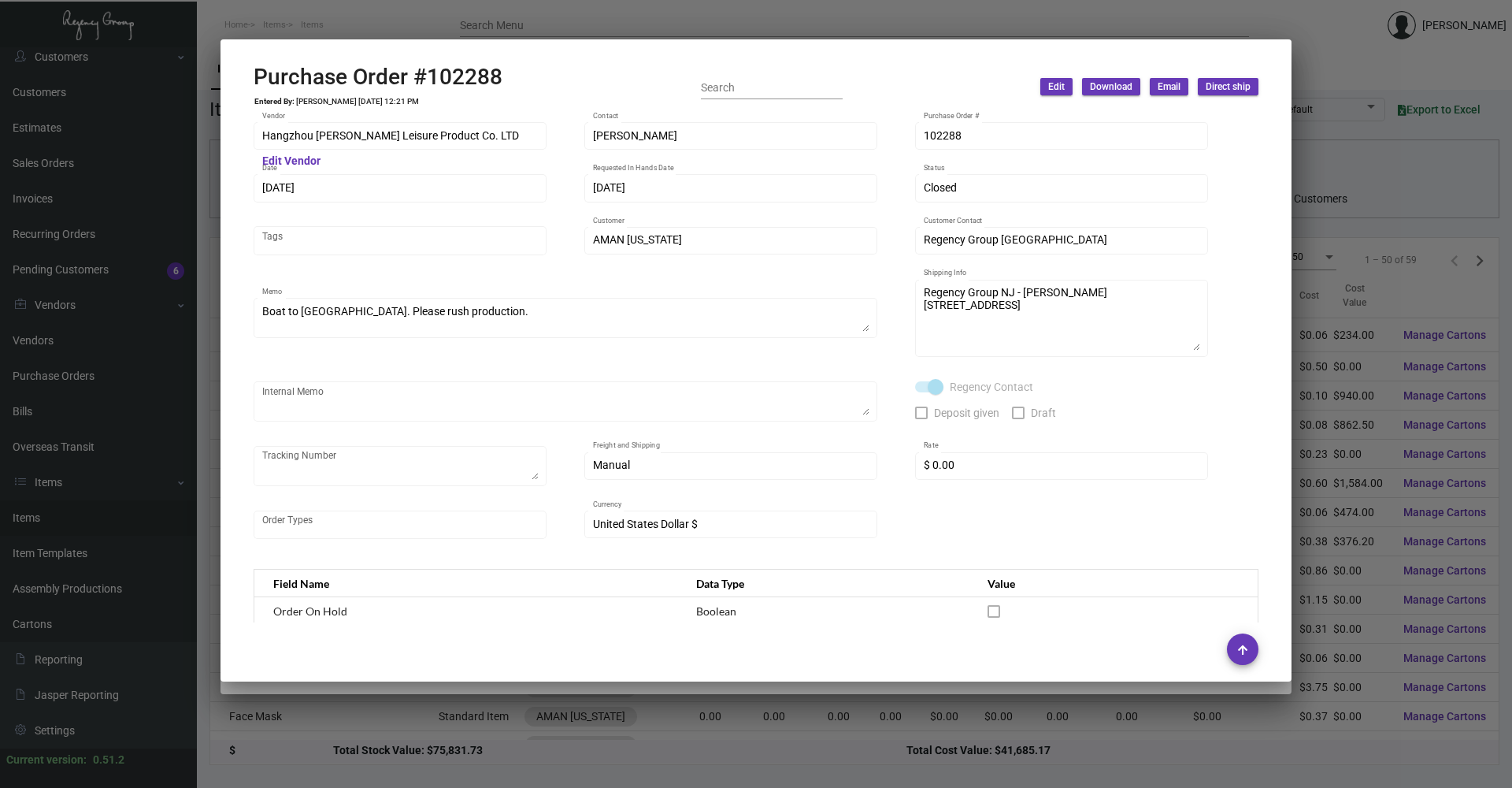
click at [357, 9] on div at bounding box center [756, 394] width 1512 height 788
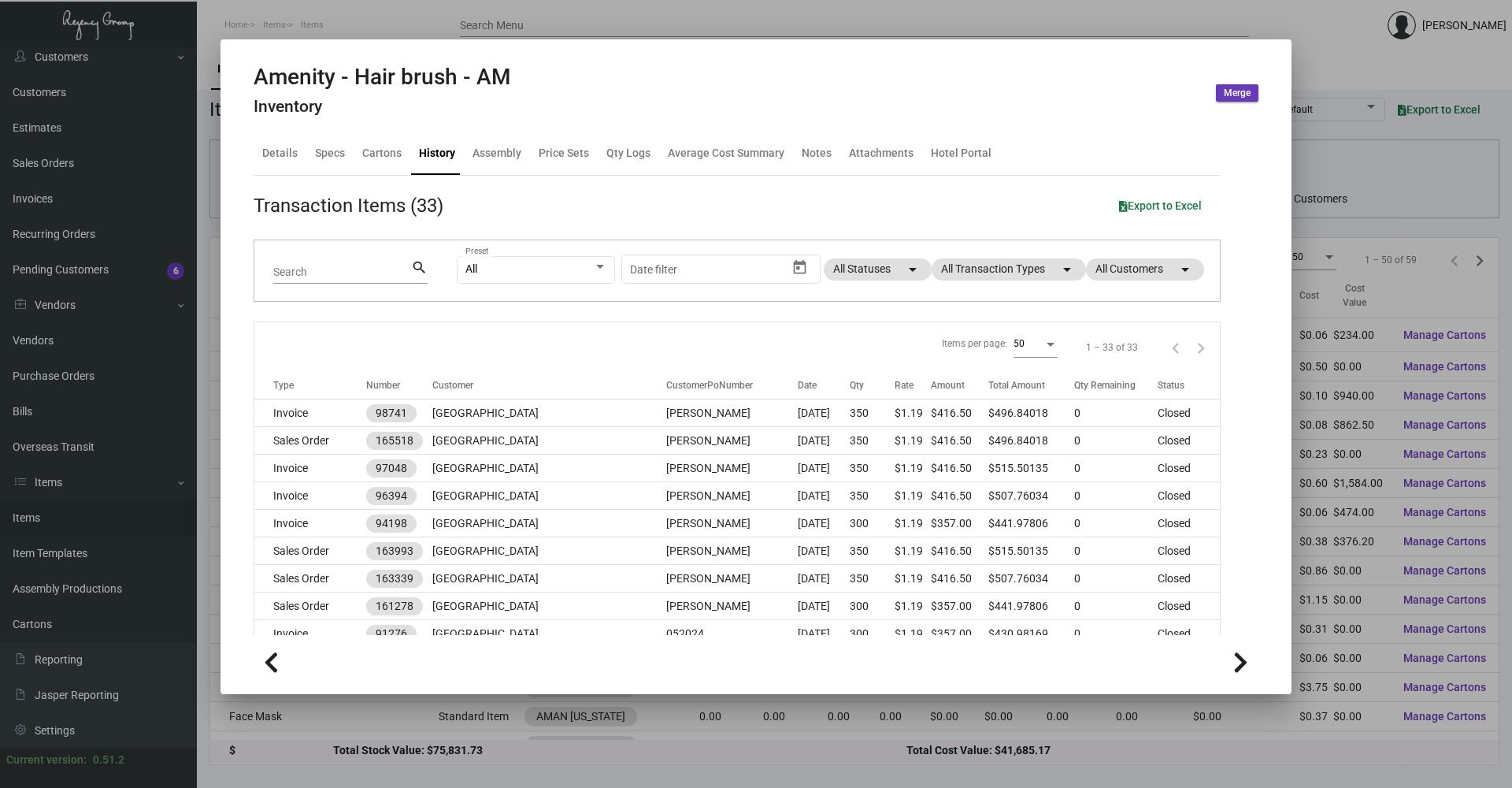
click at [354, 0] on div at bounding box center [756, 394] width 1512 height 788
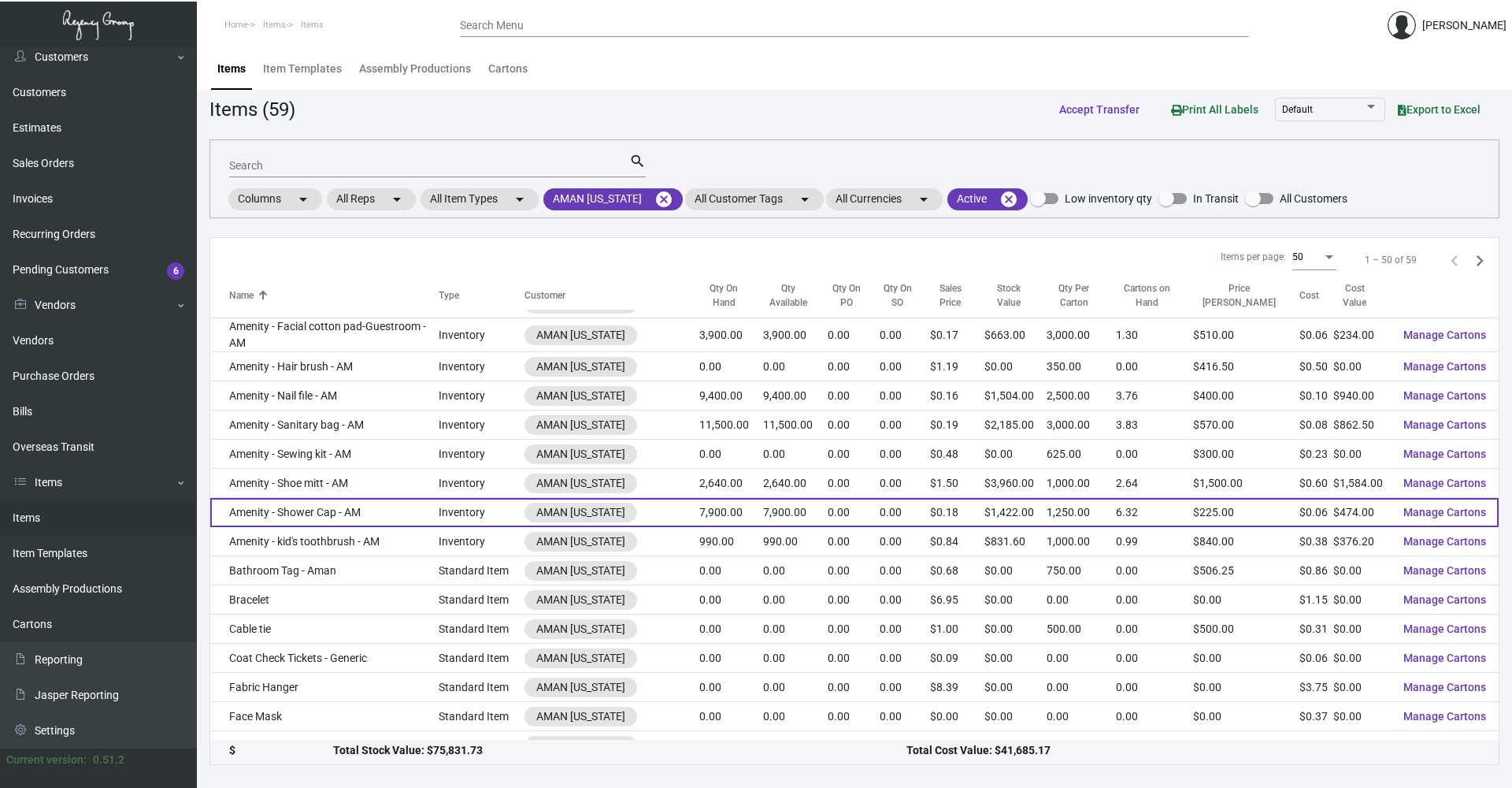
click at [357, 512] on td "Amenity - Shower Cap - AM" at bounding box center [324, 512] width 228 height 29
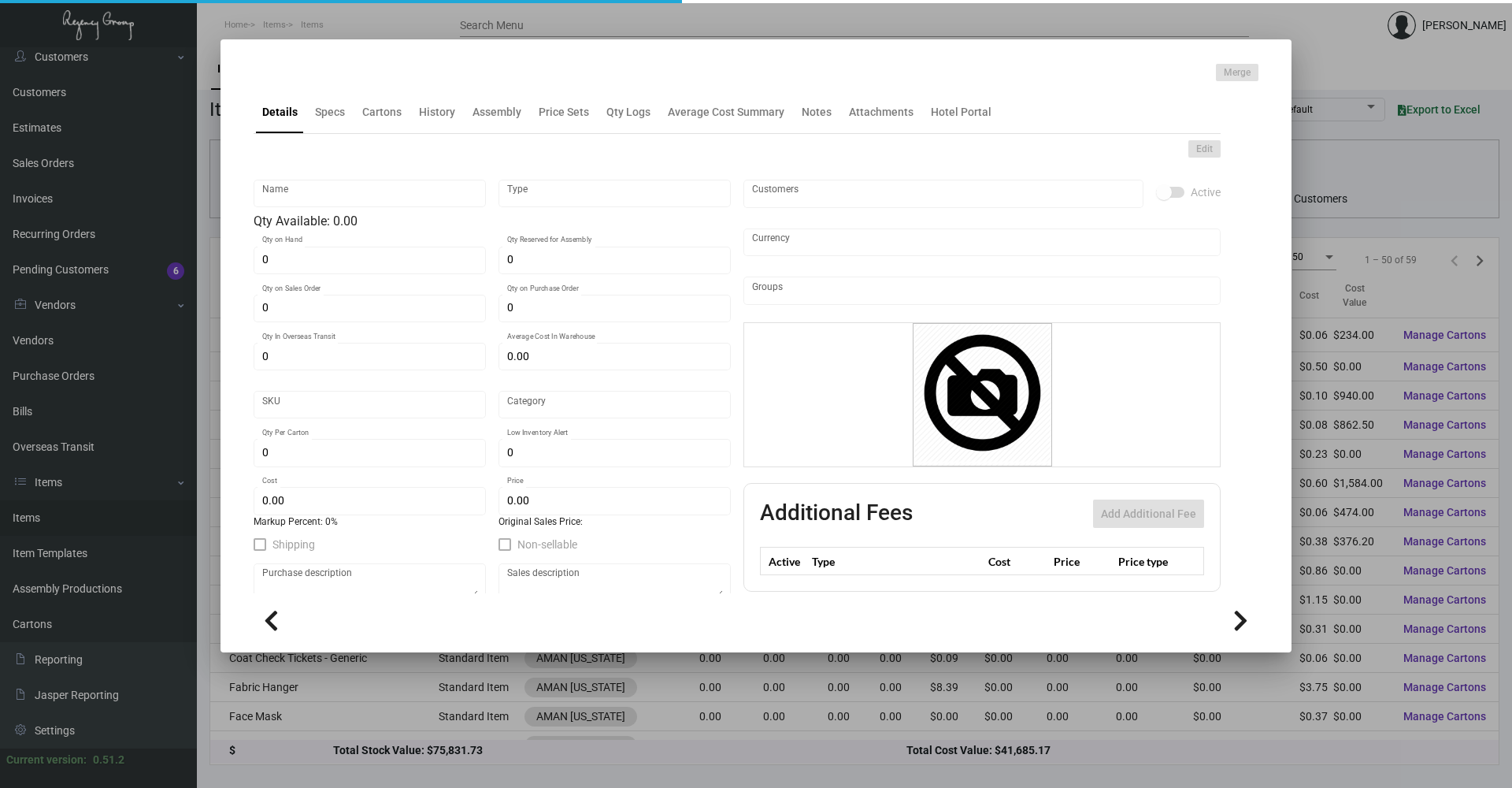
type input "Amenity - Shower Cap - AM"
type input "Inventory"
type input "7,900"
type input "5,000"
type input "$ 0.183"
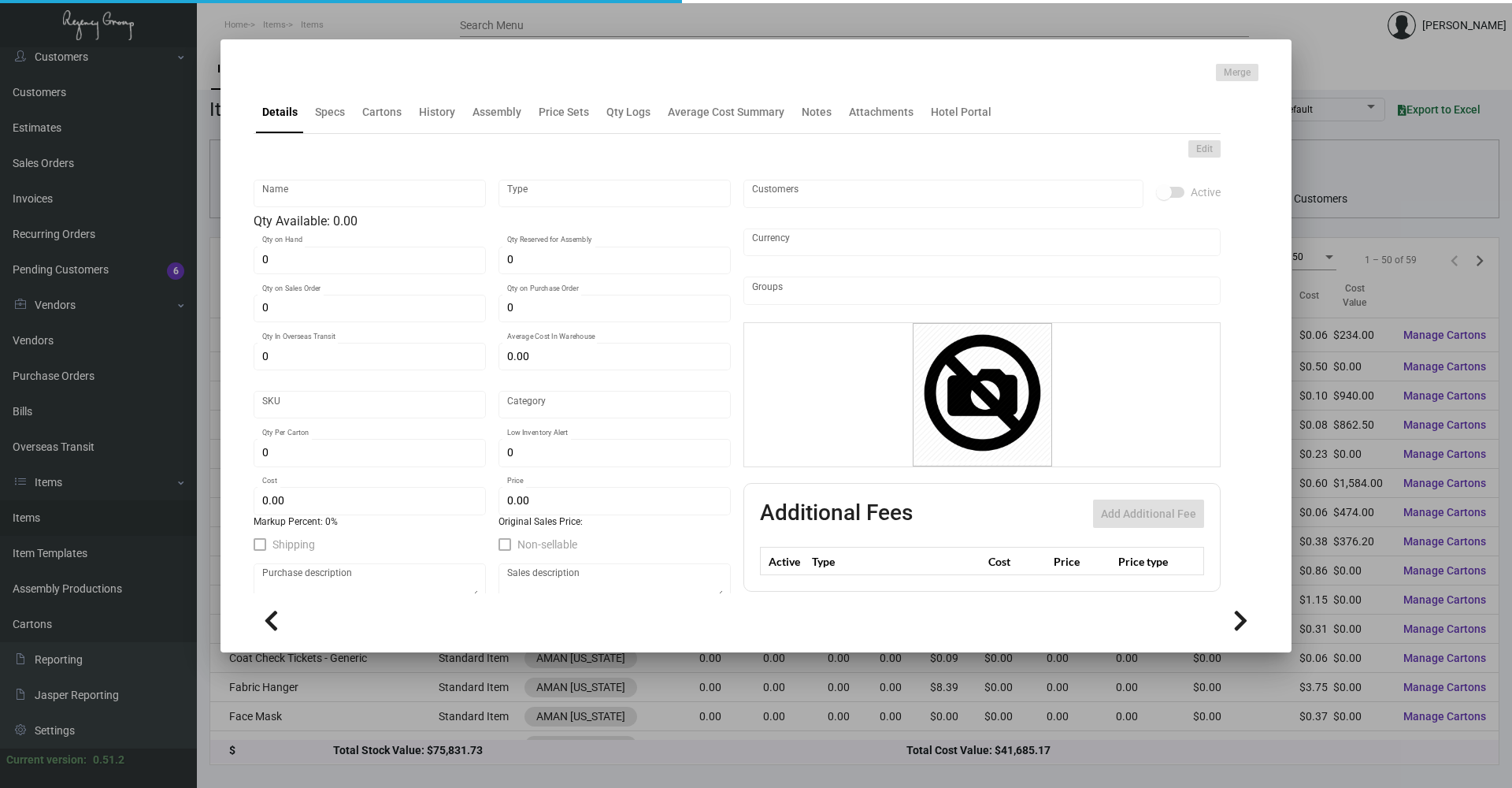
type input "AMNY126"
type input "Overseas"
type input "1,250"
type input "$ 0.06"
type input "$ 0.18"
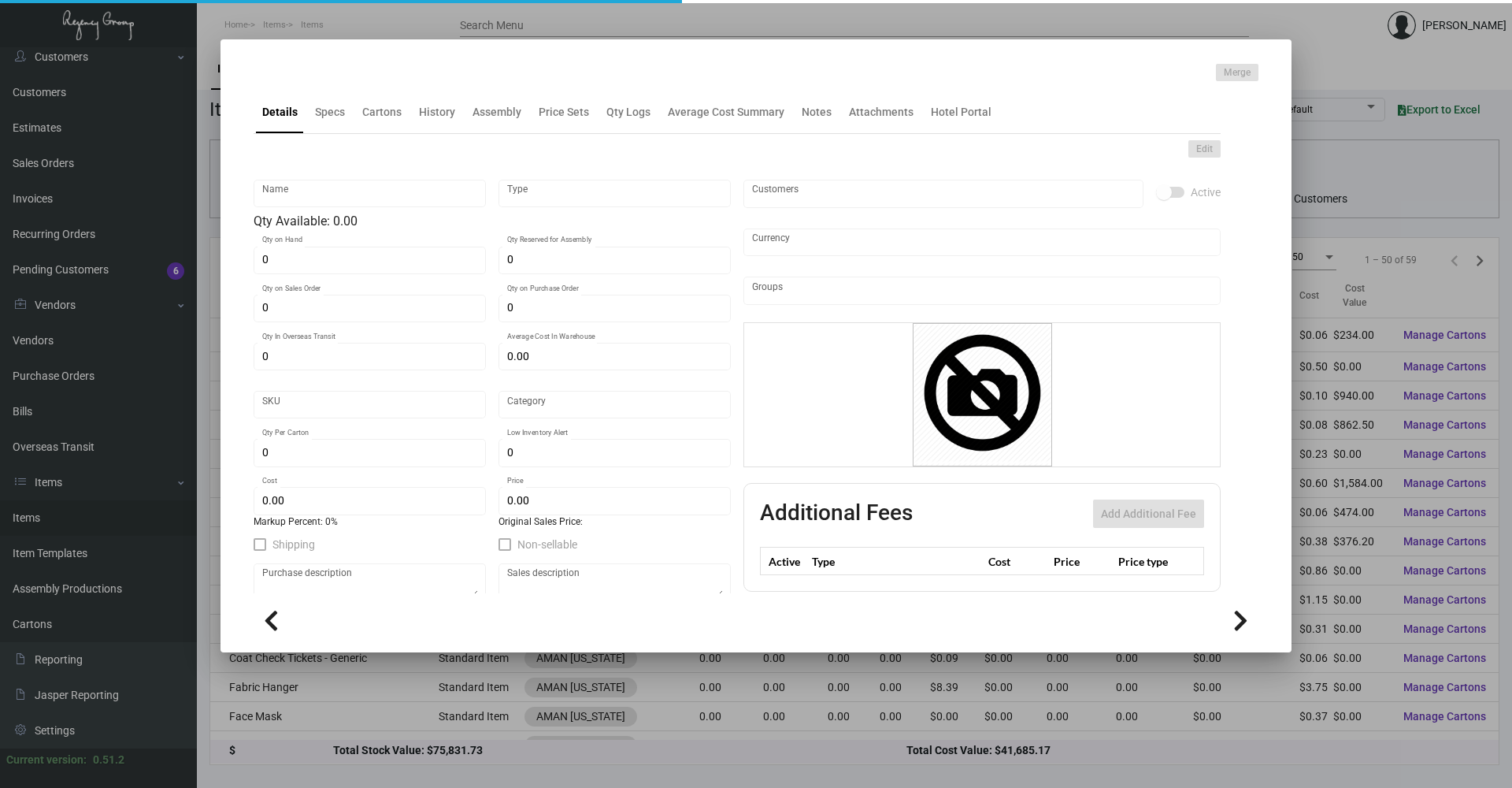
checkbox input "true"
type input "United States Dollar $"
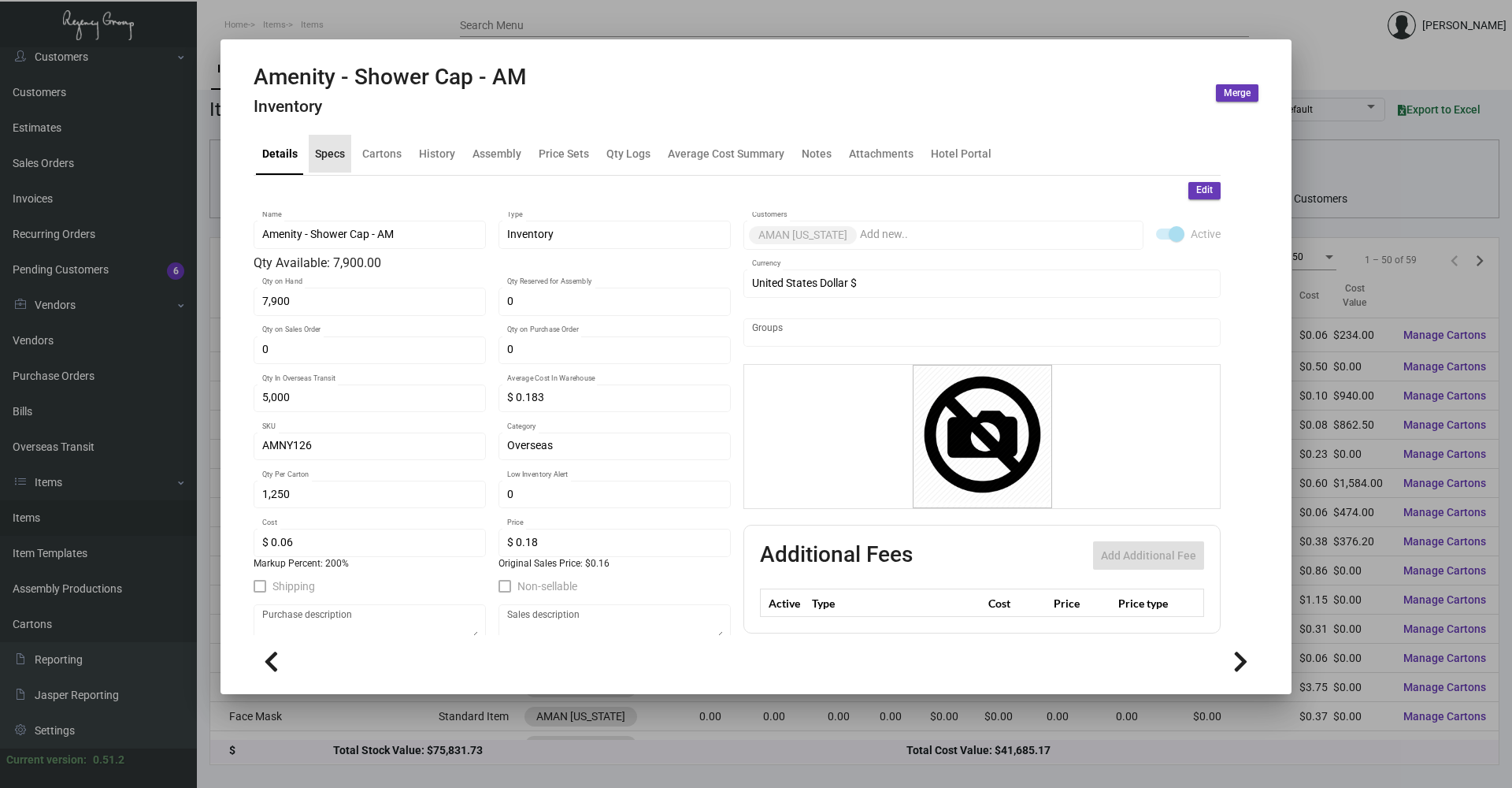
click at [336, 155] on div "Specs" at bounding box center [329, 153] width 30 height 16
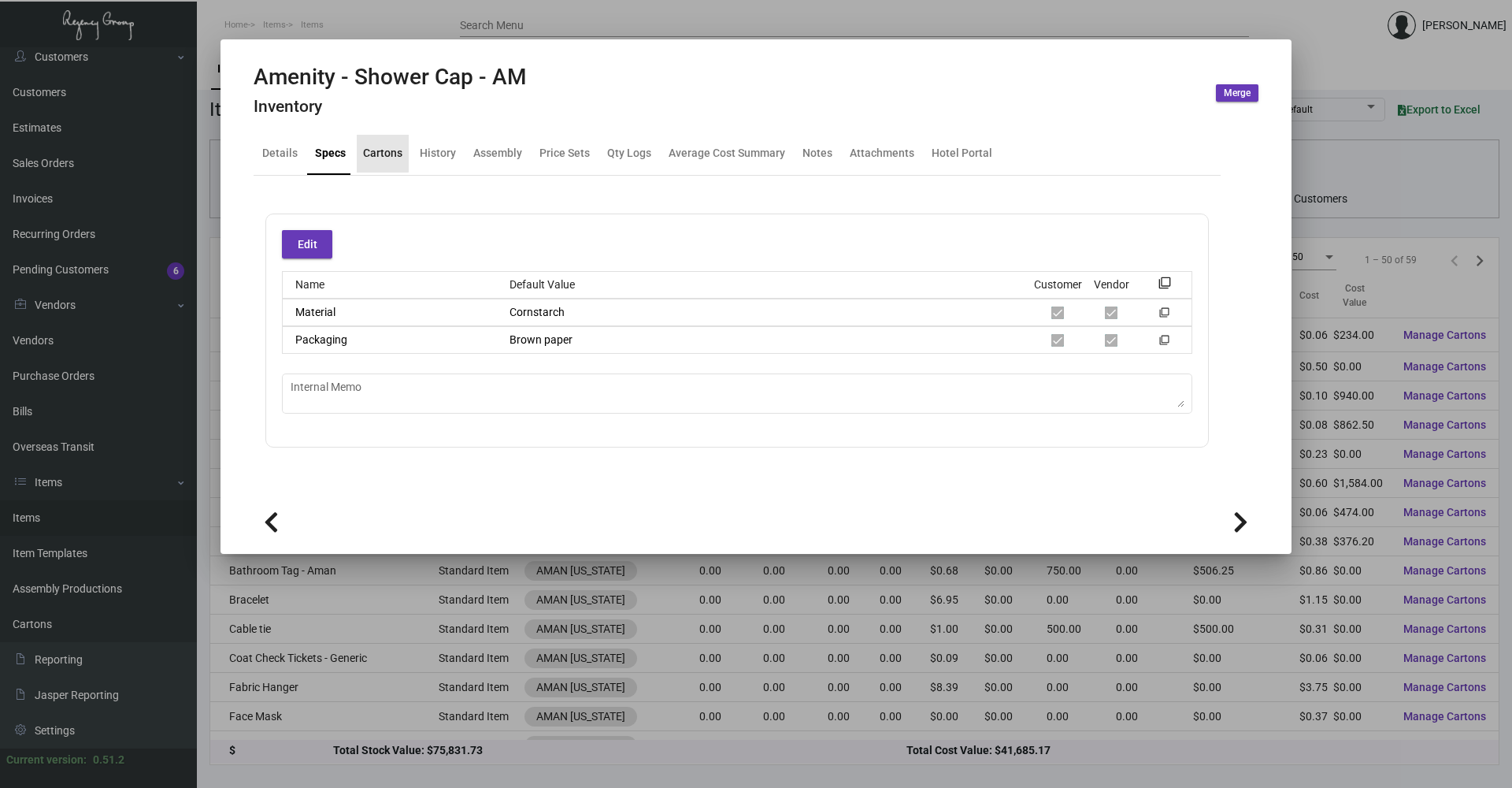
click at [367, 147] on div "Cartons" at bounding box center [383, 153] width 39 height 16
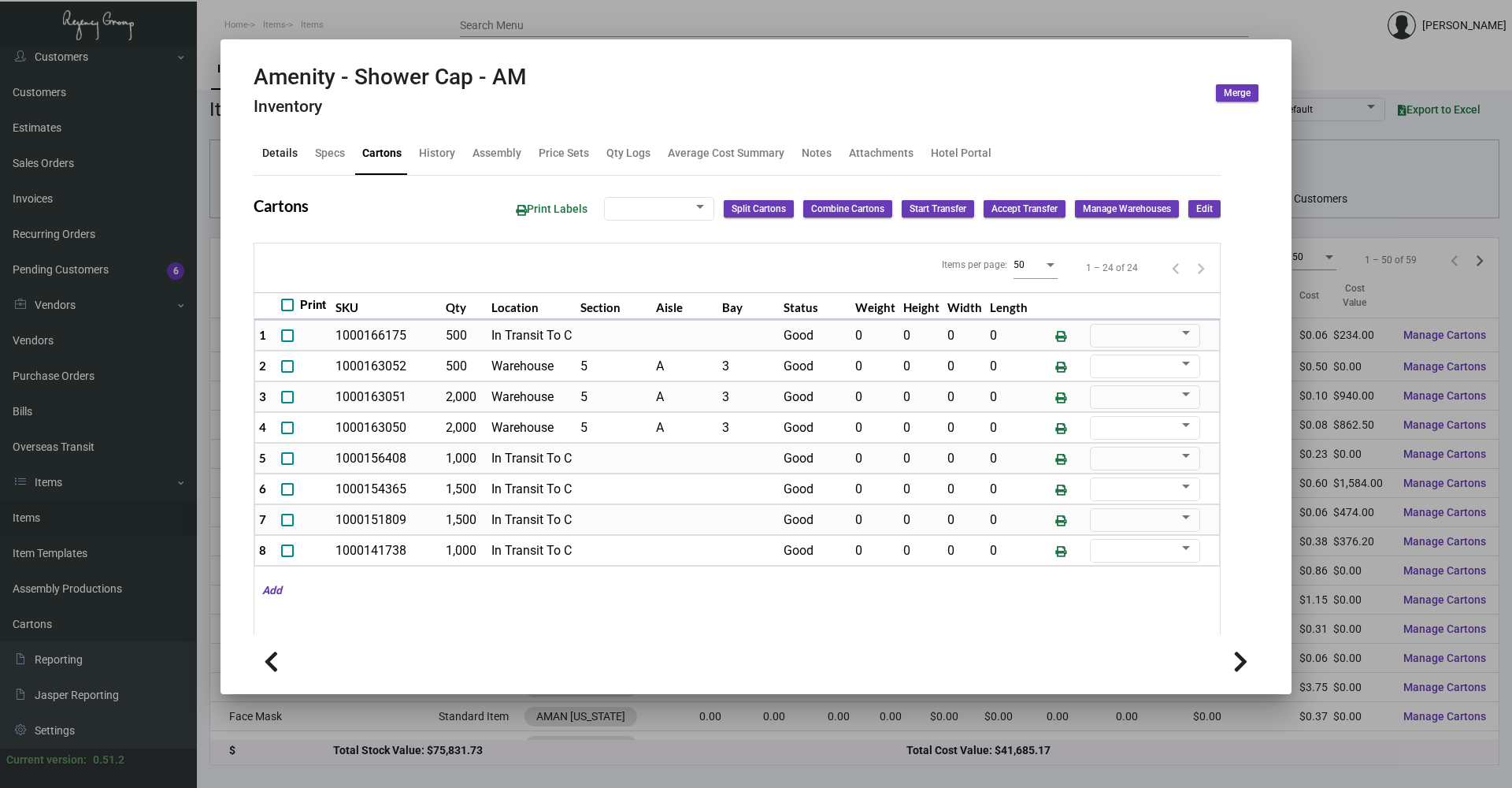
click at [280, 162] on div "Details" at bounding box center [279, 153] width 35 height 16
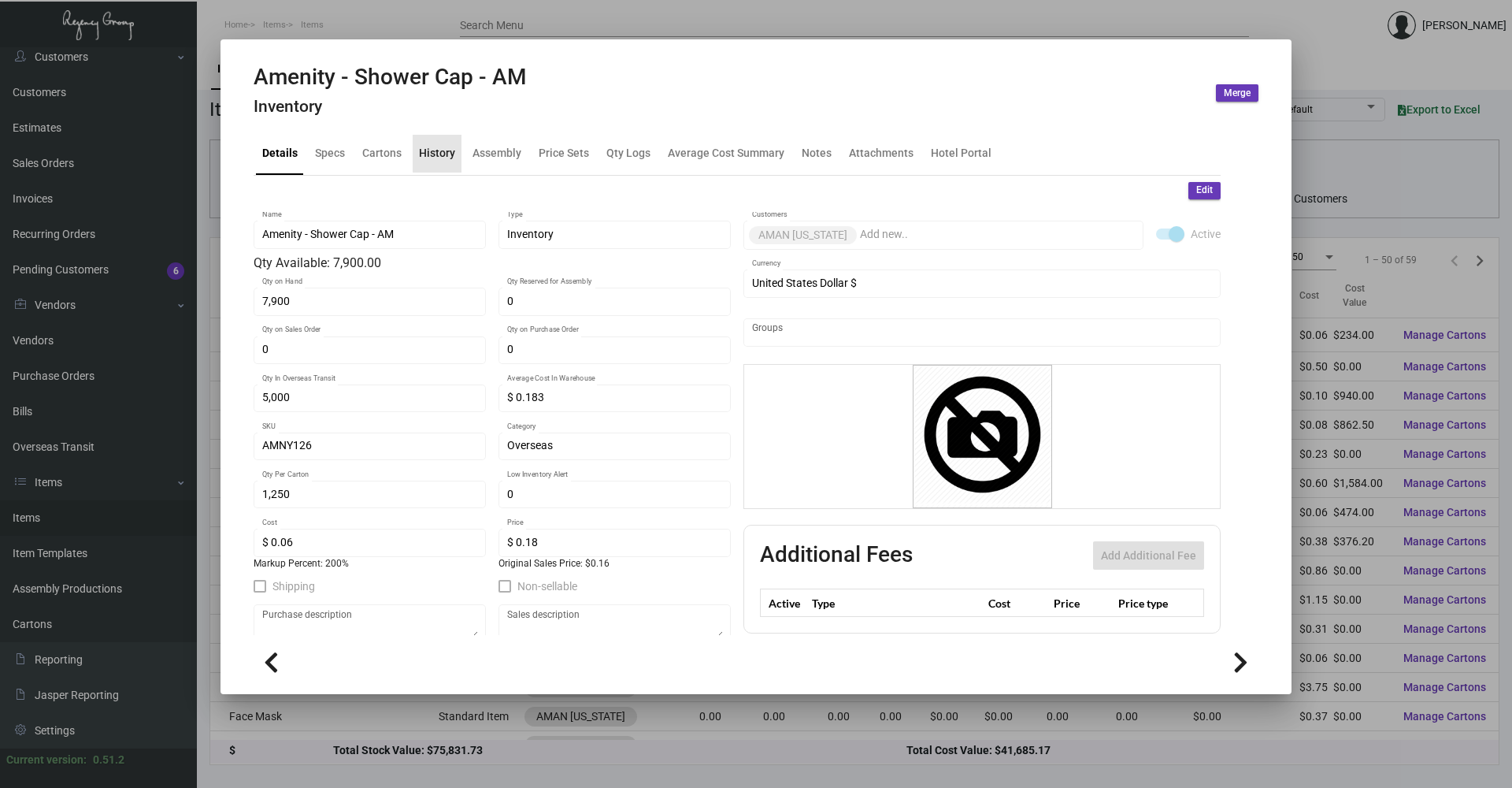
click at [450, 149] on div "History" at bounding box center [437, 153] width 36 height 16
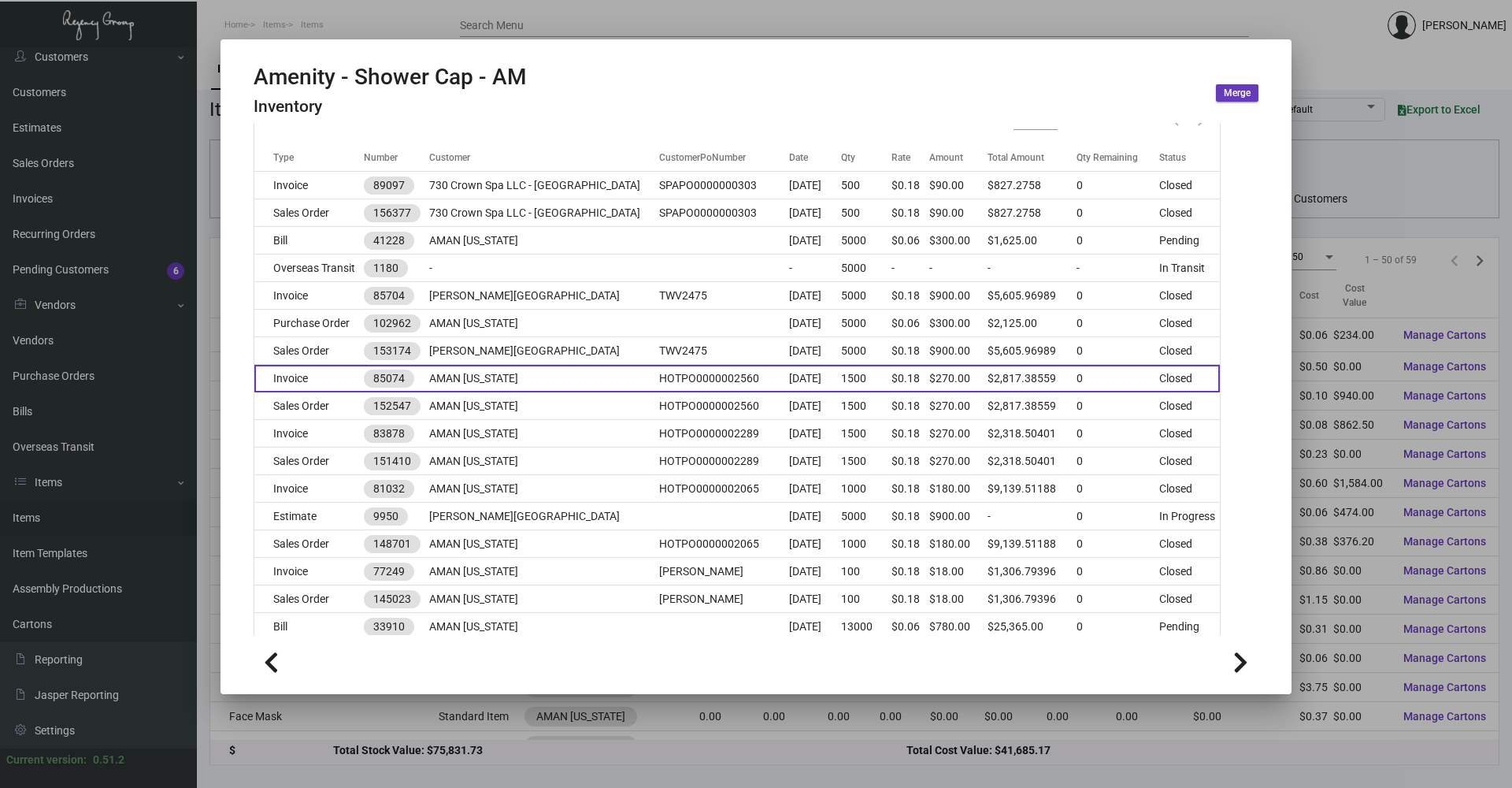
scroll to position [236, 0]
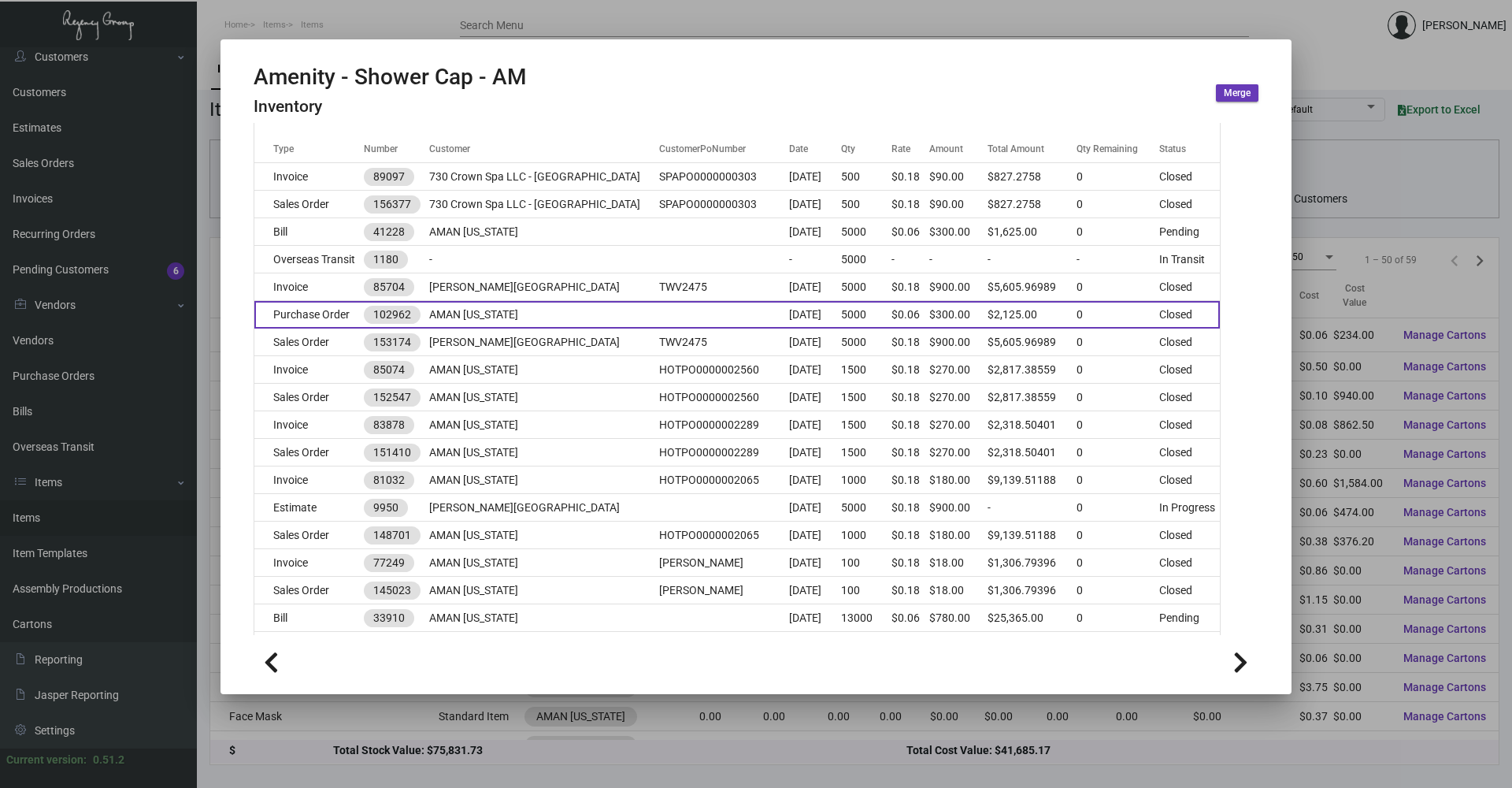
click at [324, 309] on td "Purchase Order" at bounding box center [309, 314] width 109 height 28
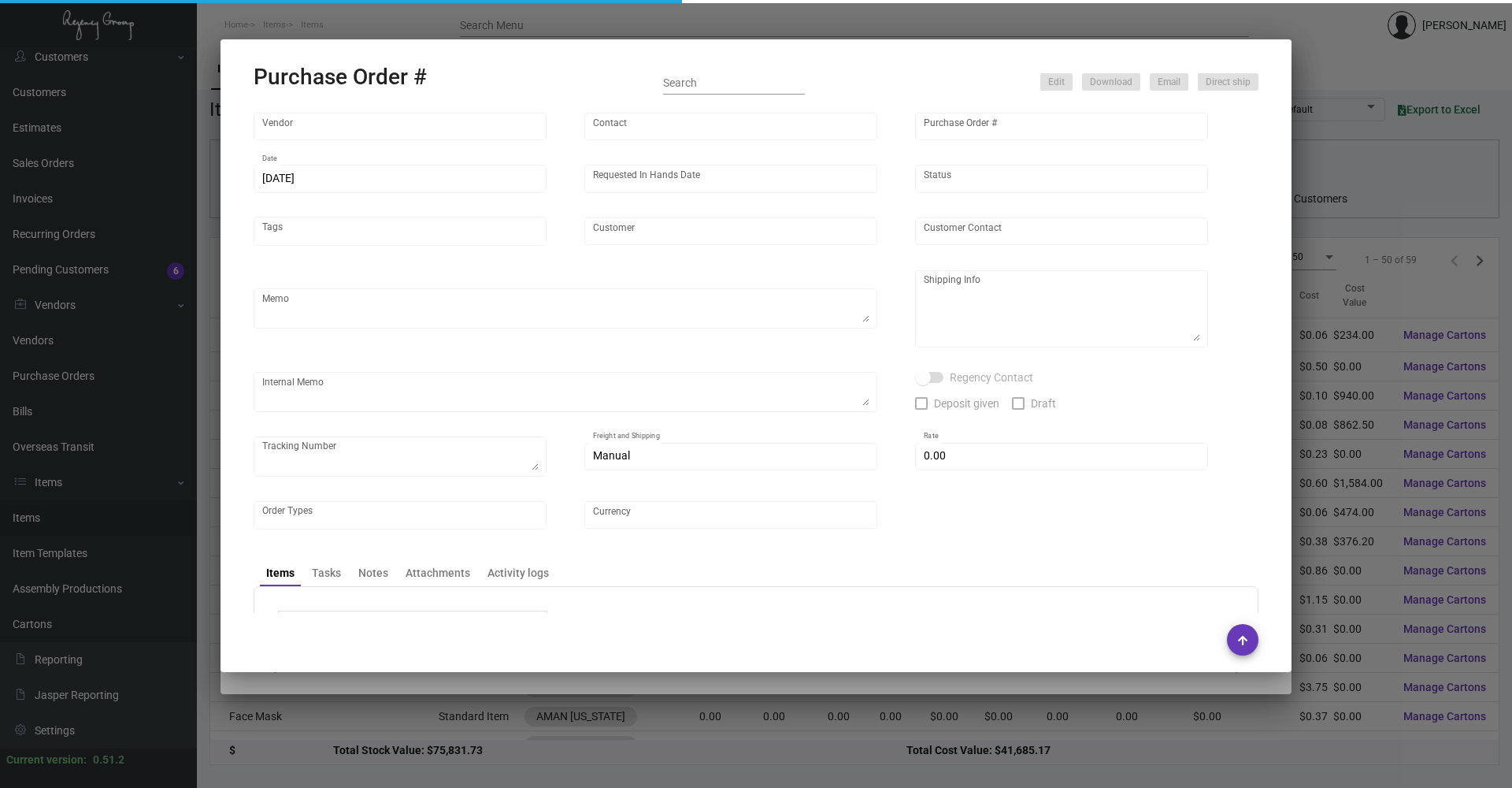
type input "Hangzhou [PERSON_NAME] Leisure Product Co. LTD"
type input "[PERSON_NAME]"
type input "102962"
type input "[DATE]"
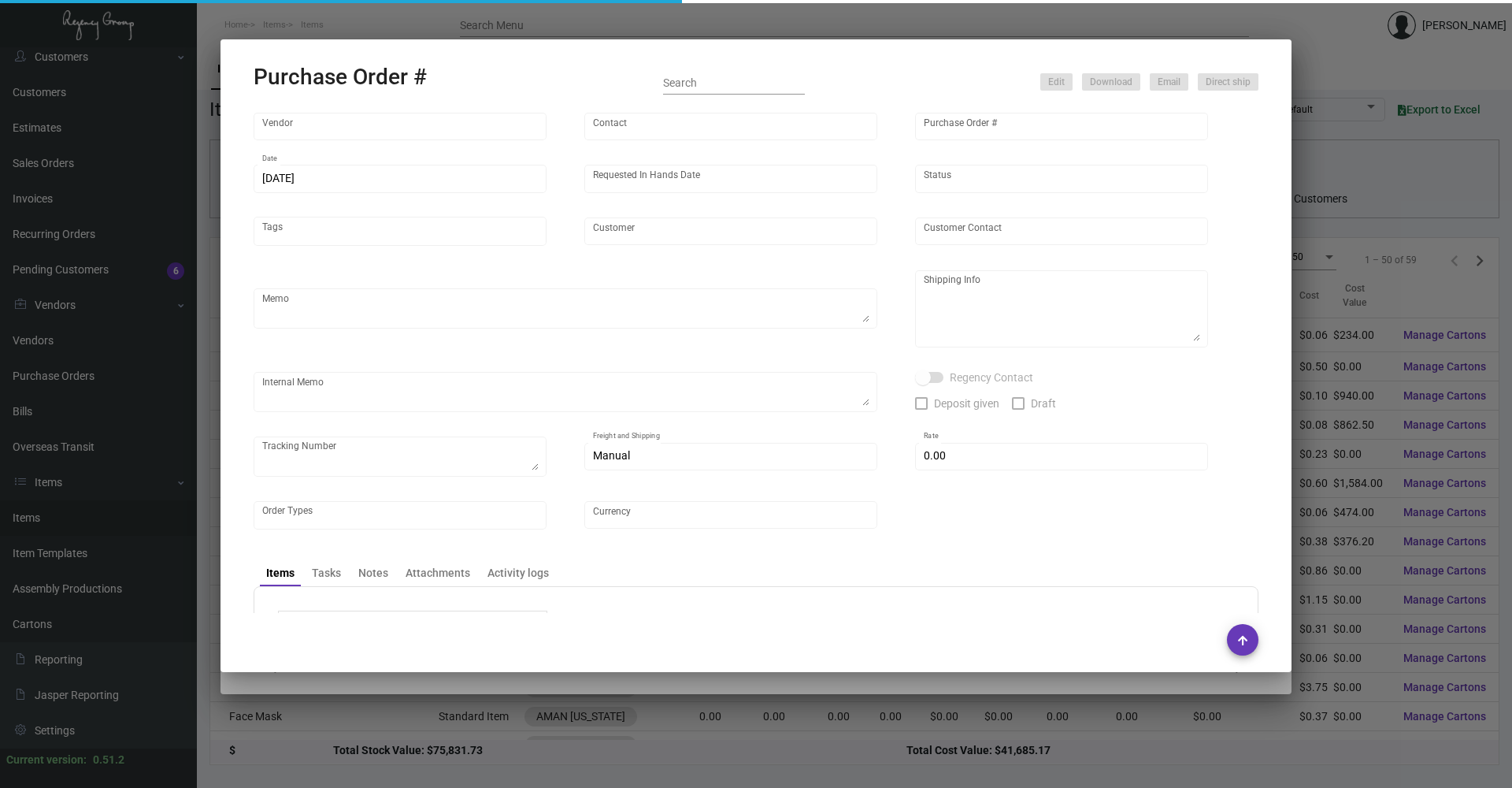
type input "AMAN [US_STATE]"
type textarea "Please ship by boat to our NJ warehouse."
type textarea "Regency Group NJ - [PERSON_NAME] [STREET_ADDRESS]"
checkbox input "true"
type input "$ 0.00"
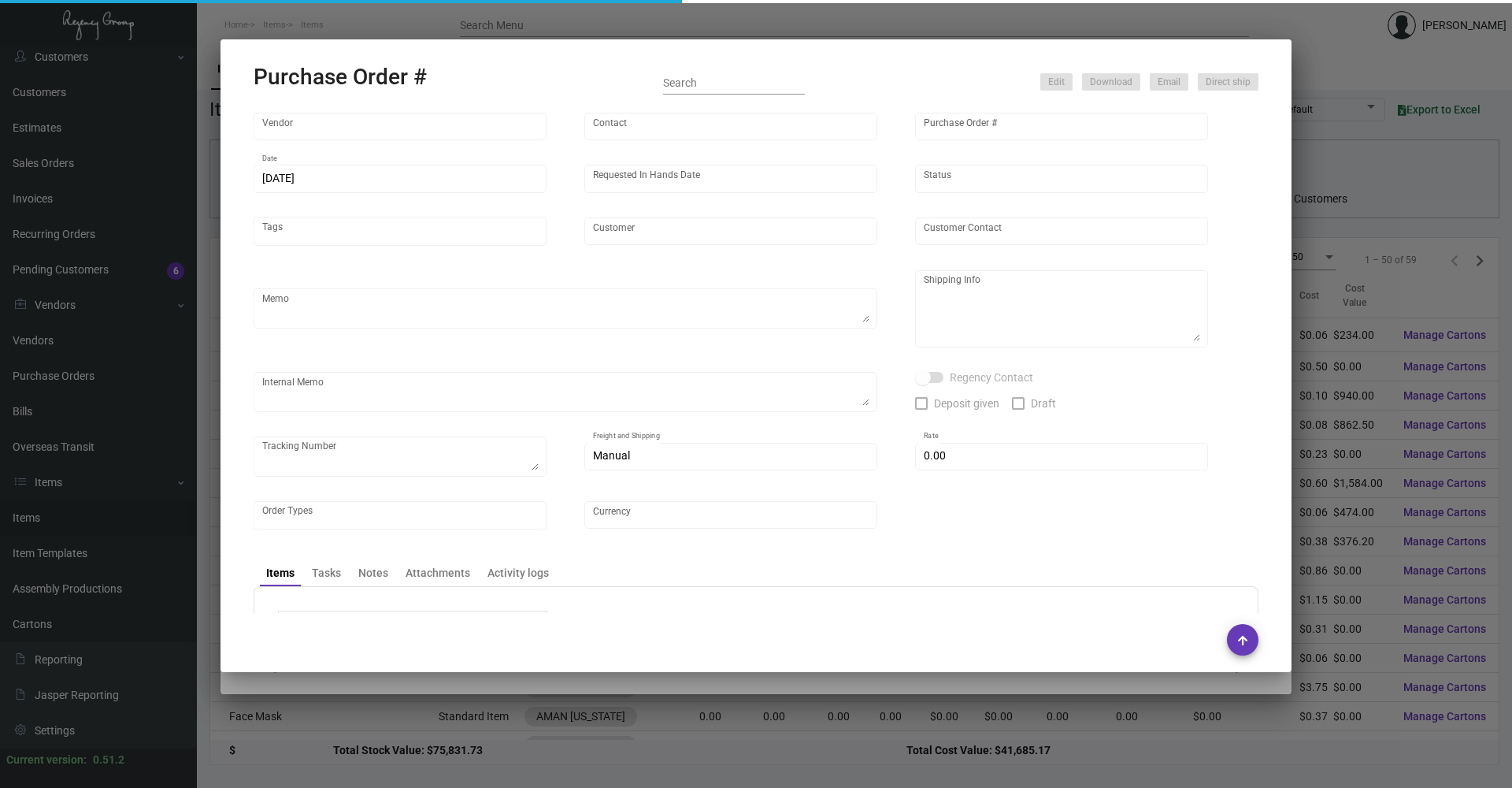
type input "United States Dollar $"
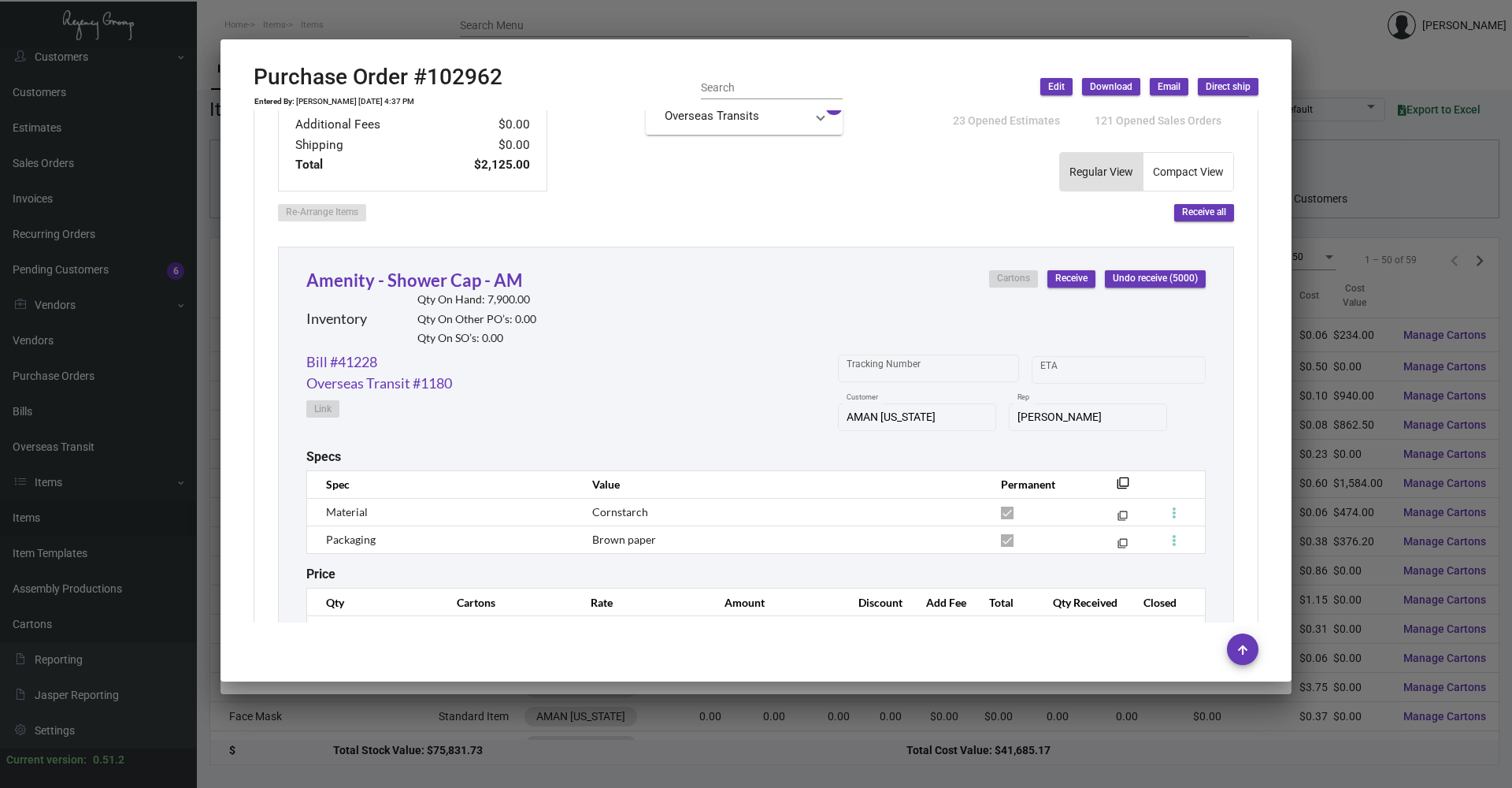
scroll to position [630, 0]
click at [404, 275] on link "Amenity - Shower Cap - AM" at bounding box center [414, 279] width 215 height 22
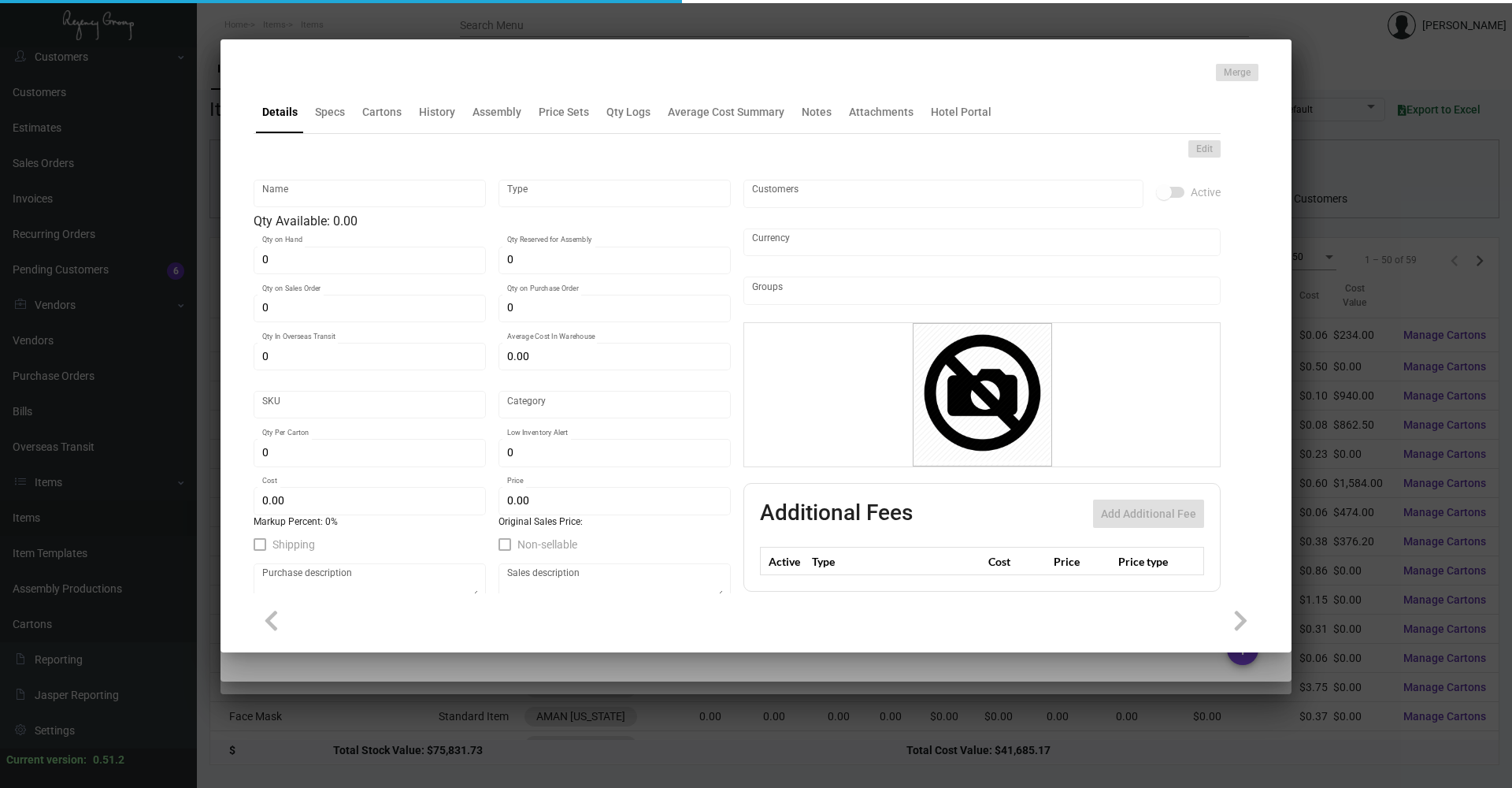
type input "Amenity - Shower Cap - AM"
type input "Inventory"
type input "7,900"
type input "5,000"
type input "$ 0.183"
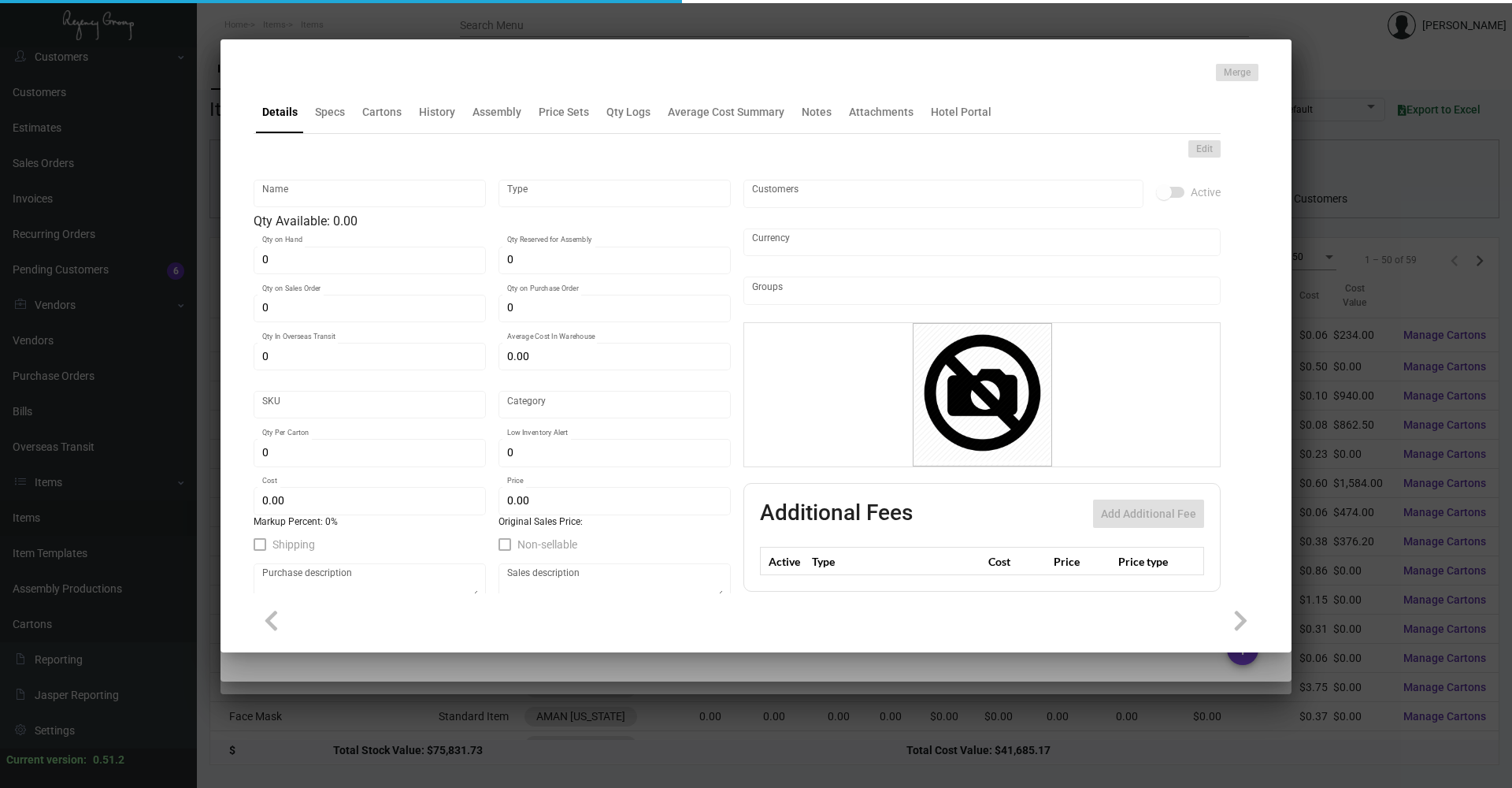
type input "AMNY126"
type input "Overseas"
type input "1,250"
type input "$ 0.06"
type input "$ 0.18"
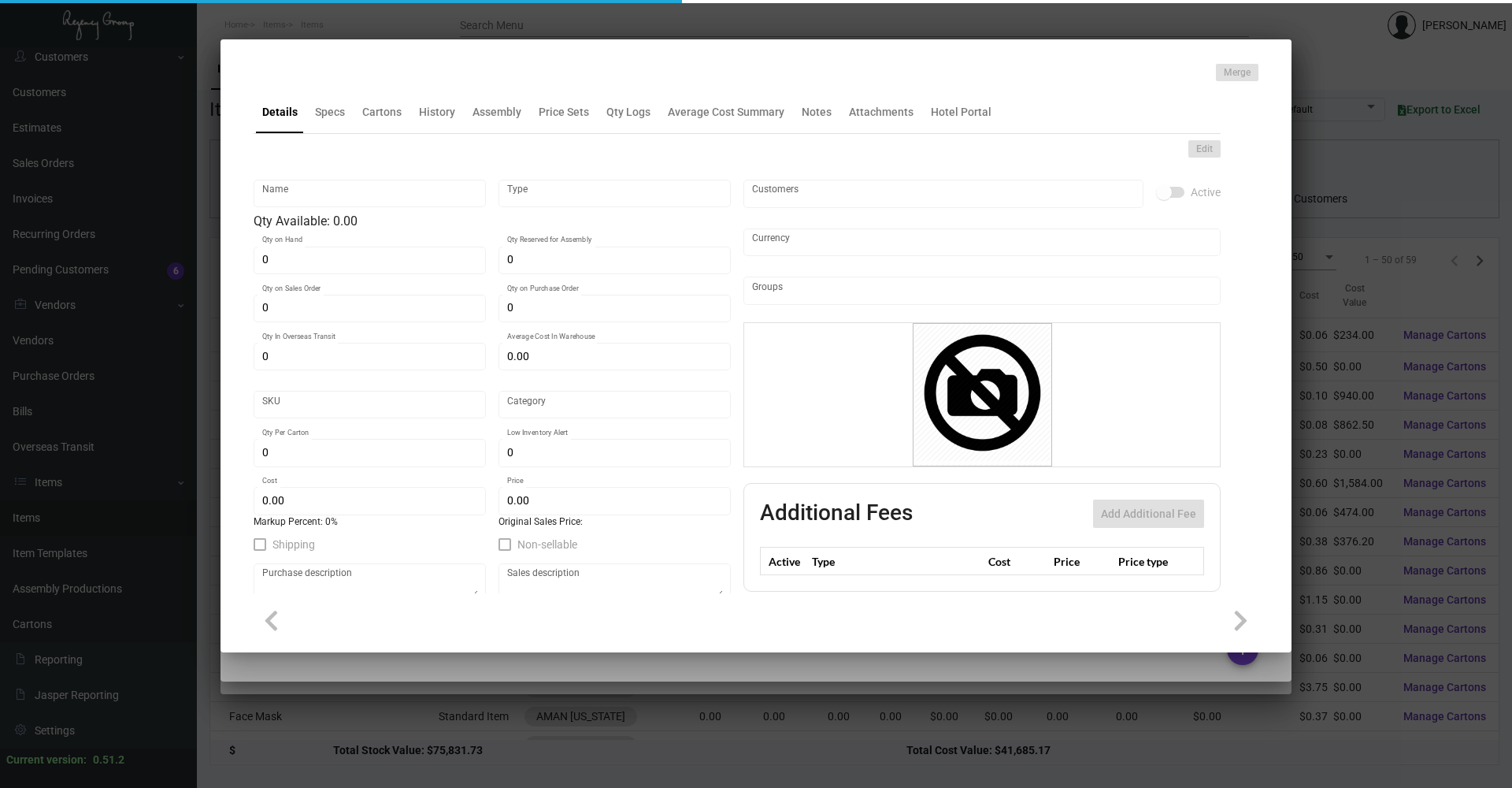
checkbox input "true"
type input "United States Dollar $"
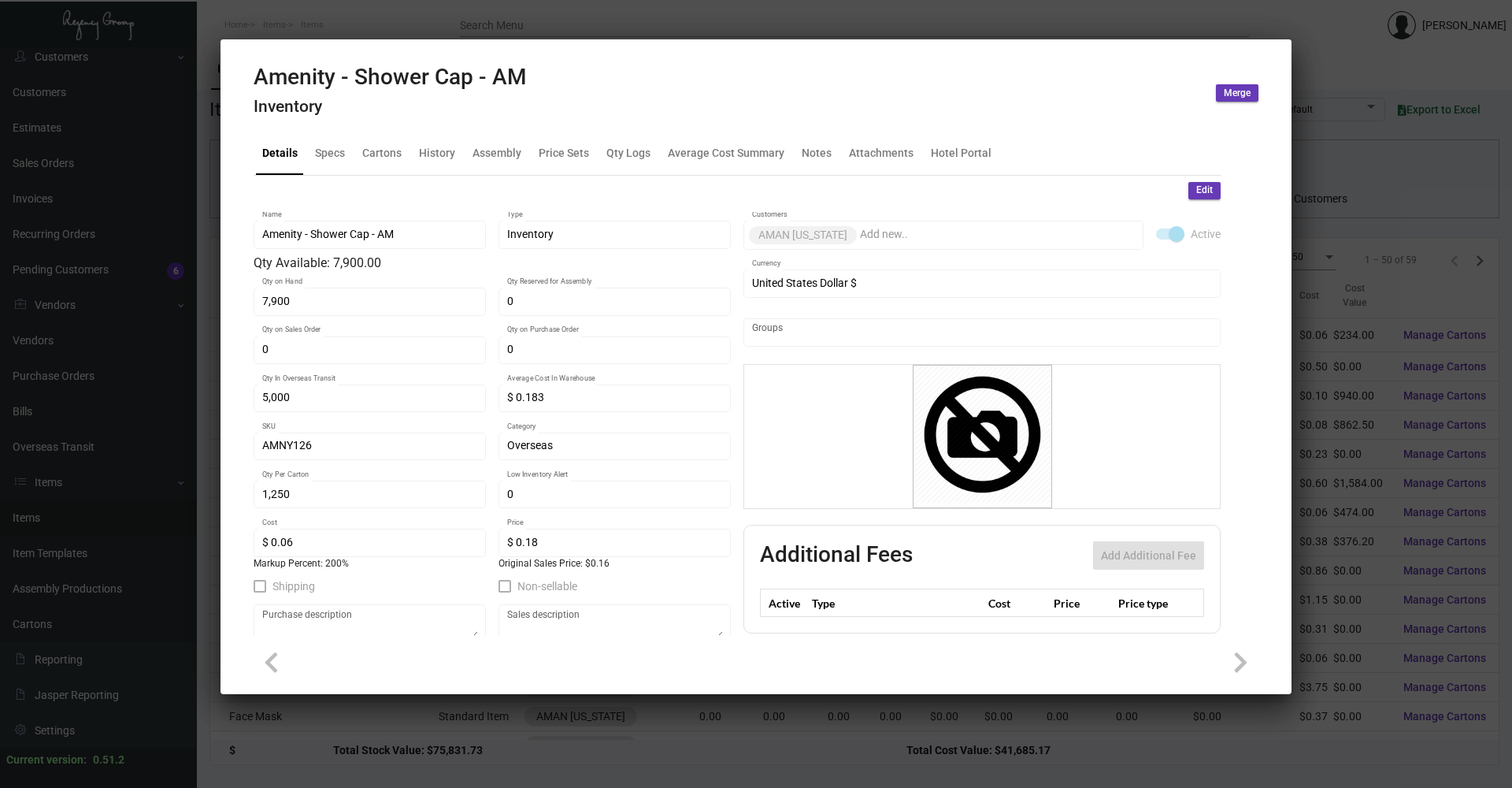
click at [417, 20] on div at bounding box center [756, 394] width 1512 height 788
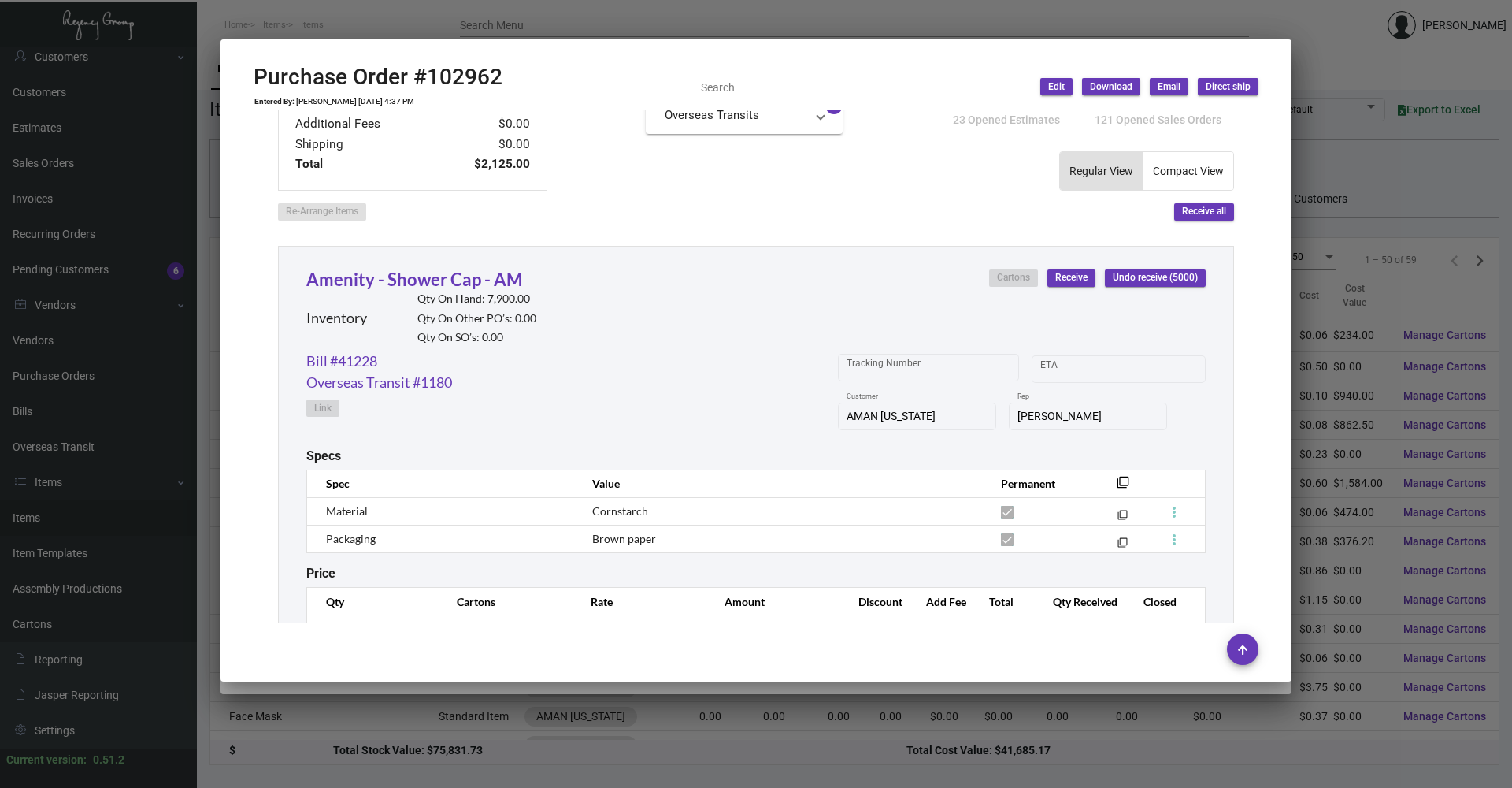
click at [417, 20] on div at bounding box center [756, 394] width 1512 height 788
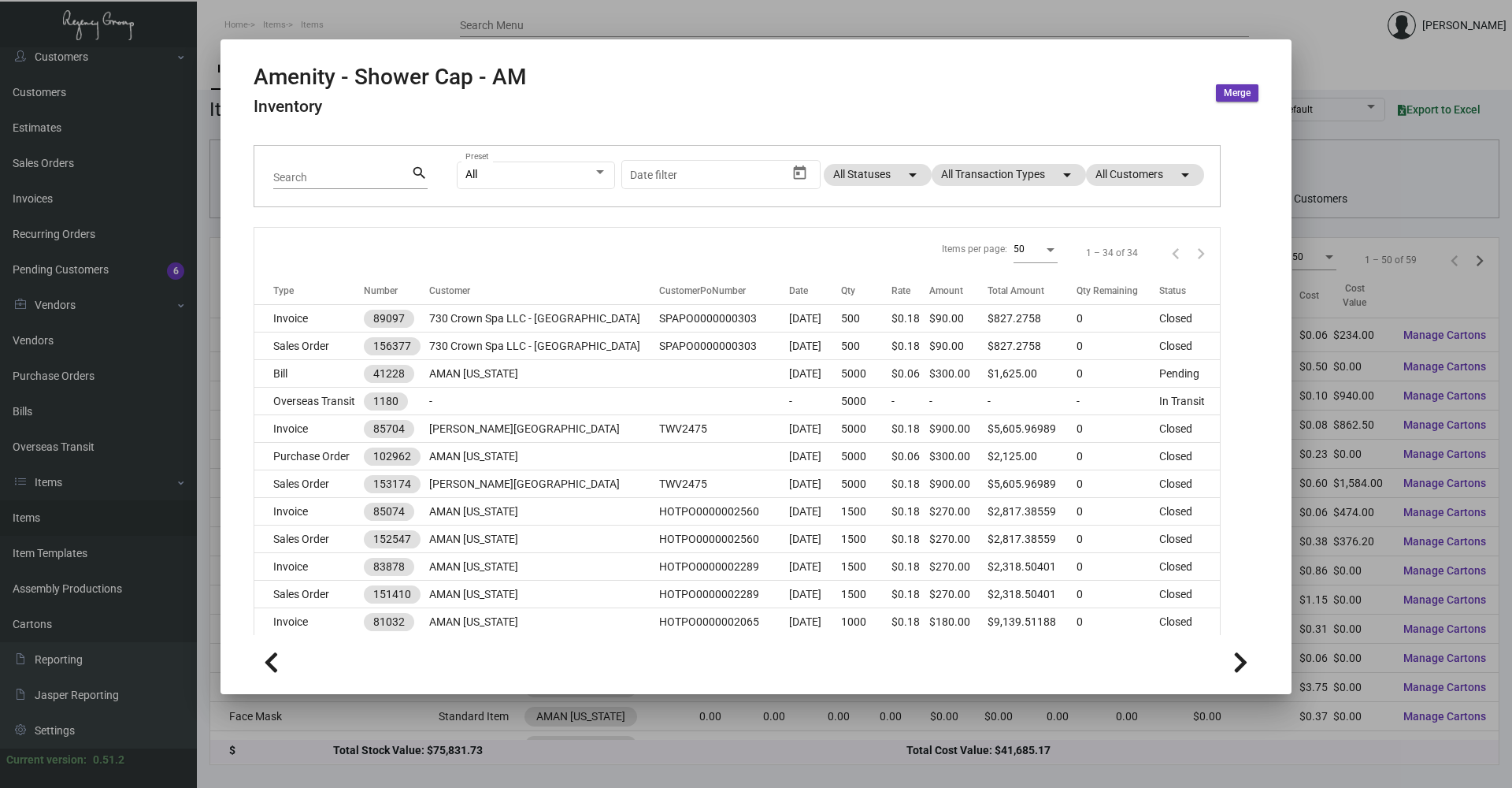
scroll to position [79, 0]
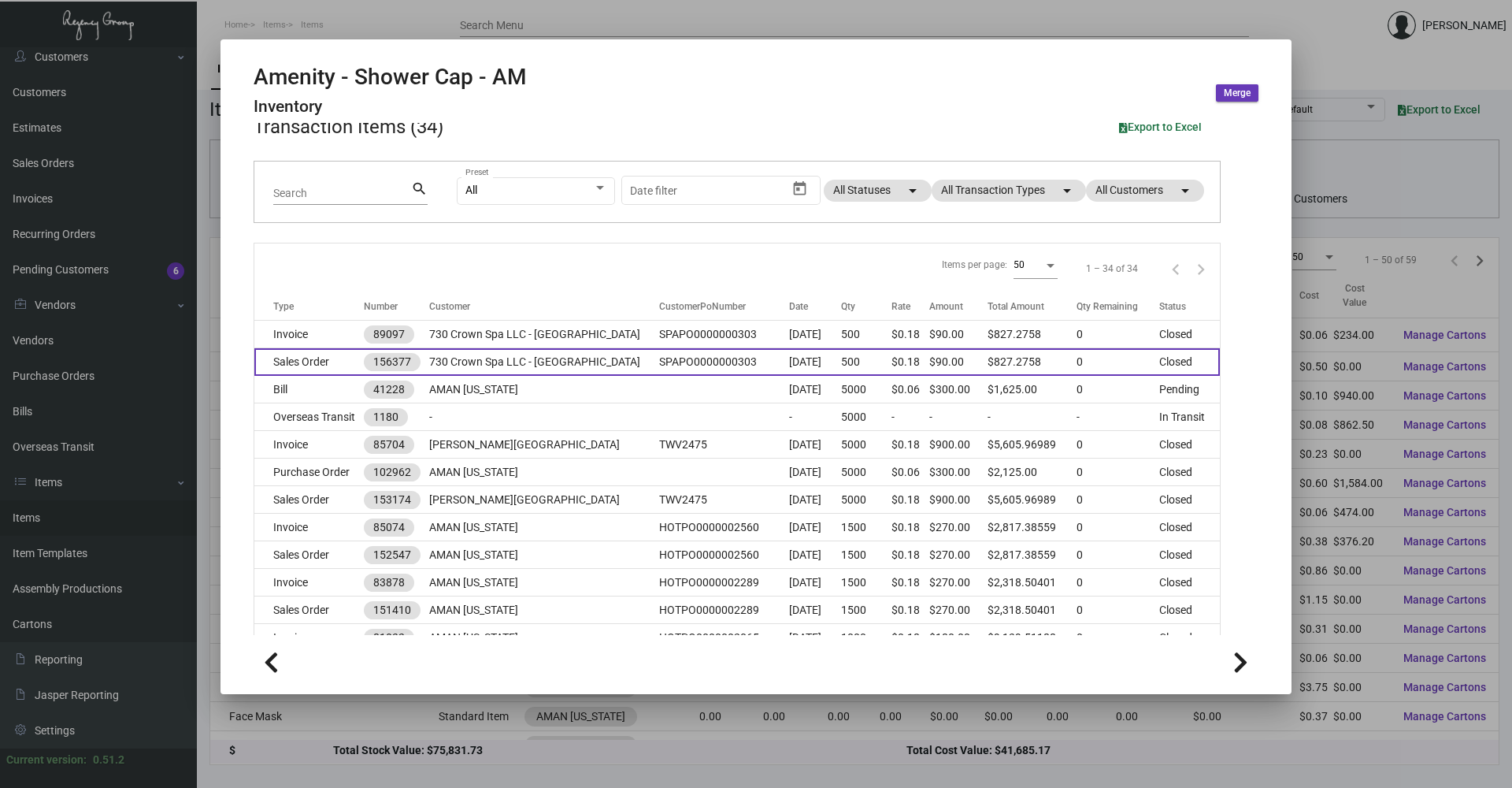
click at [344, 362] on td "Sales Order" at bounding box center [309, 362] width 109 height 28
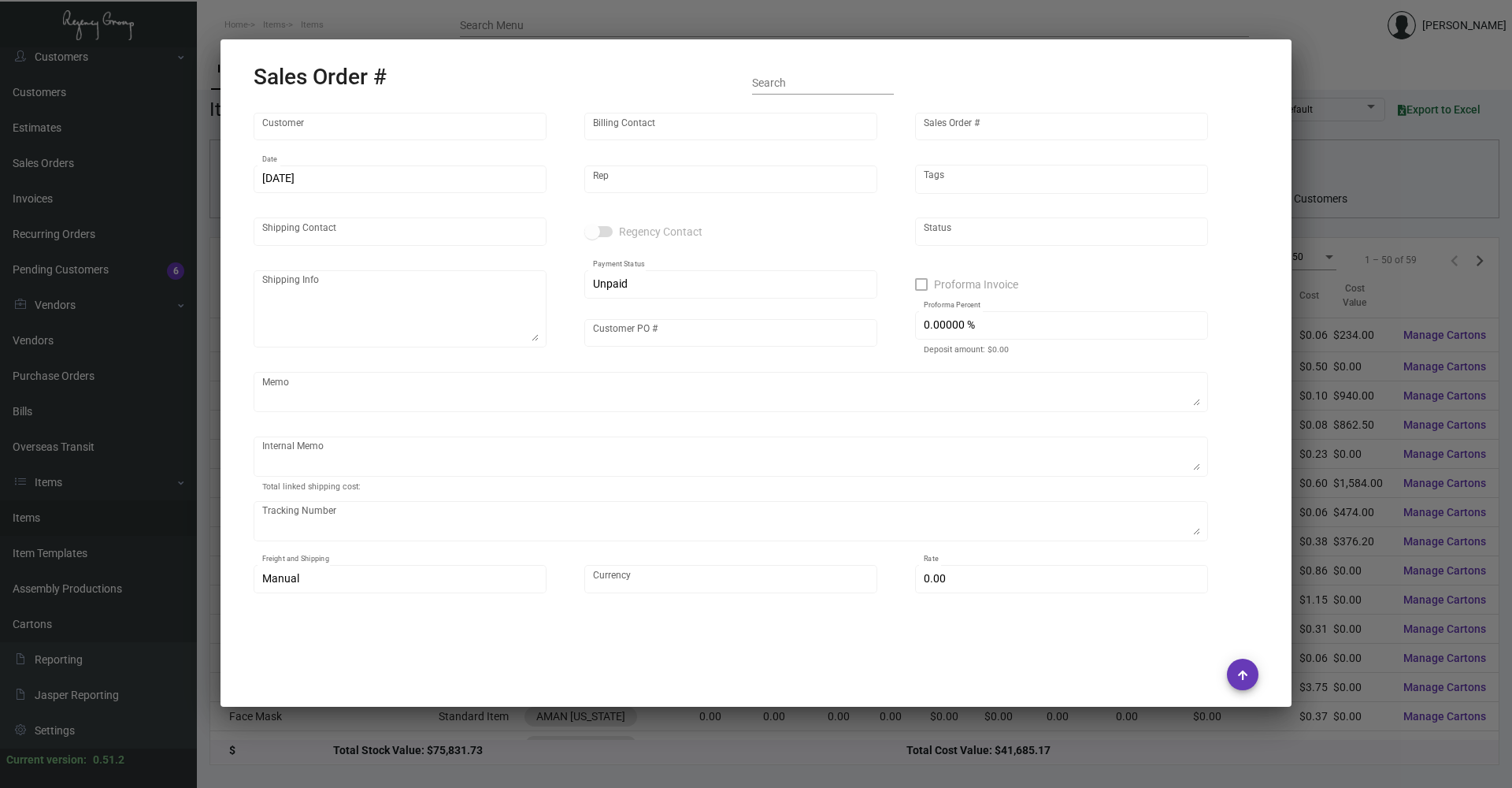
type input "730 Crown Spa LLC - [GEOGRAPHIC_DATA]"
type input "730 Crown Spa LLC"
type input "156377"
type input "[DATE]"
type input "[PERSON_NAME]"
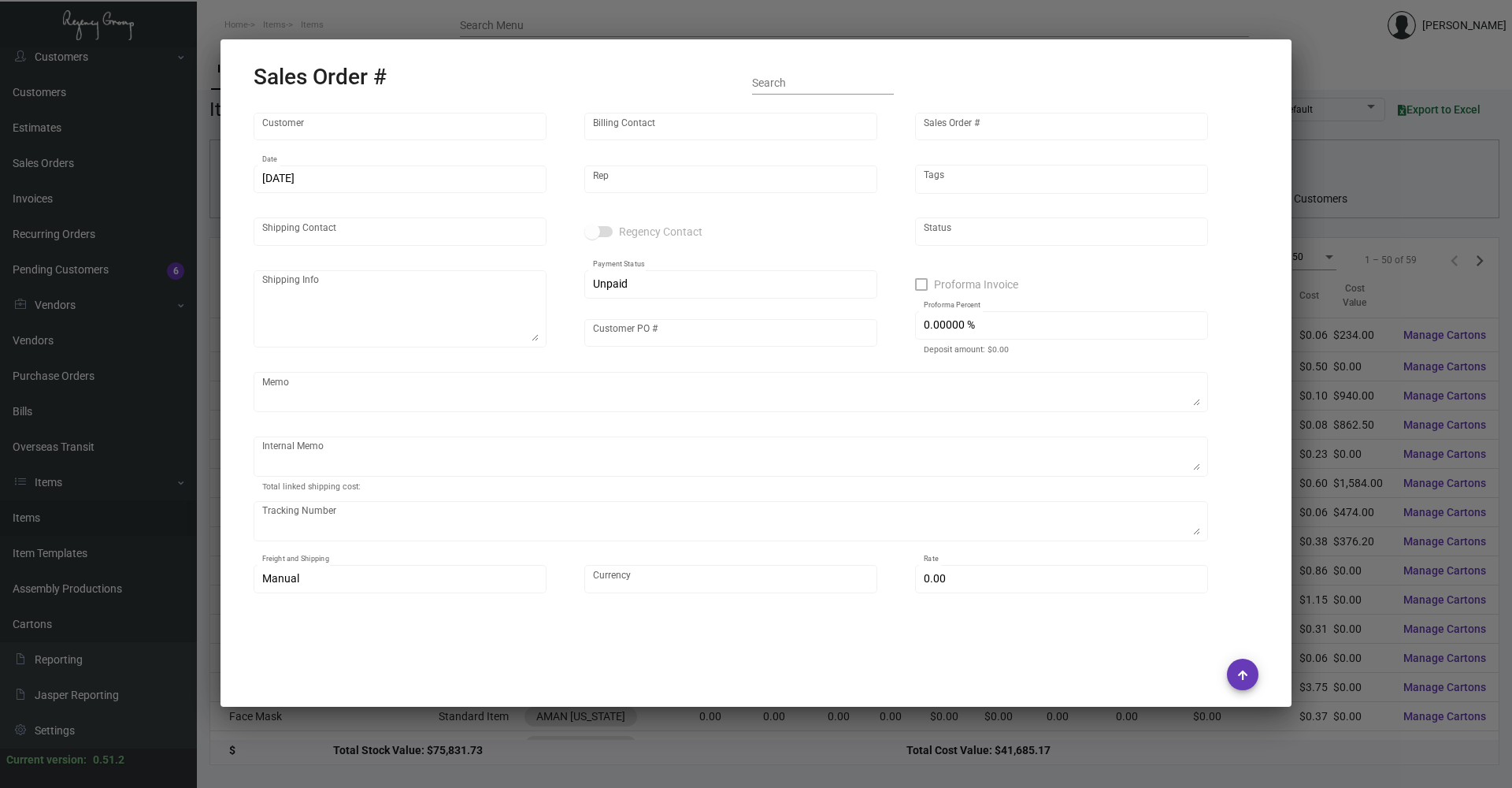
type input "Aman NY Spa"
type textarea "730 Crown Spa LLC - [GEOGRAPHIC_DATA][PERSON_NAME][GEOGRAPHIC_DATA] [STREET_ADD…"
type input "SPAPO0000000303"
type textarea "[DATE]. [PERSON_NAME]. [GEOGRAPHIC_DATA]. Delivery."
type input "United States Dollar $"
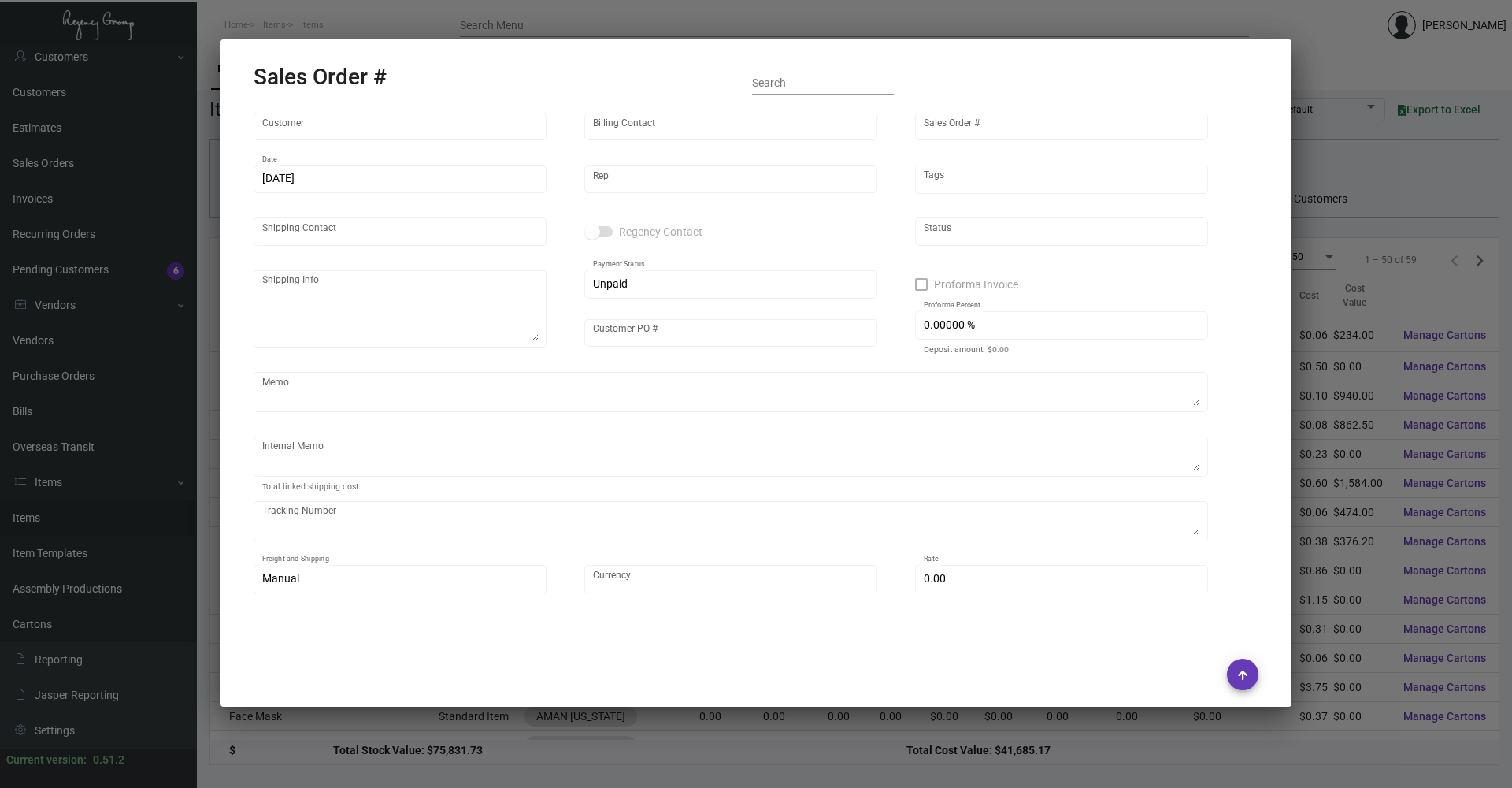
type input "$ 69.84"
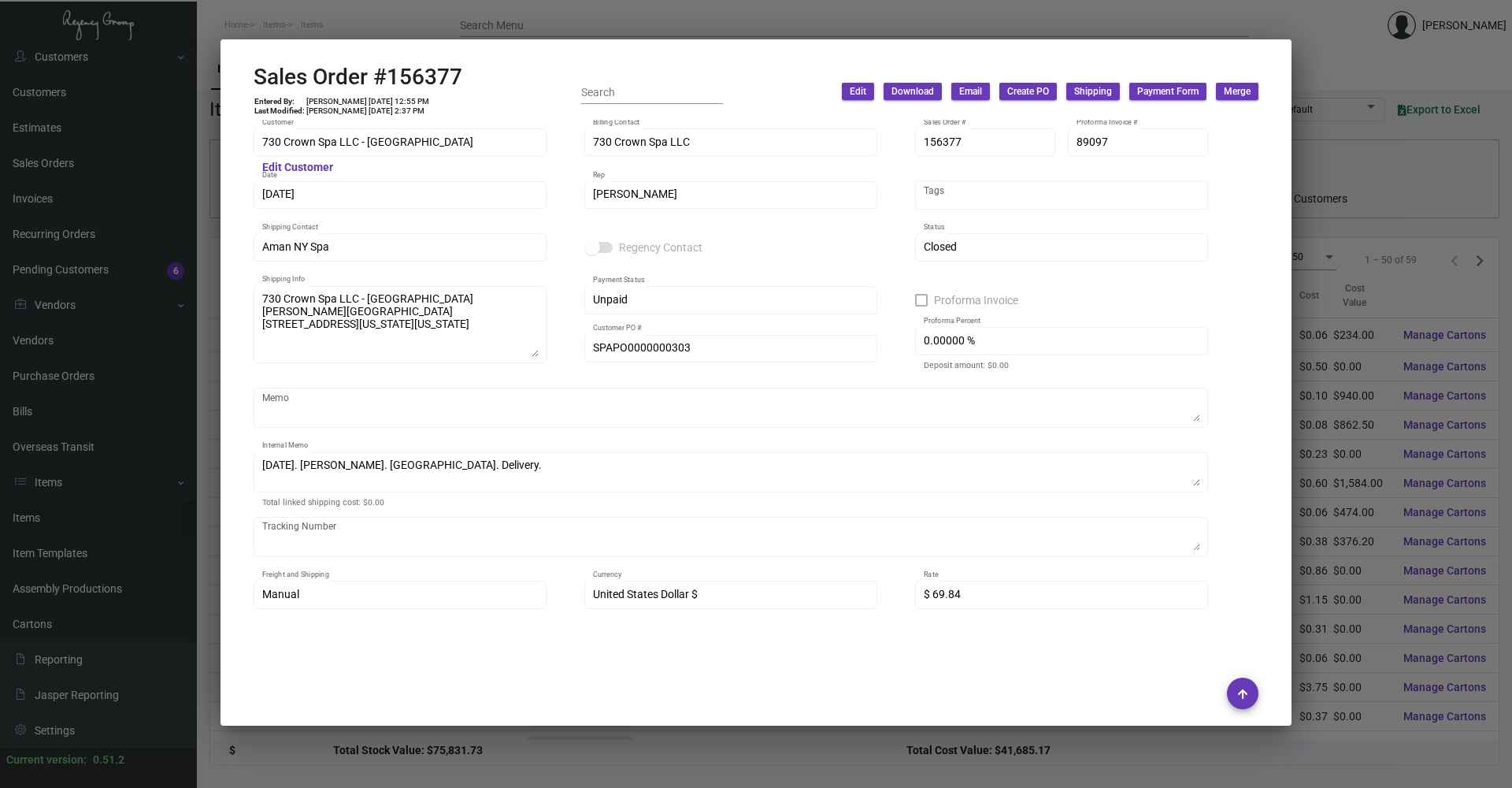
scroll to position [0, 0]
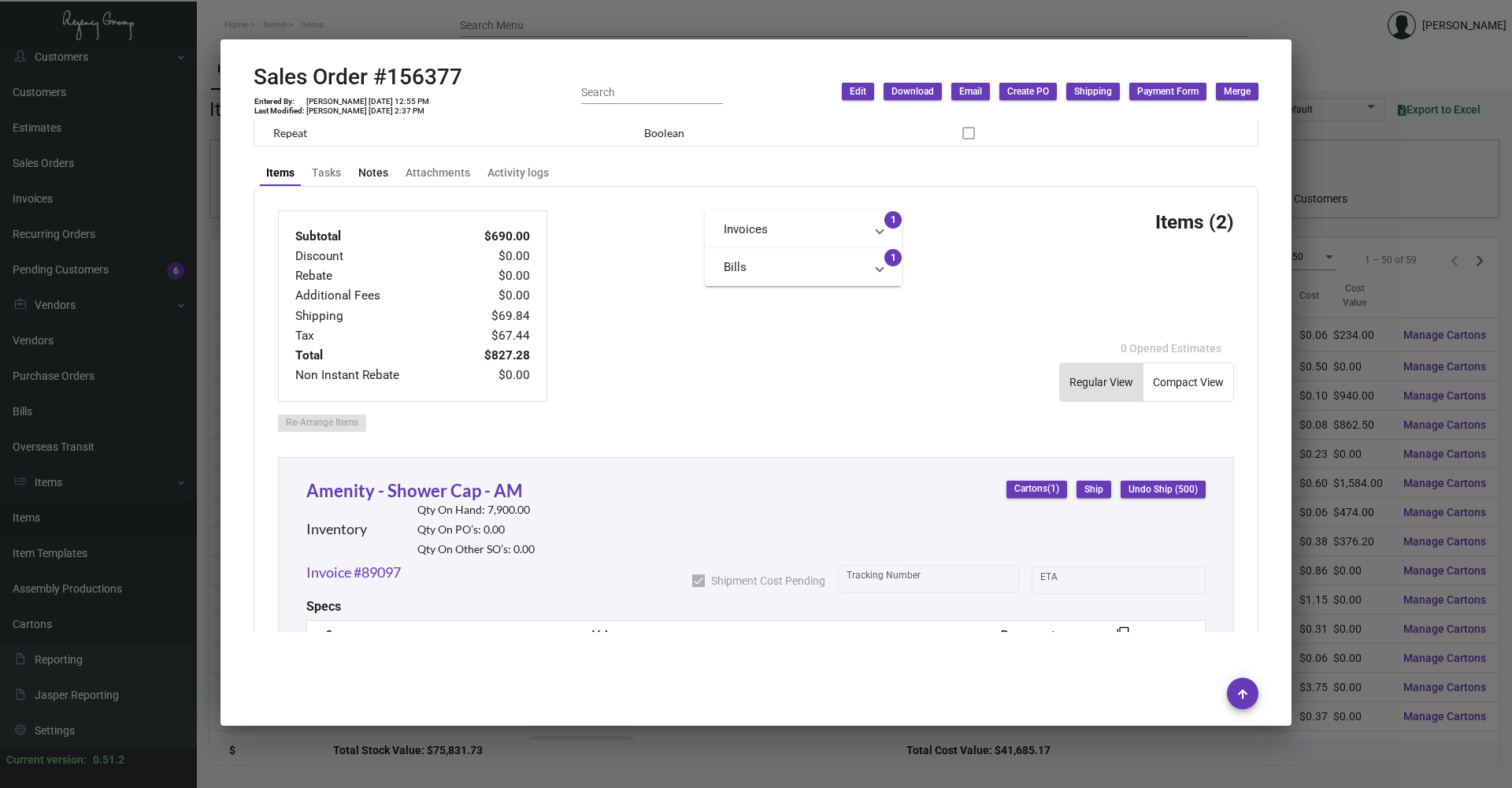
click at [365, 177] on div "Notes" at bounding box center [372, 172] width 30 height 16
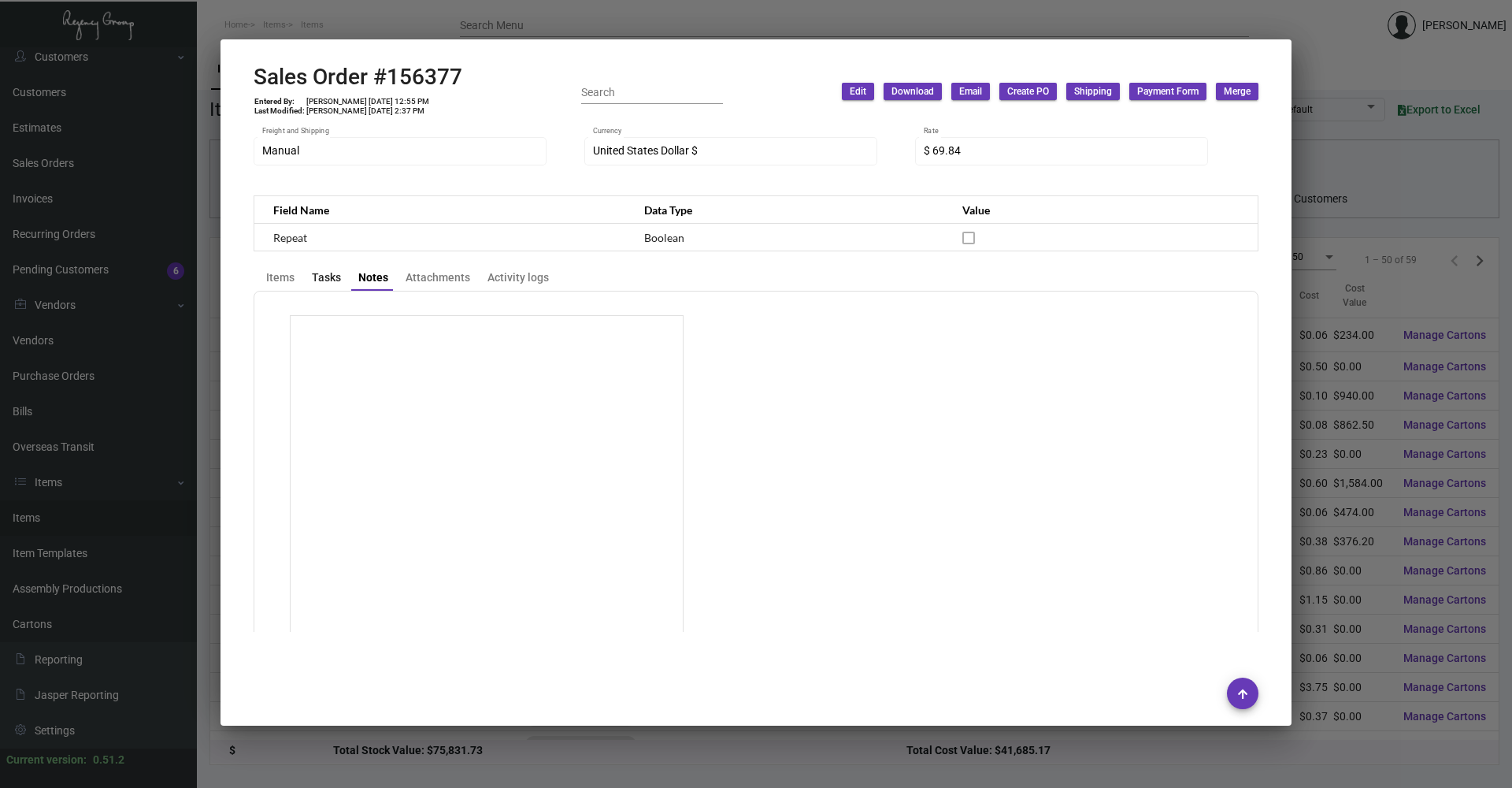
click at [319, 267] on div "Tasks" at bounding box center [326, 277] width 42 height 22
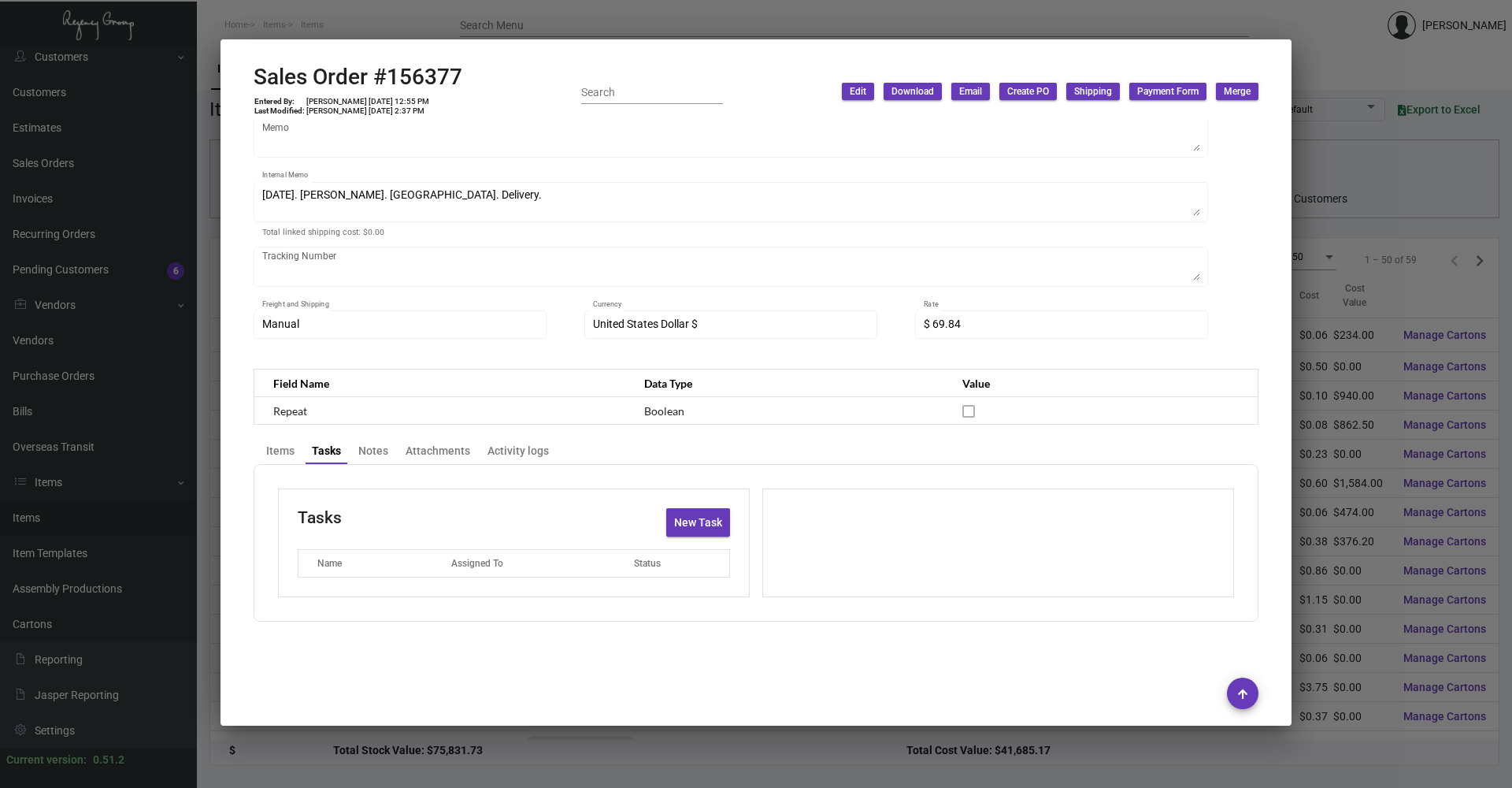
scroll to position [273, 0]
click at [276, 457] on div "Items" at bounding box center [281, 451] width 29 height 16
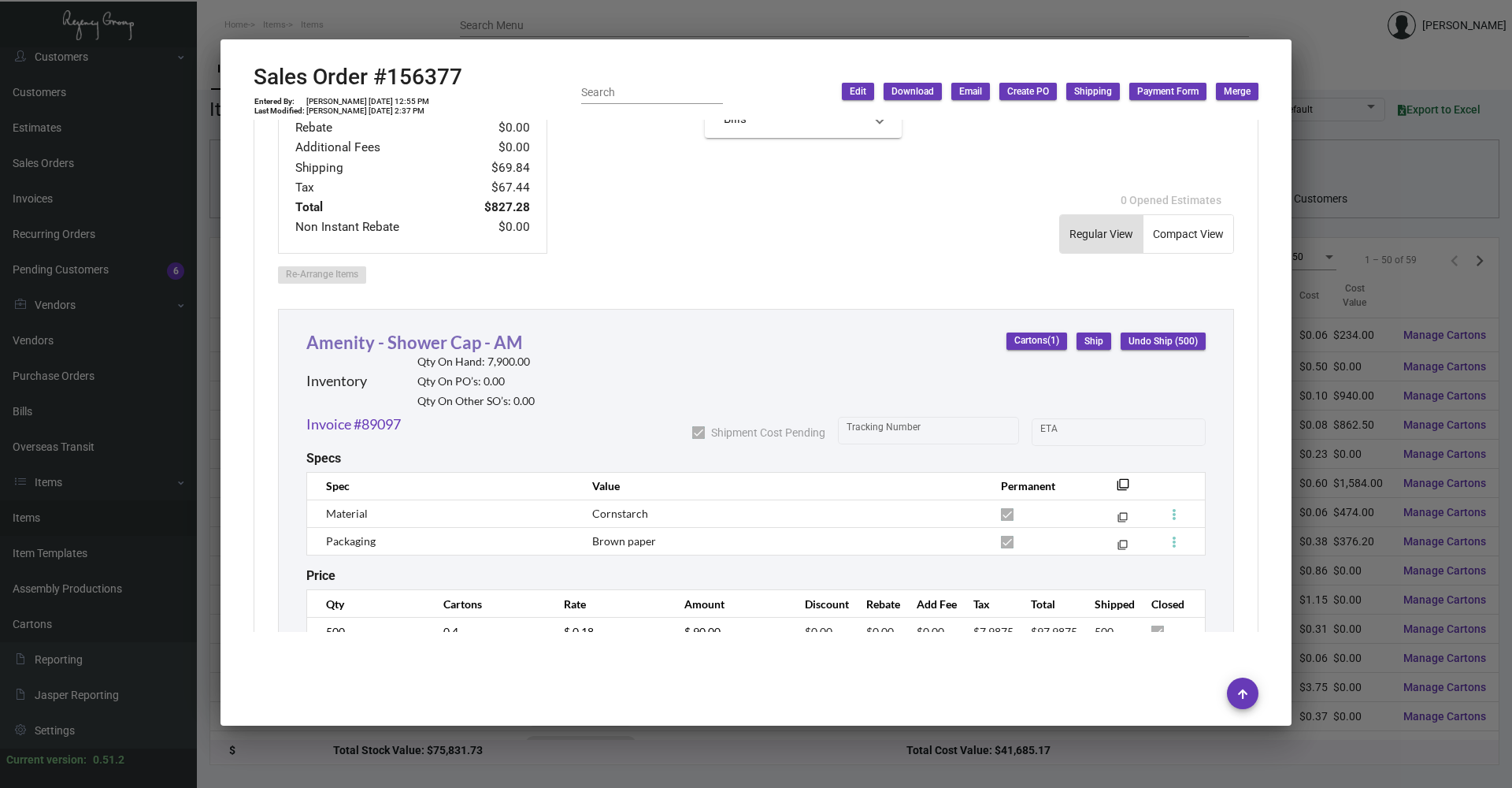
scroll to position [666, 0]
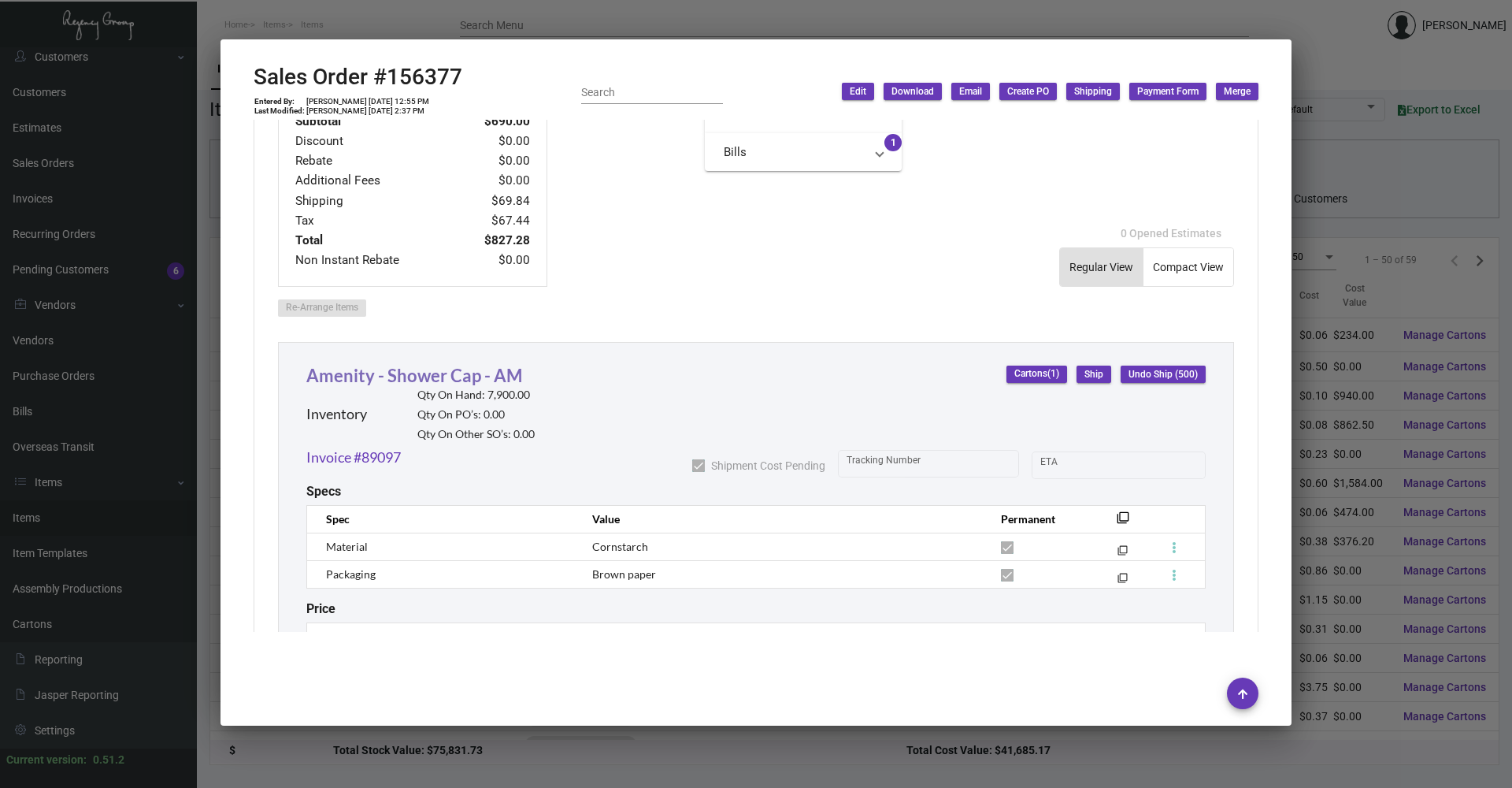
click at [382, 376] on link "Amenity - Shower Cap - AM" at bounding box center [414, 375] width 215 height 22
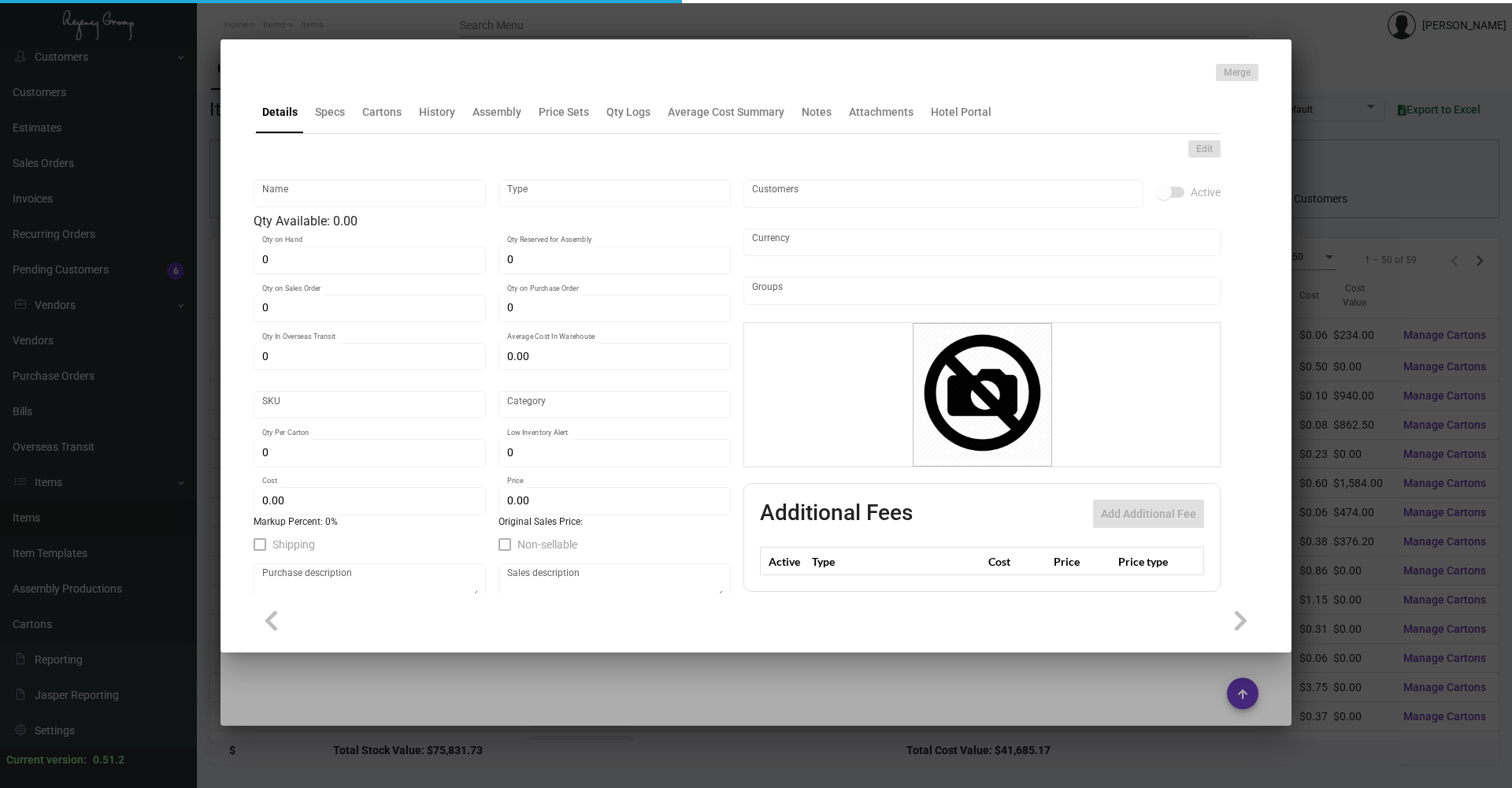
type input "Amenity - Shower Cap - AM"
type input "Inventory"
type input "7,900"
type input "5,000"
type input "$ 0.183"
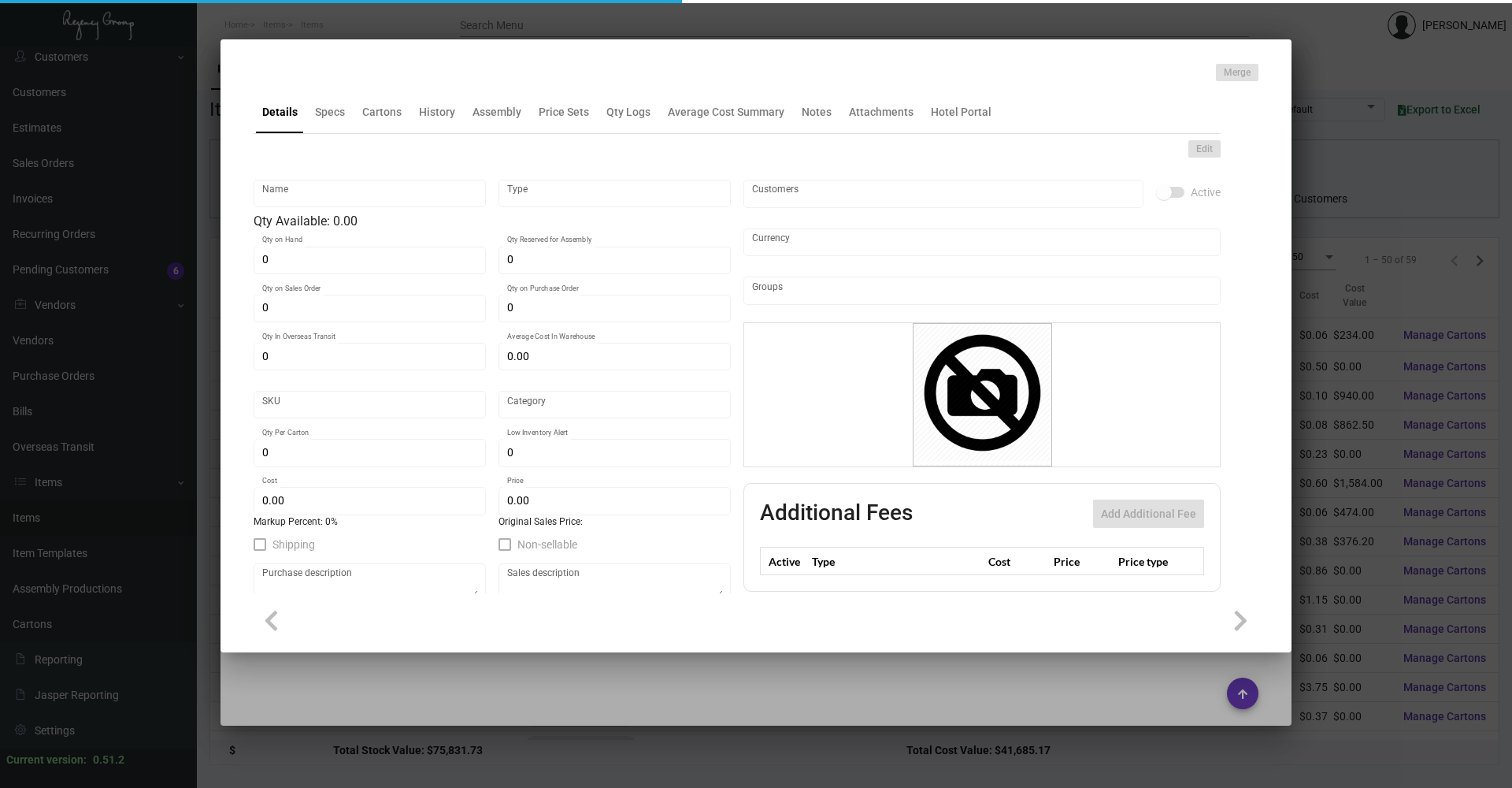
type input "AMNY126"
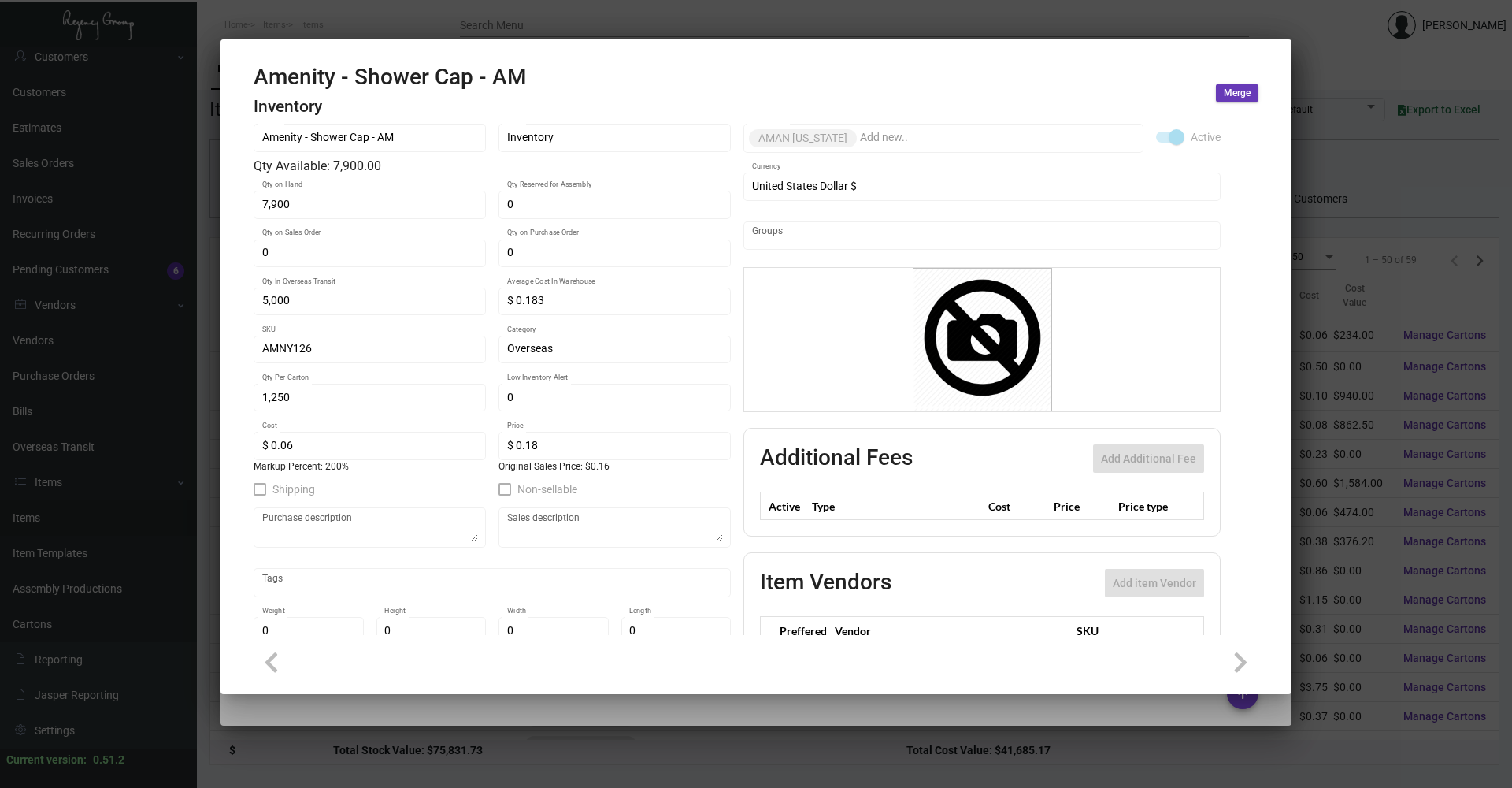
scroll to position [0, 0]
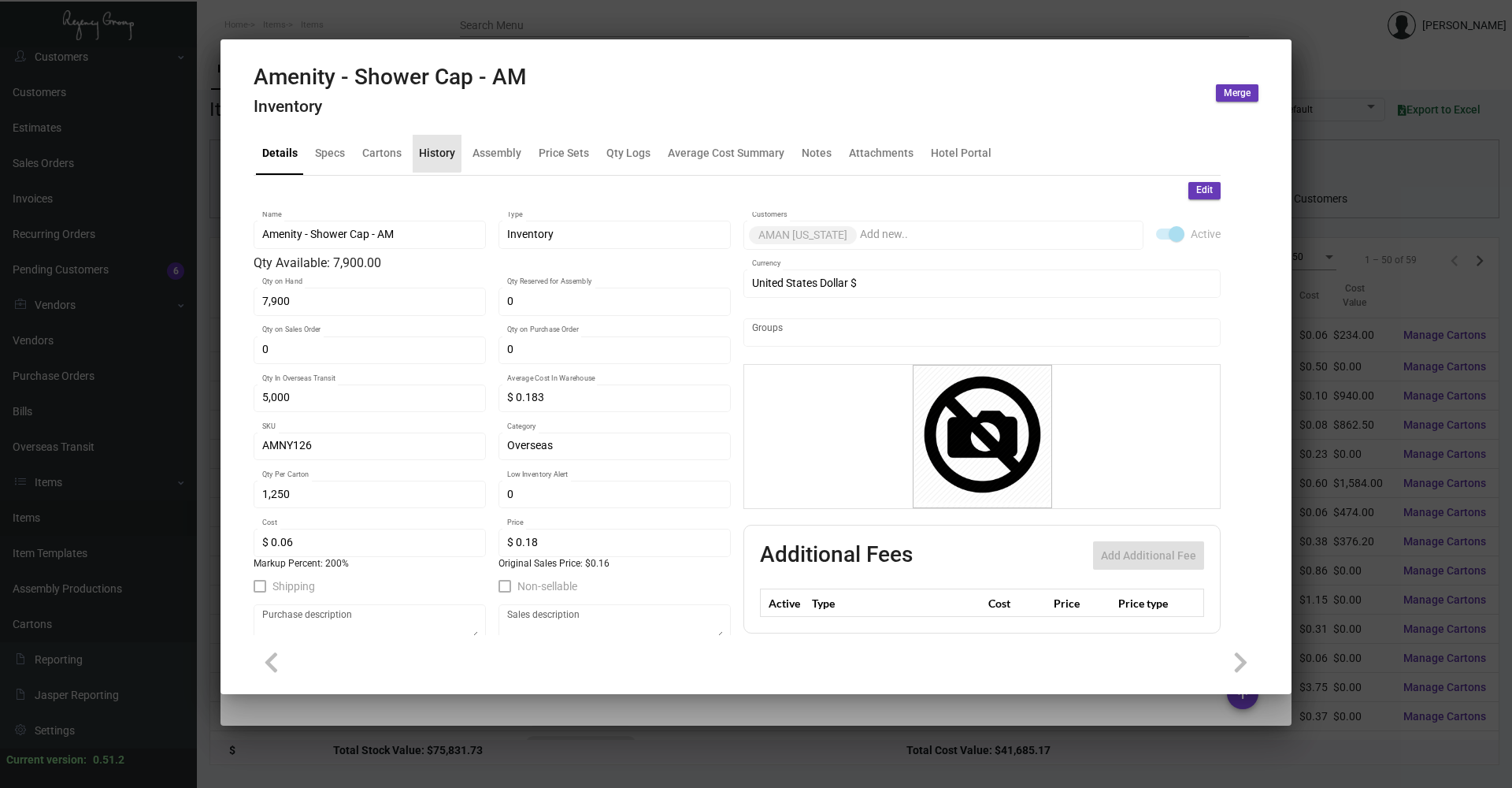
click at [430, 145] on div "History" at bounding box center [437, 153] width 36 height 16
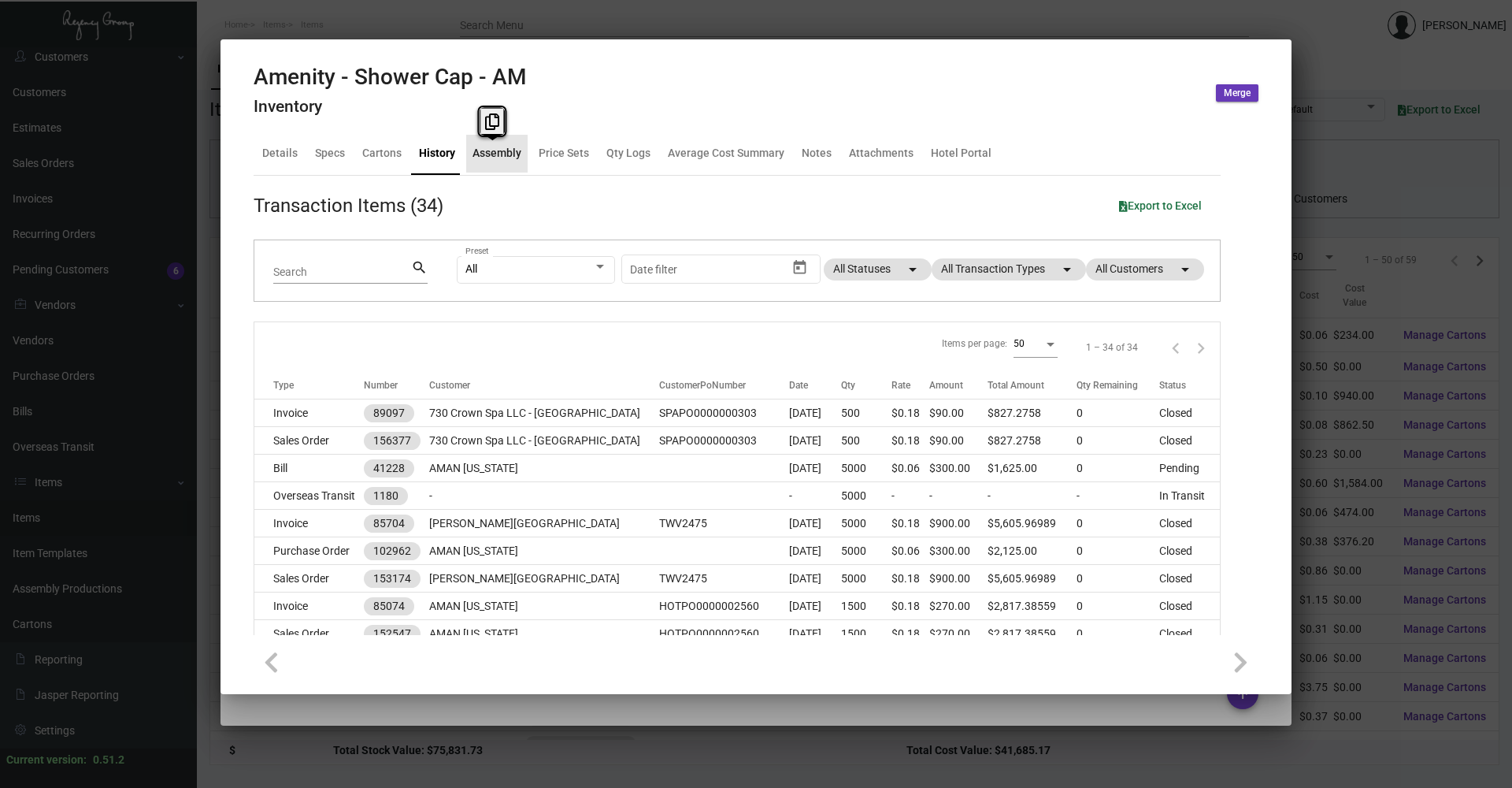
click at [492, 159] on div "Assembly" at bounding box center [497, 153] width 48 height 16
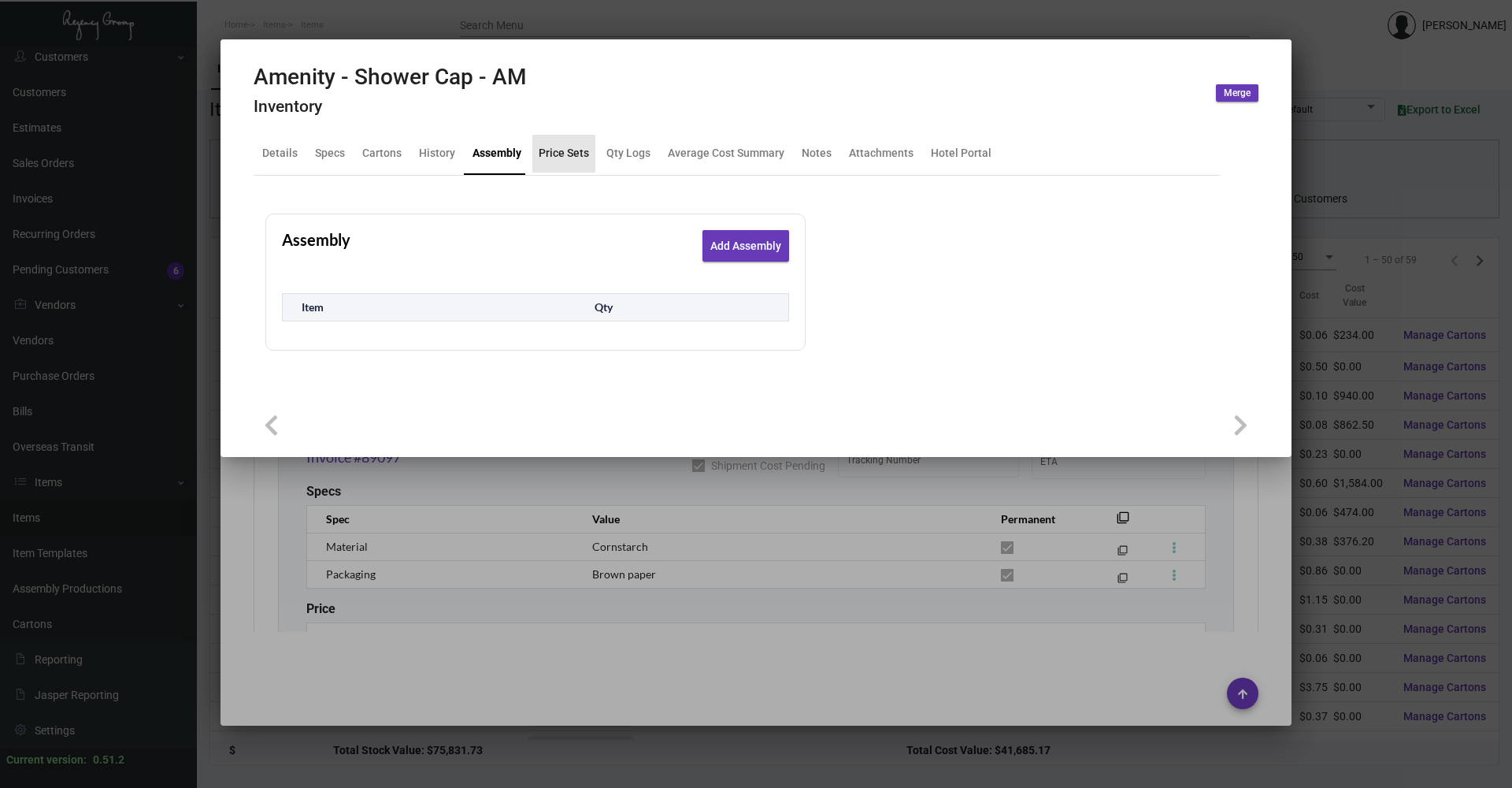
drag, startPoint x: 492, startPoint y: 159, endPoint x: 564, endPoint y: 152, distance: 72.3
click at [564, 152] on div "Price Sets" at bounding box center [564, 153] width 50 height 16
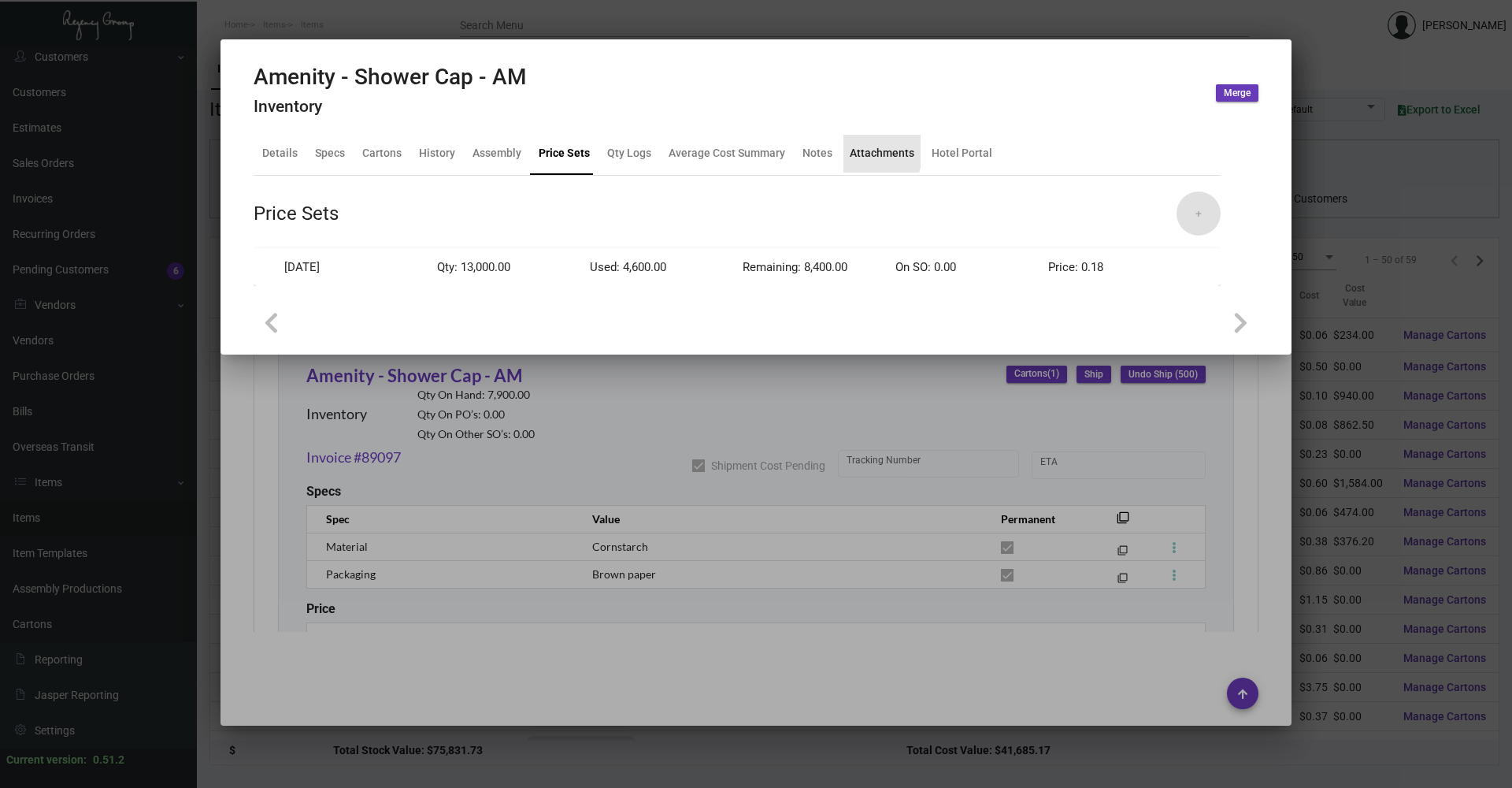
click at [843, 148] on div "Attachments" at bounding box center [882, 153] width 77 height 38
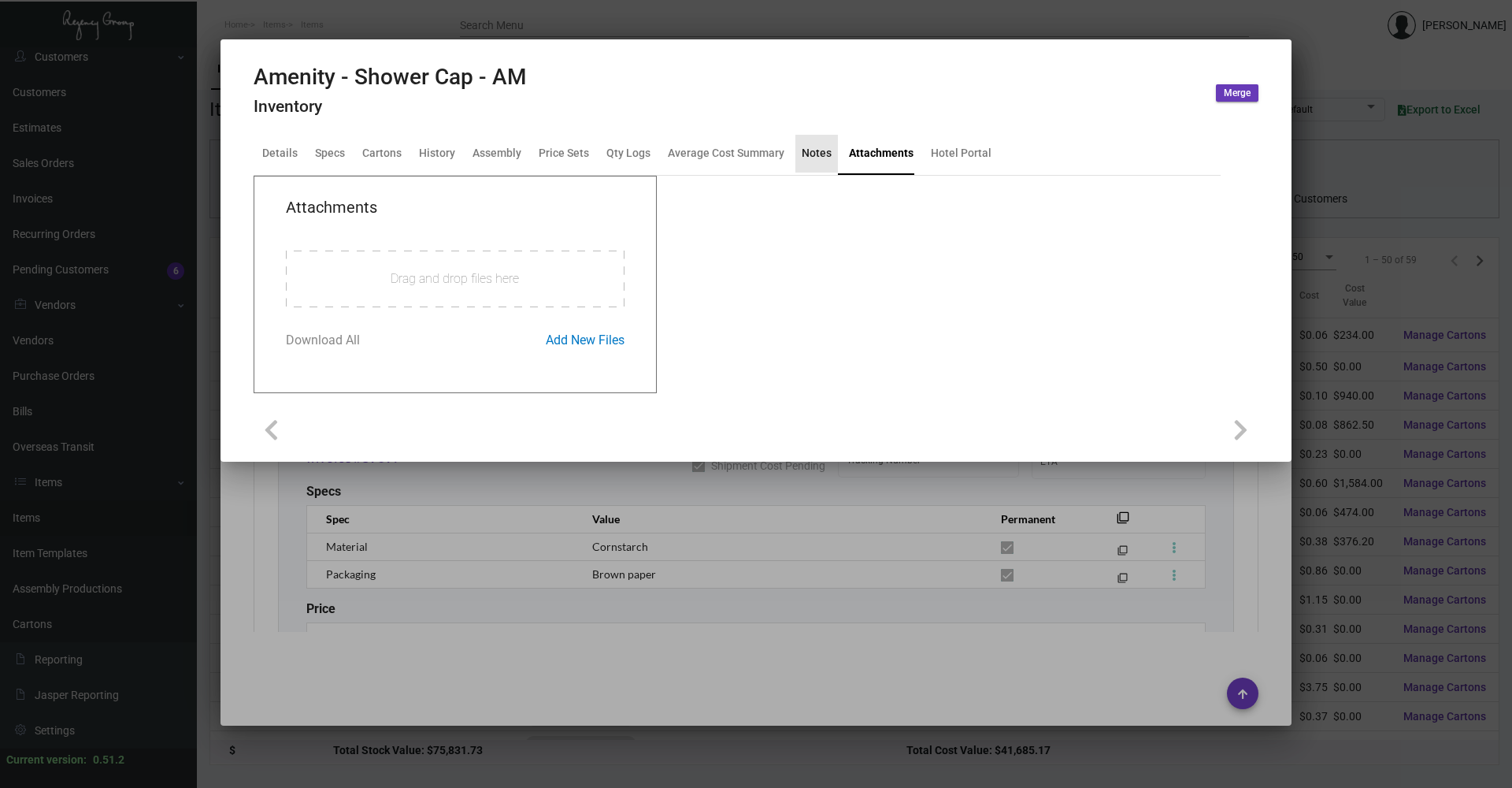
click at [813, 155] on div "Notes" at bounding box center [816, 153] width 30 height 16
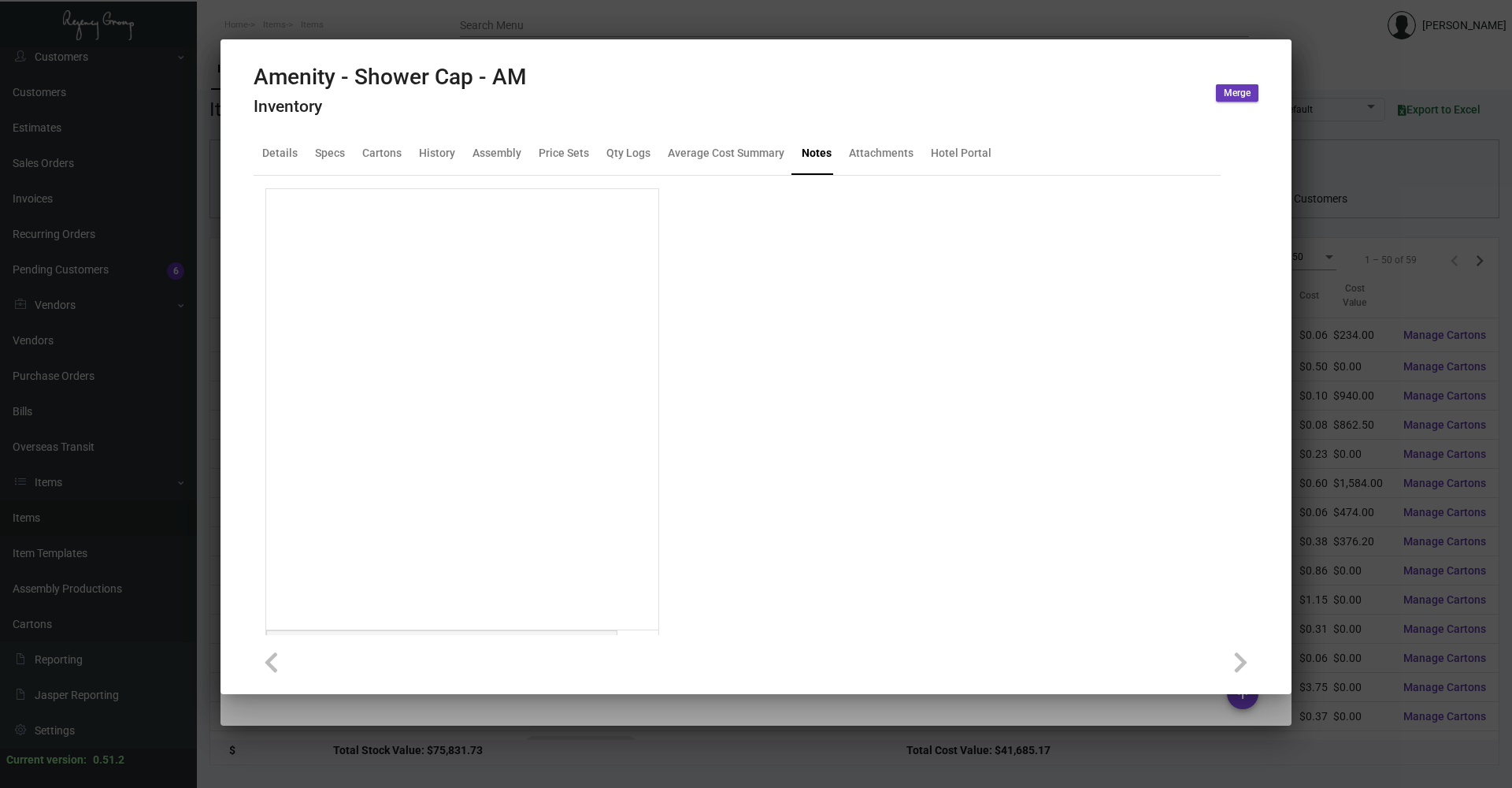
click at [798, 10] on div at bounding box center [756, 394] width 1512 height 788
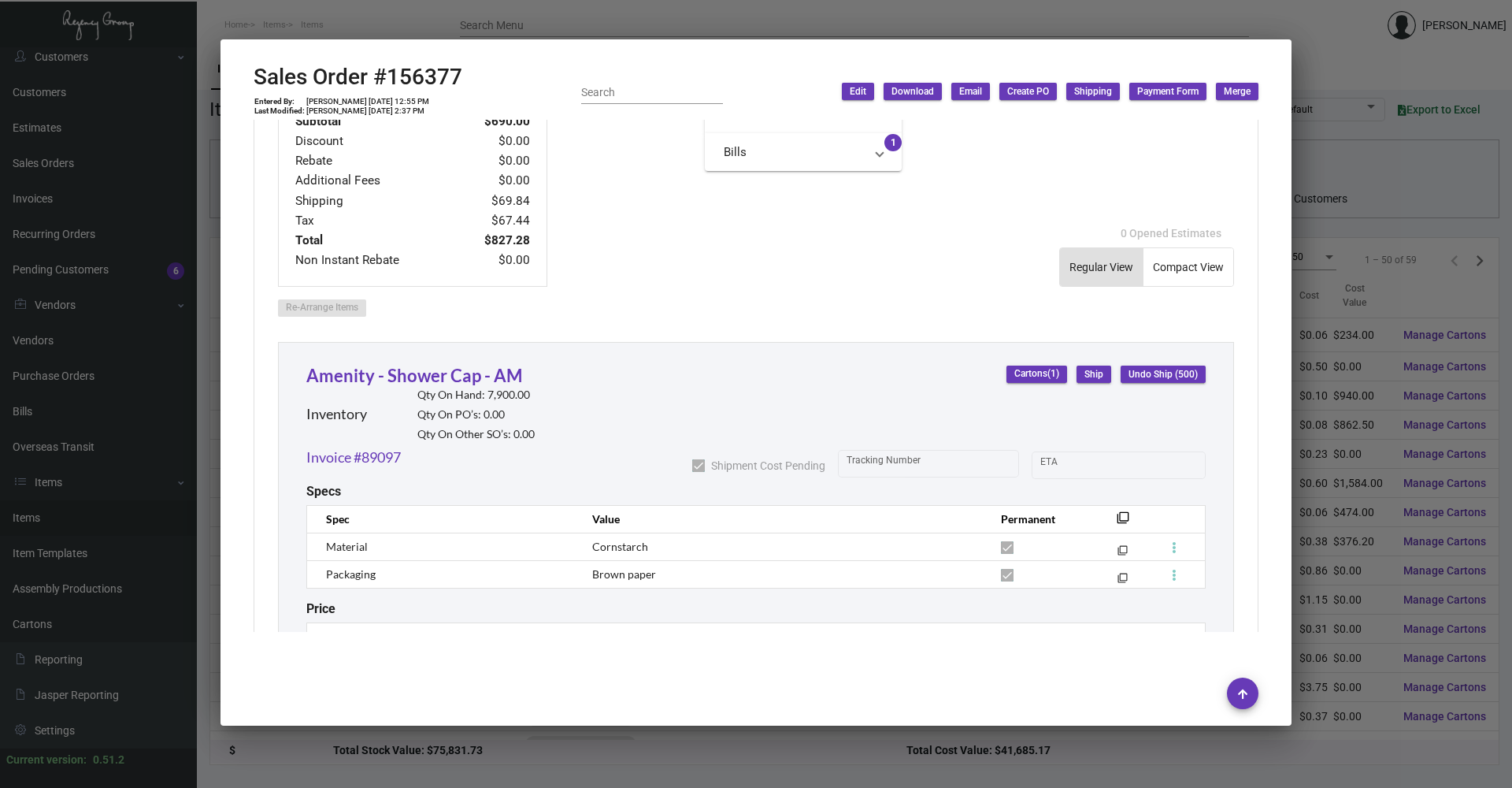
click at [799, 14] on div at bounding box center [756, 394] width 1512 height 788
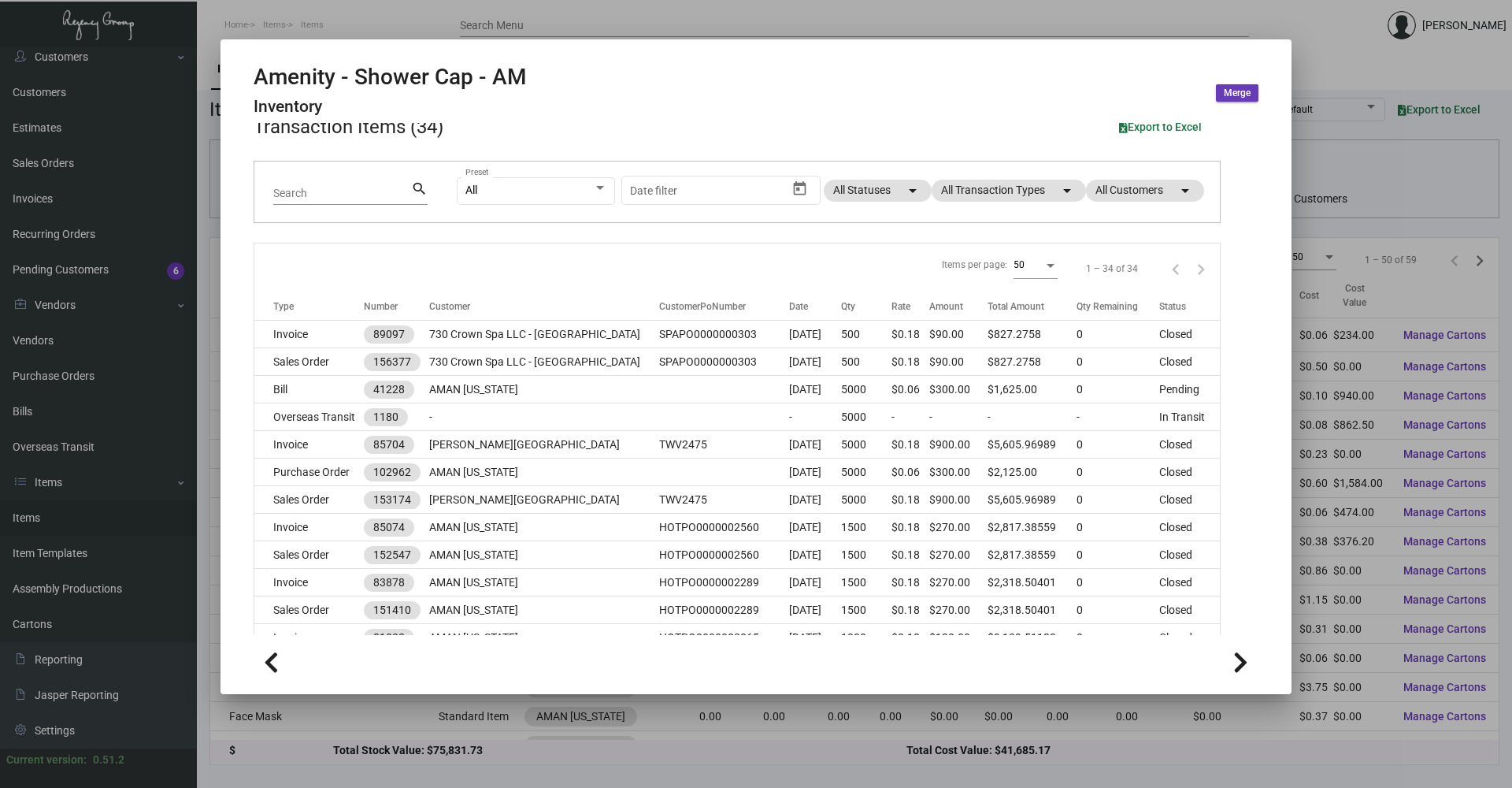
click at [800, 14] on div at bounding box center [756, 394] width 1512 height 788
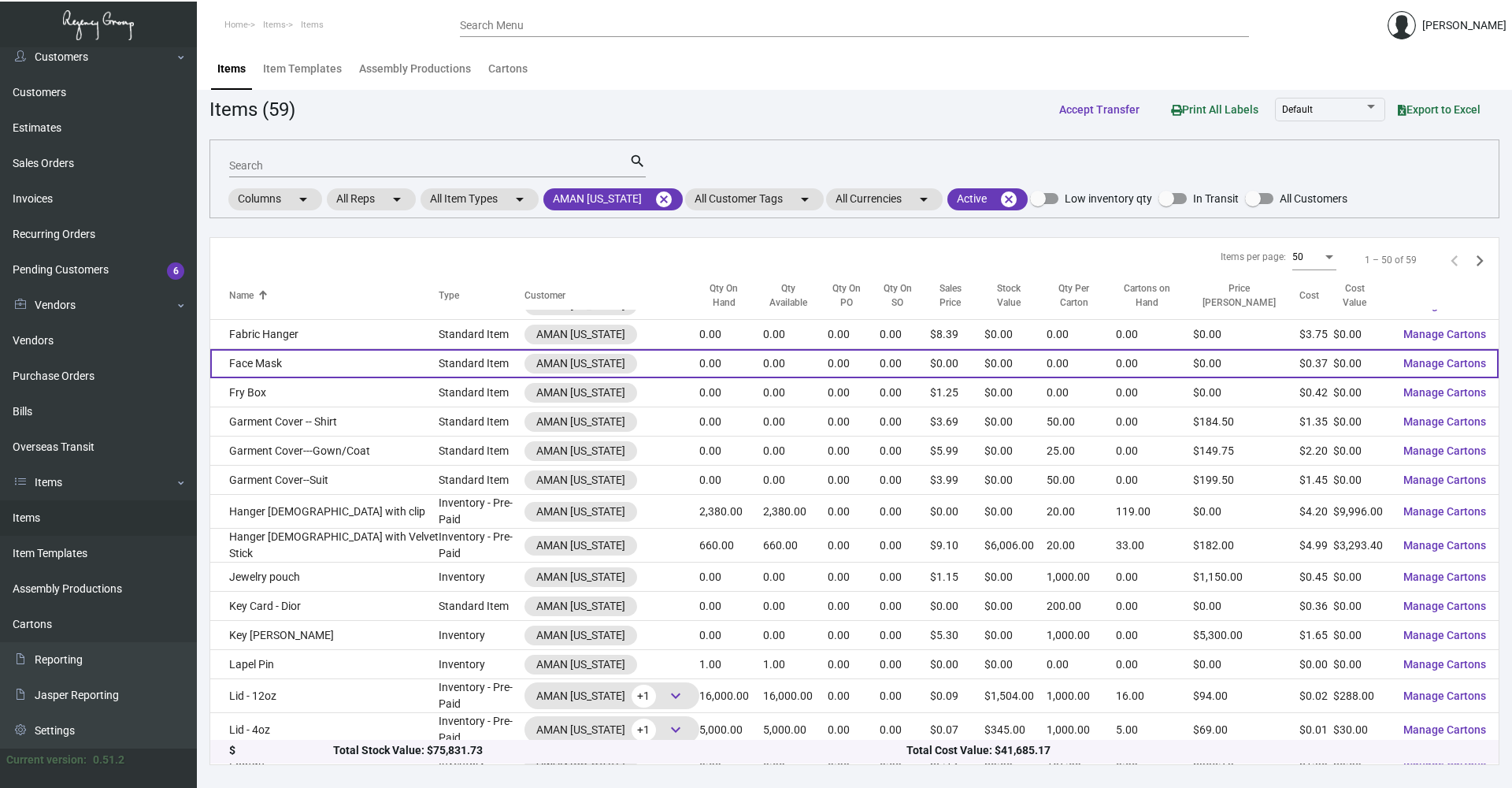
scroll to position [473, 0]
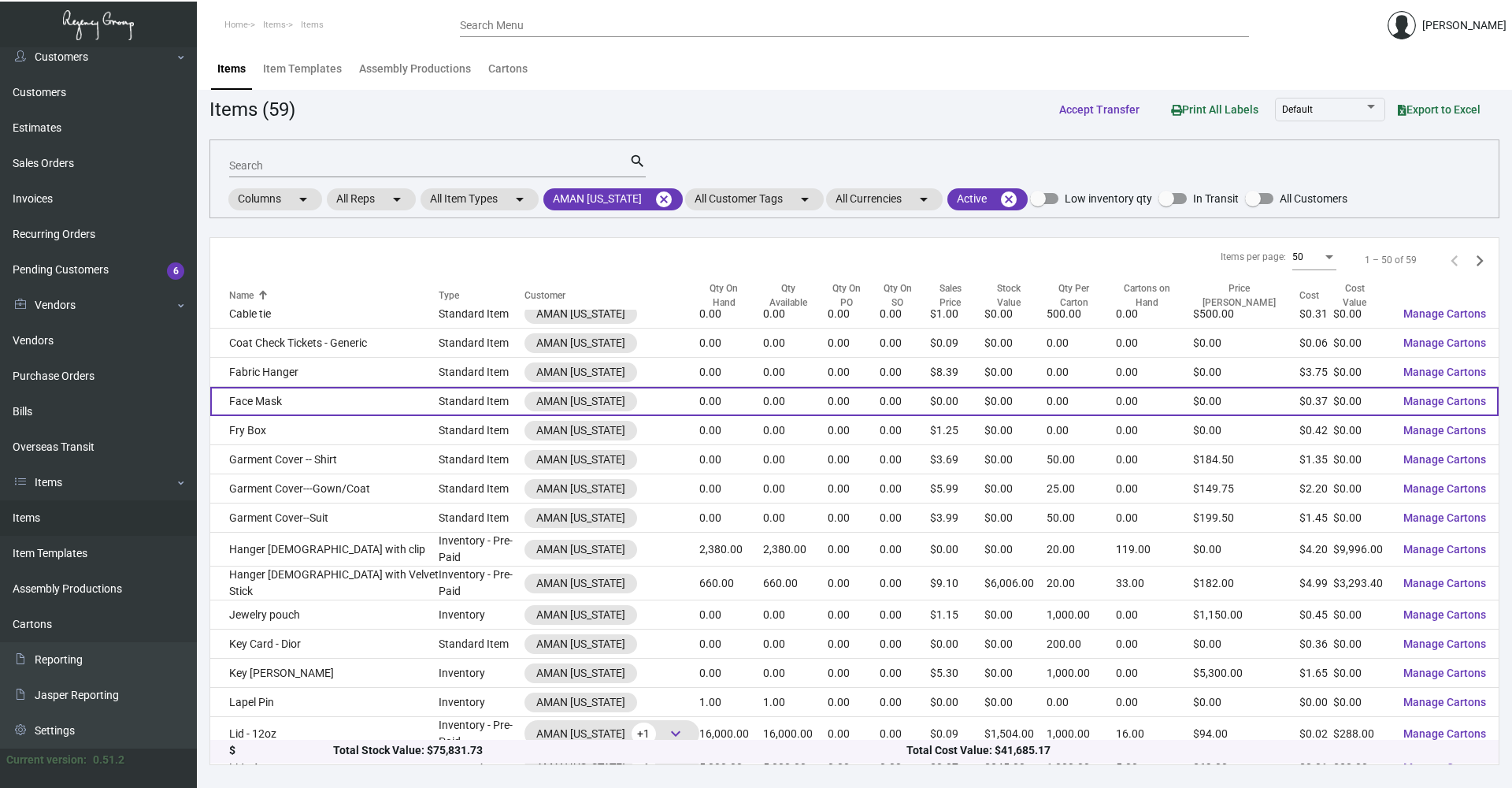
click at [307, 407] on td "Face Mask" at bounding box center [324, 401] width 228 height 29
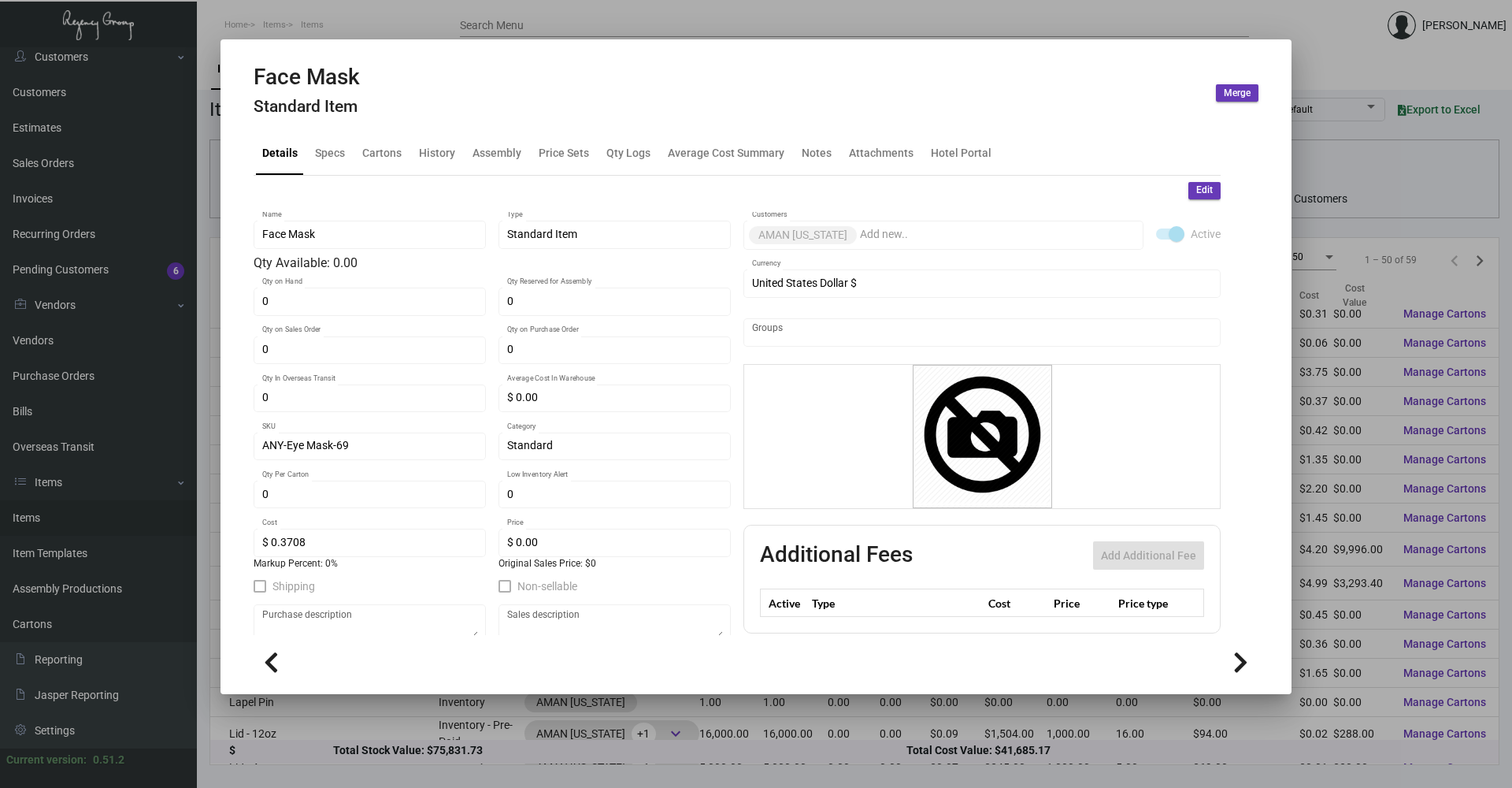
click at [329, 114] on h4 "Standard Item" at bounding box center [307, 107] width 106 height 20
click at [337, 158] on div "Specs" at bounding box center [329, 153] width 30 height 16
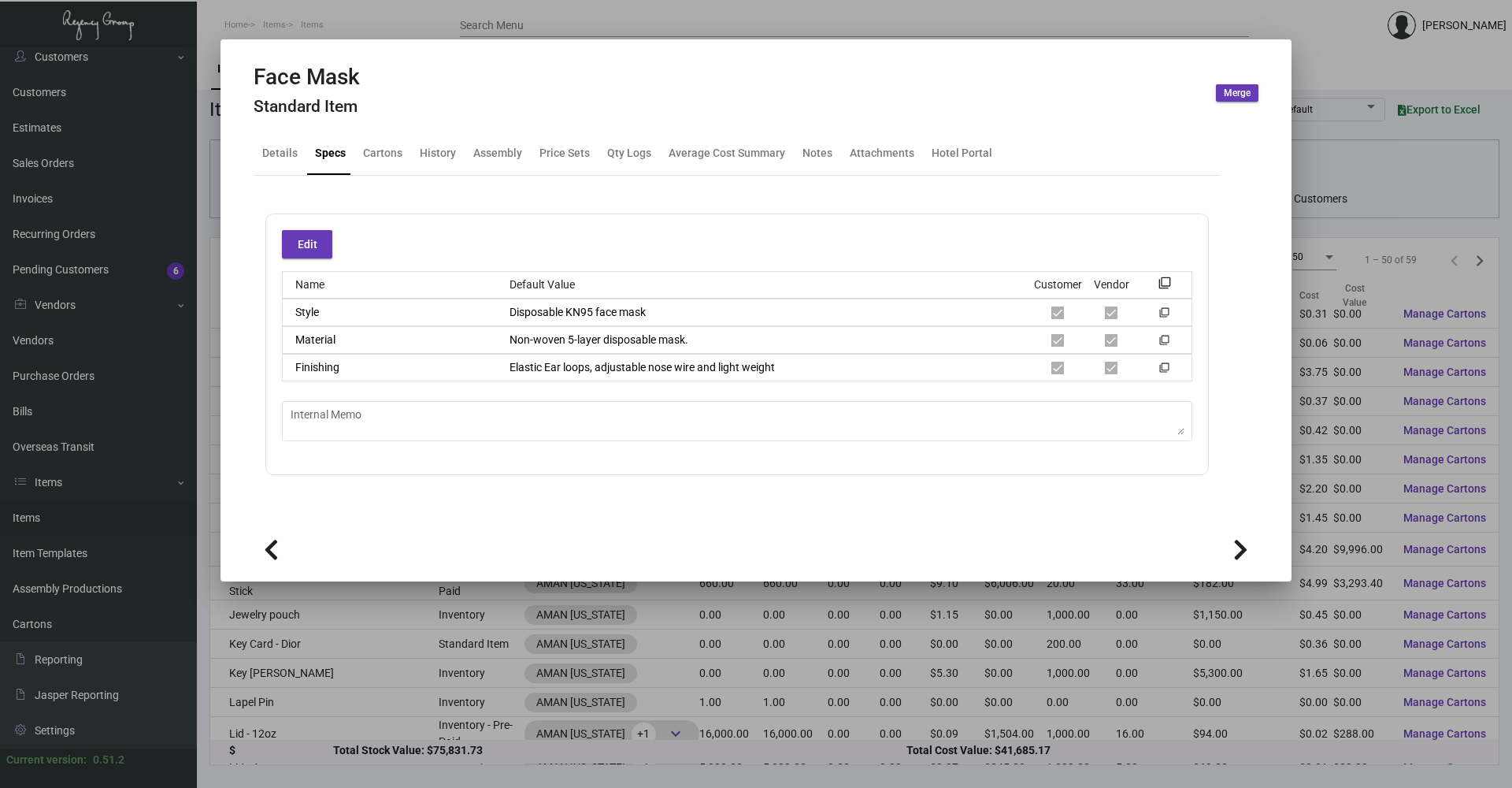
click at [391, 35] on div at bounding box center [756, 394] width 1512 height 788
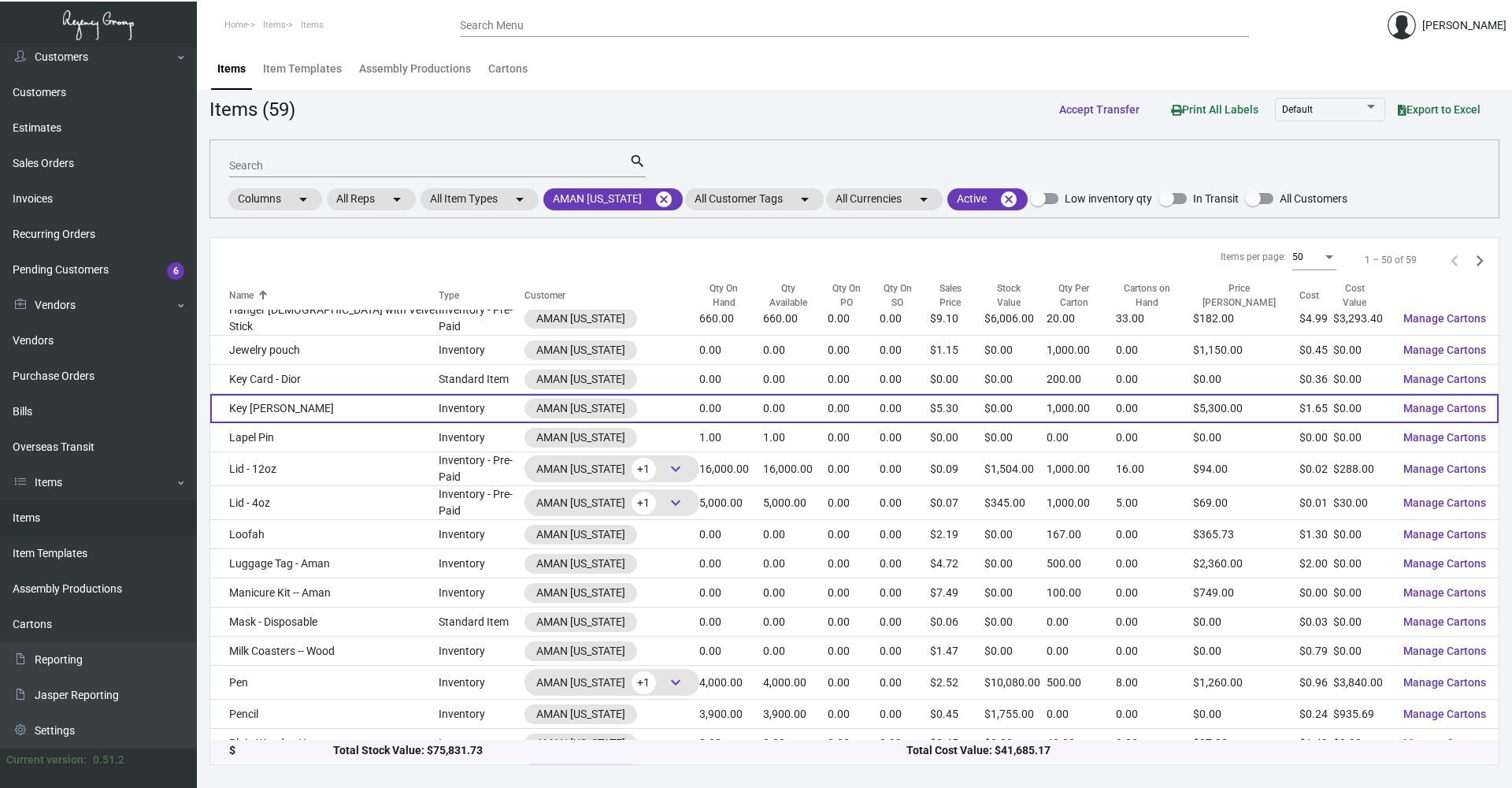
scroll to position [709, 0]
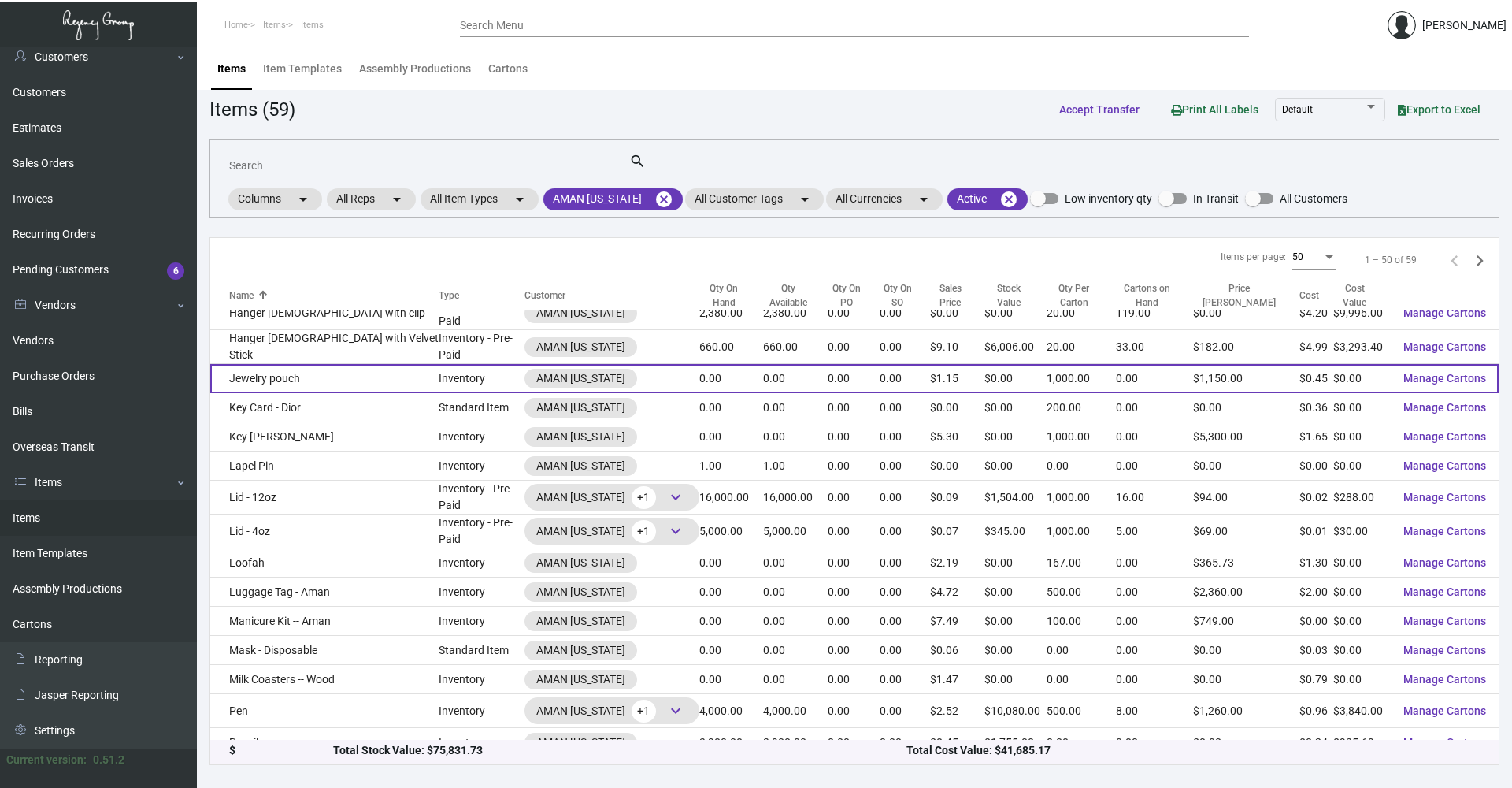
click at [345, 378] on td "Jewelry pouch" at bounding box center [324, 378] width 228 height 29
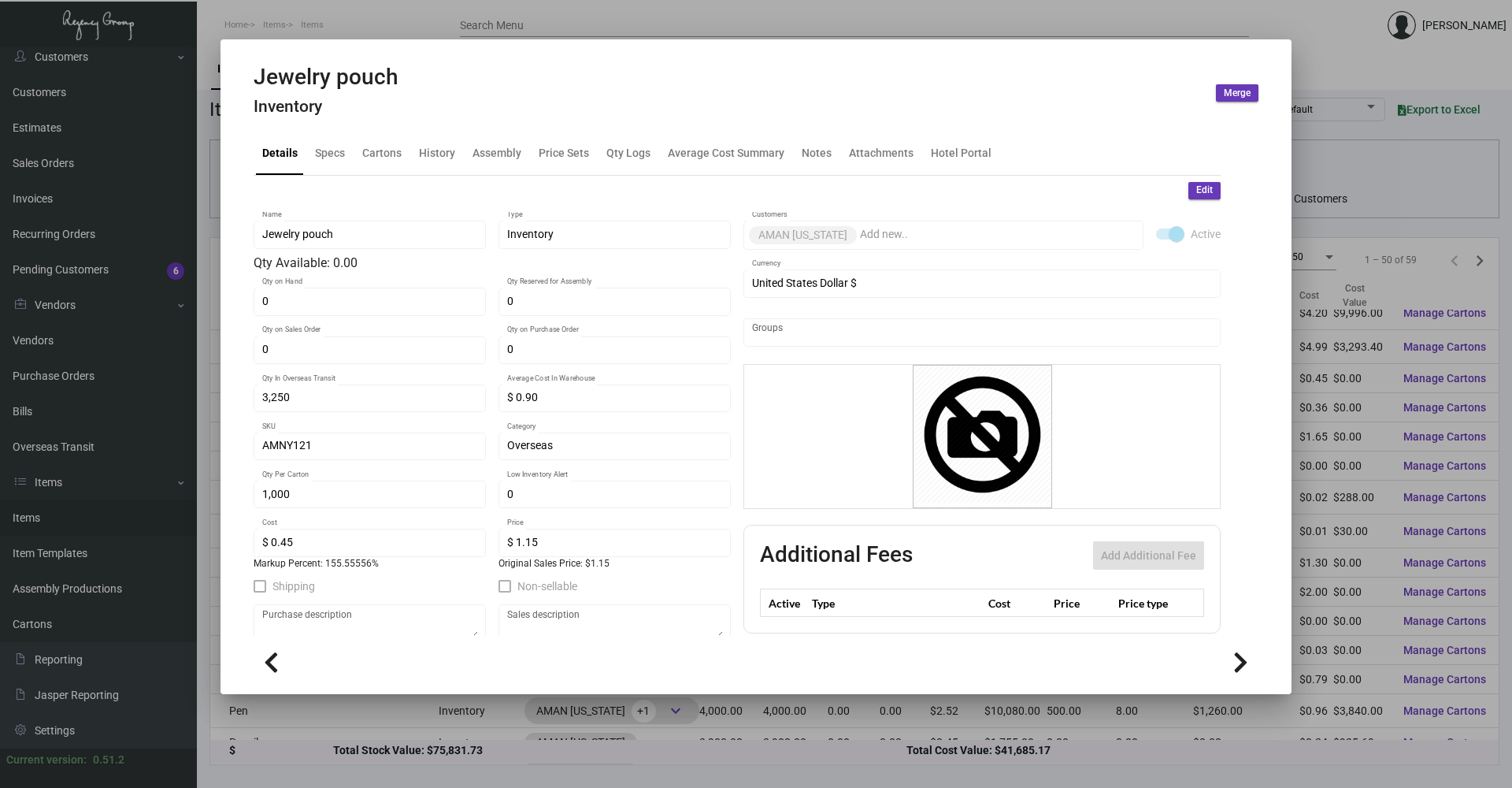
click at [326, 116] on h4 "Inventory" at bounding box center [326, 107] width 144 height 20
click at [336, 146] on div "Specs" at bounding box center [329, 153] width 30 height 16
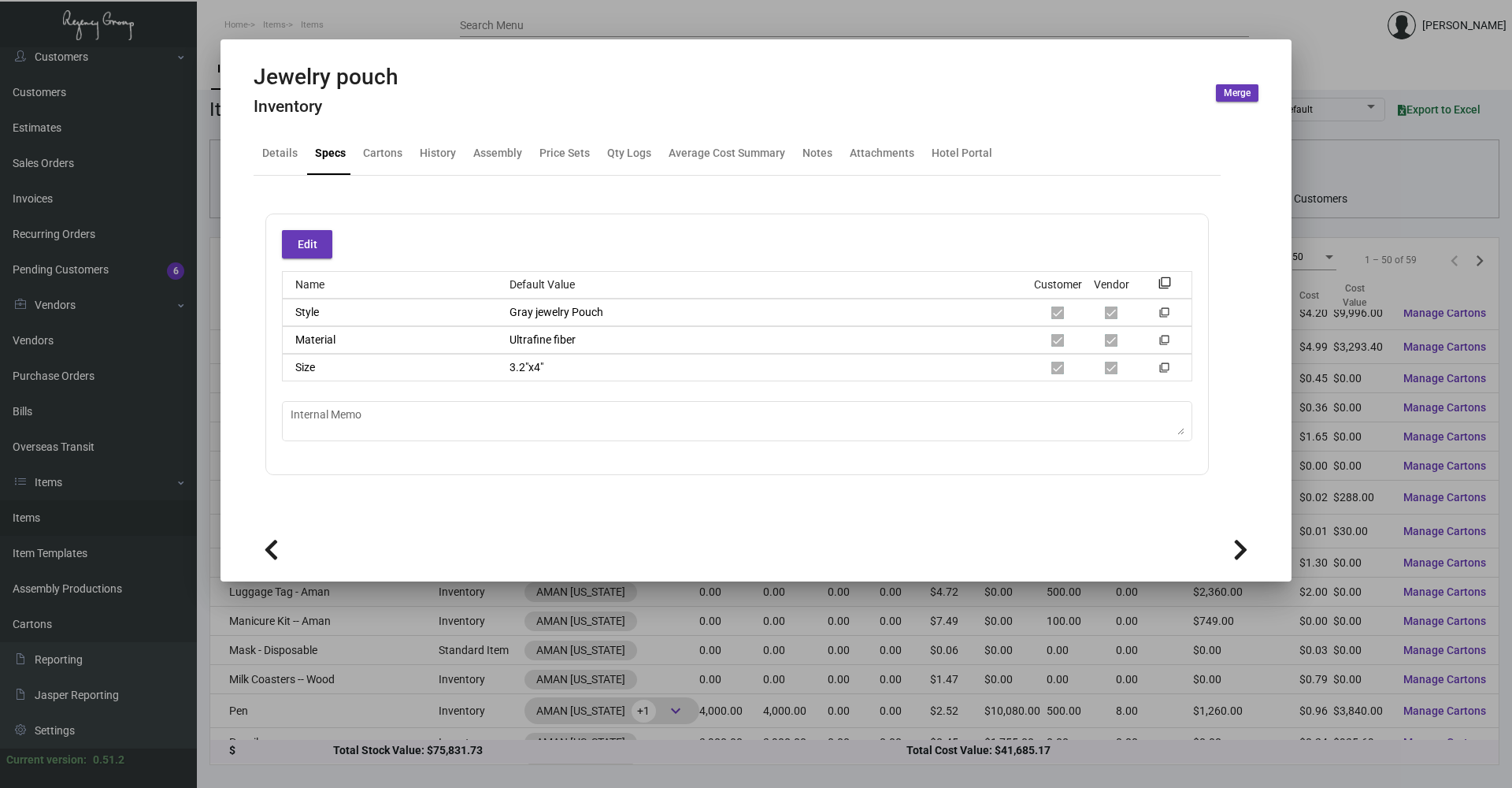
click at [408, 38] on div at bounding box center [756, 394] width 1512 height 788
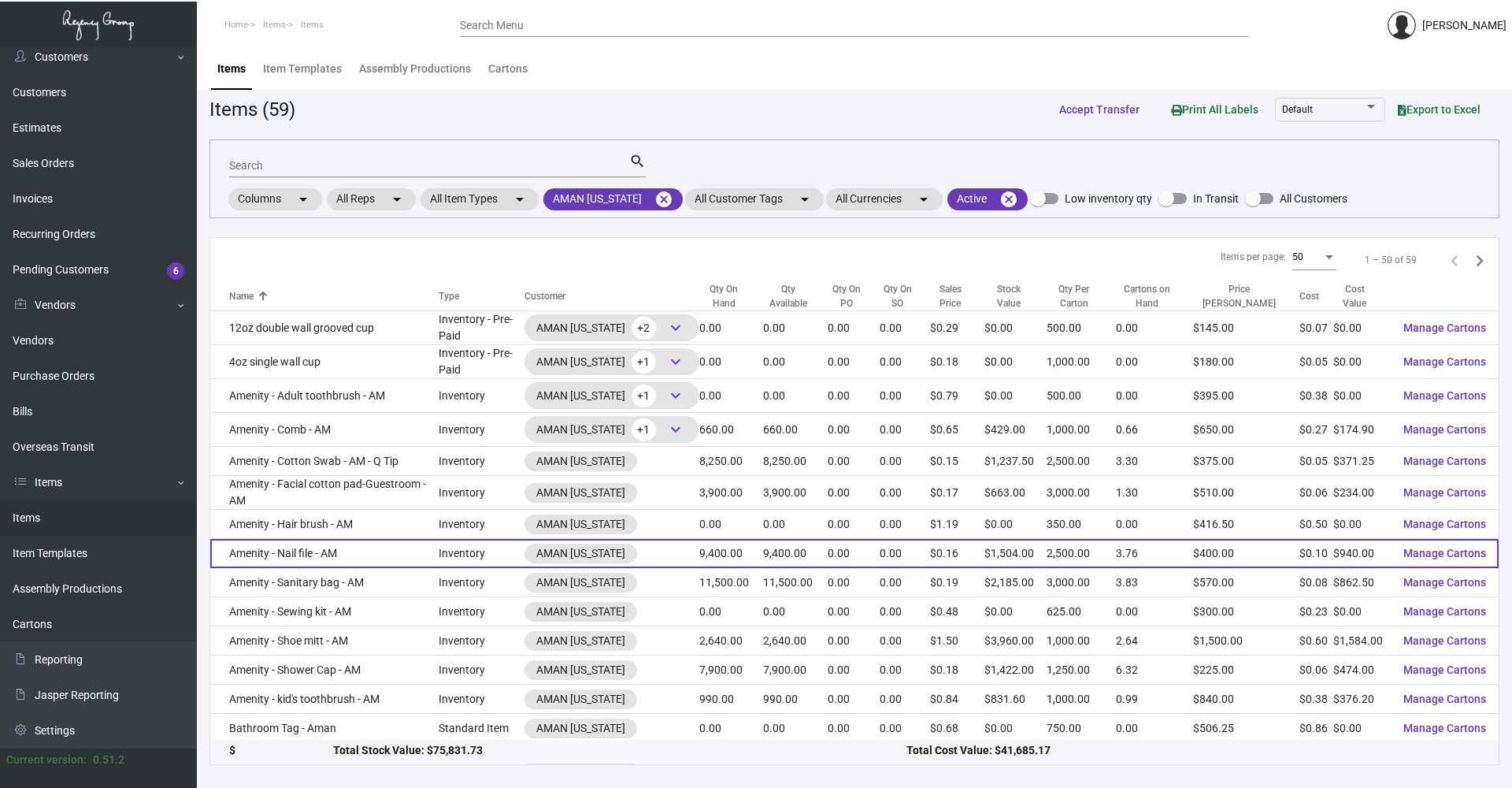
scroll to position [79, 0]
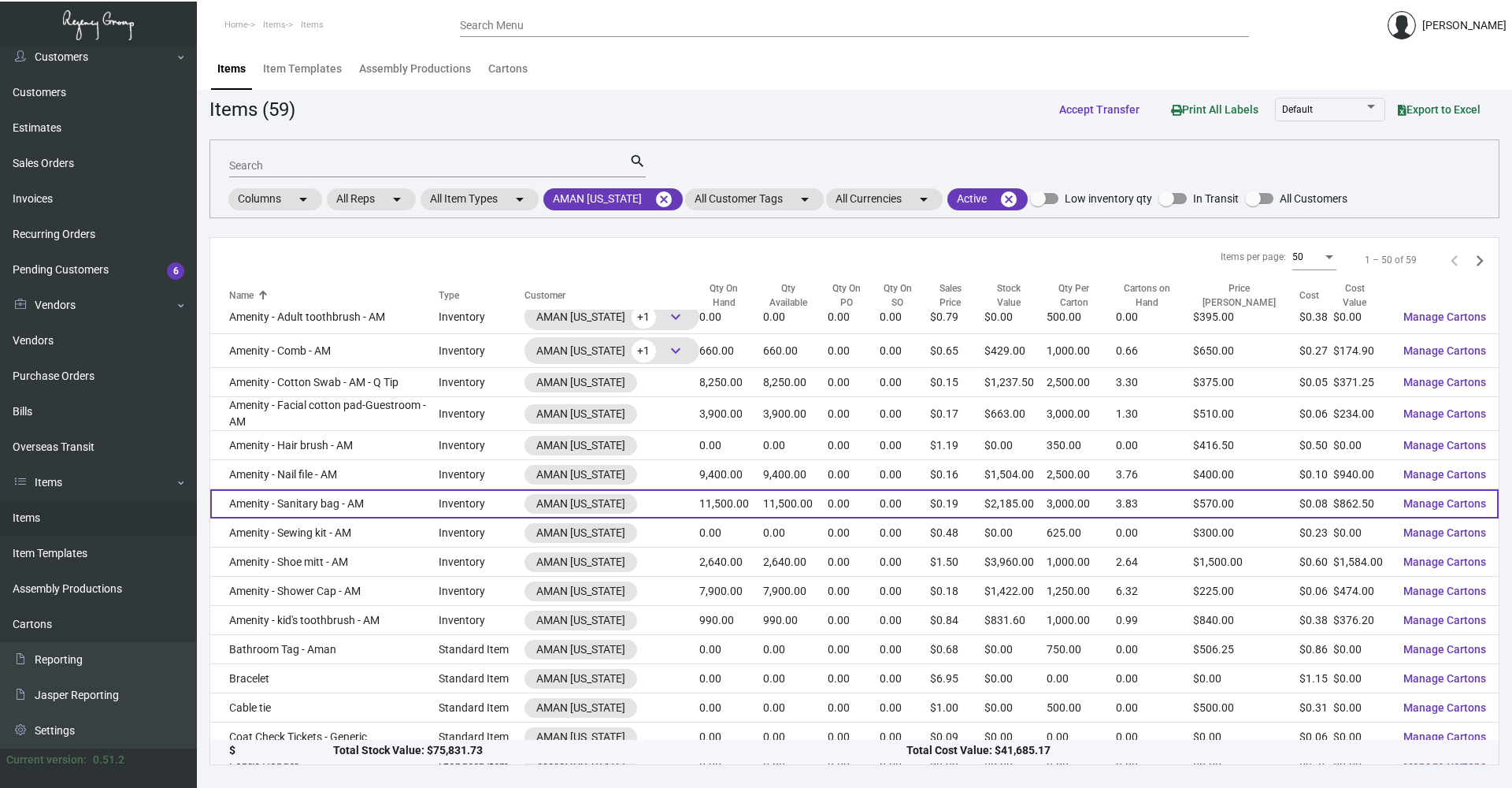
click at [376, 502] on td "Amenity - Sanitary bag - AM" at bounding box center [324, 503] width 228 height 29
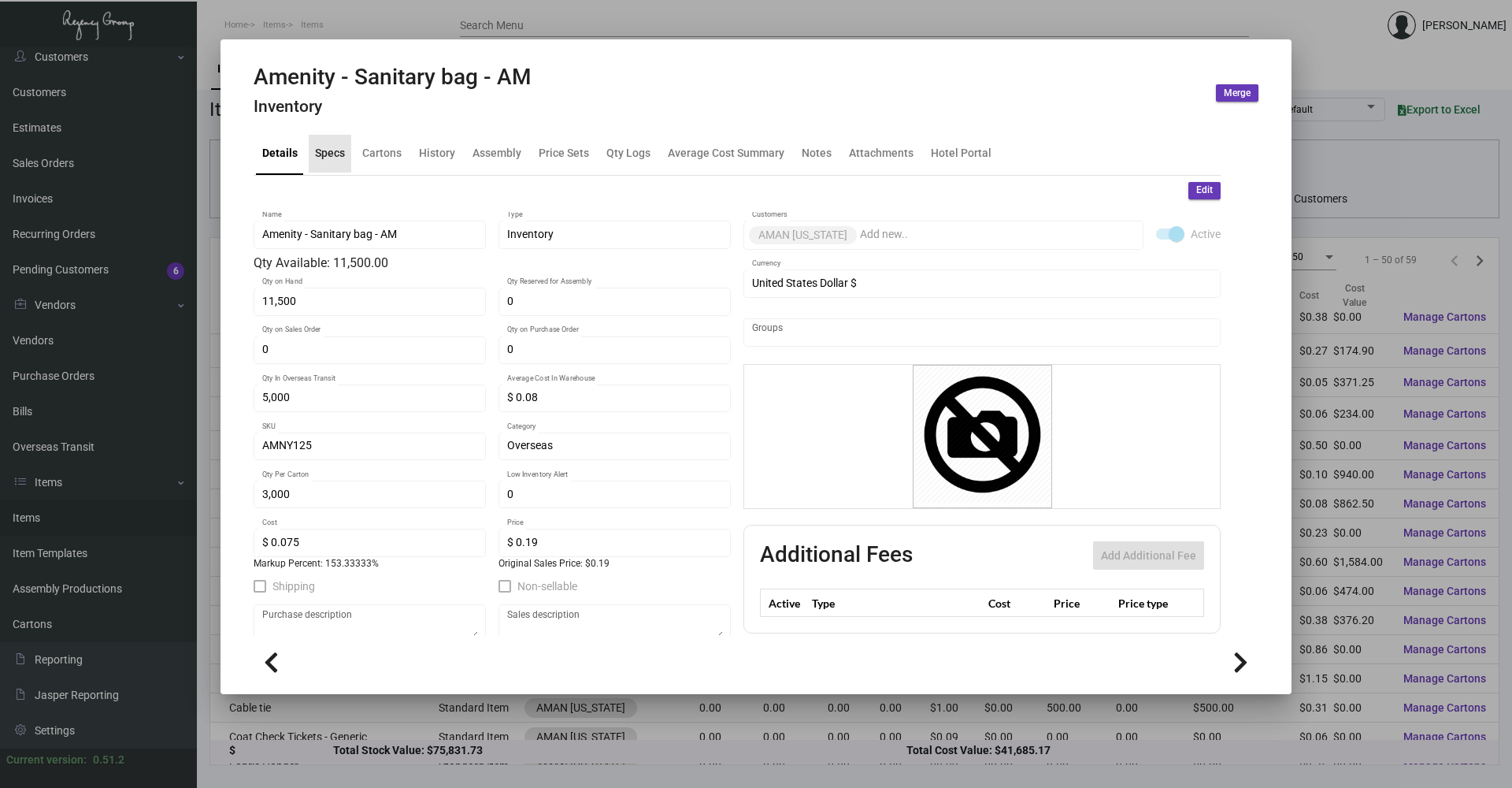
click at [327, 149] on div "Specs" at bounding box center [329, 153] width 30 height 16
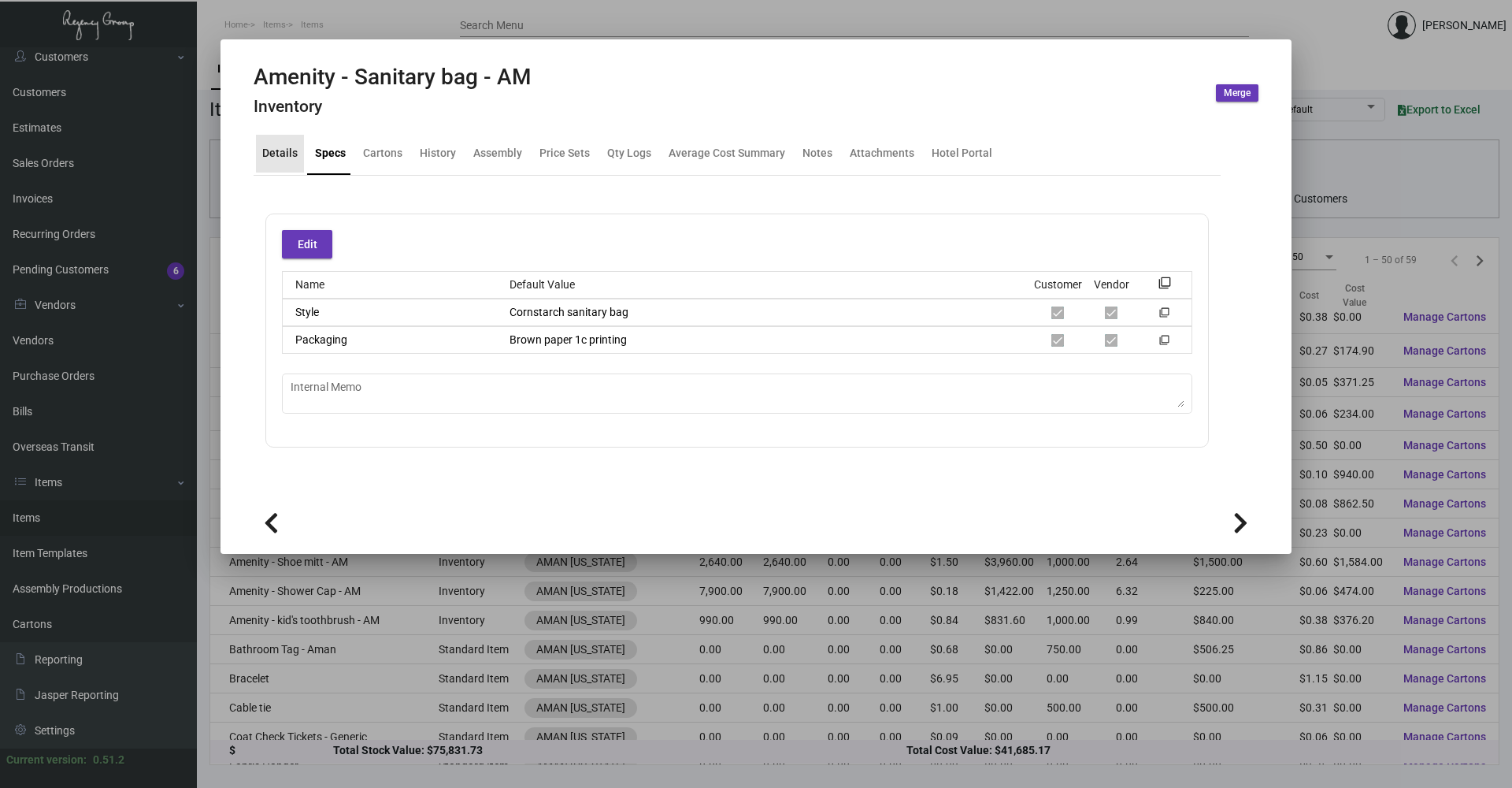
click at [288, 142] on div "Details" at bounding box center [280, 153] width 48 height 38
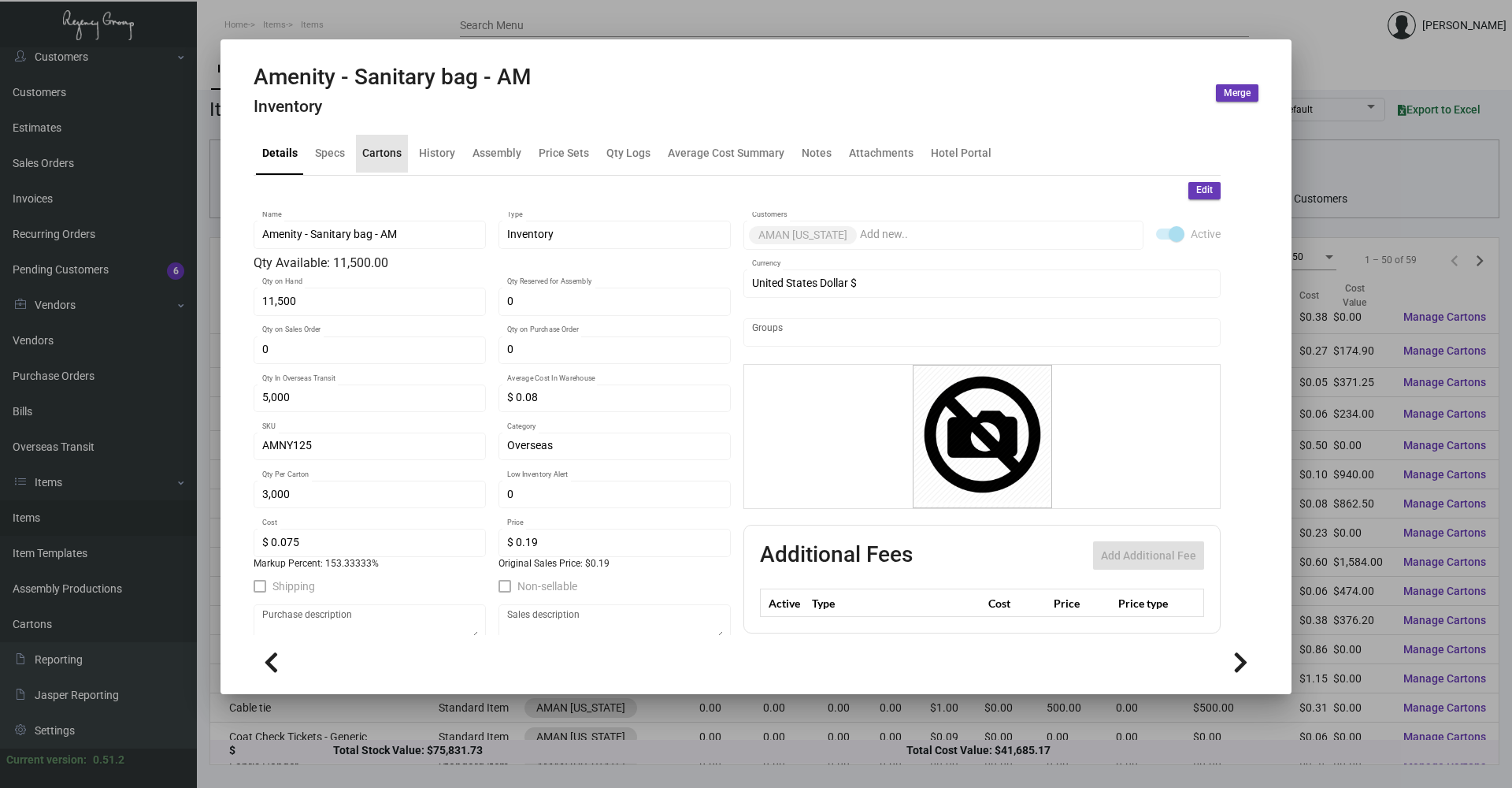
click at [381, 150] on div "Cartons" at bounding box center [382, 153] width 39 height 16
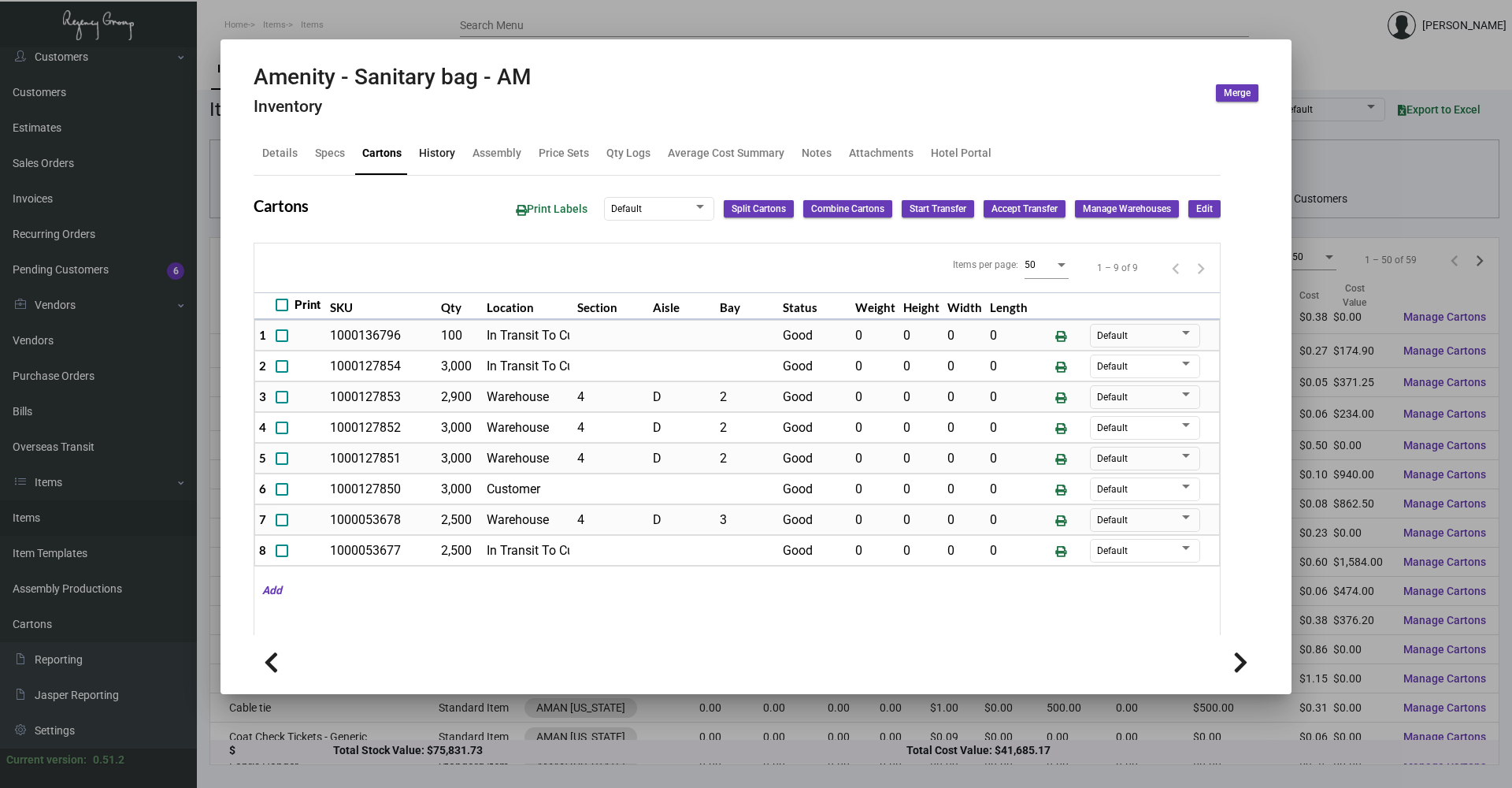
click at [416, 152] on div "History" at bounding box center [437, 153] width 48 height 38
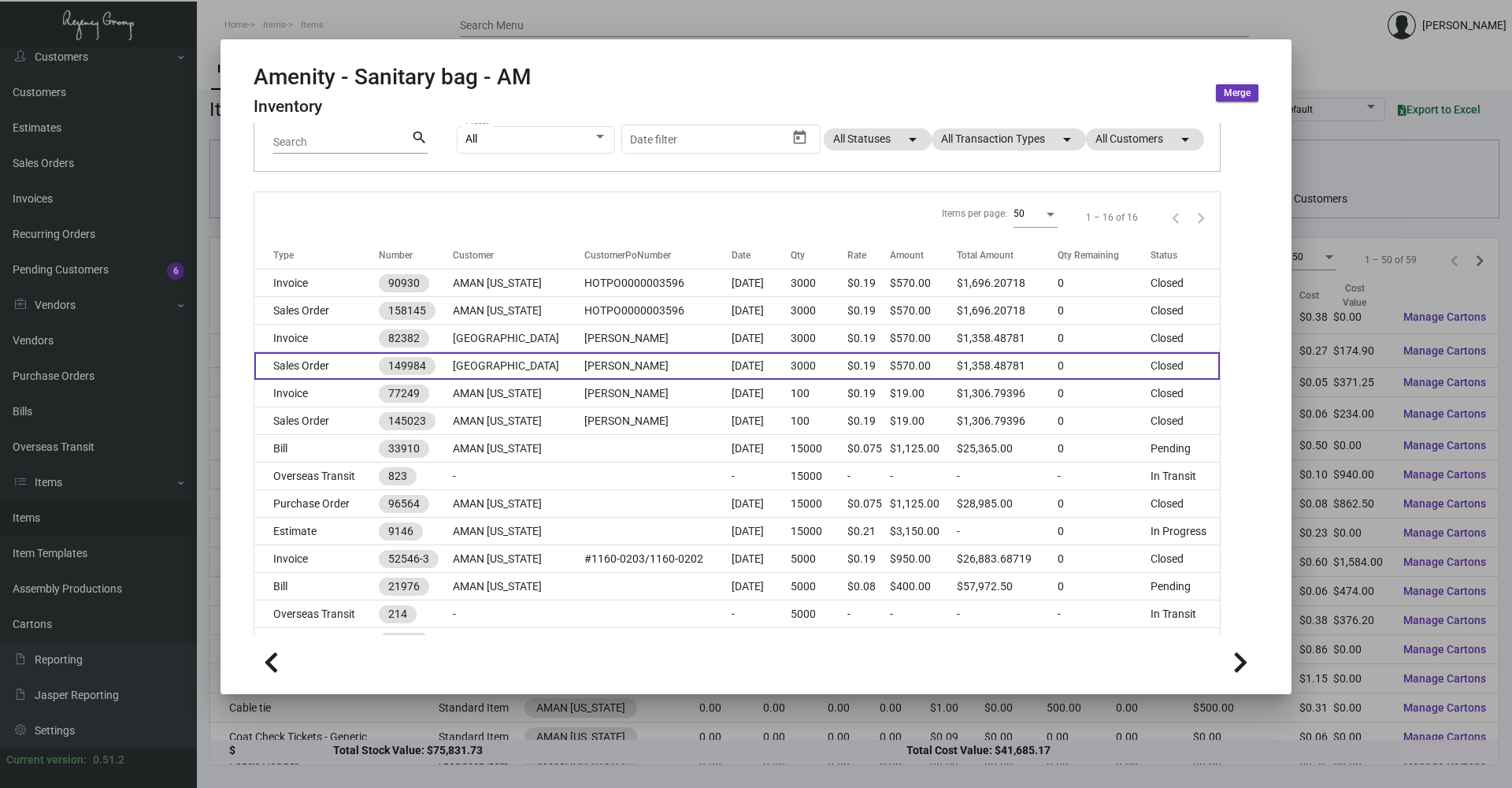
scroll to position [158, 0]
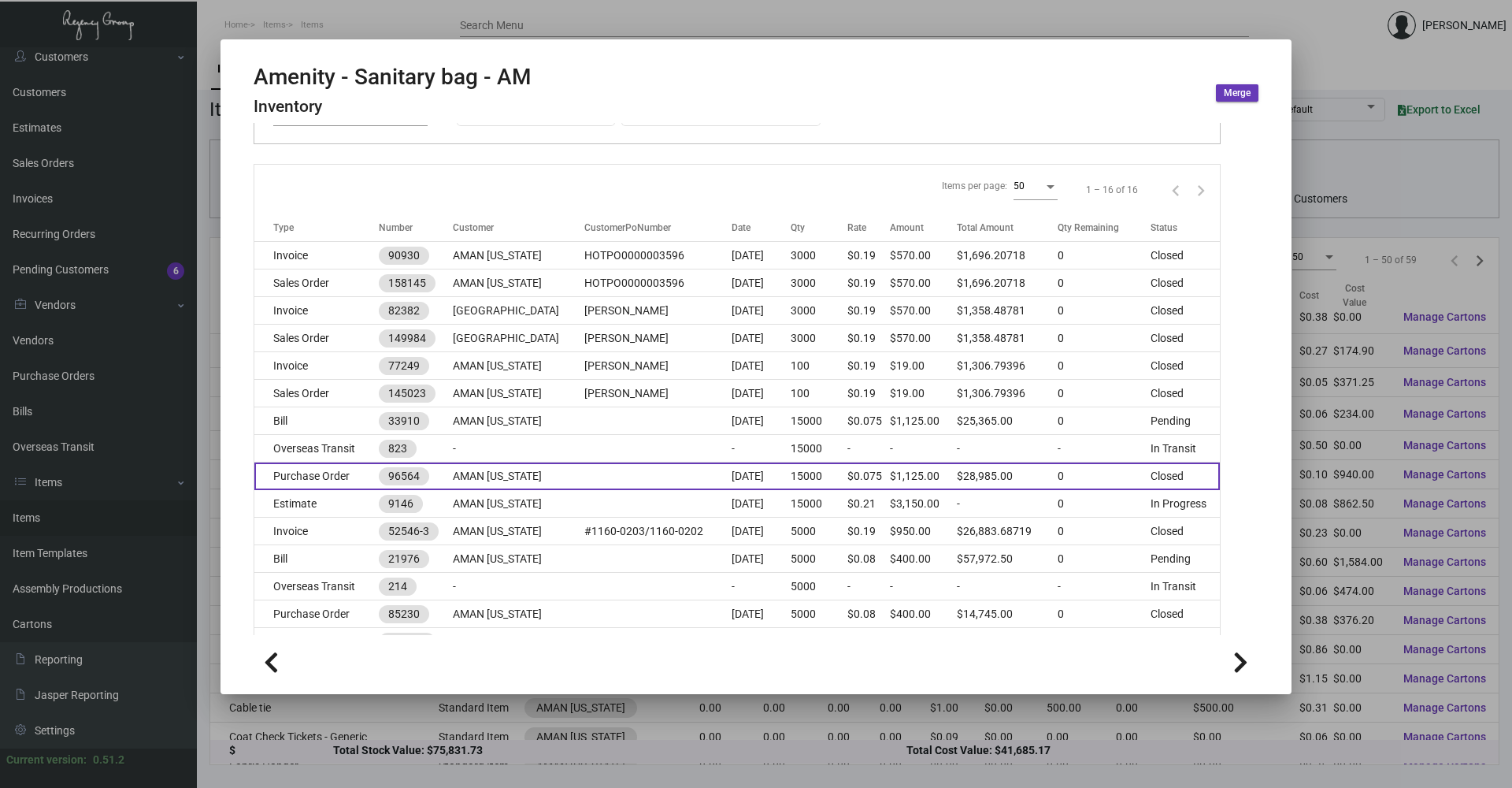
click at [516, 477] on td "AMAN [US_STATE]" at bounding box center [519, 476] width 132 height 28
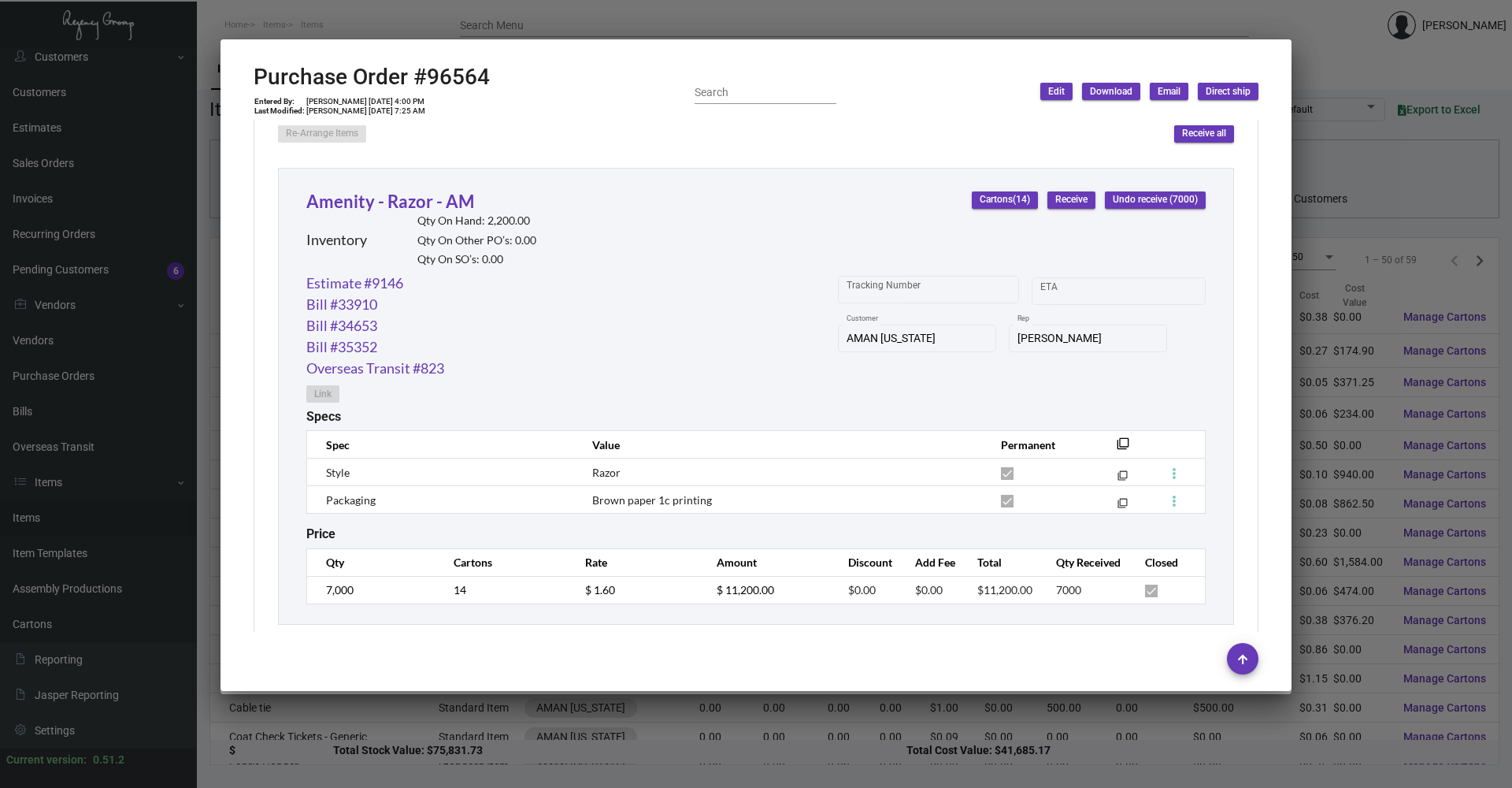
scroll to position [709, 0]
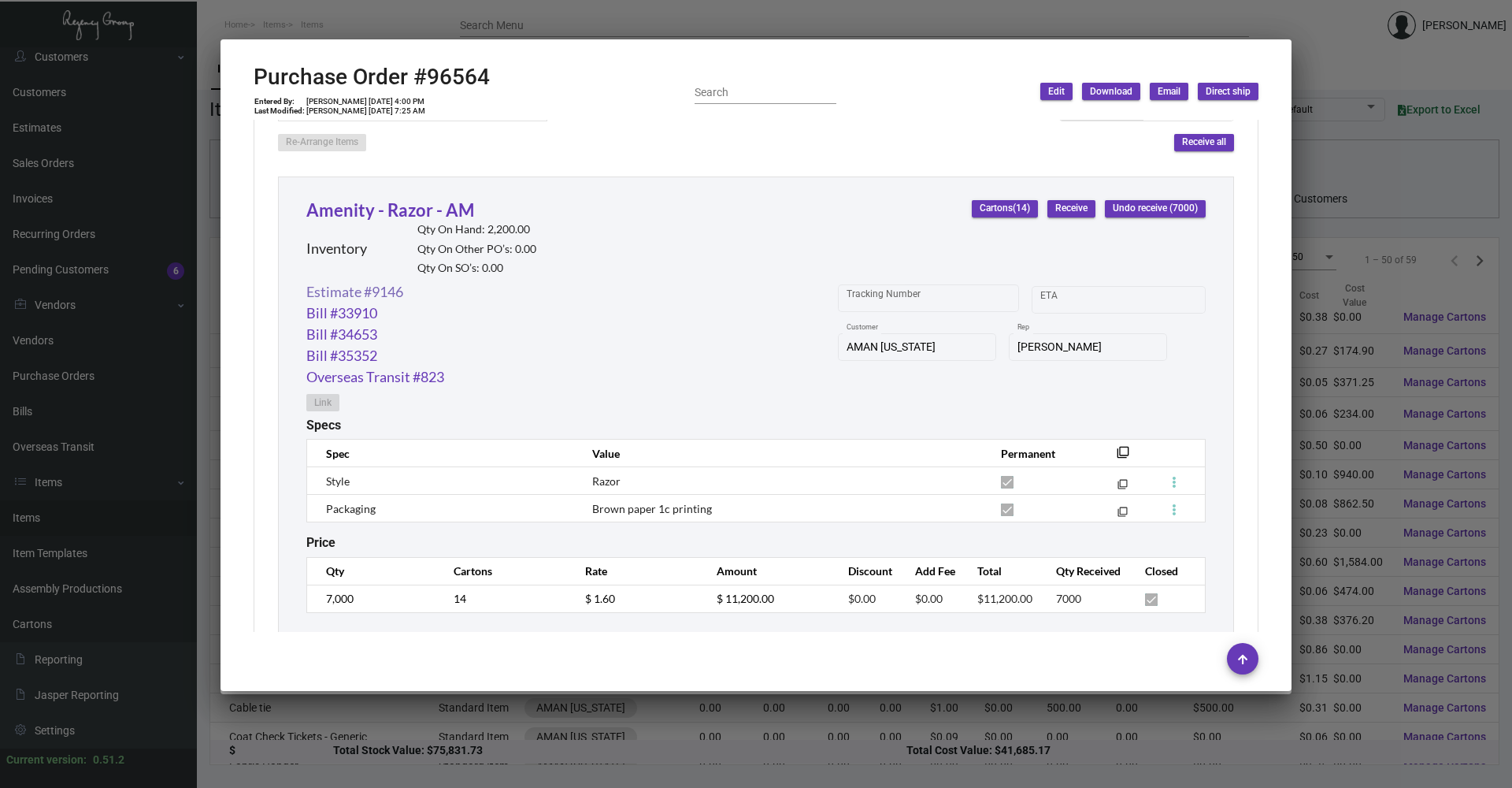
click at [368, 295] on link "Estimate #9146" at bounding box center [354, 292] width 97 height 22
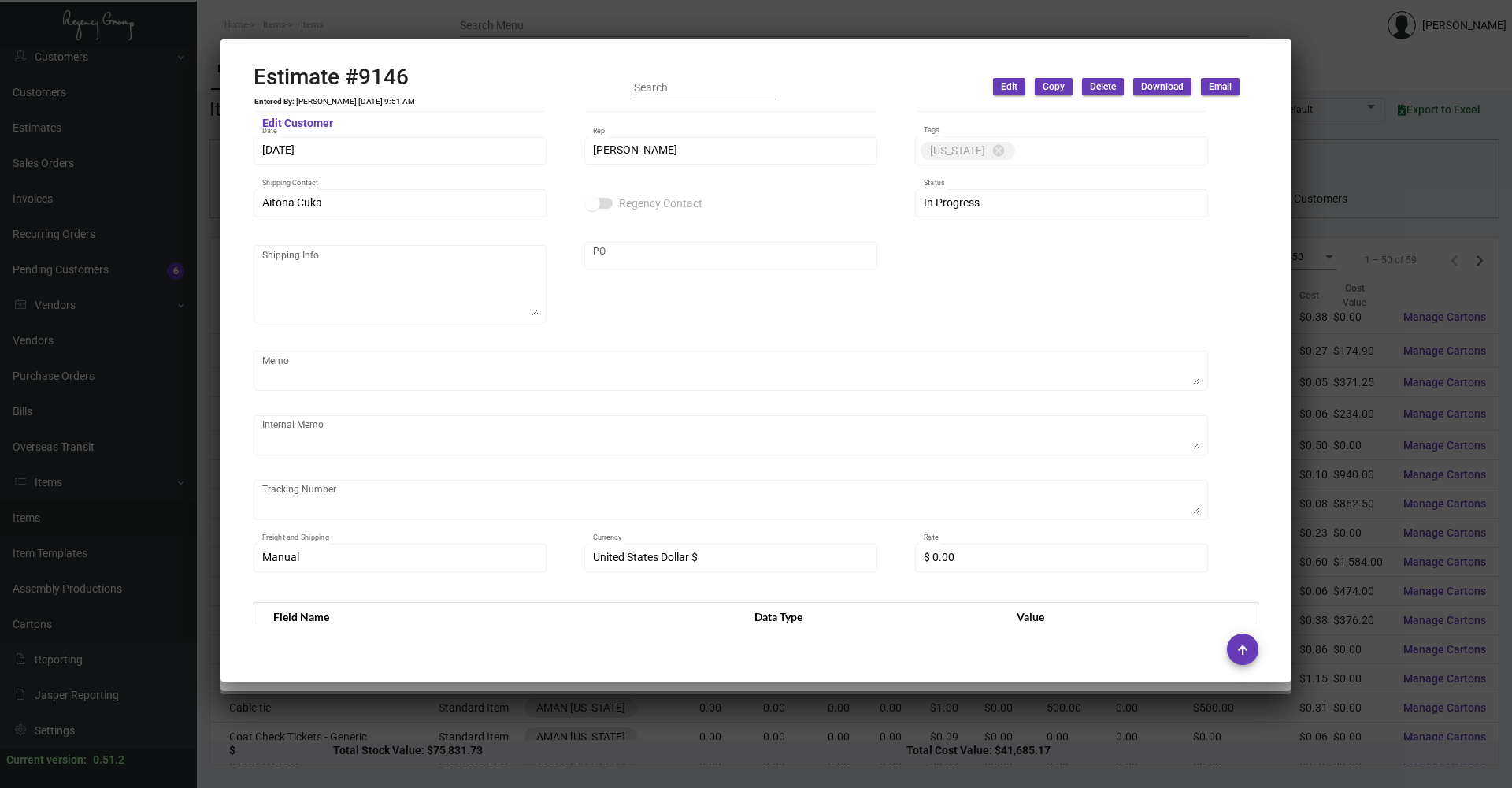
scroll to position [0, 0]
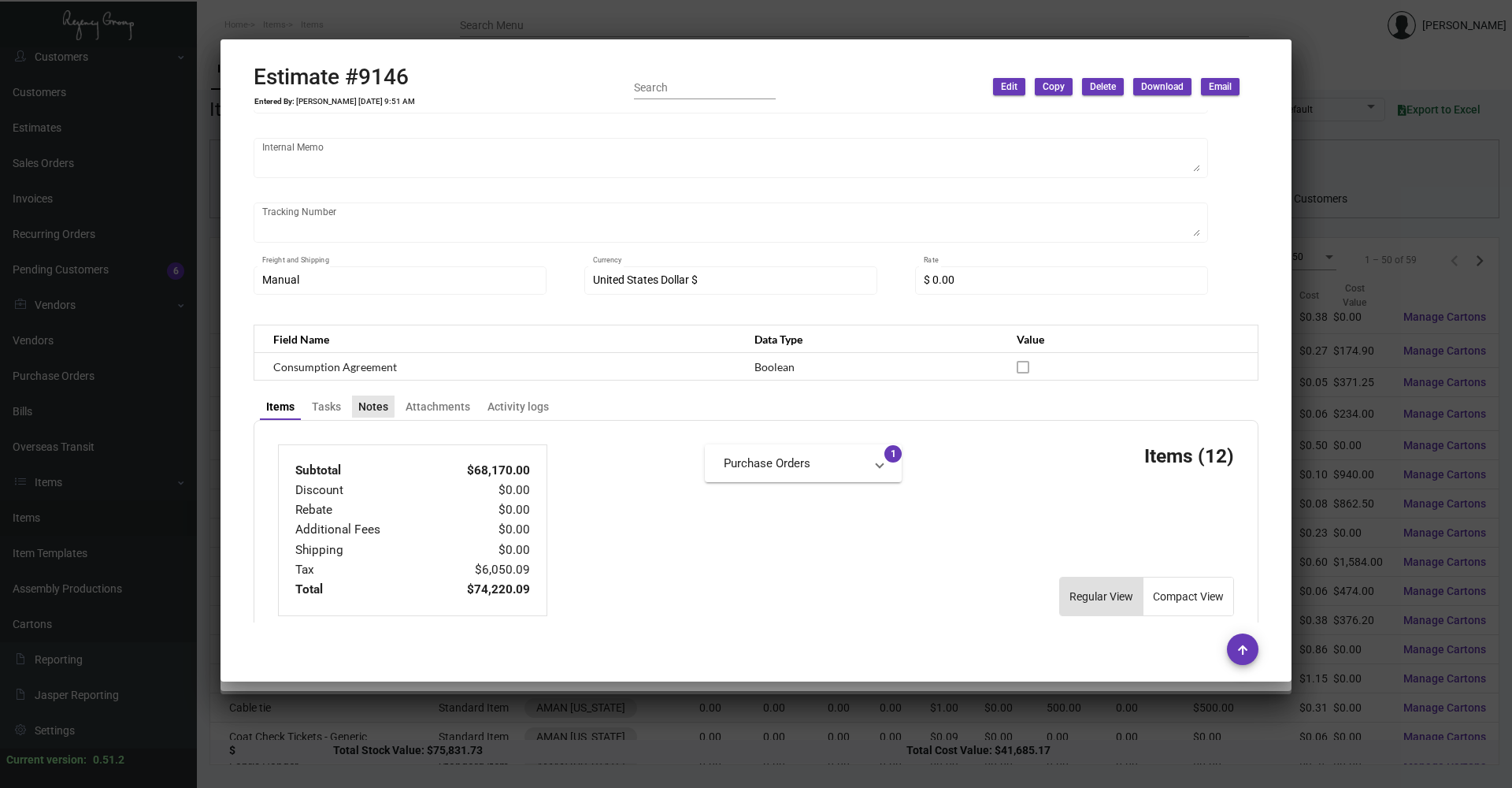
click at [370, 401] on div "Notes" at bounding box center [372, 407] width 30 height 16
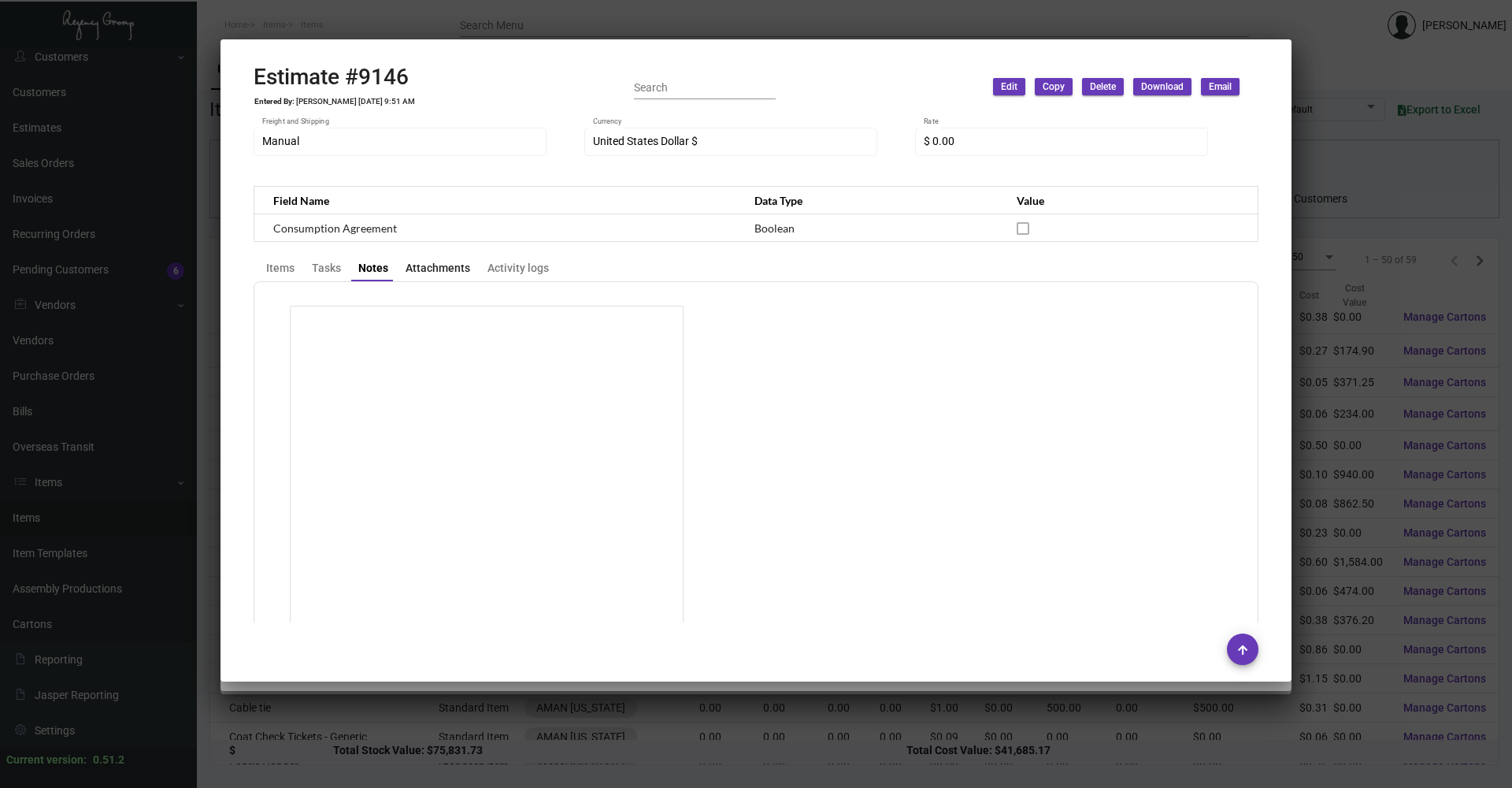
click at [432, 258] on div "Attachments" at bounding box center [438, 267] width 77 height 22
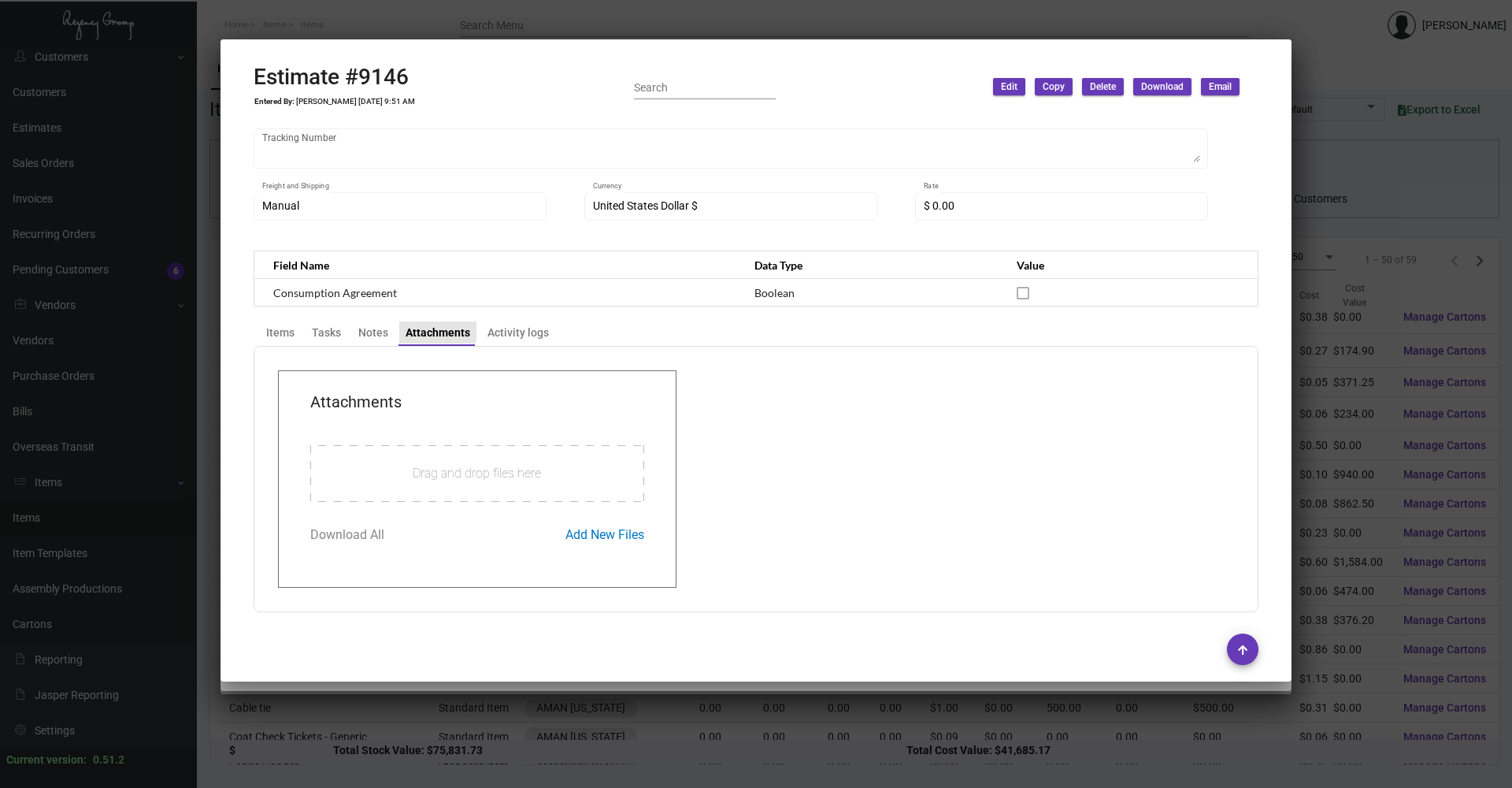
scroll to position [390, 0]
click at [283, 335] on div "Items" at bounding box center [281, 333] width 29 height 16
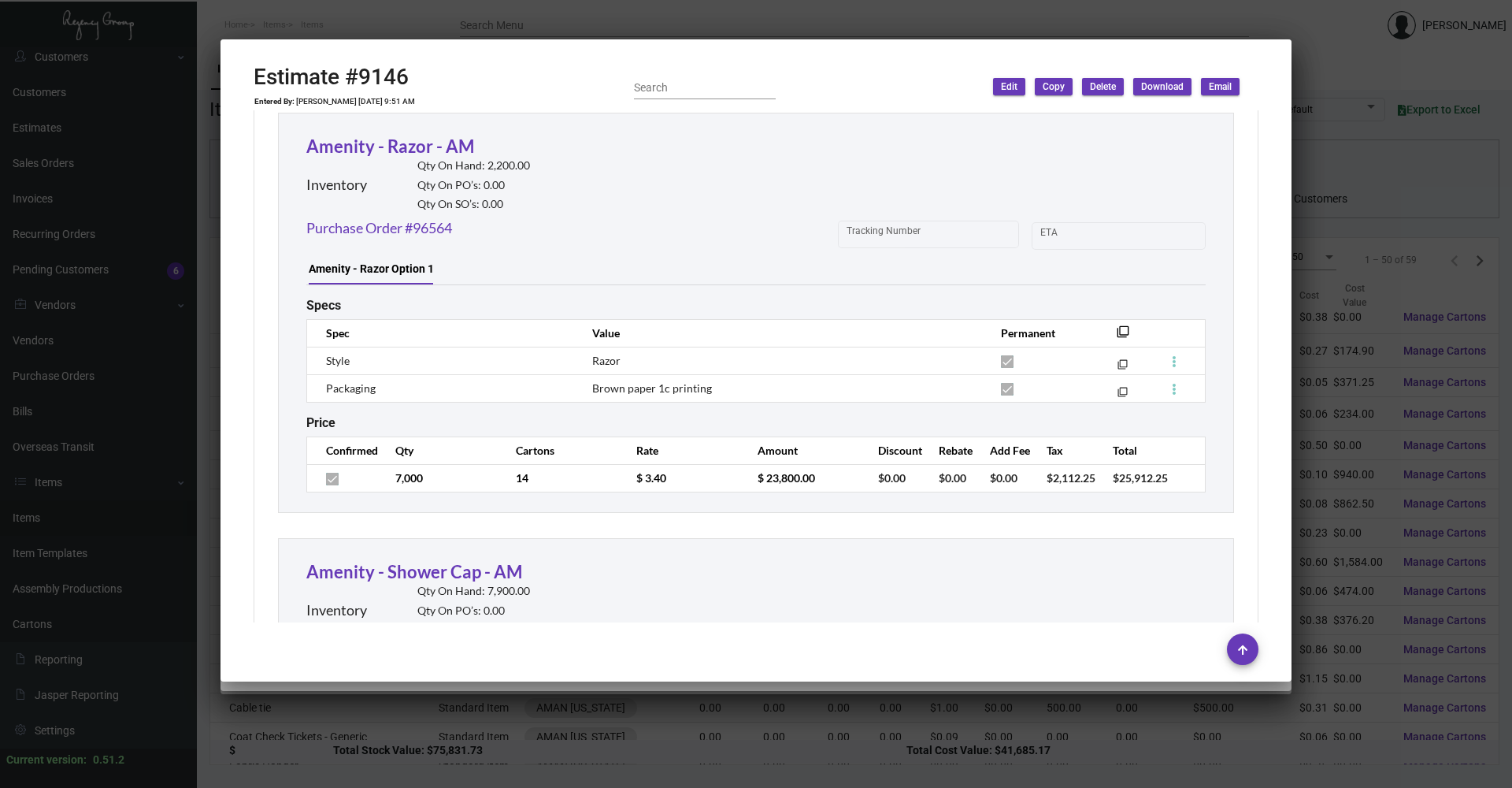
scroll to position [862, 0]
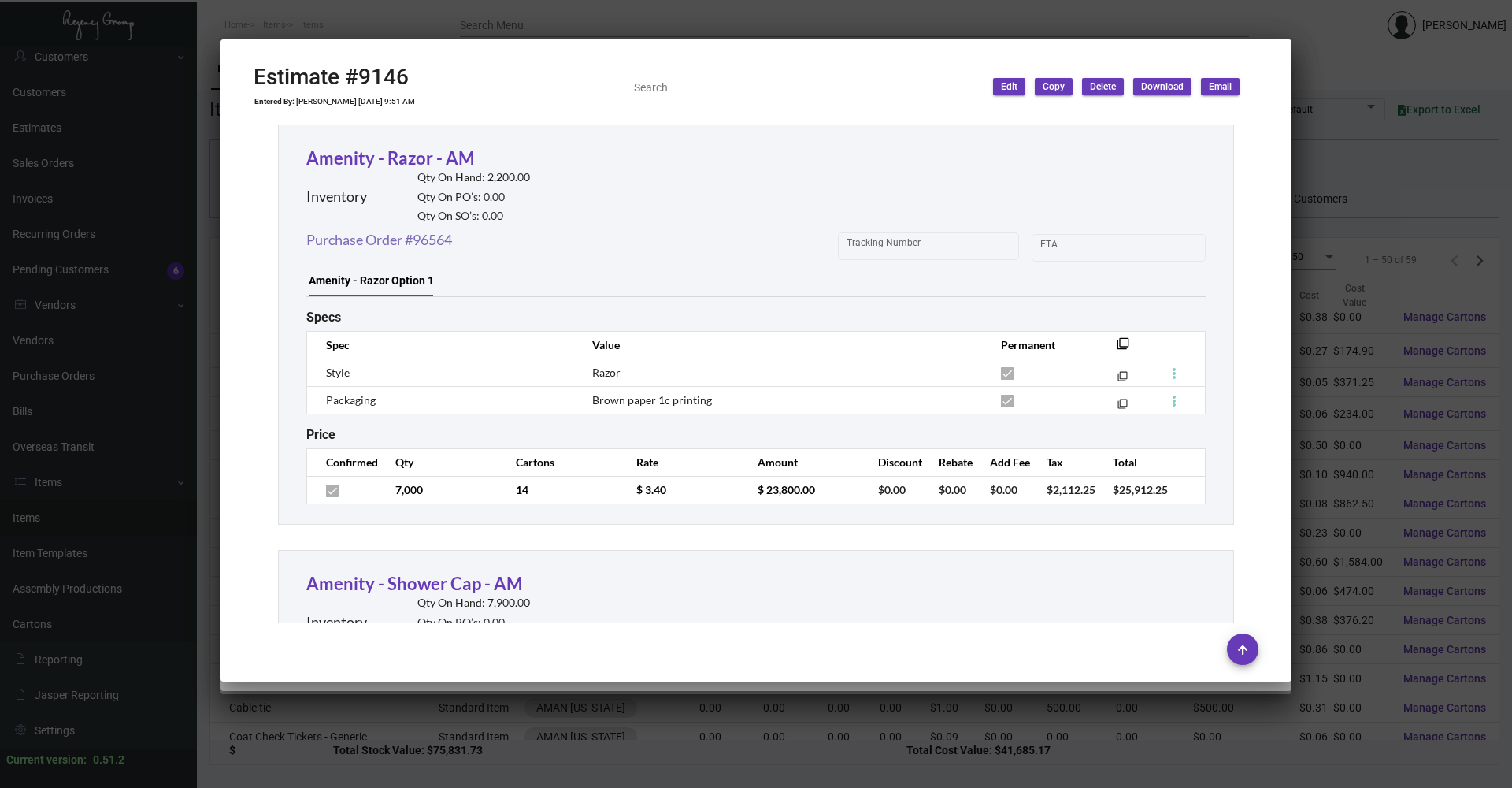
click at [380, 248] on link "Purchase Order #96564" at bounding box center [379, 240] width 145 height 22
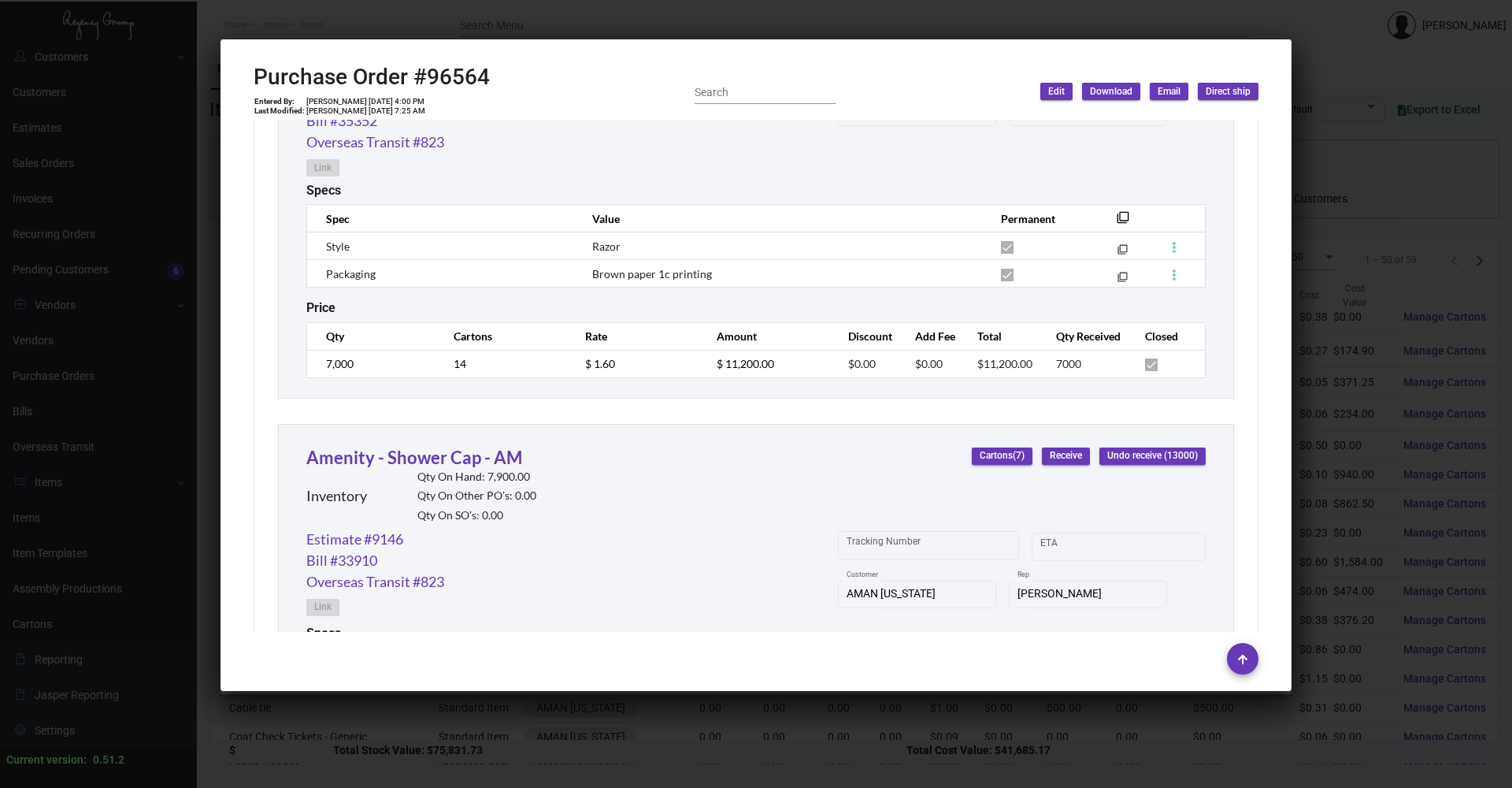
scroll to position [945, 0]
click at [436, 742] on div at bounding box center [756, 394] width 1512 height 788
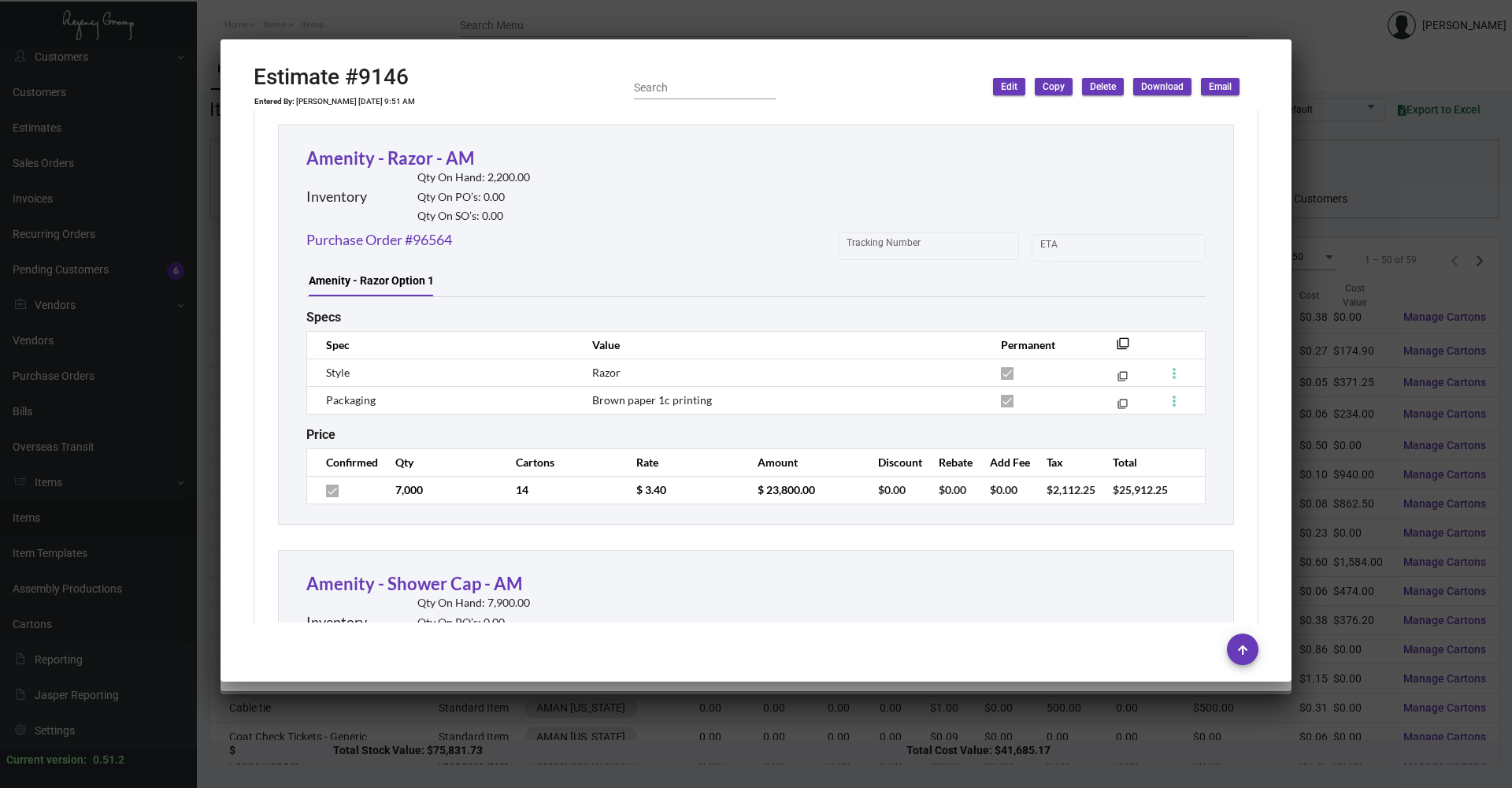
click at [347, 10] on div at bounding box center [756, 394] width 1512 height 788
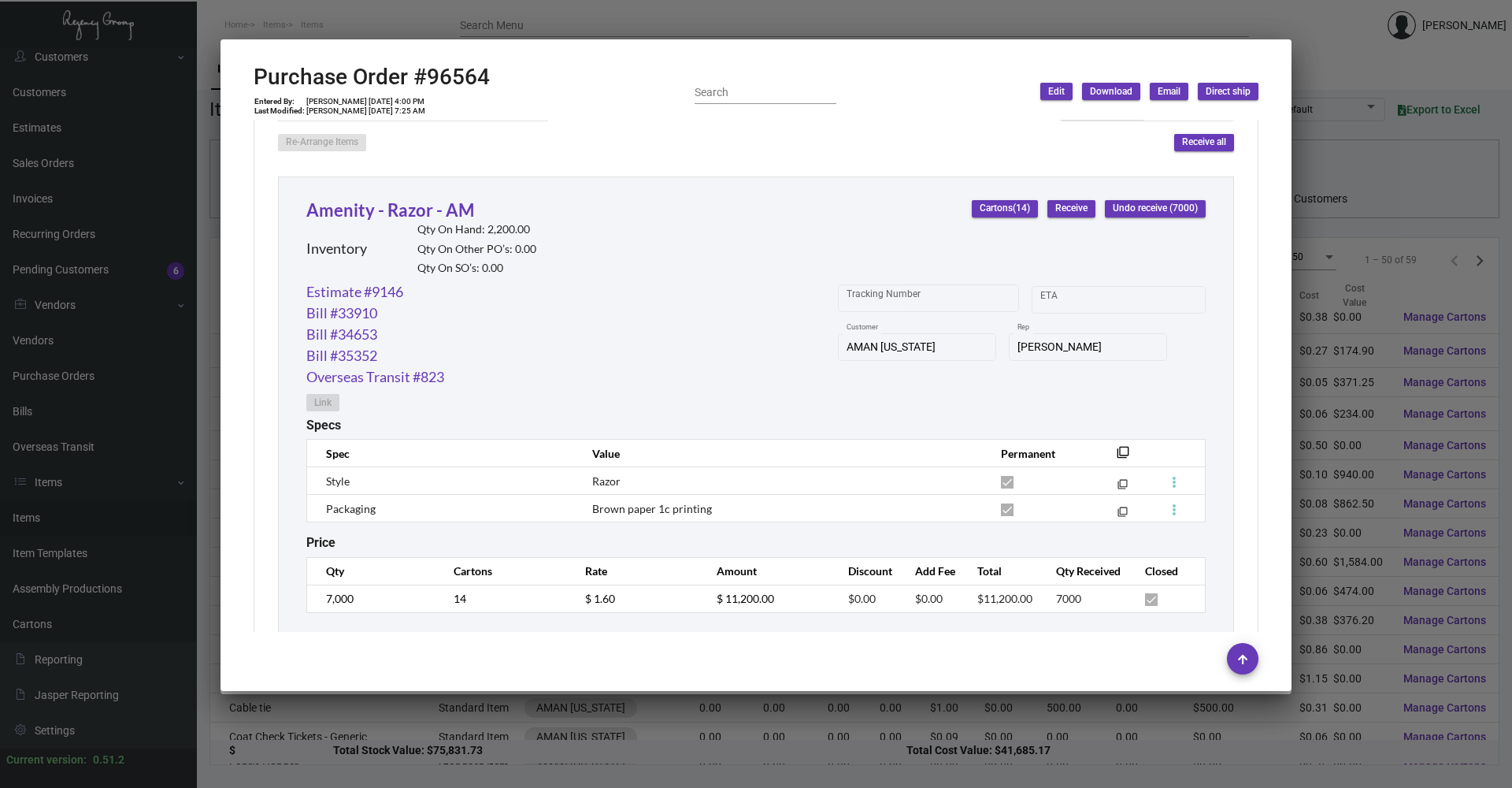
click at [336, 4] on div at bounding box center [756, 394] width 1512 height 788
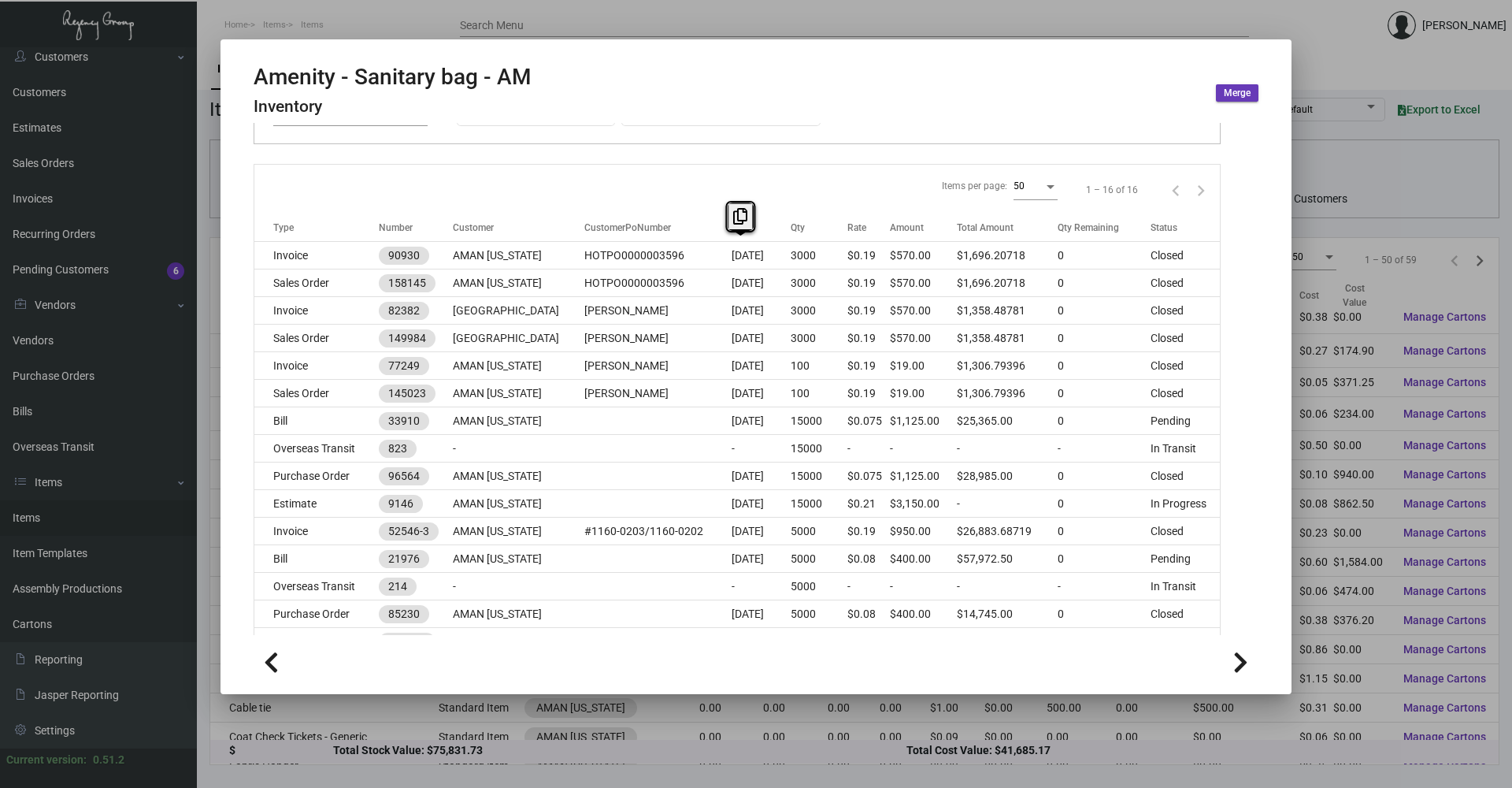
drag, startPoint x: 326, startPoint y: 277, endPoint x: 318, endPoint y: 269, distance: 11.3
click at [318, 269] on body "Home Items Items Search Menu [PERSON_NAME] Dashboard Dashboard Tasks Customers …" at bounding box center [756, 394] width 1512 height 788
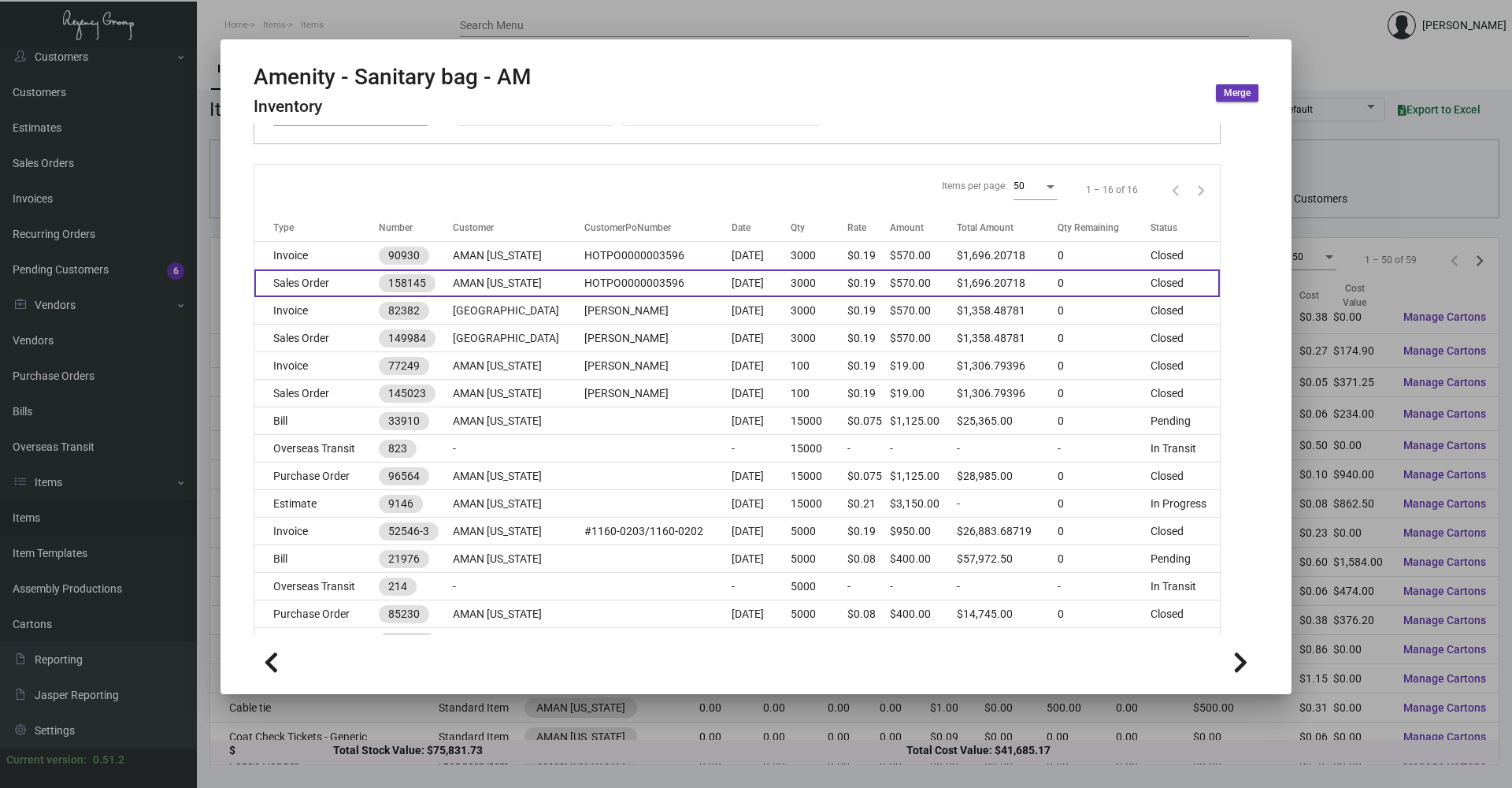
drag, startPoint x: 318, startPoint y: 269, endPoint x: 338, endPoint y: 285, distance: 25.6
click at [338, 285] on td "Sales Order" at bounding box center [316, 283] width 125 height 28
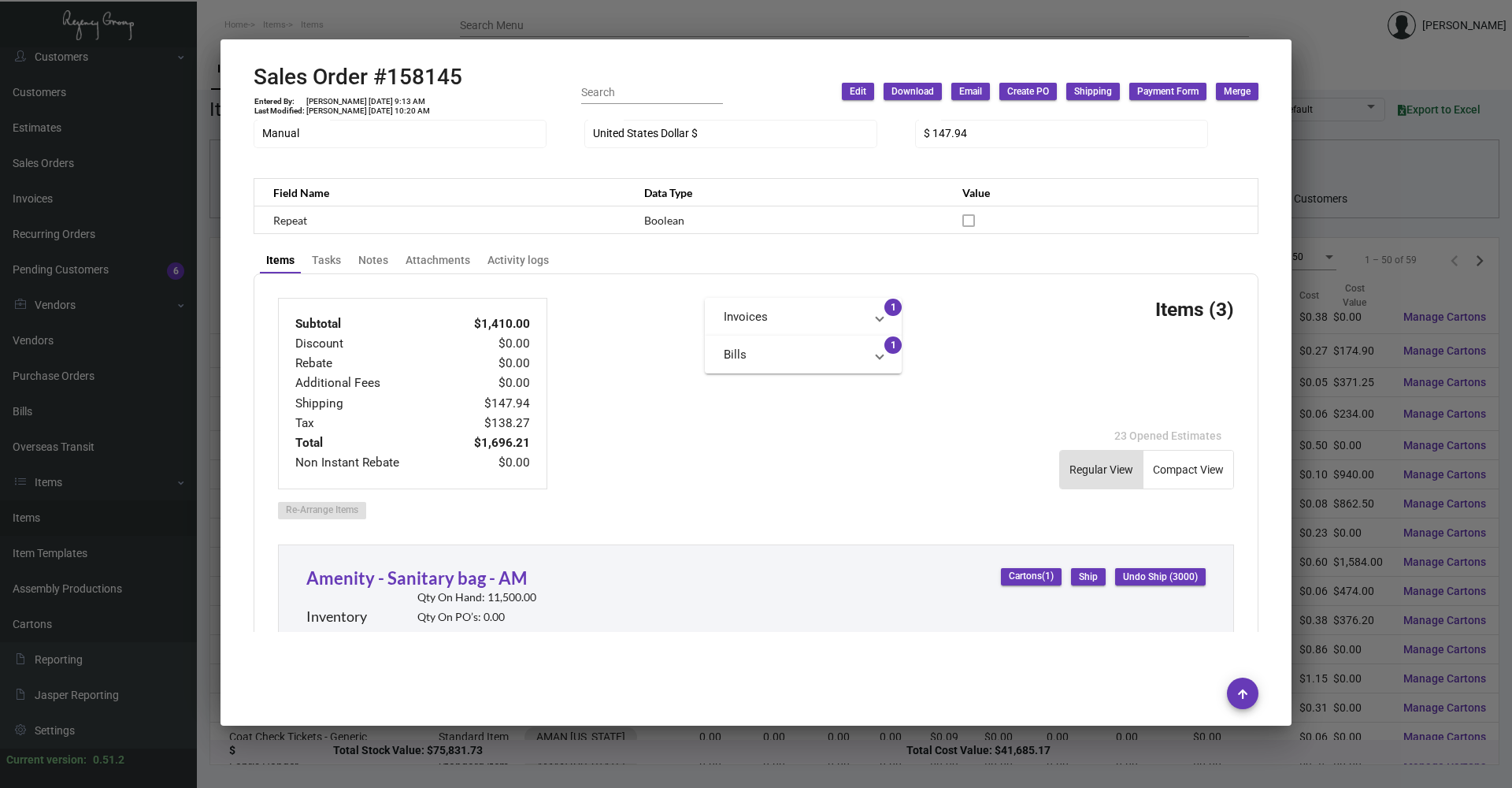
scroll to position [308, 0]
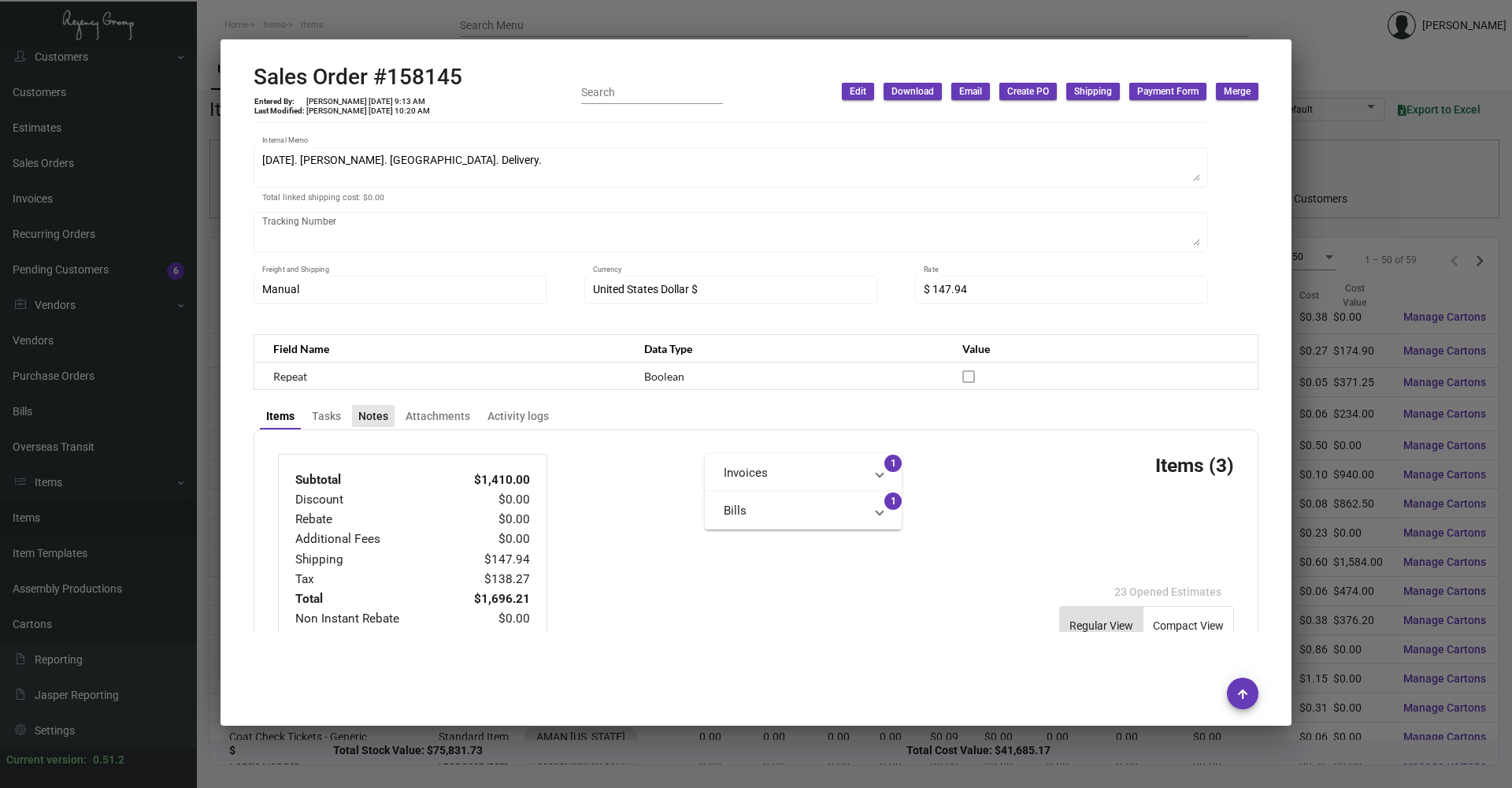
click at [379, 417] on div "Notes" at bounding box center [372, 416] width 30 height 16
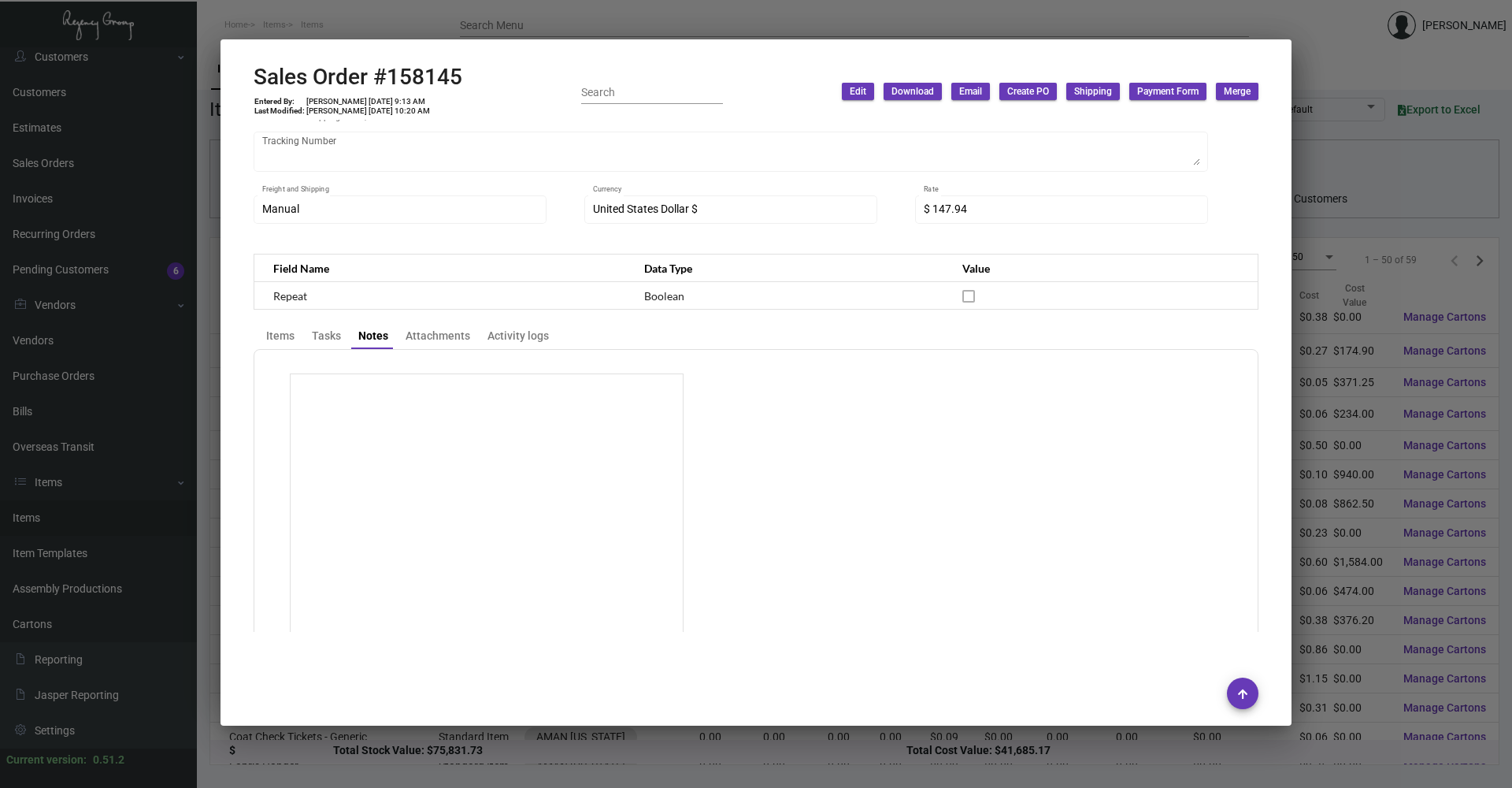
scroll to position [604, 0]
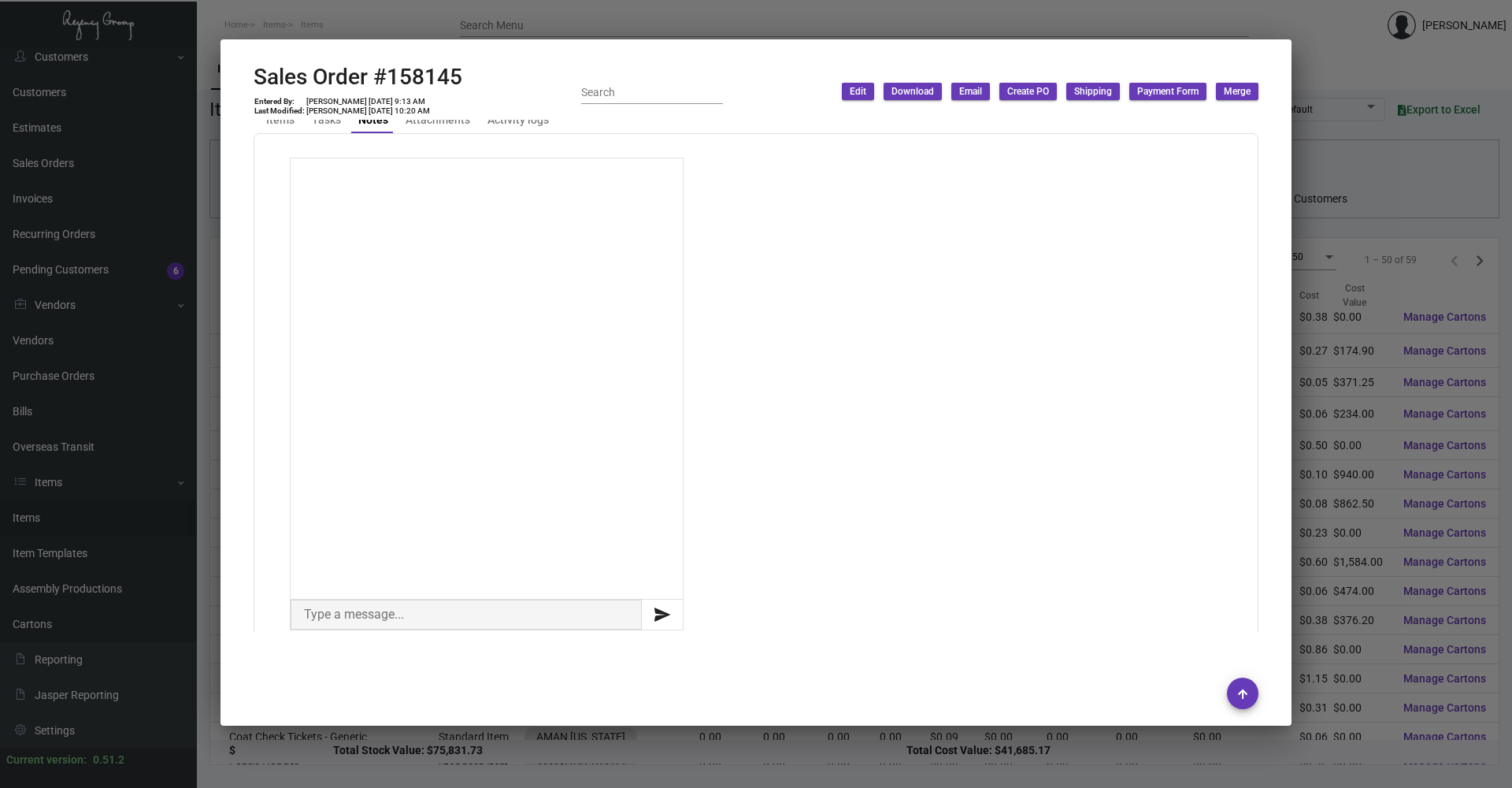
click at [349, 36] on div at bounding box center [756, 394] width 1512 height 788
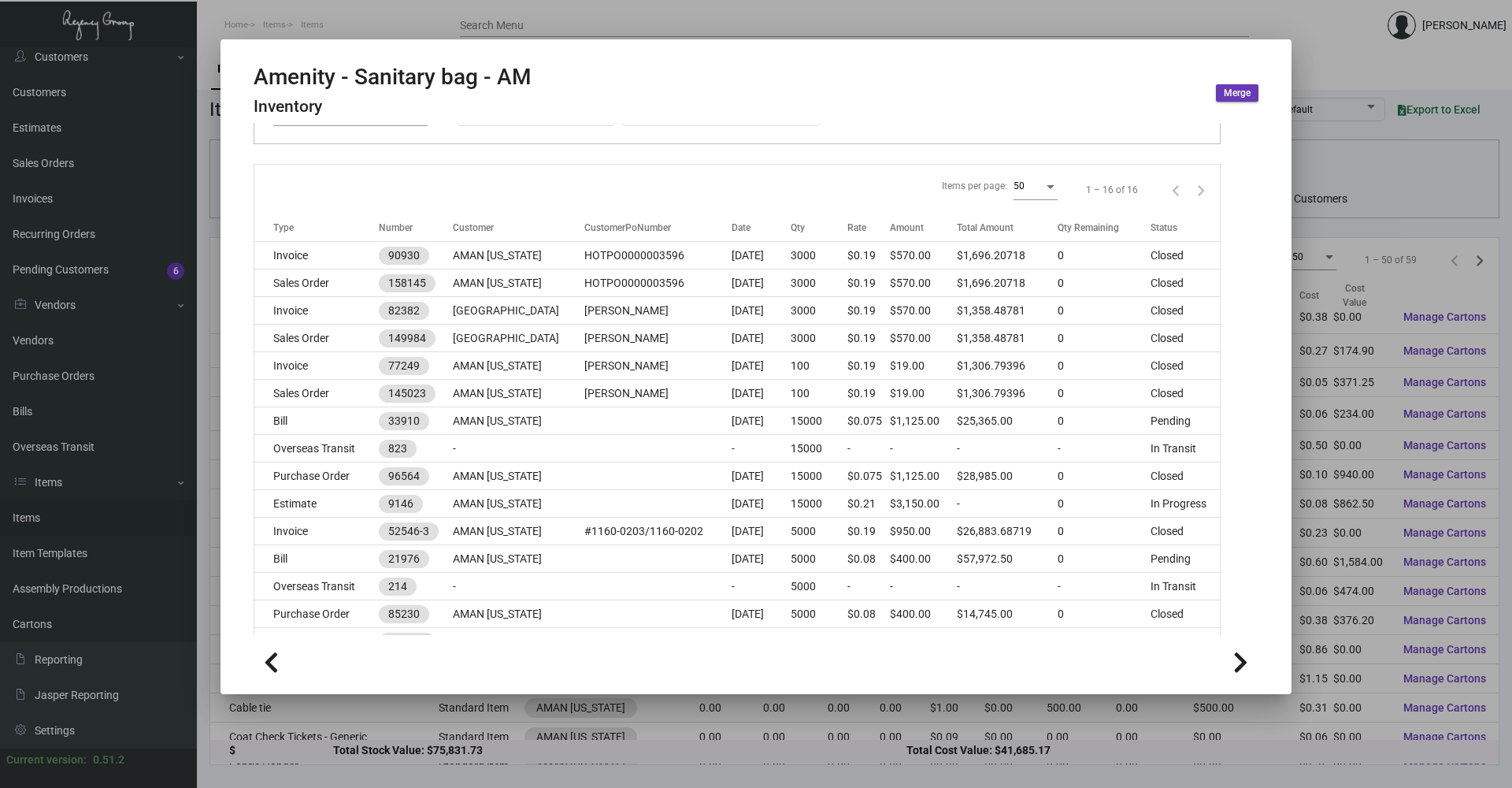
click at [306, 17] on div at bounding box center [756, 394] width 1512 height 788
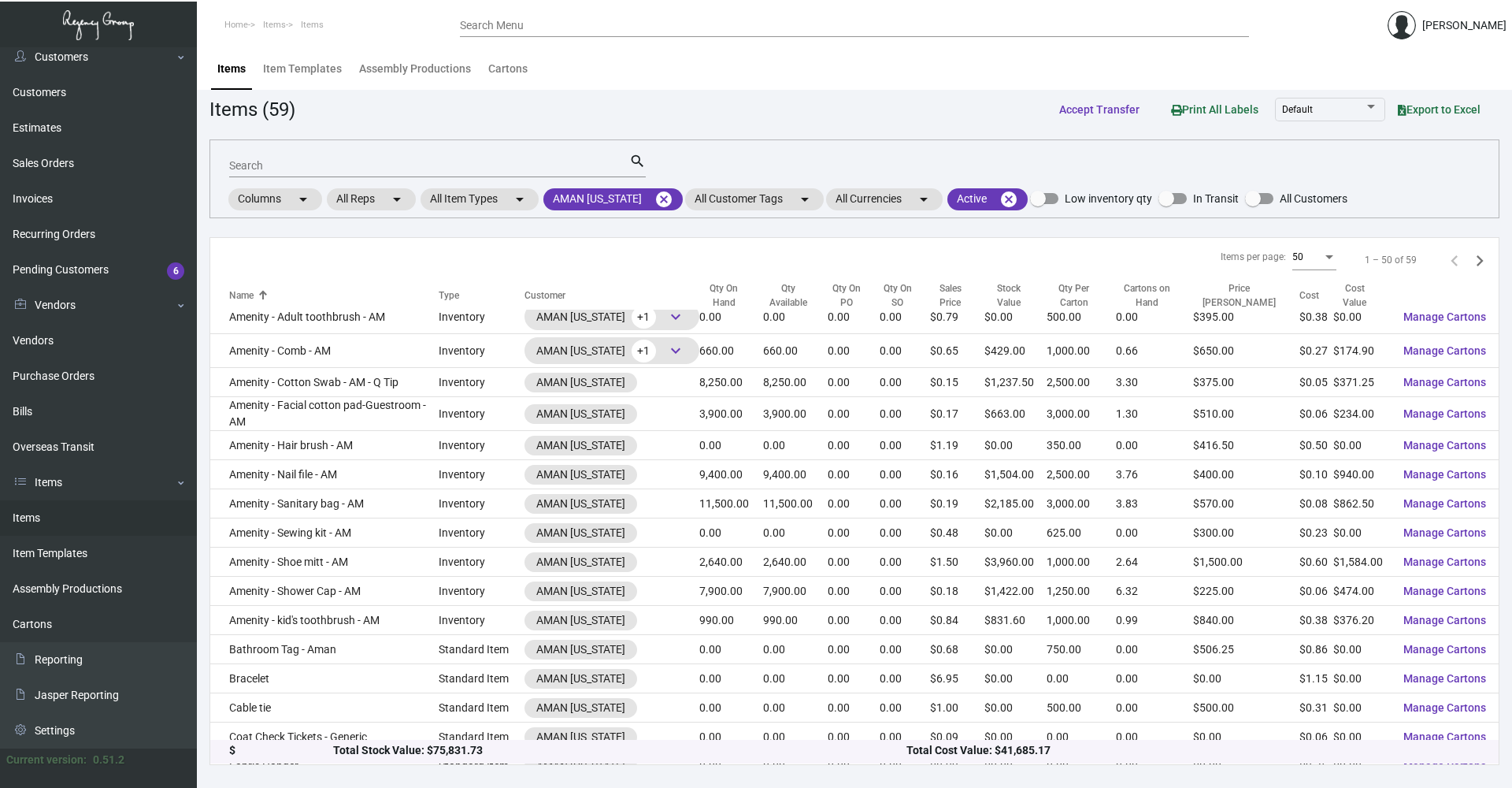
click at [298, 183] on mat-form-field "Search search" at bounding box center [437, 164] width 416 height 48
click at [285, 171] on input "Search" at bounding box center [429, 166] width 400 height 13
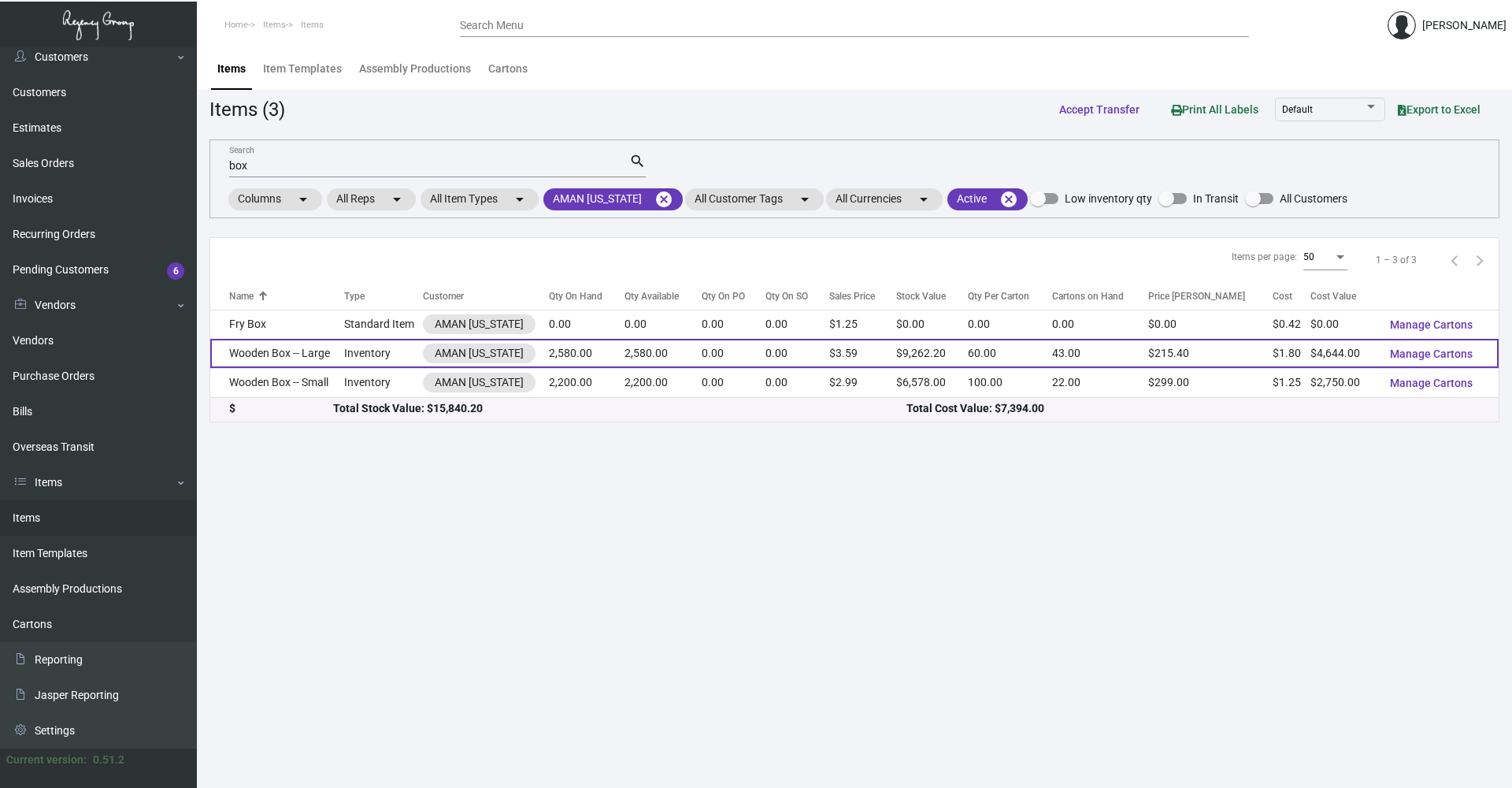
click at [286, 351] on td "Wooden Box -- Large" at bounding box center [276, 353] width 134 height 29
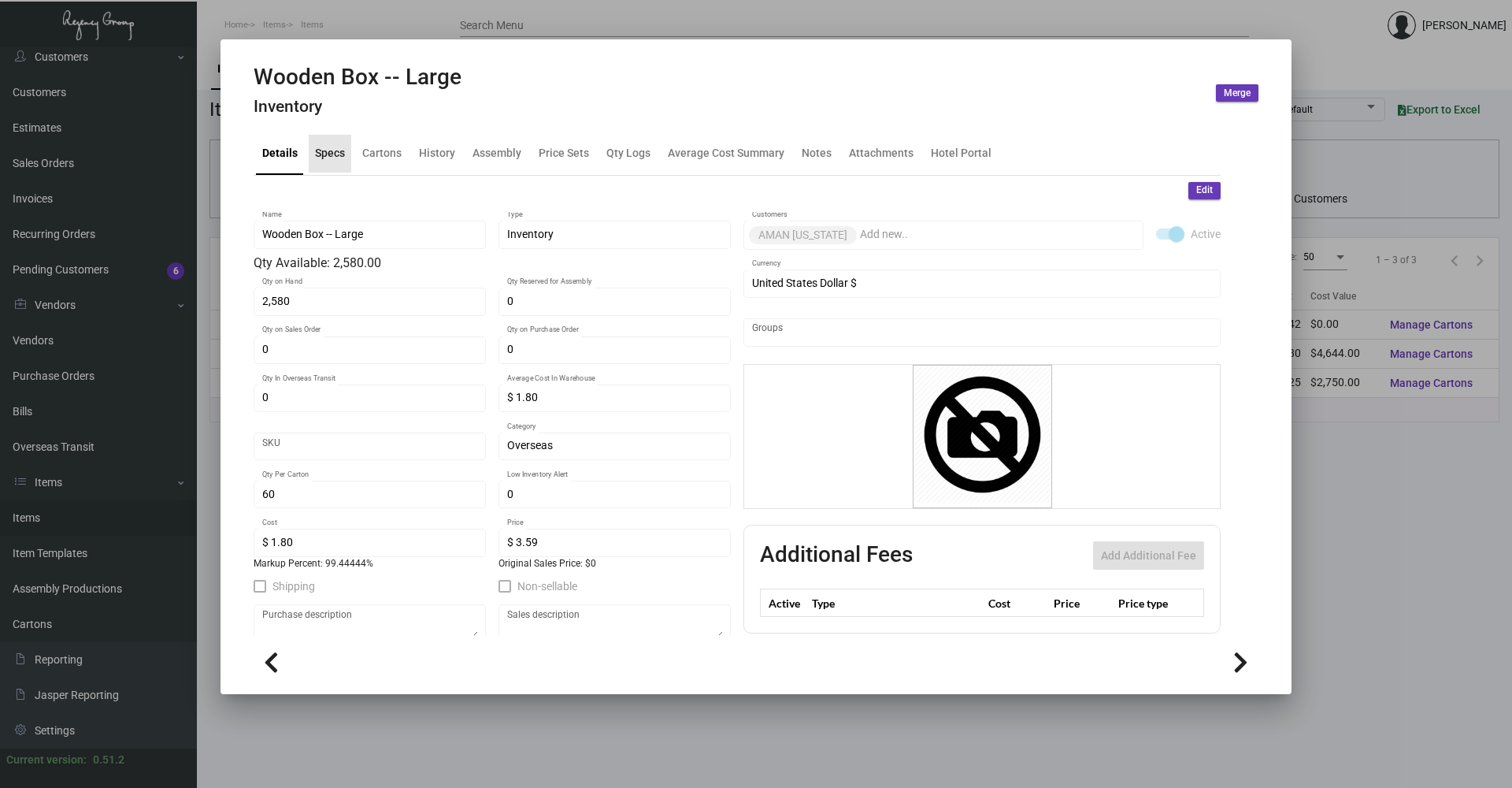
click at [325, 154] on div "Specs" at bounding box center [329, 153] width 30 height 16
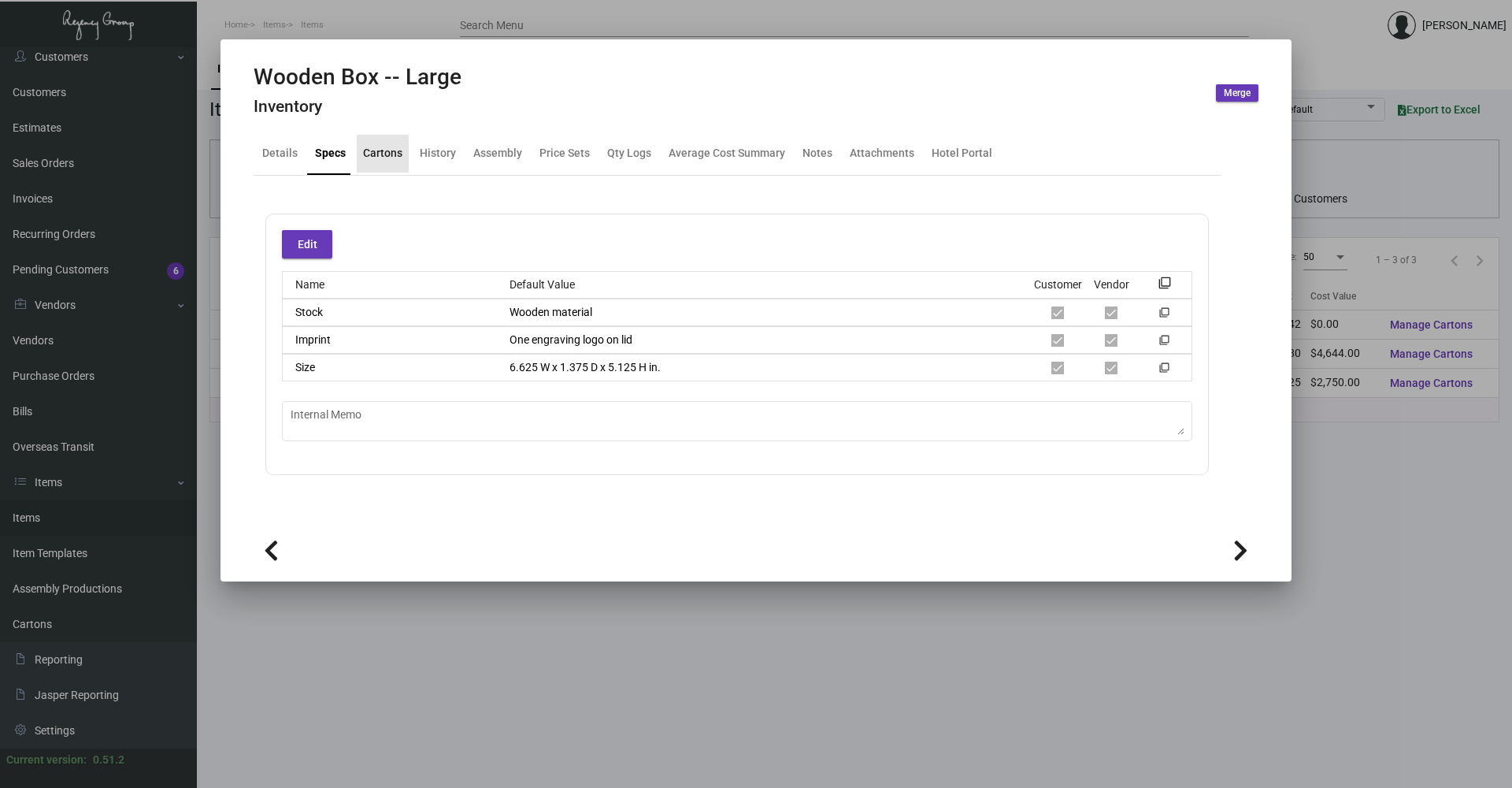
click at [384, 156] on div "Cartons" at bounding box center [383, 153] width 39 height 16
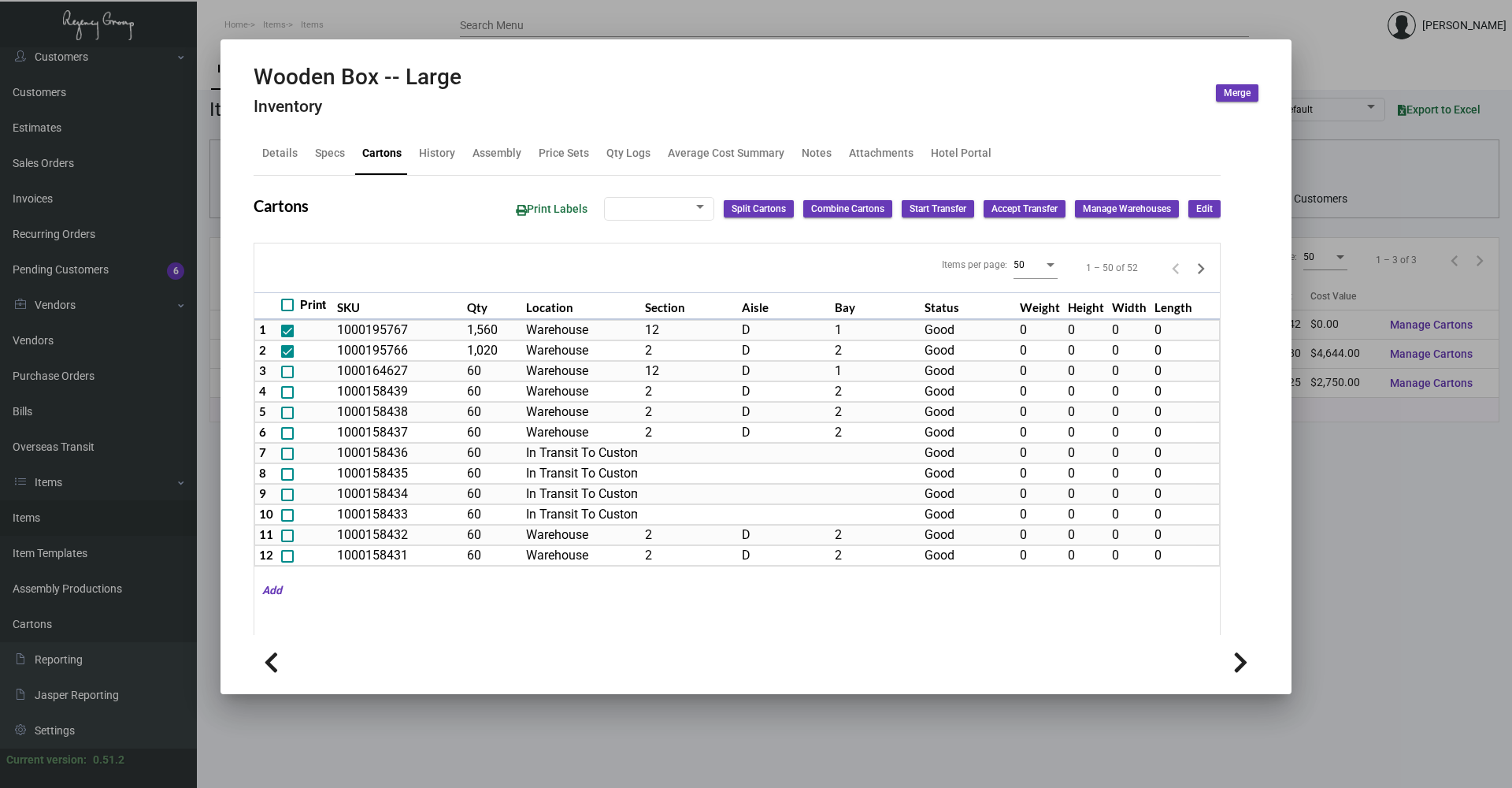
click at [379, 34] on div at bounding box center [756, 394] width 1512 height 788
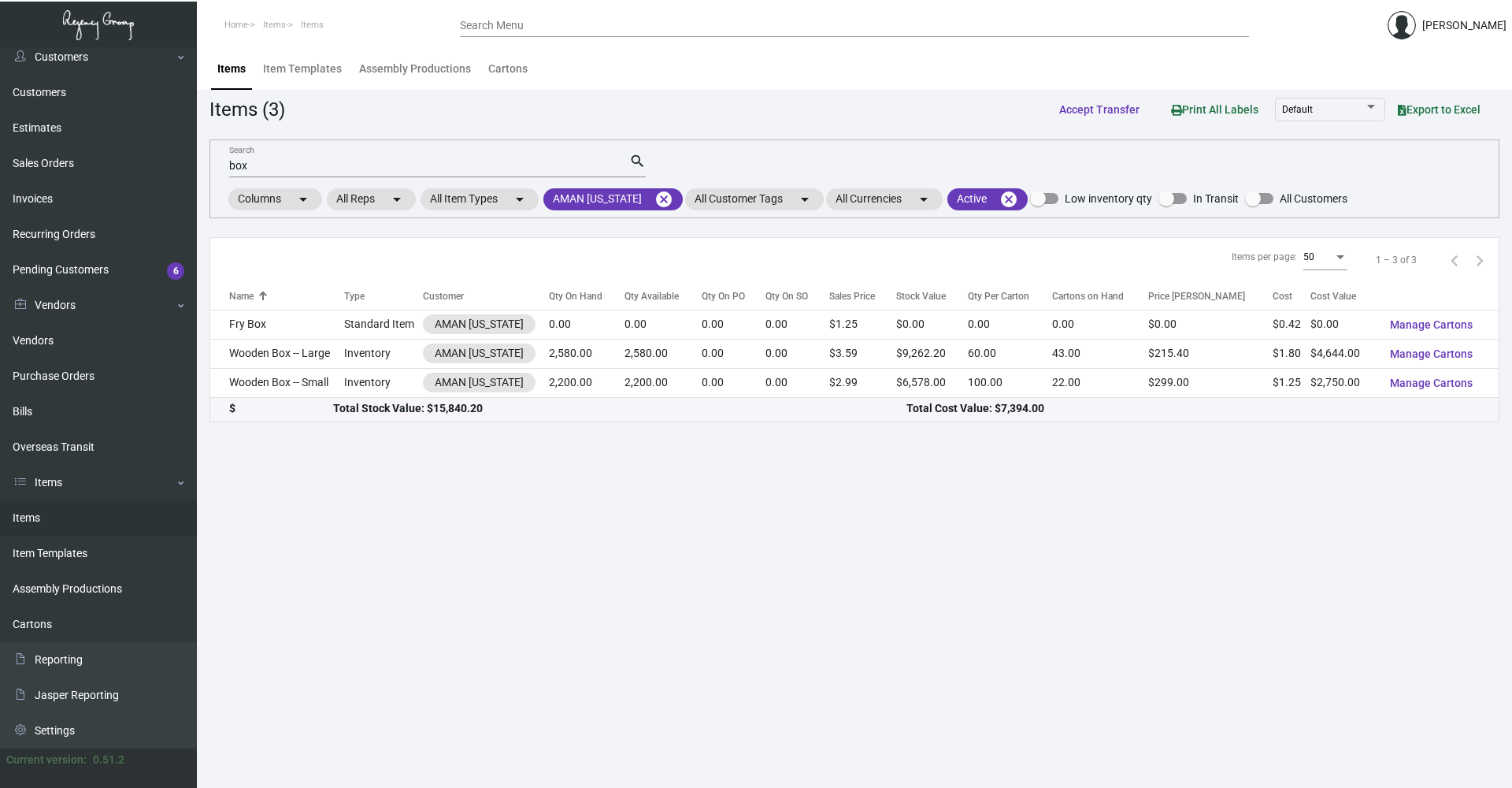
drag, startPoint x: 286, startPoint y: 158, endPoint x: 242, endPoint y: 160, distance: 44.0
click at [242, 160] on div "box Search" at bounding box center [429, 164] width 400 height 24
drag, startPoint x: 257, startPoint y: 170, endPoint x: 195, endPoint y: 171, distance: 62.0
click at [192, 175] on div "Dashboard Dashboard Tasks Customers Customers Estimates Sales Orders Invoices R…" at bounding box center [756, 417] width 1512 height 740
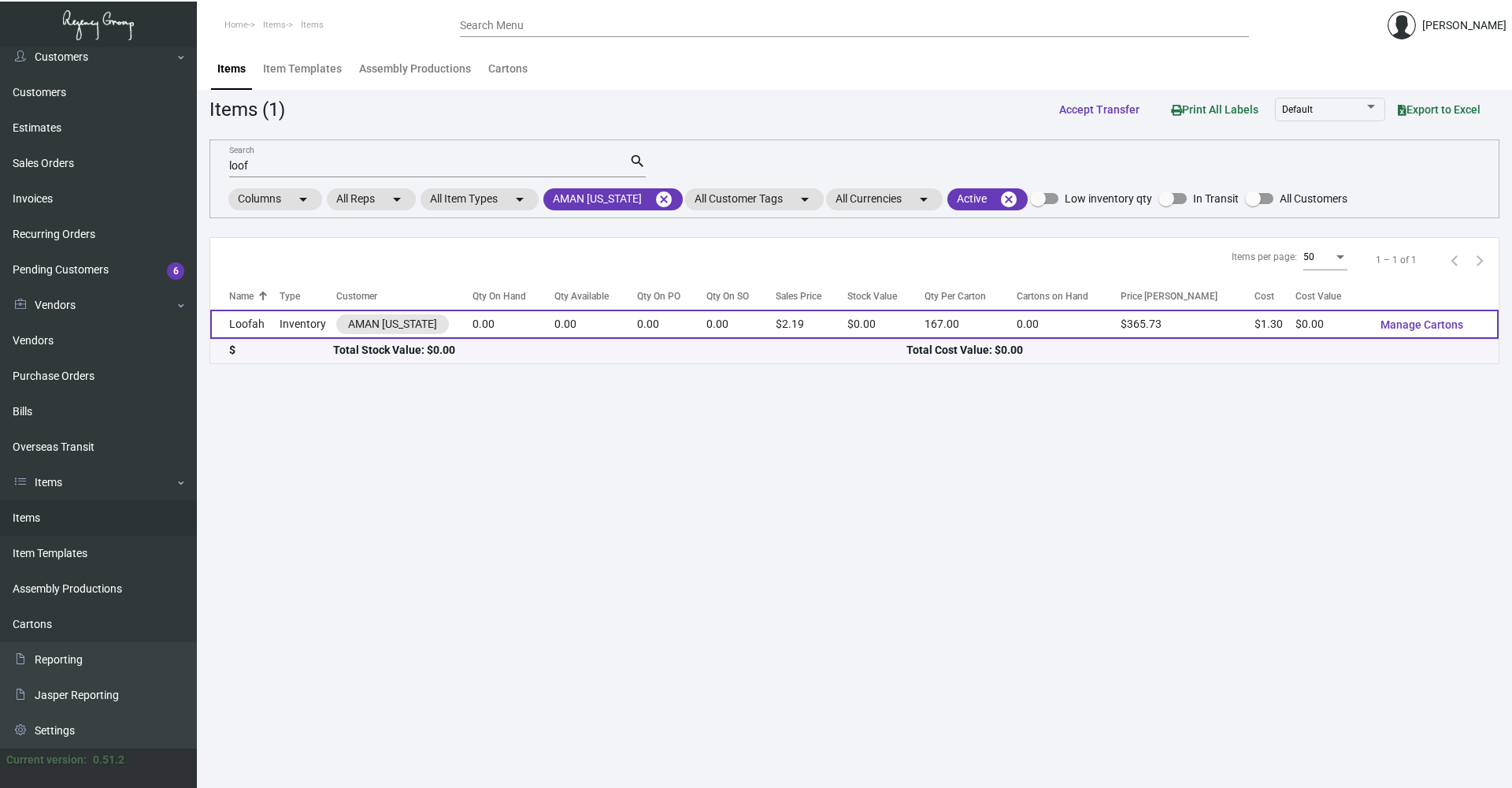
click at [249, 323] on td "Loofah" at bounding box center [244, 324] width 69 height 29
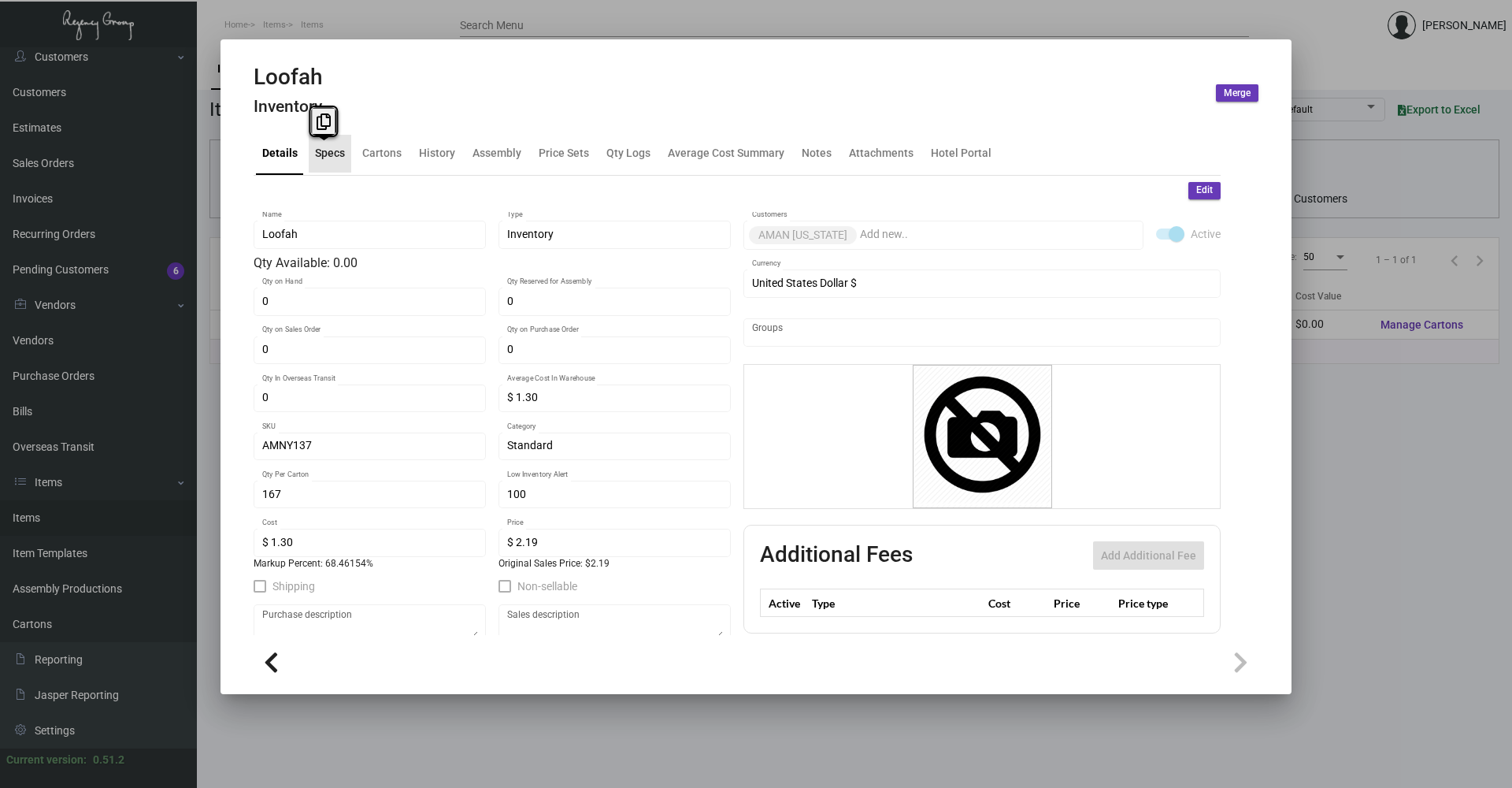
click at [324, 150] on div "Specs" at bounding box center [329, 153] width 30 height 16
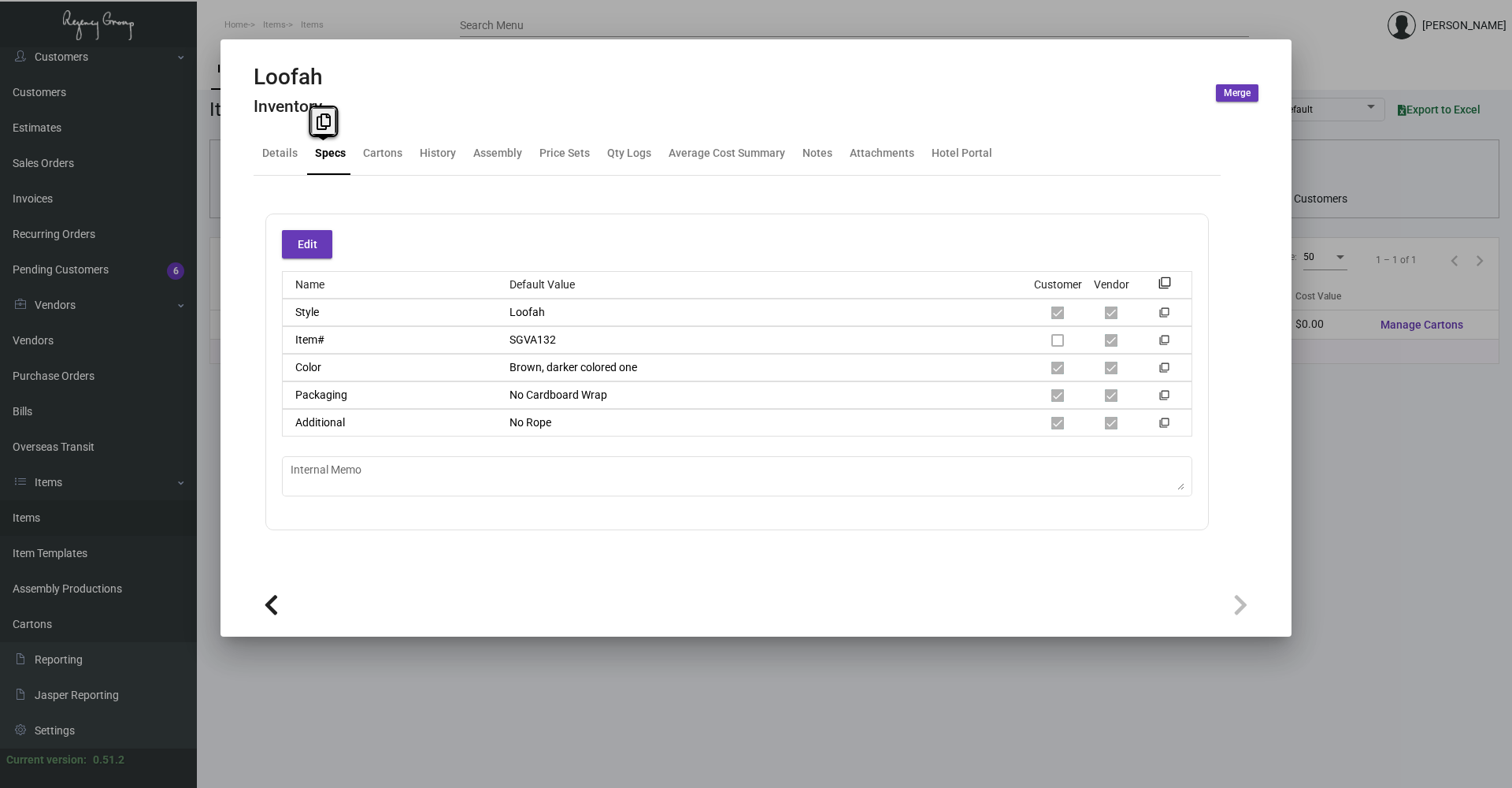
drag, startPoint x: 324, startPoint y: 150, endPoint x: 402, endPoint y: 1, distance: 168.2
click at [402, 1] on div at bounding box center [756, 394] width 1512 height 788
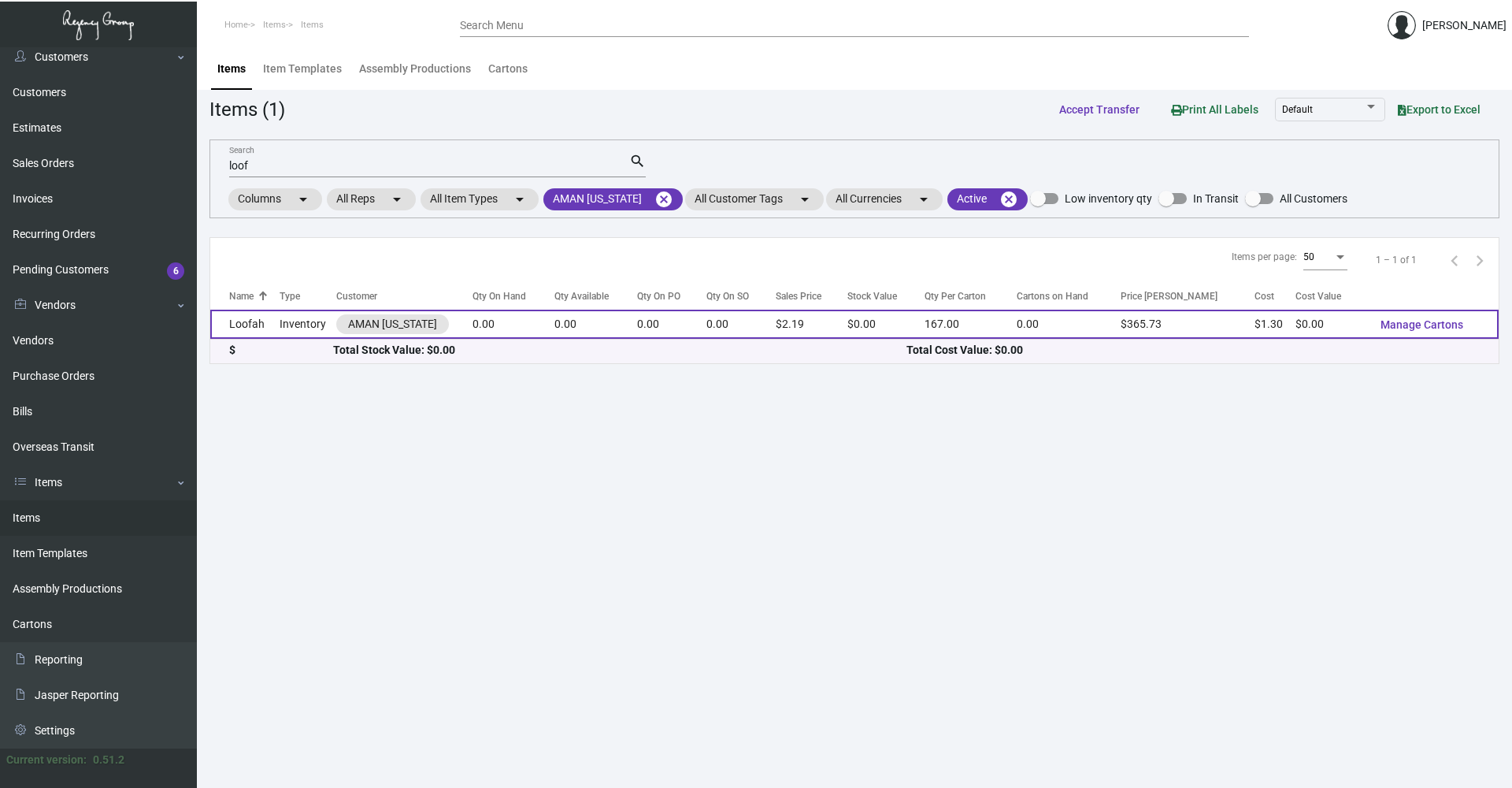
click at [261, 316] on td "Loofah" at bounding box center [244, 324] width 69 height 29
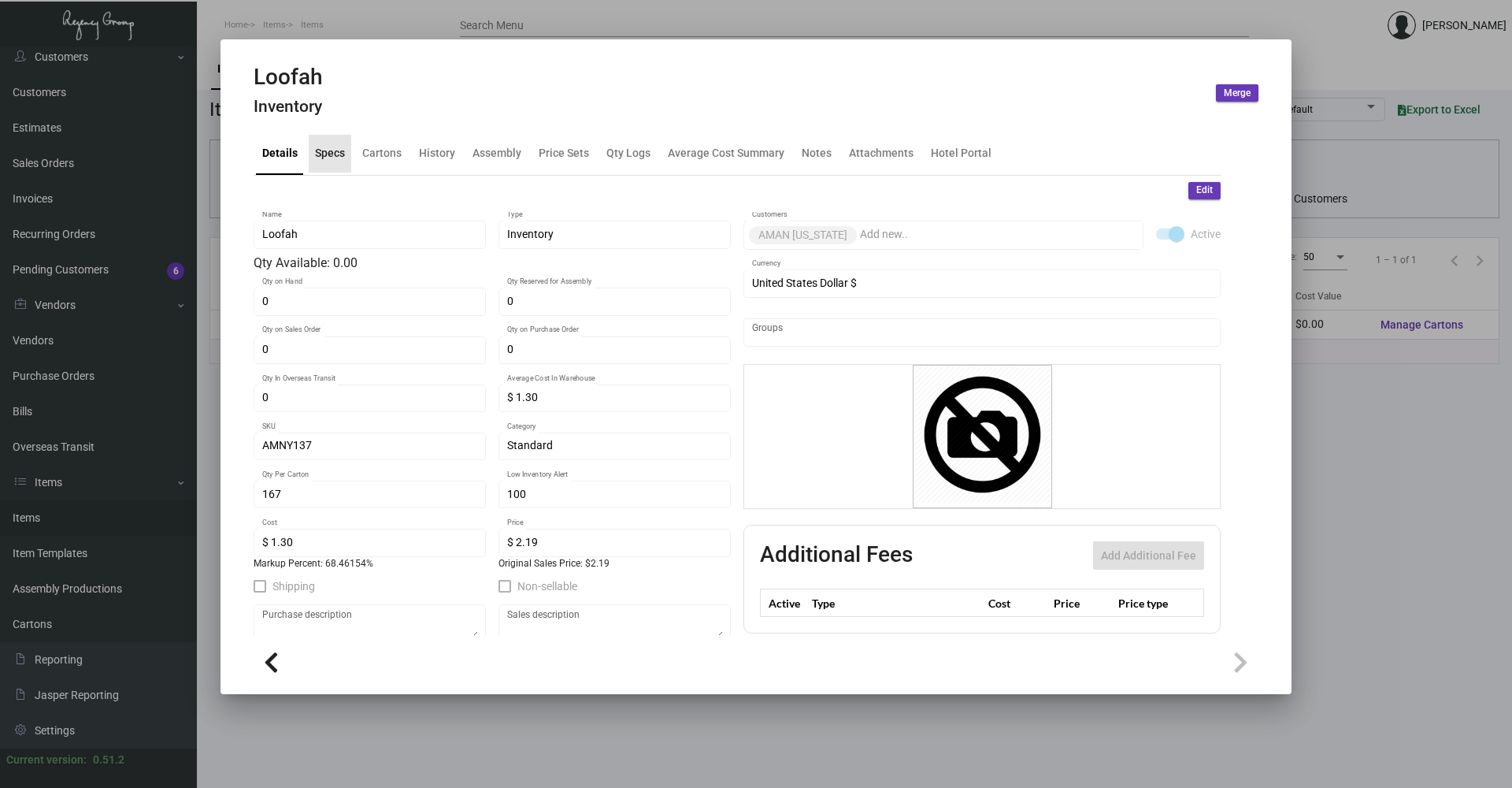
click at [334, 152] on div "Specs" at bounding box center [329, 153] width 30 height 16
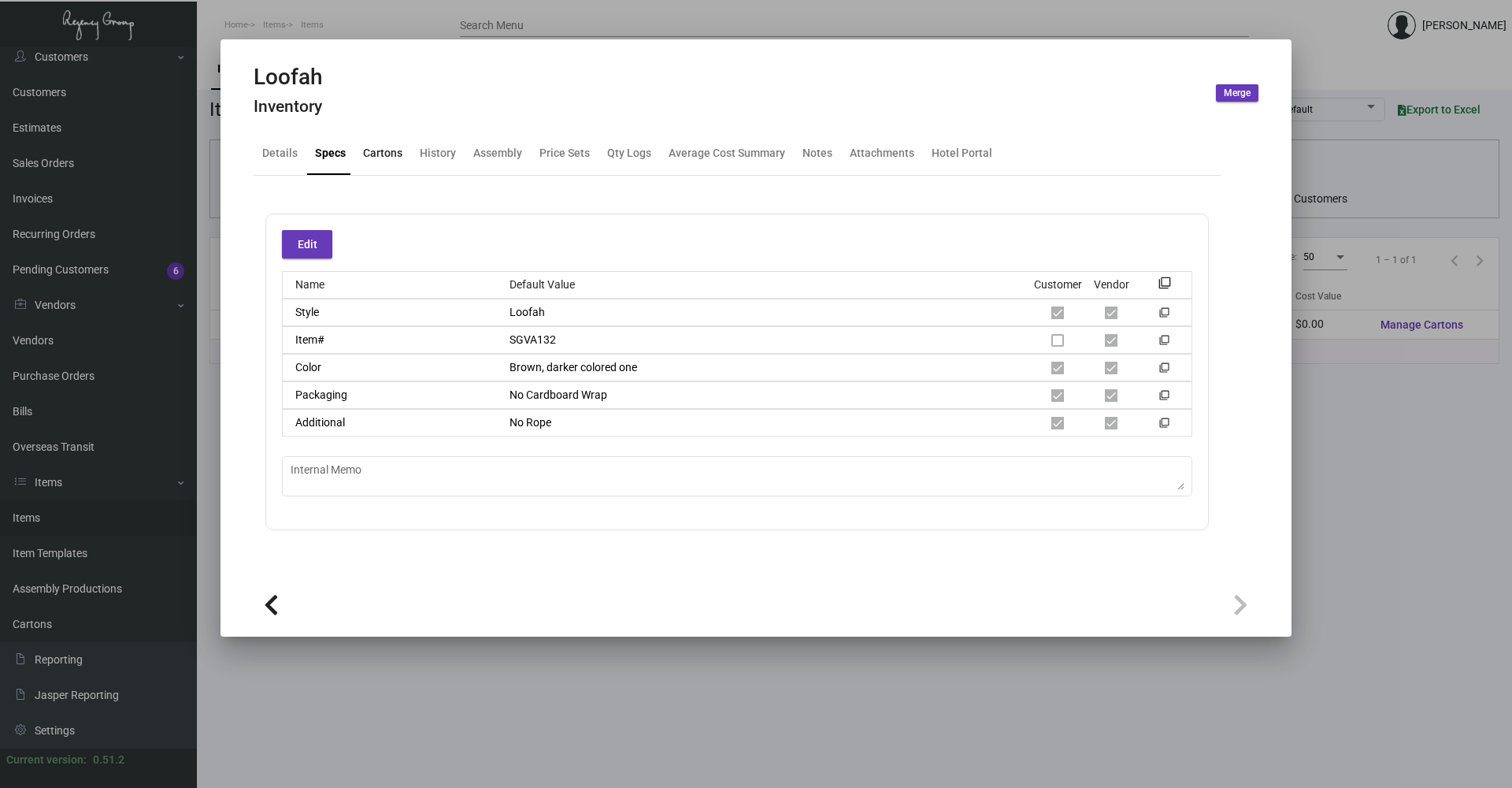
click at [357, 152] on div "Cartons" at bounding box center [383, 153] width 52 height 38
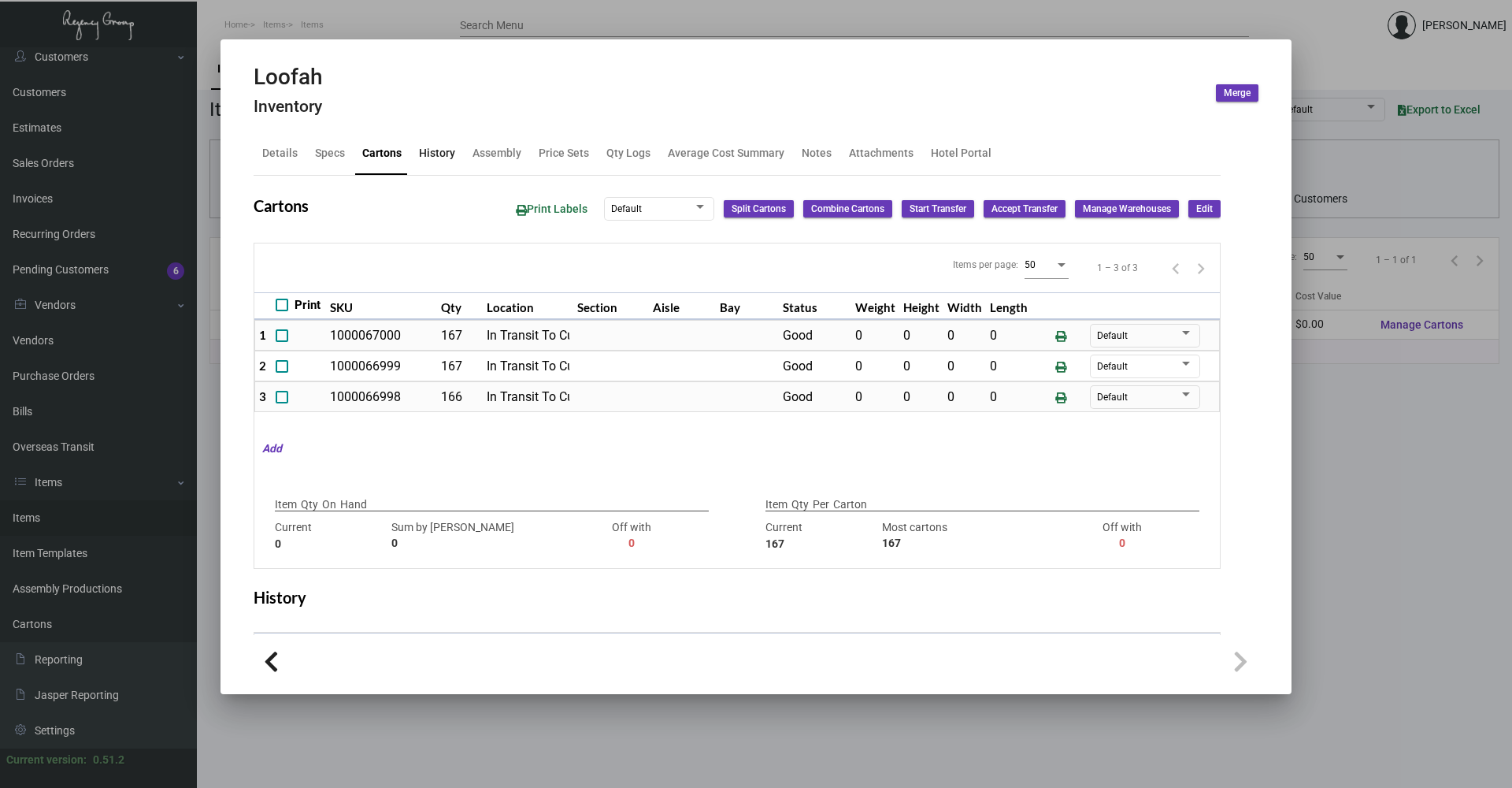
click at [429, 158] on div "History" at bounding box center [437, 153] width 36 height 16
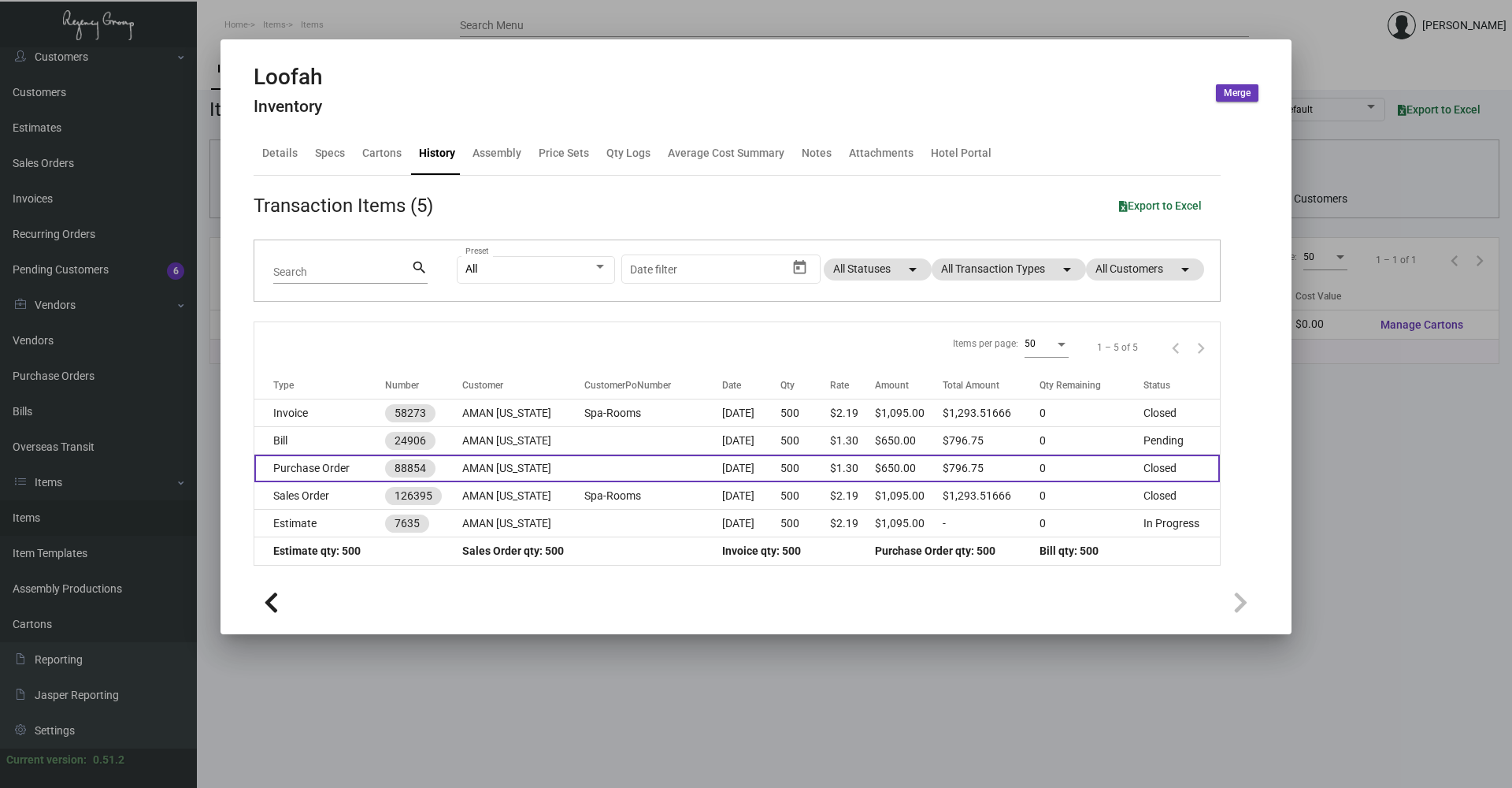
click at [328, 465] on td "Purchase Order" at bounding box center [319, 468] width 131 height 28
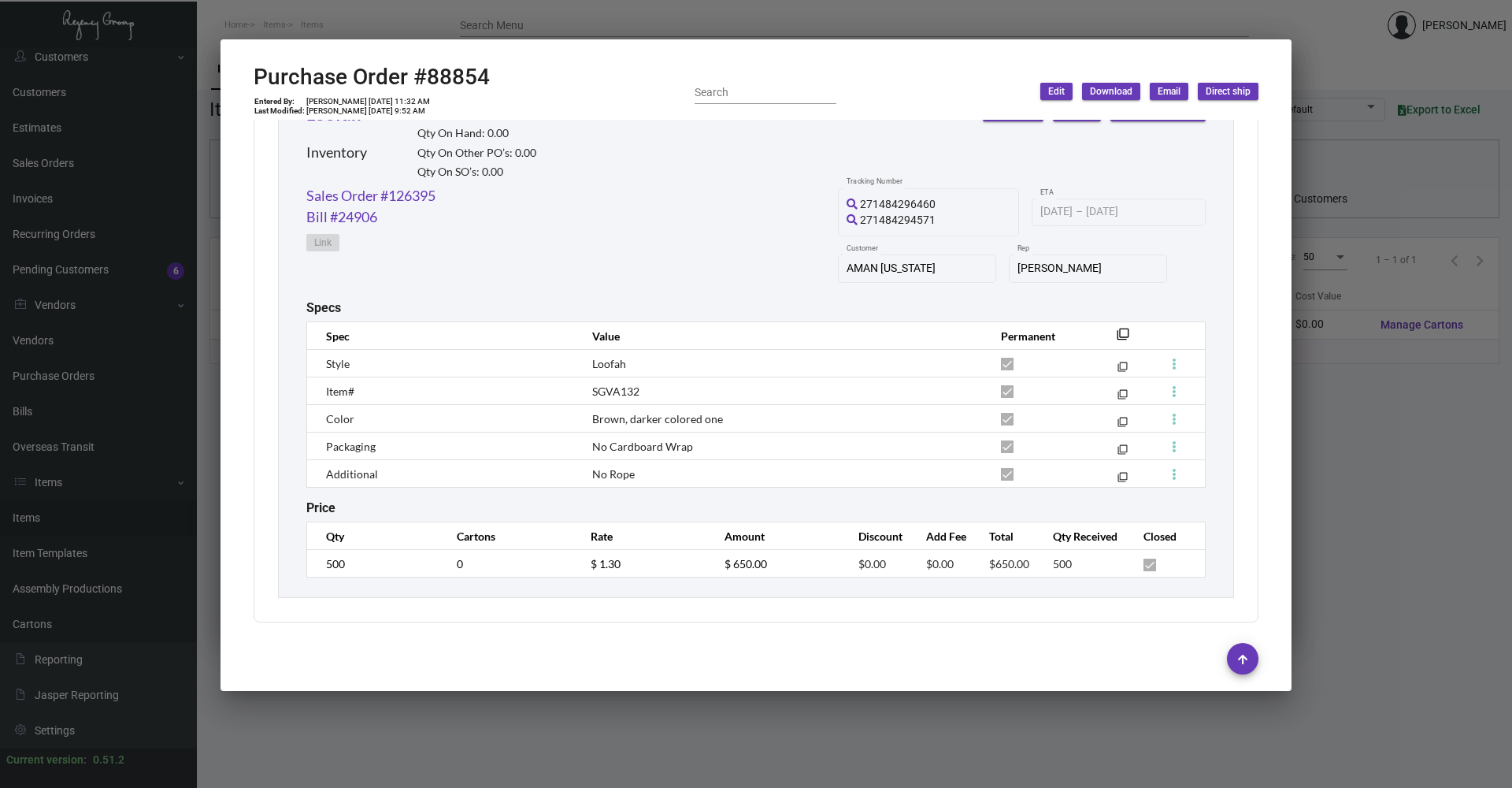
scroll to position [617, 0]
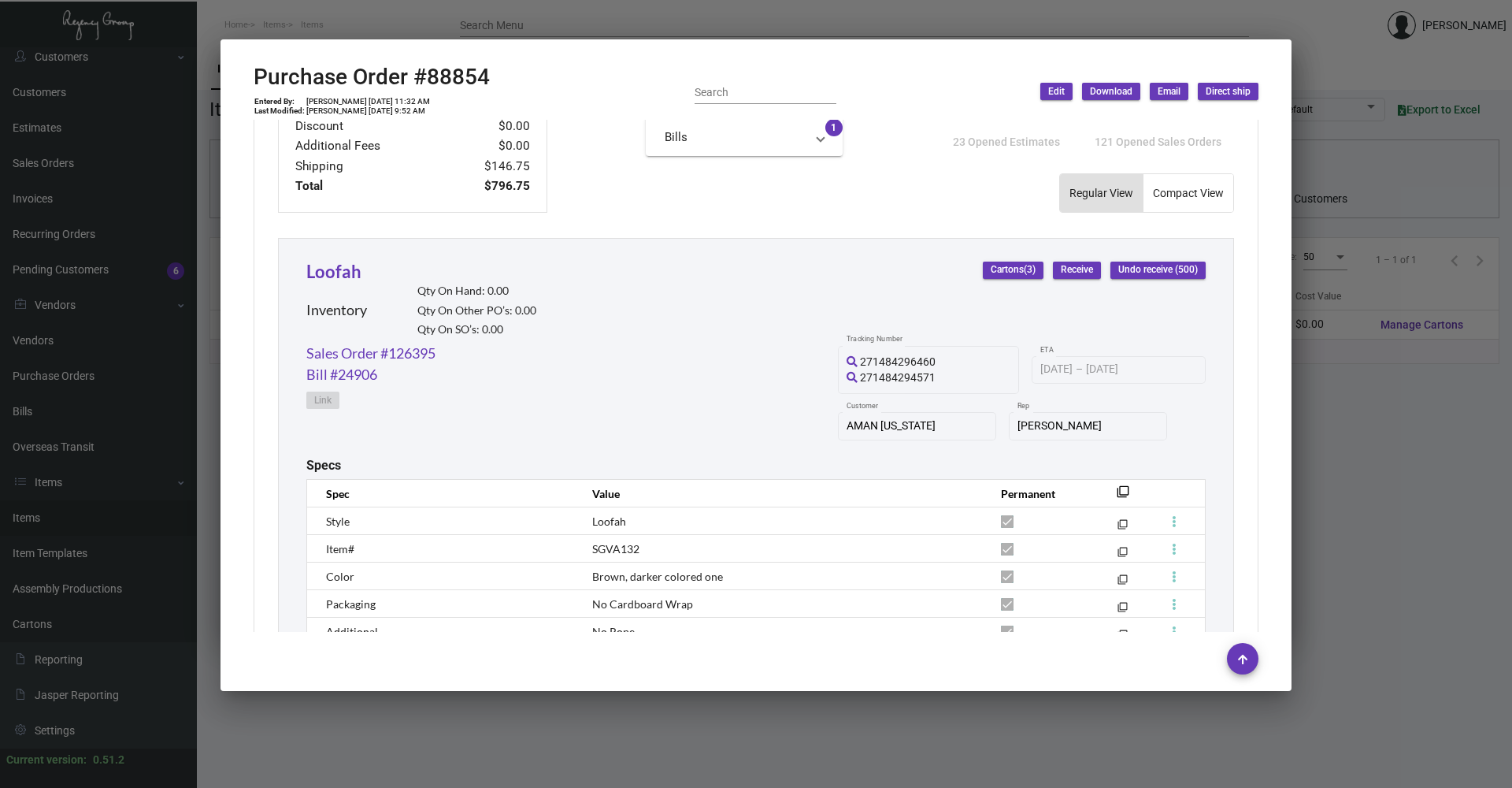
click at [407, 13] on div at bounding box center [756, 394] width 1512 height 788
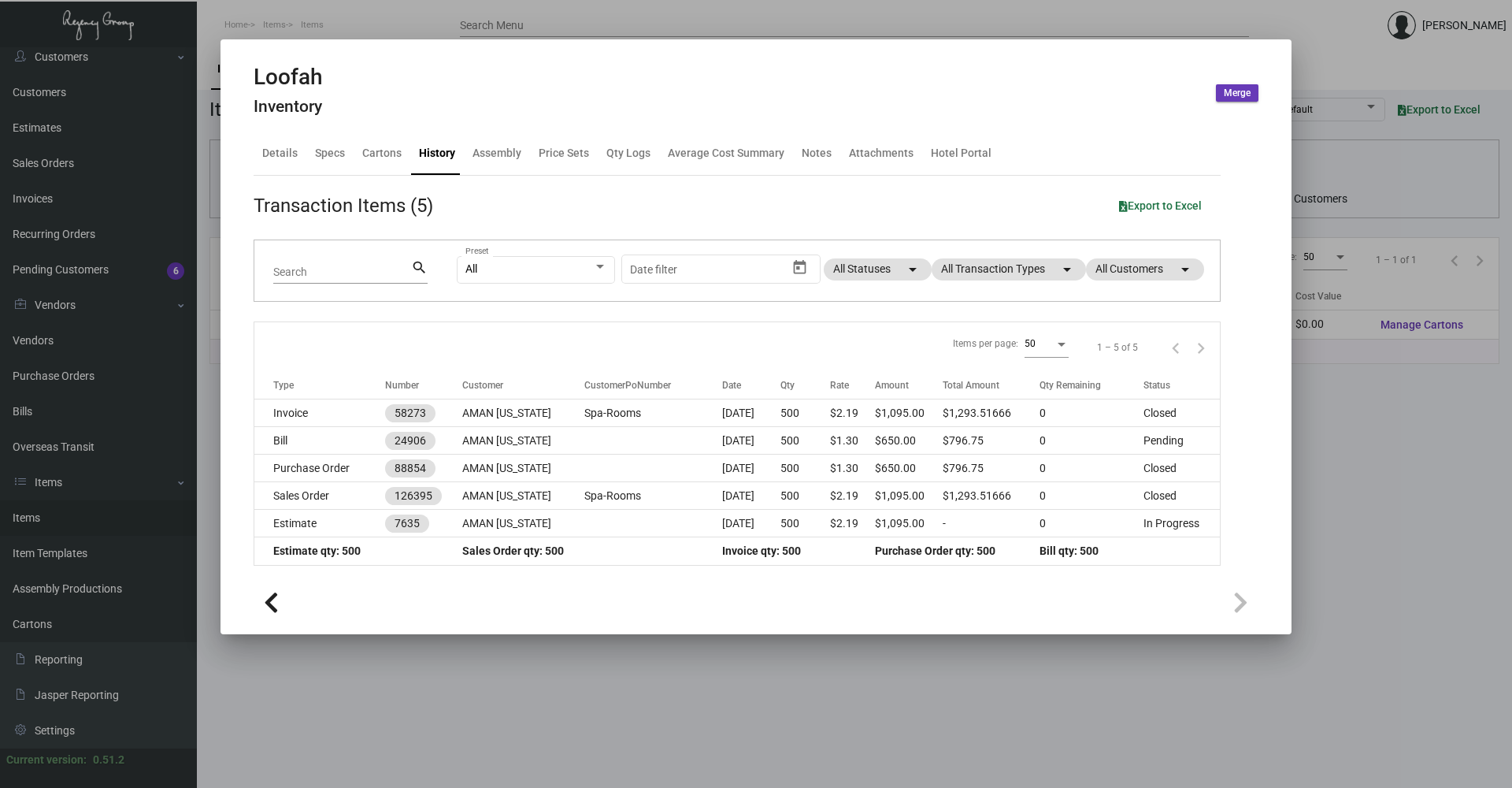
click at [550, 16] on div at bounding box center [756, 394] width 1512 height 788
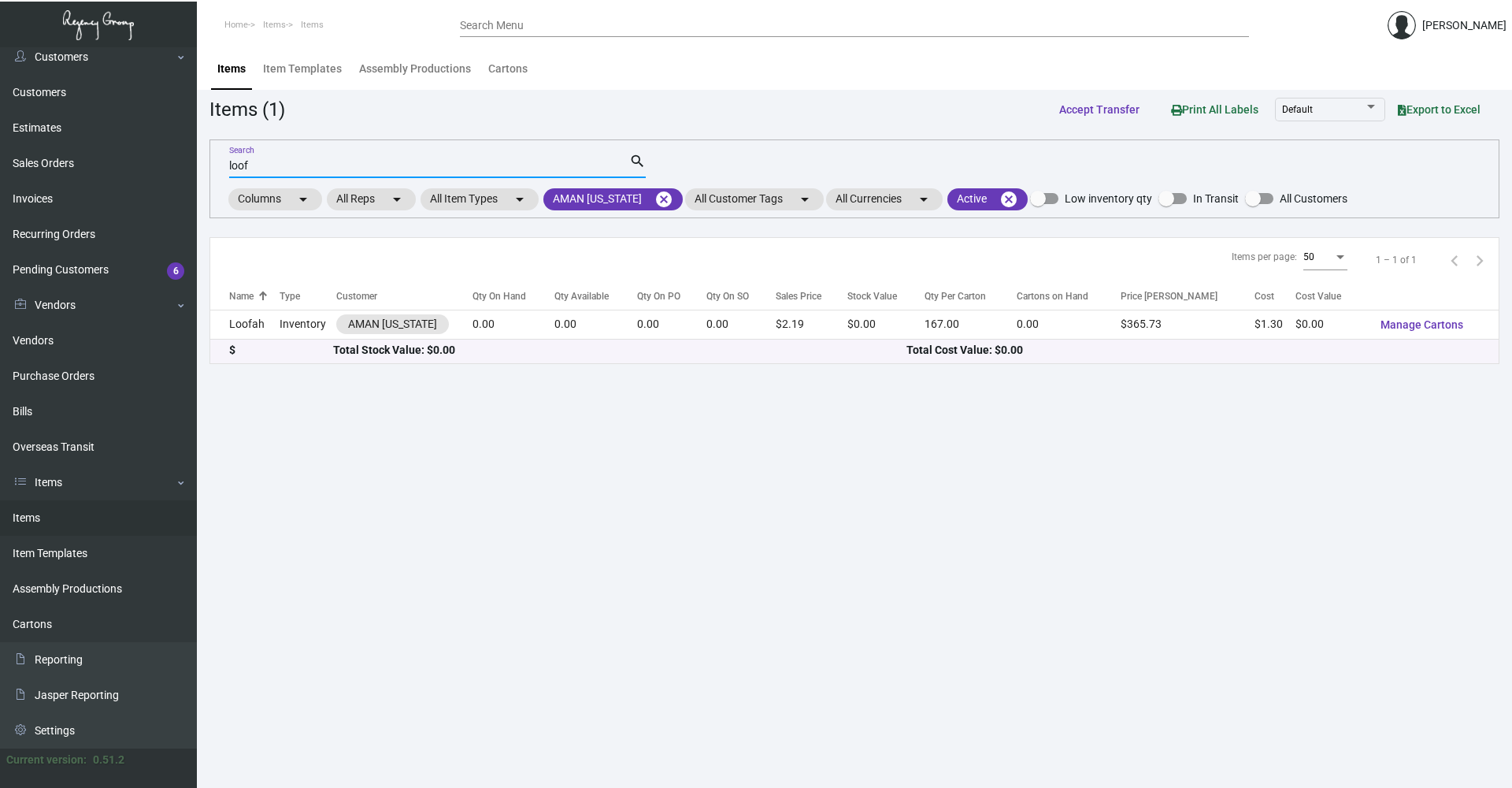
drag, startPoint x: 264, startPoint y: 168, endPoint x: 203, endPoint y: 169, distance: 61.0
click at [203, 169] on main "Items Item Templates Assembly Productions Cartons Items (1) Accept Transfer Pri…" at bounding box center [853, 417] width 1315 height 740
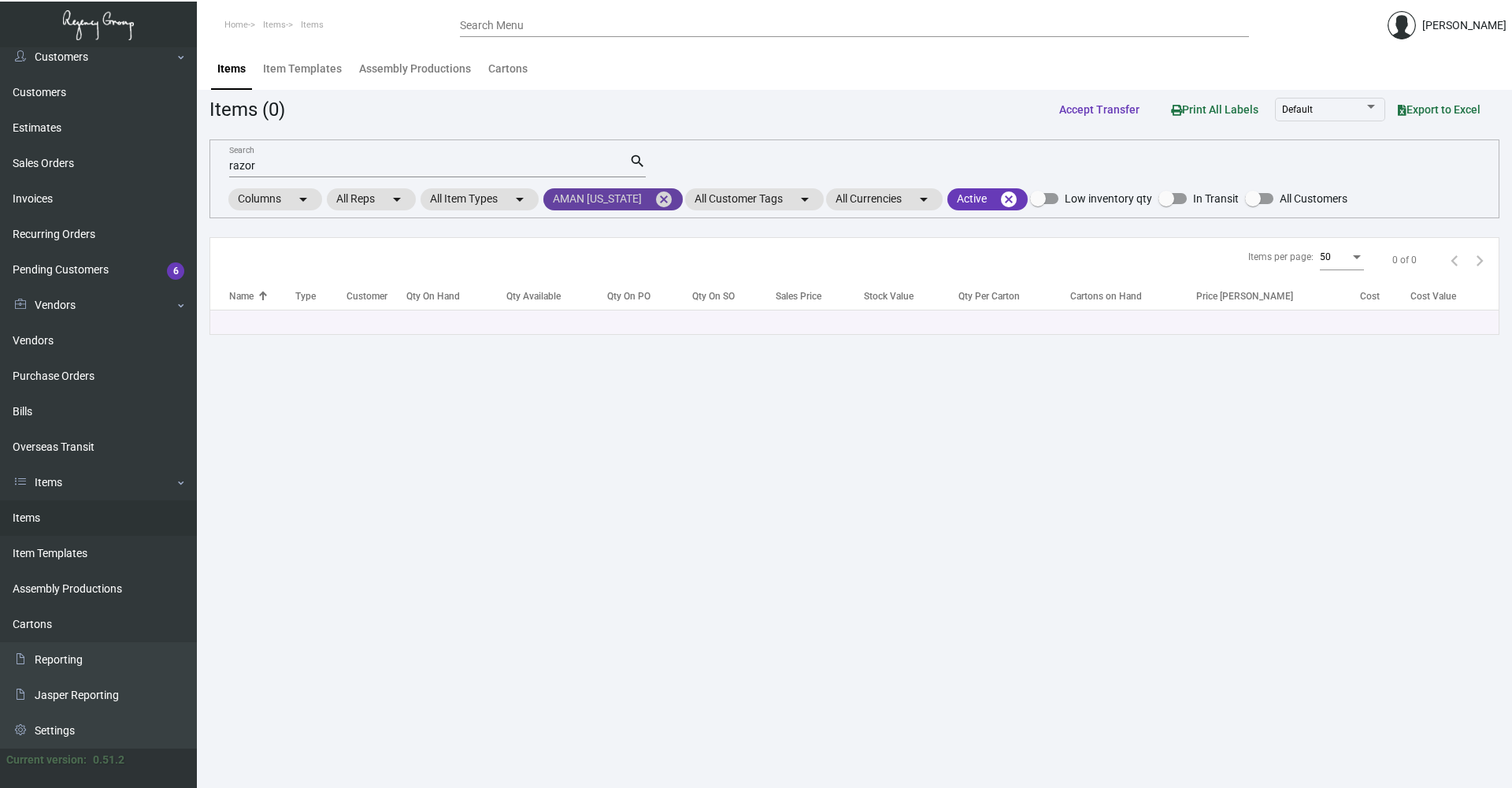
click at [664, 198] on mat-icon "cancel" at bounding box center [663, 198] width 19 height 19
